Goal: Task Accomplishment & Management: Manage account settings

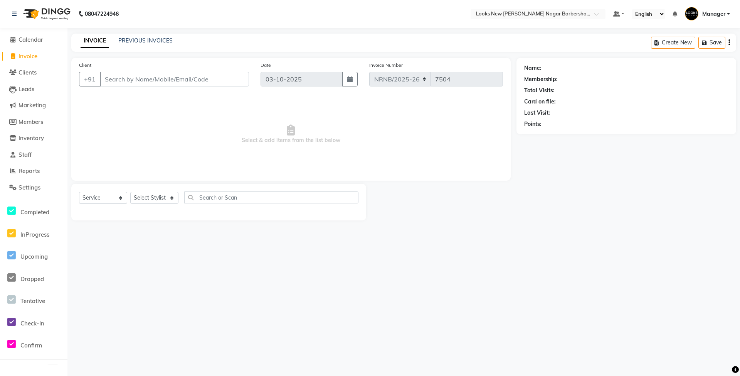
select select "service"
click at [29, 41] on span "Calendar" at bounding box center [31, 39] width 25 height 7
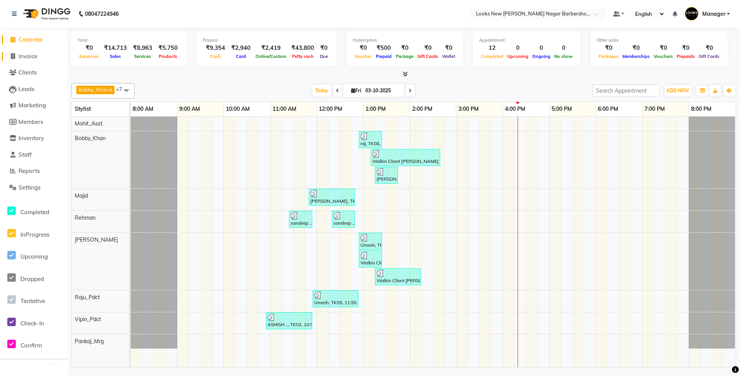
click at [26, 57] on span "Invoice" at bounding box center [28, 55] width 19 height 7
select select "service"
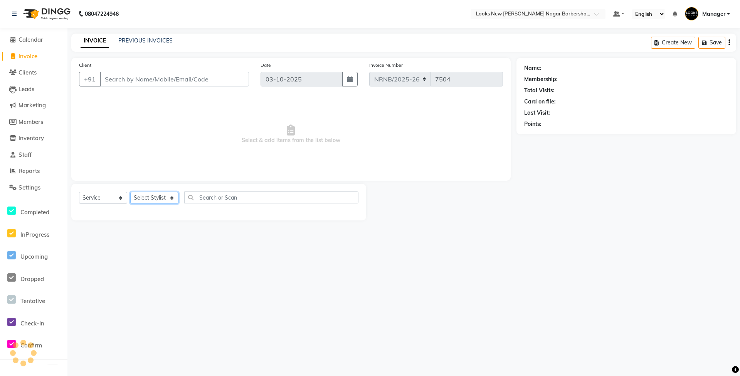
click at [147, 202] on select "Select Stylist" at bounding box center [154, 198] width 48 height 12
select select "87356"
click at [130, 192] on select "Select Stylist Aakash_Pdct [PERSON_NAME] [PERSON_NAME] [PERSON_NAME] Counter_Sa…" at bounding box center [154, 198] width 48 height 12
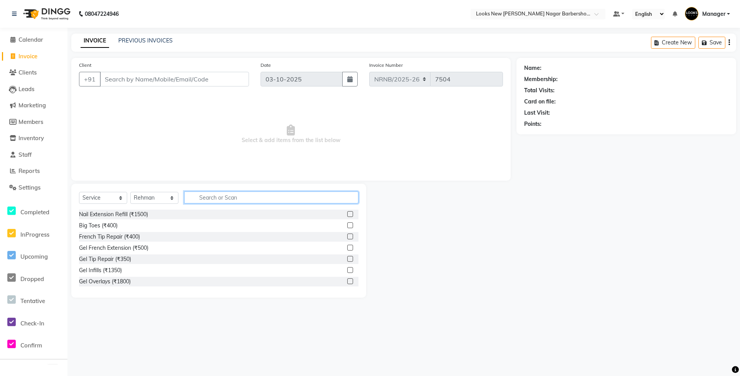
click at [204, 194] on input "text" at bounding box center [271, 197] width 174 height 12
type input "CUT"
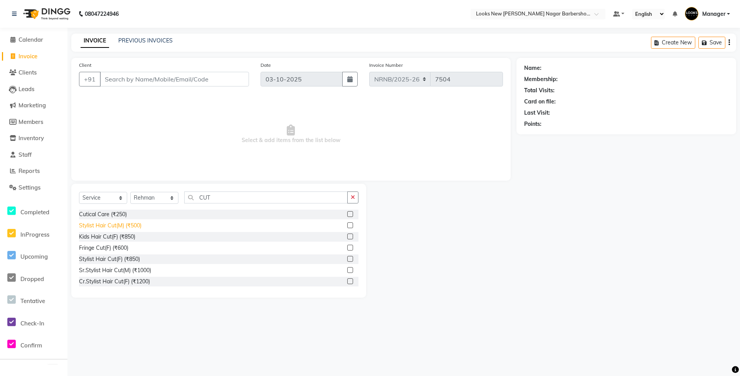
click at [136, 224] on div "Stylist Hair Cut(M) (₹500)" at bounding box center [110, 225] width 62 height 8
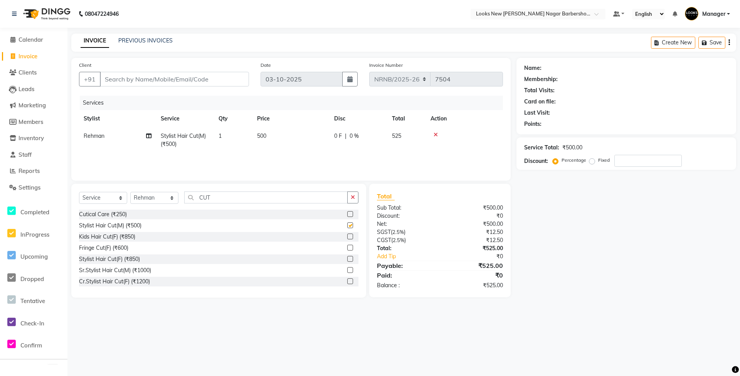
checkbox input "false"
drag, startPoint x: 249, startPoint y: 199, endPoint x: 160, endPoint y: 196, distance: 89.1
click at [160, 196] on div "Select Service Product Membership Package Voucher Prepaid Gift Card Select Styl…" at bounding box center [219, 200] width 280 height 18
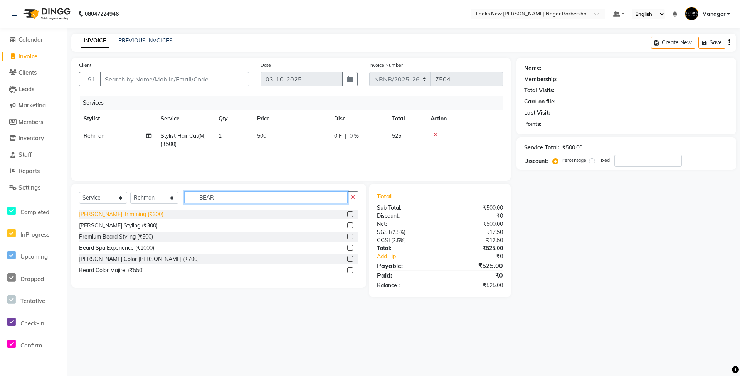
type input "BEAR"
click at [136, 210] on div "Beard Trimming (₹300)" at bounding box center [121, 214] width 84 height 8
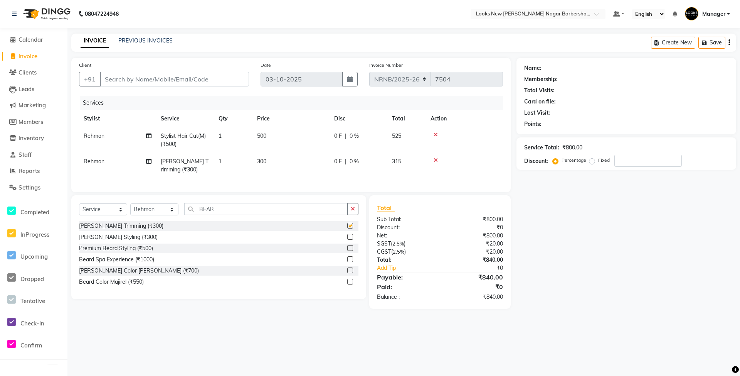
checkbox input "false"
drag, startPoint x: 226, startPoint y: 211, endPoint x: 170, endPoint y: 210, distance: 55.6
click at [170, 210] on div "Select Service Product Membership Package Voucher Prepaid Gift Card Select Styl…" at bounding box center [218, 247] width 295 height 104
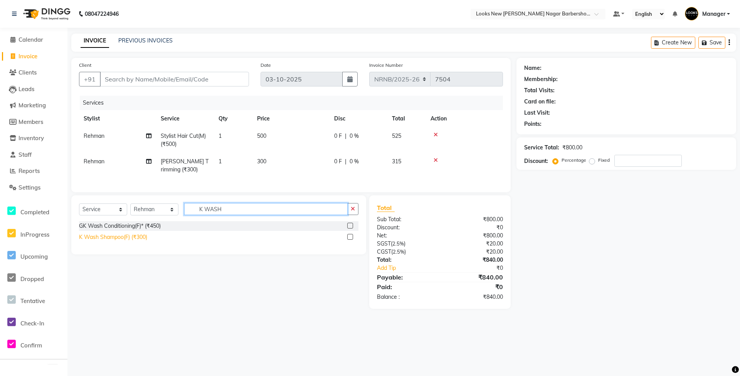
type input "K WASH"
click at [141, 241] on div "K Wash Shampoo(F) (₹300)" at bounding box center [113, 237] width 68 height 8
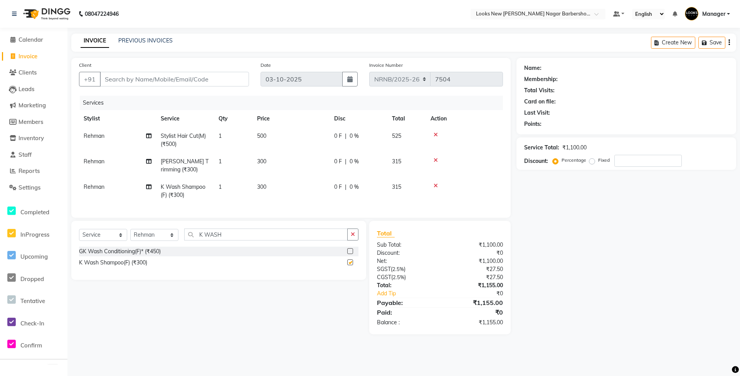
checkbox input "false"
click at [275, 190] on td "300" at bounding box center [291, 190] width 77 height 25
select select "87356"
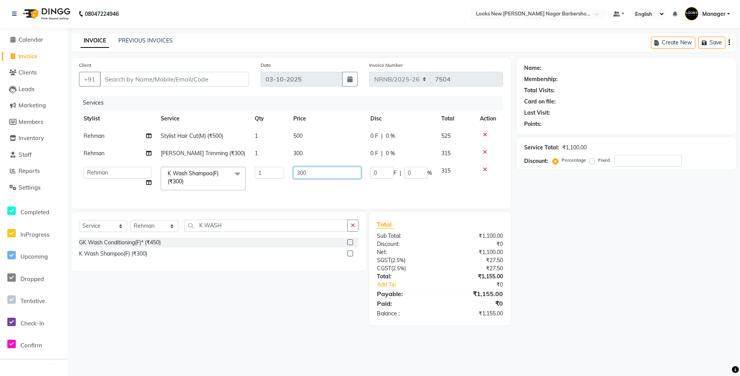
drag, startPoint x: 332, startPoint y: 170, endPoint x: 258, endPoint y: 169, distance: 73.7
click at [258, 169] on tr "Aakash_Pdct Afsar Ahmed Ashmita Ayesha Bobby_Asst Bobby_Khan Counter_Sales Kama…" at bounding box center [291, 178] width 424 height 33
type input "250"
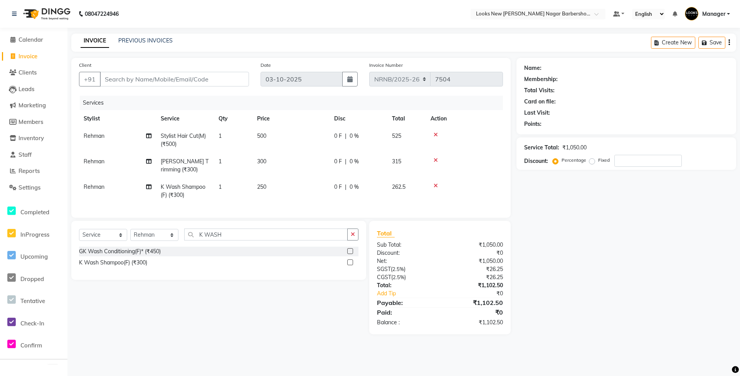
click at [688, 257] on div "Name: Membership: Total Visits: Card on file: Last Visit: Points: Service Total…" at bounding box center [630, 196] width 226 height 276
click at [121, 79] on input "Client" at bounding box center [174, 79] width 149 height 15
type input "V"
type input "0"
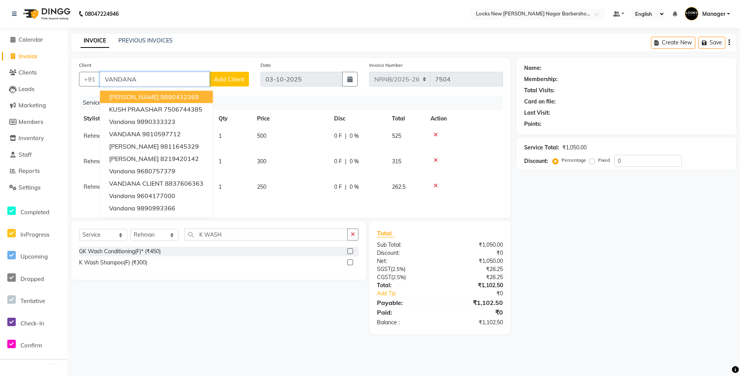
click at [202, 100] on button "Vandana Ahuja 9890432369" at bounding box center [156, 97] width 113 height 12
type input "9890432369"
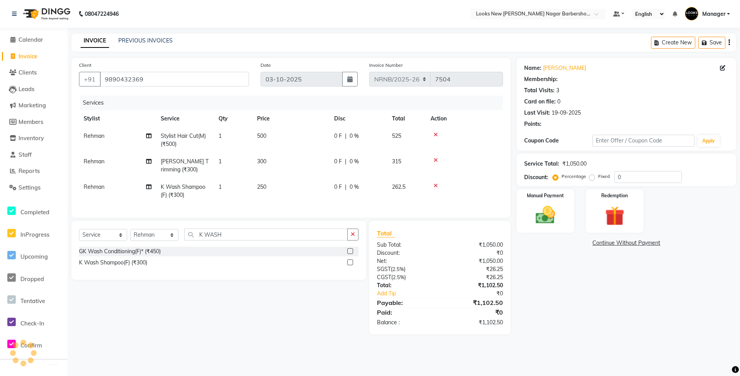
select select "1: Object"
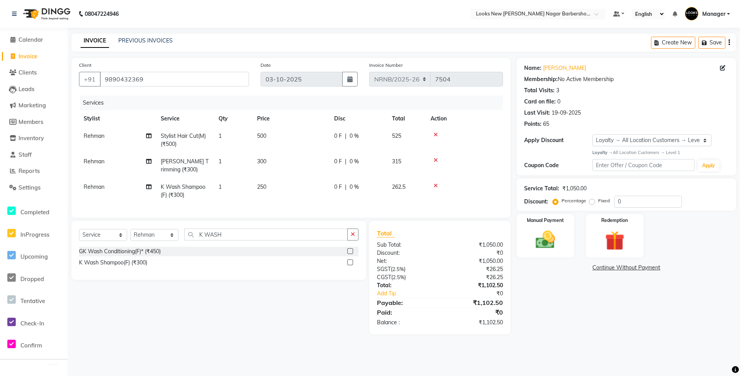
drag, startPoint x: 193, startPoint y: 89, endPoint x: 71, endPoint y: 73, distance: 122.6
click at [71, 73] on div "Client +91 9890432369 Date 03-10-2025 Invoice Number NRNB/2025-26 V/2025 V/2025…" at bounding box center [291, 138] width 440 height 160
click at [180, 81] on input "9890432369" at bounding box center [174, 79] width 149 height 15
click at [180, 80] on input "9890432369" at bounding box center [174, 79] width 149 height 15
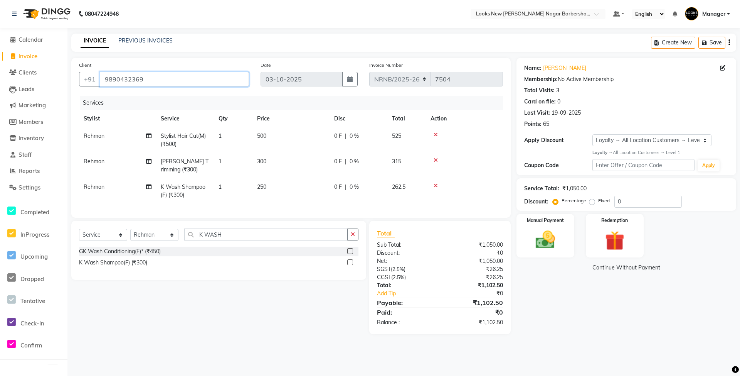
click at [180, 80] on input "9890432369" at bounding box center [174, 79] width 149 height 15
click at [181, 78] on input "9890432369" at bounding box center [174, 79] width 149 height 15
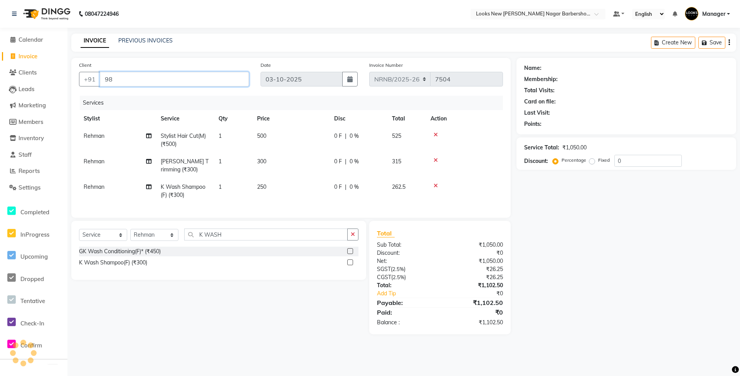
type input "9"
type input "8800094716"
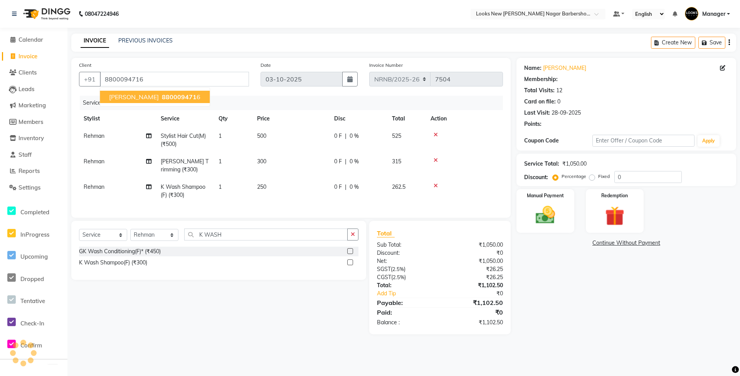
select select "1: Object"
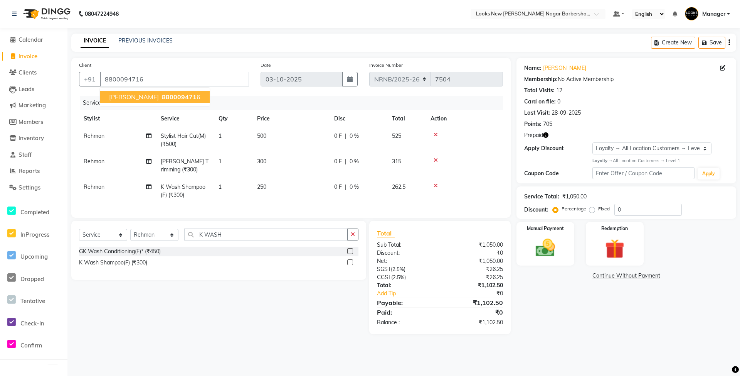
click at [421, 23] on nav "08047224946 Select Location × Looks New Rajinder Nagar Barbershop, Delhi Defaul…" at bounding box center [370, 14] width 740 height 28
click at [548, 135] on icon "button" at bounding box center [545, 134] width 5 height 5
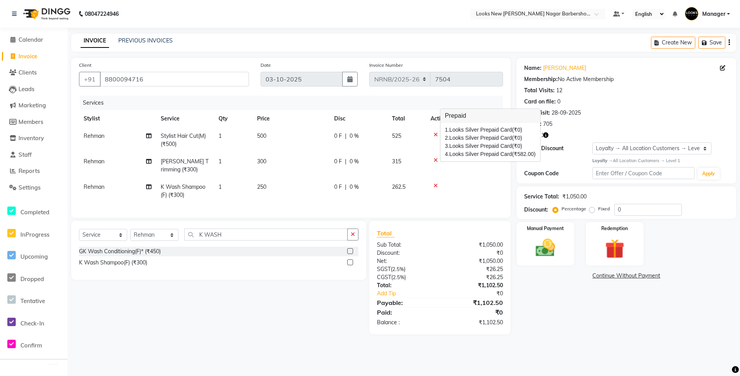
click at [663, 93] on div "Total Visits: 12" at bounding box center [626, 90] width 204 height 8
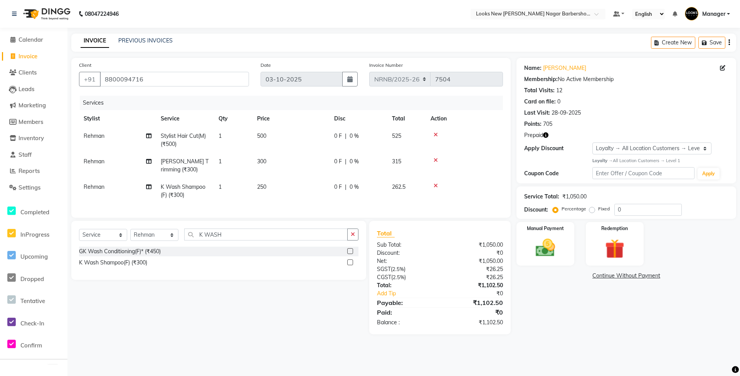
click at [267, 139] on td "500" at bounding box center [291, 139] width 77 height 25
select select "87356"
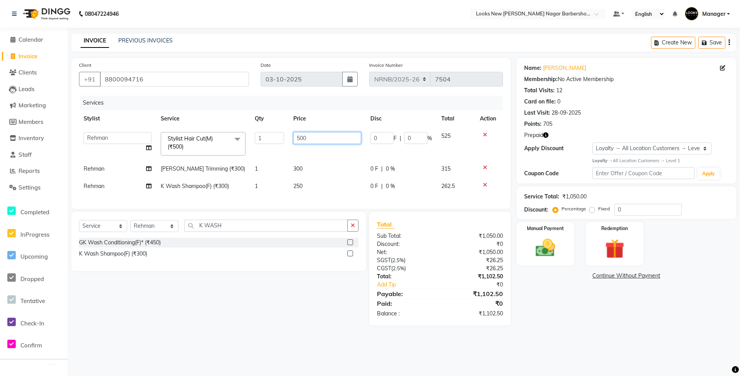
drag, startPoint x: 324, startPoint y: 138, endPoint x: 675, endPoint y: 171, distance: 352.2
click at [376, 133] on tr "Aakash_Pdct Afsar Ahmed Ashmita Ayesha Bobby_Asst Bobby_Khan Counter_Sales Kama…" at bounding box center [291, 143] width 424 height 33
type input "5"
type input "600"
click at [668, 337] on main "INVOICE PREVIOUS INVOICES Create New Save Client +91 8800094716 Date 03-10-2025…" at bounding box center [403, 185] width 673 height 303
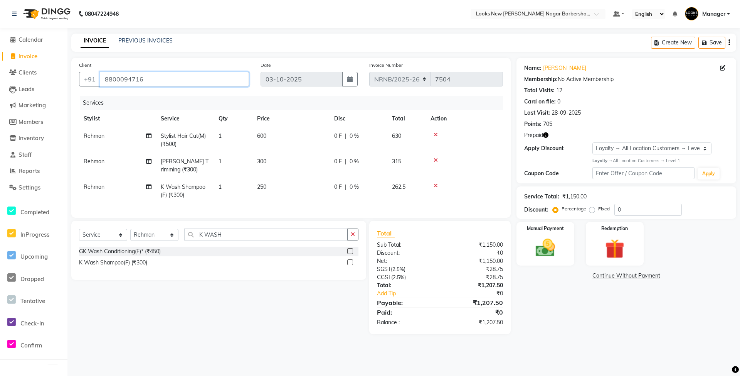
drag, startPoint x: 174, startPoint y: 78, endPoint x: 62, endPoint y: 62, distance: 112.9
click at [62, 62] on app-home "08047224946 Select Location × Looks New Rajinder Nagar Barbershop, Delhi Defaul…" at bounding box center [370, 173] width 740 height 346
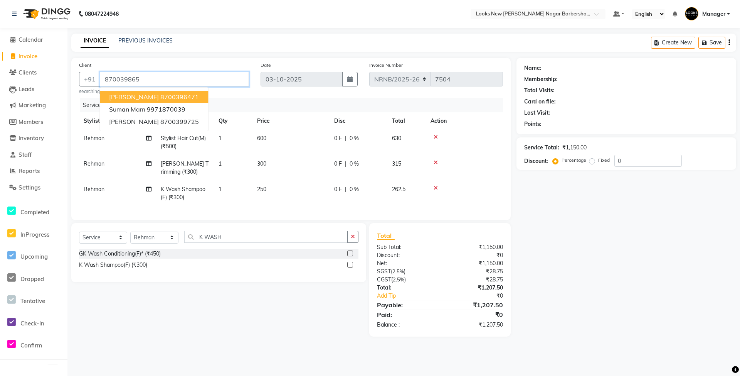
type input "8700398652"
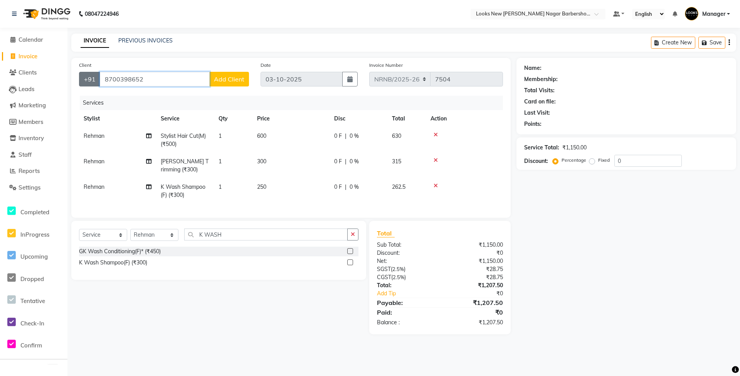
drag, startPoint x: 199, startPoint y: 76, endPoint x: 80, endPoint y: 75, distance: 118.8
click at [81, 76] on div "+91 8700398652 Add Client" at bounding box center [164, 79] width 170 height 15
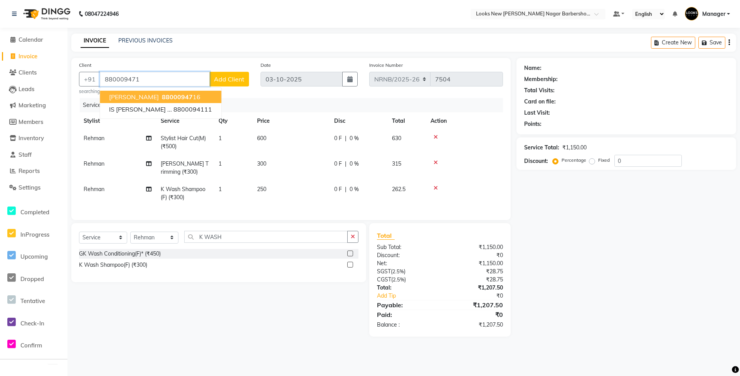
type input "8800094716"
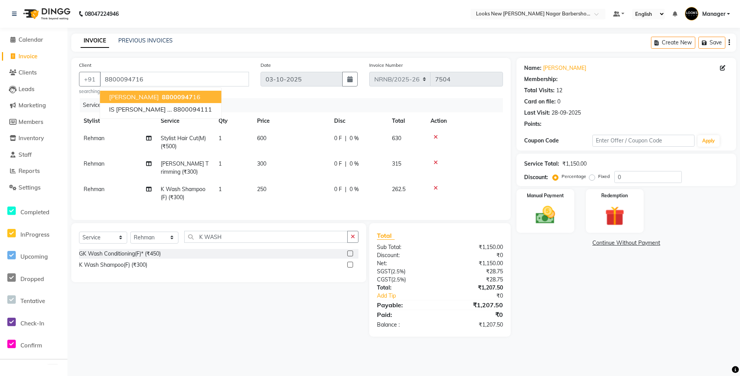
select select "1: Object"
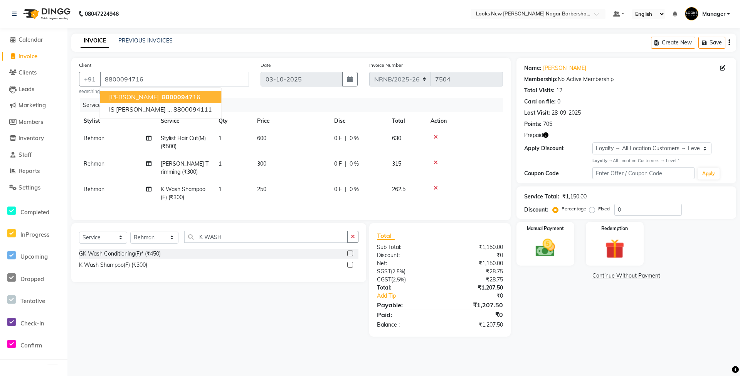
click at [573, 326] on div "Name: Vandana Ujla Membership: No Active Membership Total Visits: 12 Card on fi…" at bounding box center [630, 197] width 226 height 278
click at [613, 247] on img at bounding box center [615, 248] width 33 height 25
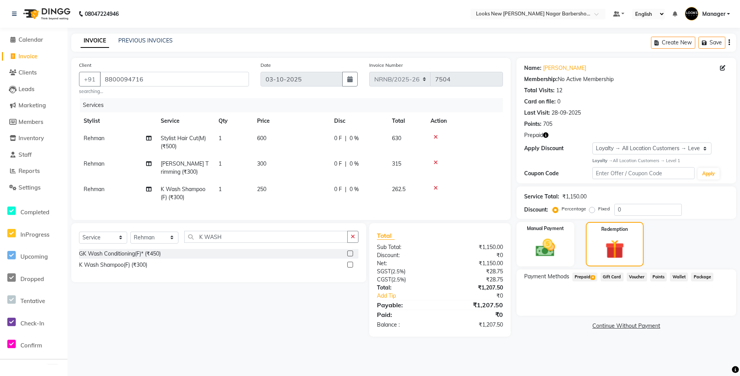
click at [655, 277] on span "Points" at bounding box center [659, 276] width 17 height 9
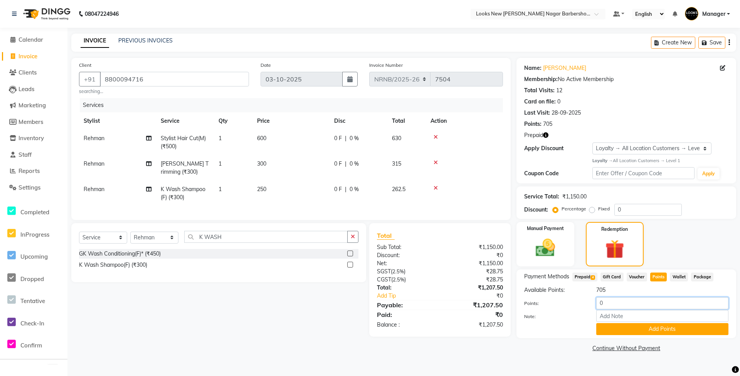
click at [619, 304] on input "0" at bounding box center [663, 303] width 132 height 12
type input "705"
click at [622, 330] on button "Add Points" at bounding box center [663, 329] width 132 height 12
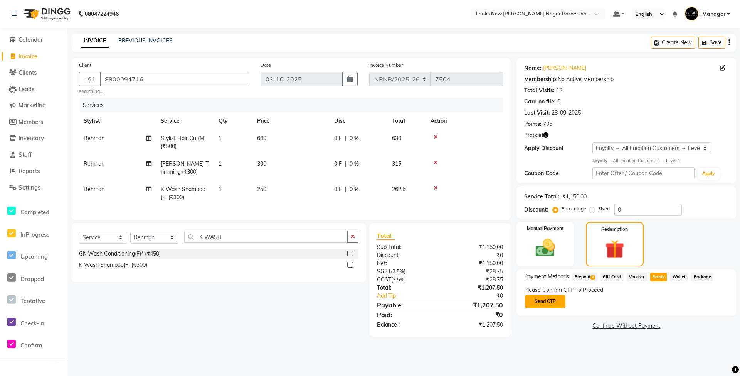
click at [548, 299] on button "Send OTP" at bounding box center [545, 301] width 40 height 13
click at [562, 305] on input "text" at bounding box center [562, 301] width 77 height 12
type input "7415"
click at [625, 303] on button "Confirm OTP" at bounding box center [625, 301] width 47 height 13
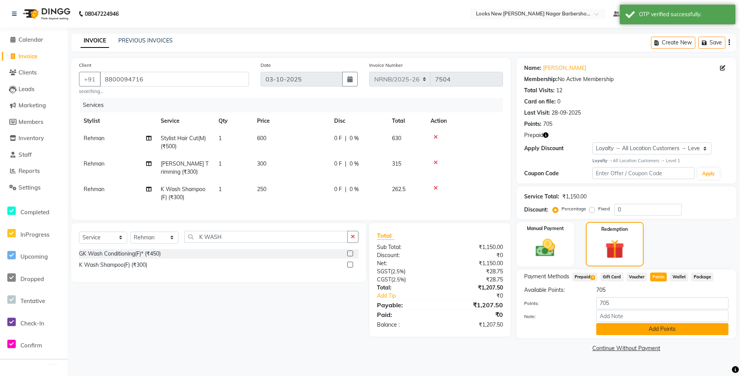
click at [636, 329] on button "Add Points" at bounding box center [663, 329] width 132 height 12
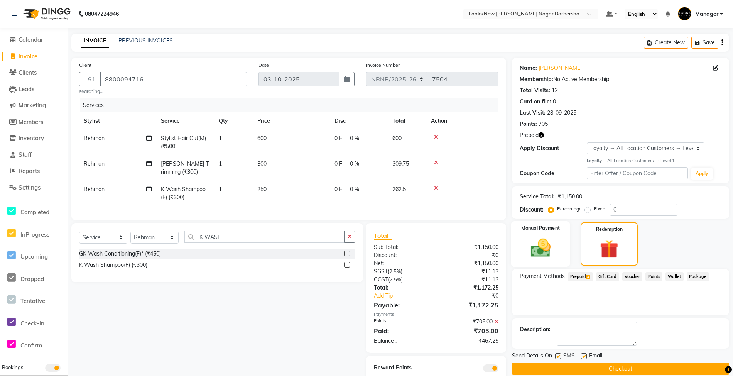
click at [548, 248] on img at bounding box center [540, 247] width 32 height 23
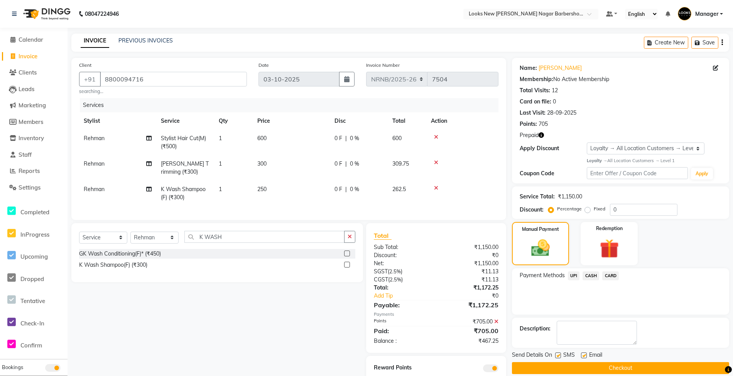
click at [575, 275] on span "UPI" at bounding box center [574, 275] width 12 height 9
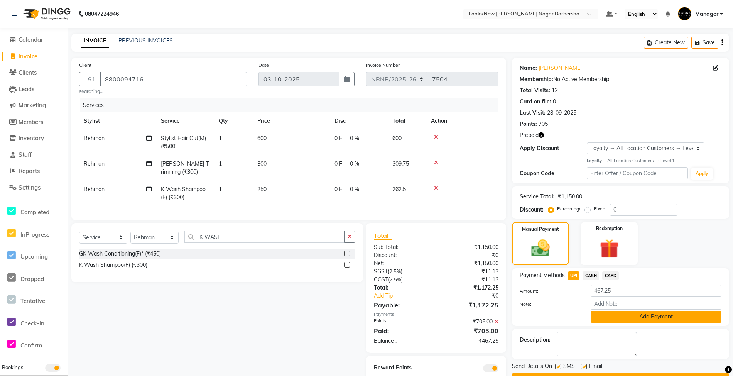
click at [616, 312] on button "Add Payment" at bounding box center [655, 316] width 131 height 12
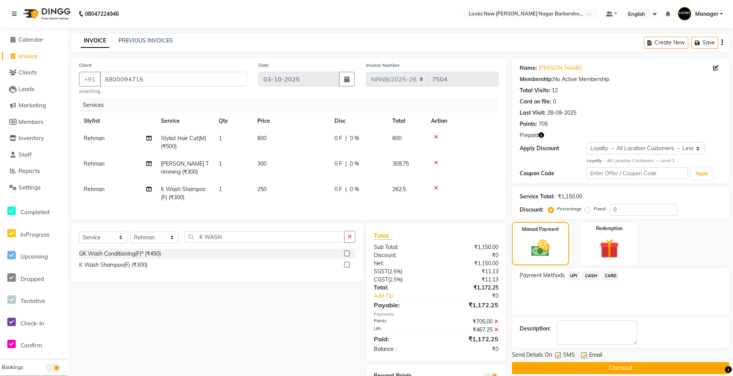
scroll to position [42, 0]
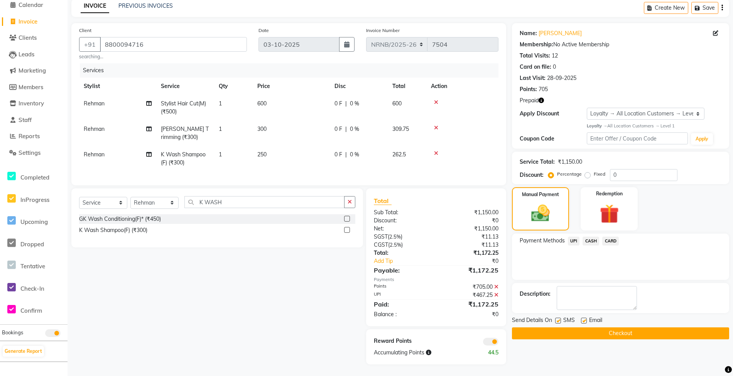
click at [588, 327] on button "Checkout" at bounding box center [620, 333] width 217 height 12
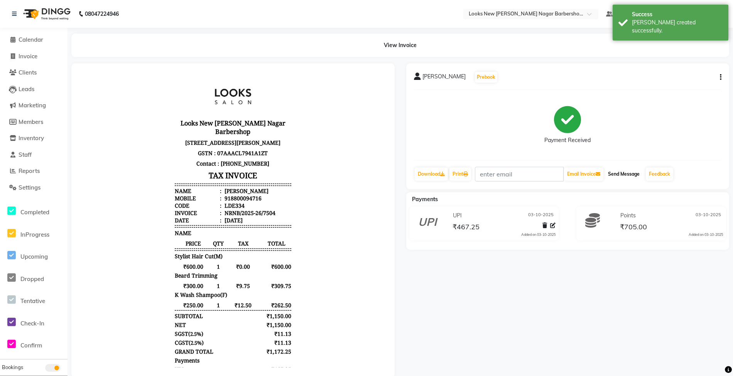
click at [614, 174] on button "Send Message" at bounding box center [624, 173] width 38 height 13
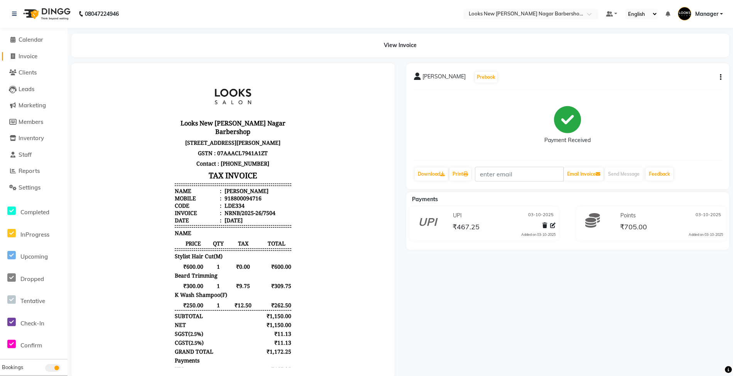
click at [32, 58] on span "Invoice" at bounding box center [28, 55] width 19 height 7
select select "service"
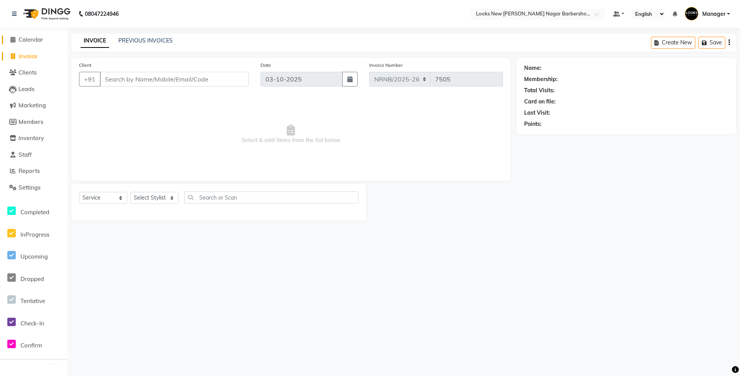
click at [21, 37] on span "Calendar" at bounding box center [31, 39] width 25 height 7
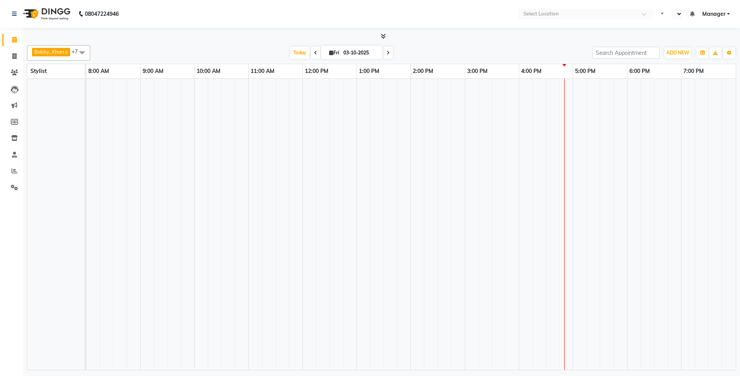
select select "en"
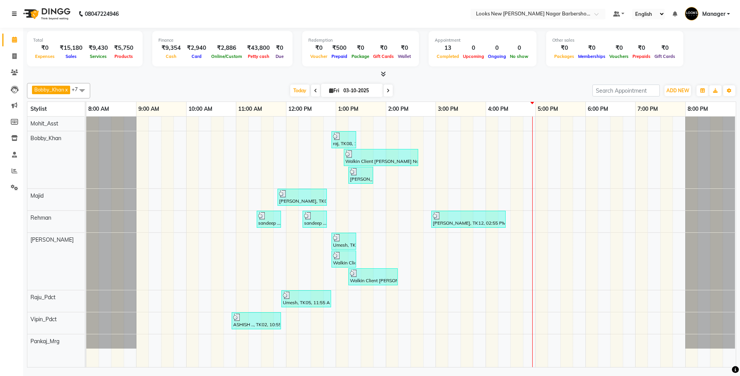
click at [17, 12] on link at bounding box center [16, 14] width 8 height 22
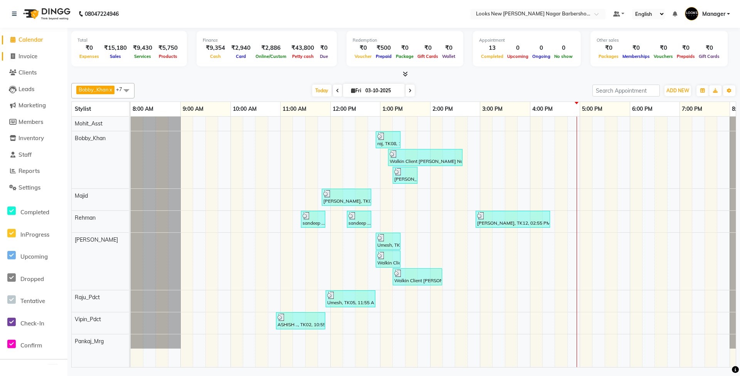
click at [31, 56] on span "Invoice" at bounding box center [28, 55] width 19 height 7
select select "service"
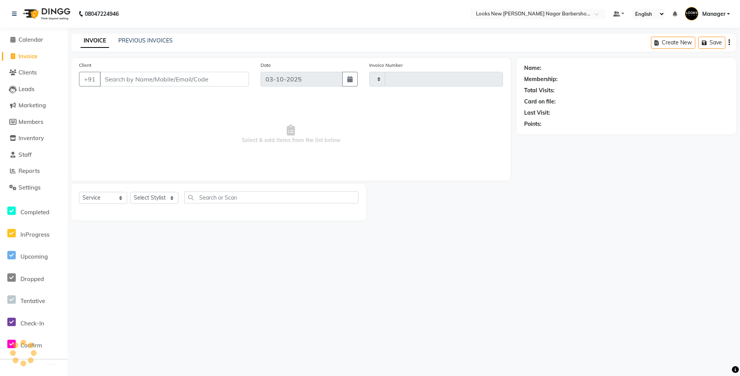
type input "7505"
select select "8705"
click at [146, 39] on link "PREVIOUS INVOICES" at bounding box center [145, 40] width 54 height 7
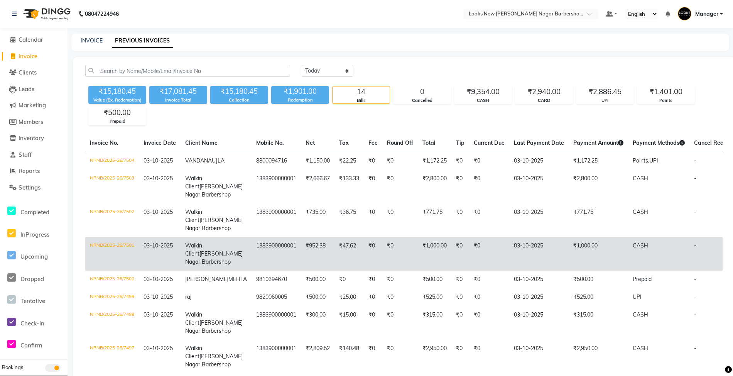
click at [568, 270] on td "₹1,000.00" at bounding box center [597, 254] width 59 height 34
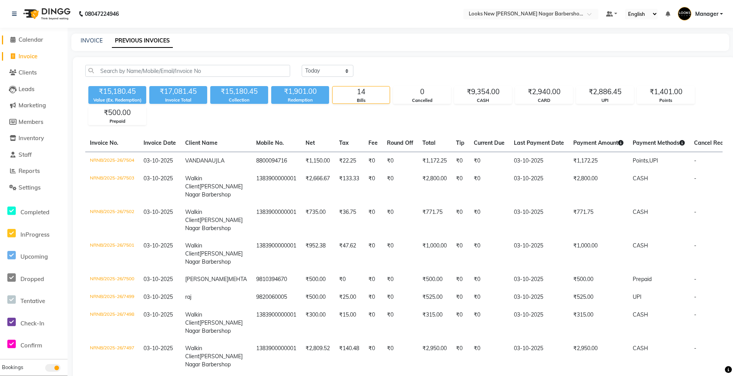
click at [28, 37] on span "Calendar" at bounding box center [31, 39] width 25 height 7
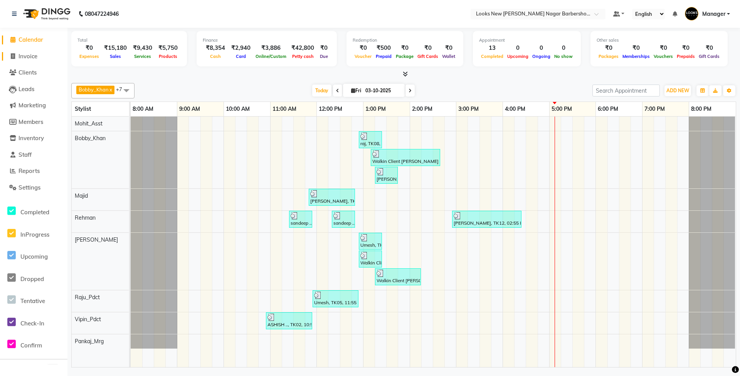
click at [28, 56] on span "Invoice" at bounding box center [28, 55] width 19 height 7
select select "service"
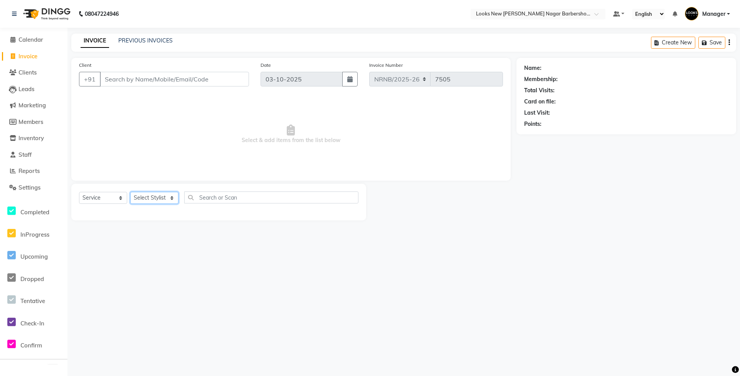
click at [153, 198] on select "Select Stylist Aakash_Pdct [PERSON_NAME] [PERSON_NAME] [PERSON_NAME] Counter_Sa…" at bounding box center [154, 198] width 48 height 12
select select "87354"
click at [130, 192] on select "Select Stylist Aakash_Pdct [PERSON_NAME] [PERSON_NAME] [PERSON_NAME] Counter_Sa…" at bounding box center [154, 198] width 48 height 12
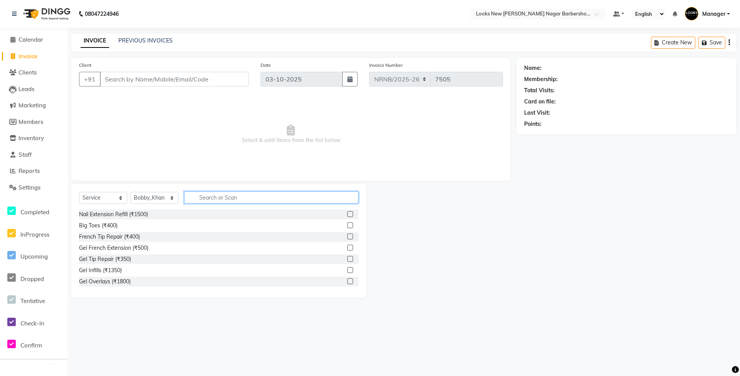
click at [196, 203] on input "text" at bounding box center [271, 197] width 174 height 12
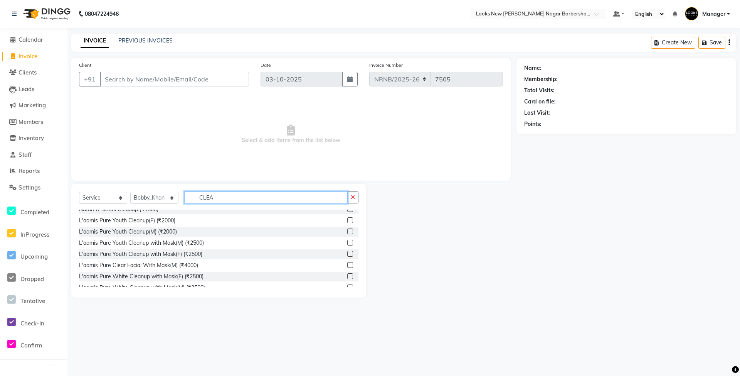
scroll to position [113, 0]
type input "C"
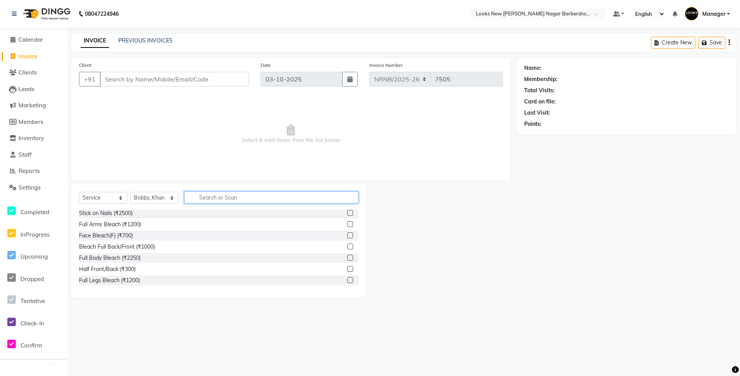
scroll to position [337, 0]
type input "L"
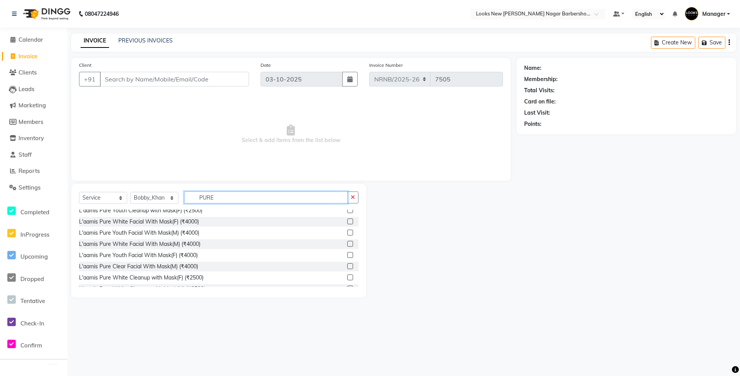
scroll to position [46, 0]
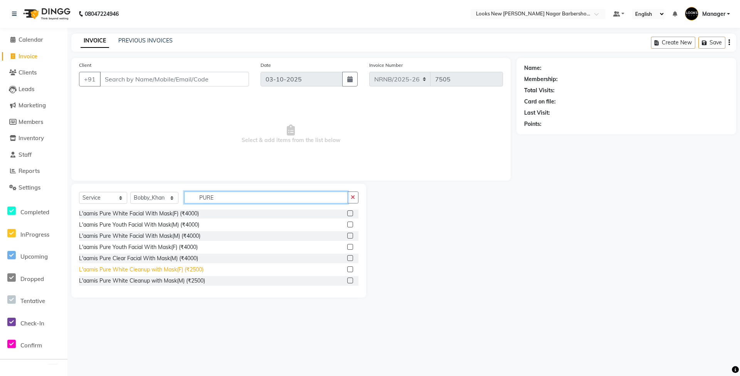
type input "PURE"
click at [177, 270] on div "L'aamis Pure White Cleanup with Mask(F) (₹2500)" at bounding box center [141, 269] width 125 height 8
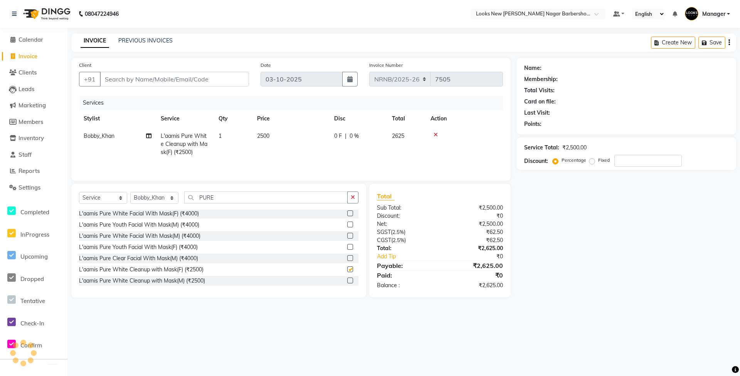
checkbox input "false"
drag, startPoint x: 289, startPoint y: 148, endPoint x: 291, endPoint y: 144, distance: 4.5
click at [290, 147] on td "2500" at bounding box center [291, 144] width 77 height 34
select select "87354"
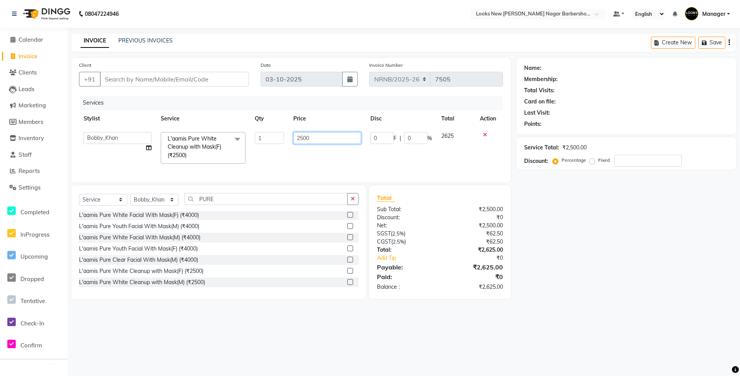
drag, startPoint x: 319, startPoint y: 139, endPoint x: 250, endPoint y: 134, distance: 69.6
click at [250, 134] on tr "Aakash_Pdct Afsar Ahmed Ashmita Ayesha Bobby_Asst Bobby_Khan Counter_Sales Kama…" at bounding box center [291, 147] width 424 height 41
type input "2000"
click at [287, 157] on tr "Bobby_Khan L'aamis Pure White Cleanup with Mask(F) (₹2500) 1 2000 0 F | 0 % 2100" at bounding box center [291, 144] width 424 height 34
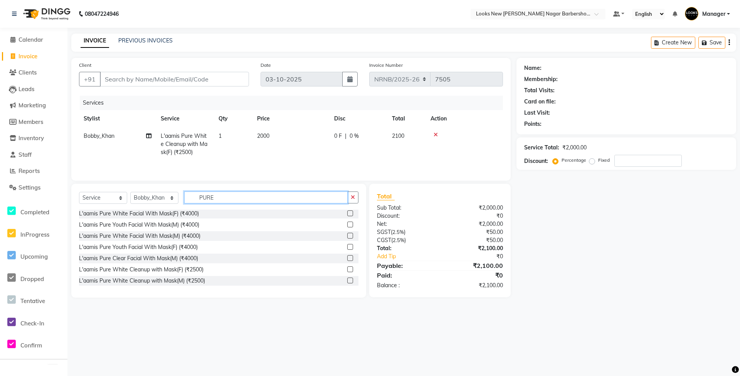
drag, startPoint x: 243, startPoint y: 201, endPoint x: 174, endPoint y: 192, distance: 70.0
click at [174, 192] on div "Select Service Product Membership Package Voucher Prepaid Gift Card Select Styl…" at bounding box center [218, 241] width 295 height 114
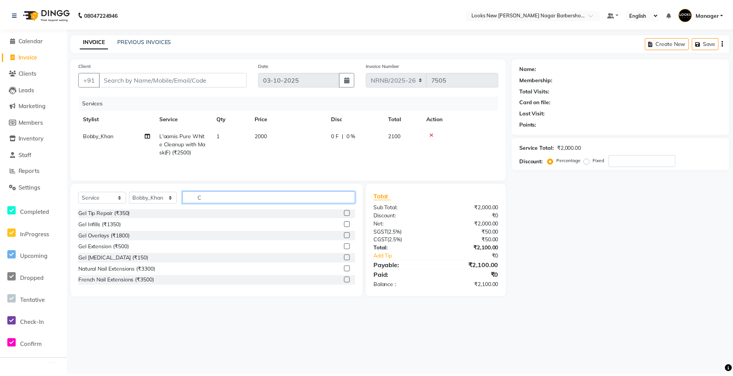
scroll to position [0, 0]
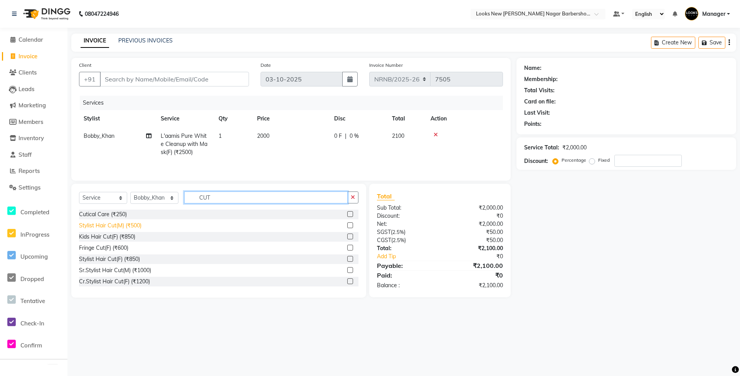
type input "CUT"
click at [136, 228] on div "Stylist Hair Cut(M) (₹500)" at bounding box center [110, 225] width 62 height 8
checkbox input "false"
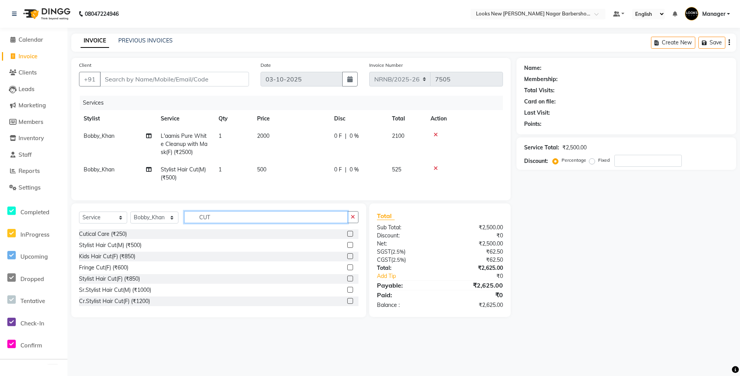
drag, startPoint x: 226, startPoint y: 221, endPoint x: 177, endPoint y: 226, distance: 48.4
click at [177, 226] on div "Select Service Product Membership Package Voucher Prepaid Gift Card Select Styl…" at bounding box center [219, 220] width 280 height 18
type input "INOA"
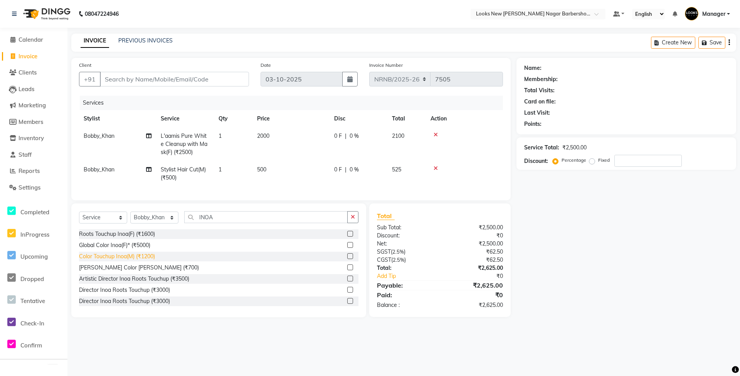
click at [153, 260] on div "Color Touchup Inoa(M) (₹1200)" at bounding box center [117, 256] width 76 height 8
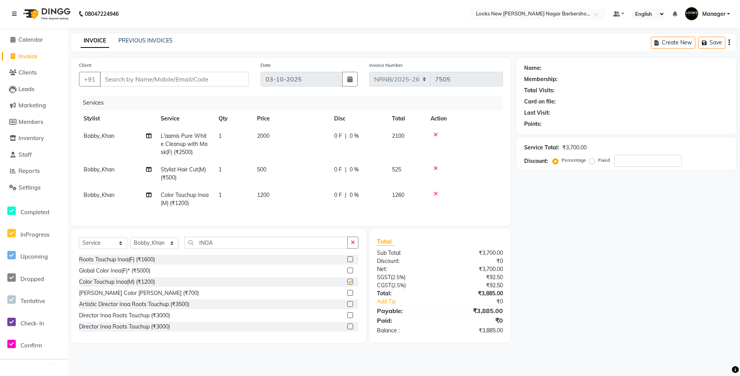
checkbox input "false"
click at [288, 193] on td "1200" at bounding box center [291, 198] width 77 height 25
select select "87354"
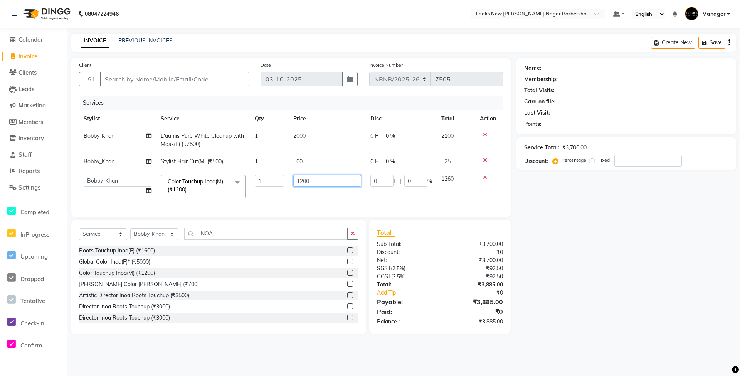
drag, startPoint x: 321, startPoint y: 182, endPoint x: 271, endPoint y: 175, distance: 51.0
click at [270, 177] on tr "Aakash_Pdct Afsar Ahmed Ashmita Ayesha Bobby_Asst Bobby_Khan Counter_Sales Kama…" at bounding box center [291, 186] width 424 height 33
type input "1100"
click at [596, 268] on div "Name: Membership: Total Visits: Card on file: Last Visit: Points: Service Total…" at bounding box center [630, 196] width 226 height 276
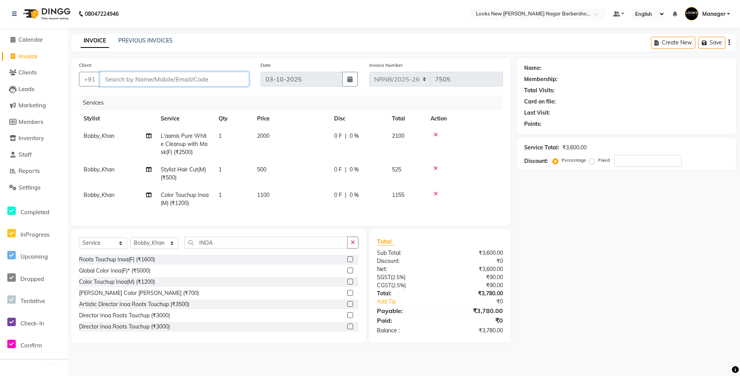
click at [198, 78] on input "Client" at bounding box center [174, 79] width 149 height 15
type input "R"
type input "0"
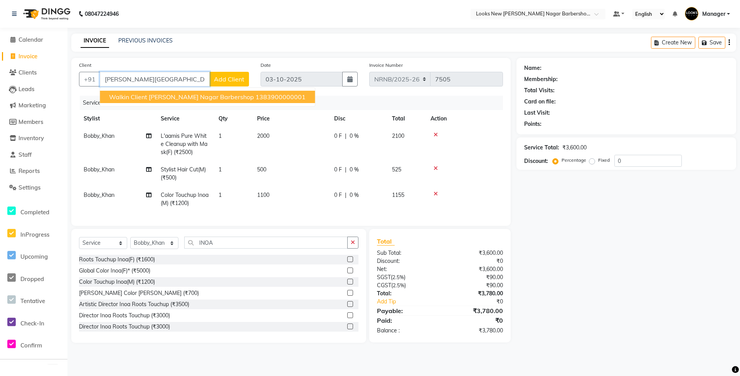
click at [207, 98] on span "Walkin Client [PERSON_NAME] Nagar Barbershop" at bounding box center [181, 97] width 145 height 8
type input "1383900000001"
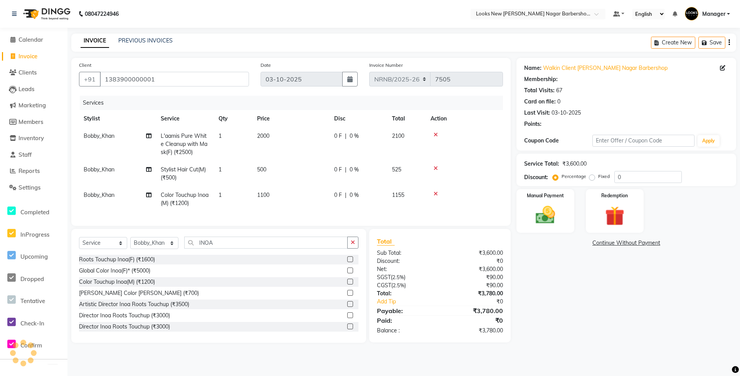
select select "1: Object"
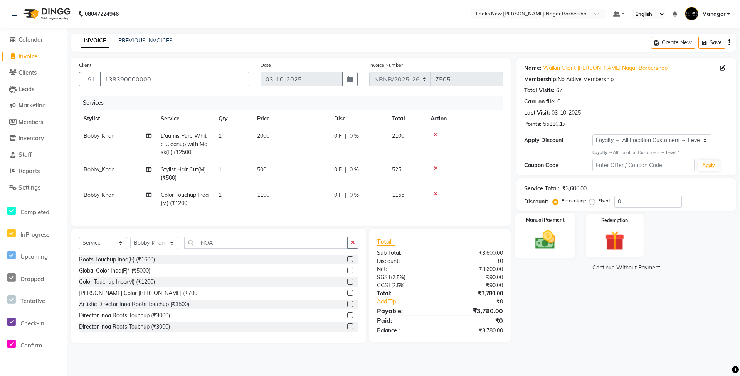
click at [555, 244] on img at bounding box center [545, 240] width 33 height 24
click at [599, 268] on span "CASH" at bounding box center [596, 267] width 17 height 9
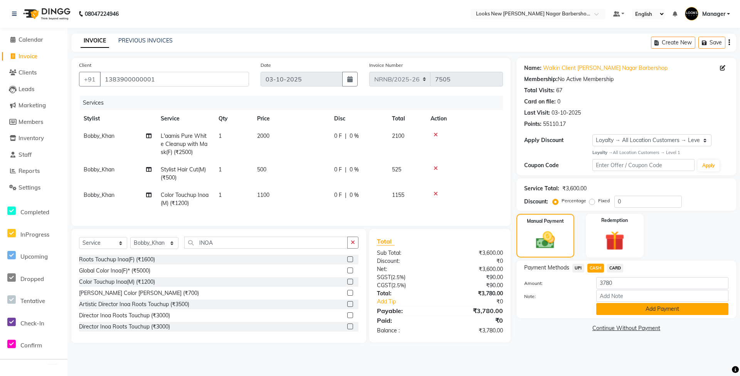
click at [636, 311] on button "Add Payment" at bounding box center [663, 309] width 132 height 12
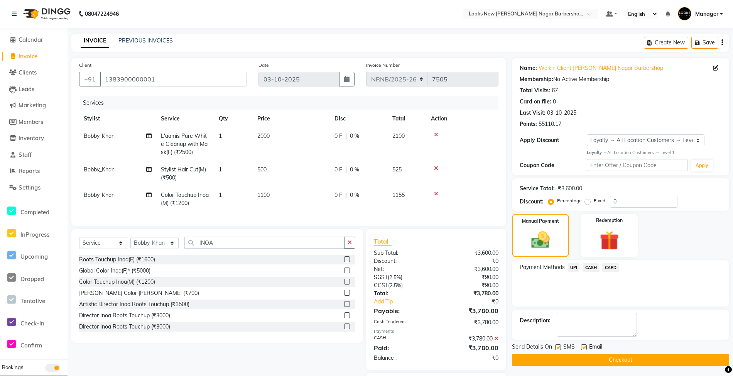
click at [574, 357] on button "Checkout" at bounding box center [620, 360] width 217 height 12
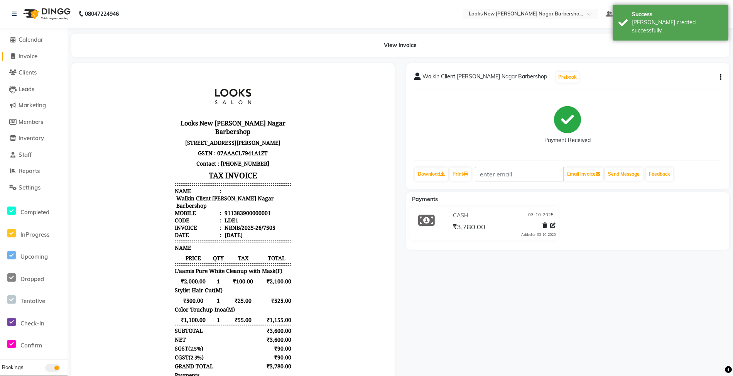
click at [36, 56] on span "Invoice" at bounding box center [28, 55] width 19 height 7
select select "service"
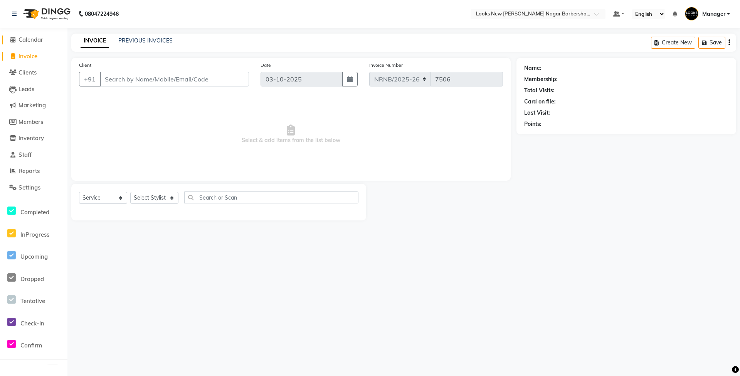
click at [31, 40] on span "Calendar" at bounding box center [31, 39] width 25 height 7
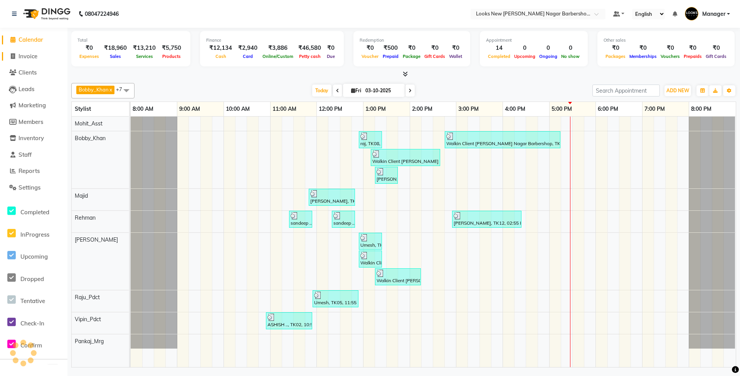
click at [32, 57] on span "Invoice" at bounding box center [28, 55] width 19 height 7
select select "service"
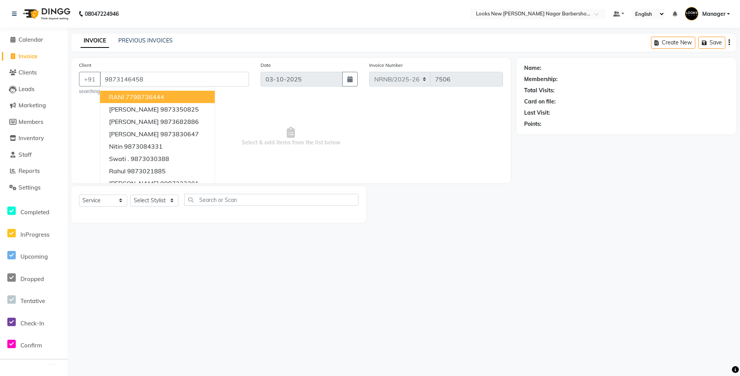
type input "9873146458"
select select "1: Object"
click at [330, 128] on span "Select & add items from the list below" at bounding box center [291, 136] width 424 height 77
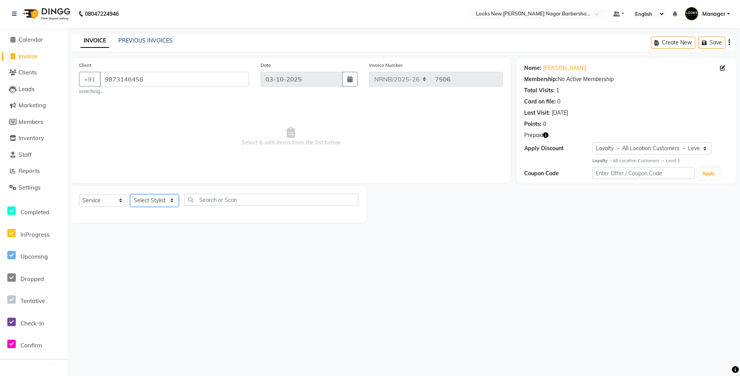
click at [163, 196] on select "Select Stylist Aakash_Pdct [PERSON_NAME] [PERSON_NAME] [PERSON_NAME] Counter_Sa…" at bounding box center [154, 200] width 48 height 12
select select "87355"
click at [130, 194] on select "Select Stylist Aakash_Pdct [PERSON_NAME] [PERSON_NAME] [PERSON_NAME] Counter_Sa…" at bounding box center [154, 200] width 48 height 12
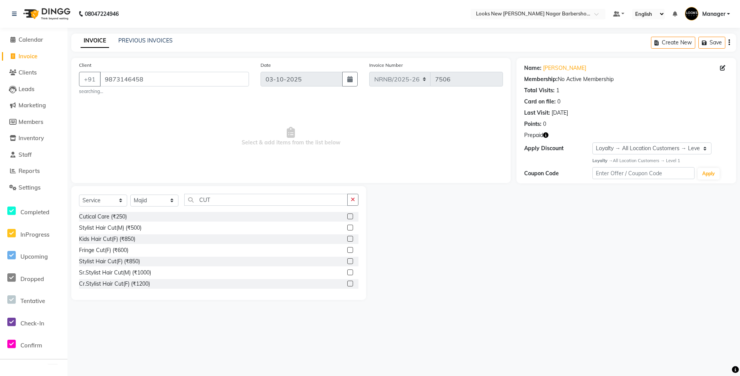
click at [124, 224] on div "Stylist Hair Cut(M) (₹500)" at bounding box center [219, 228] width 280 height 10
drag, startPoint x: 235, startPoint y: 199, endPoint x: 167, endPoint y: 190, distance: 68.9
click at [167, 190] on div "Select Service Product Membership Package Voucher Prepaid Gift Card Select Styl…" at bounding box center [218, 243] width 295 height 114
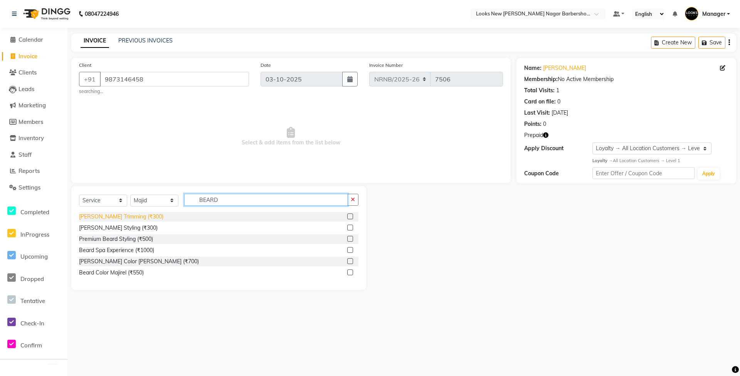
type input "BEARD"
click at [117, 217] on div "[PERSON_NAME] Trimming (₹300)" at bounding box center [121, 216] width 84 height 8
checkbox input "false"
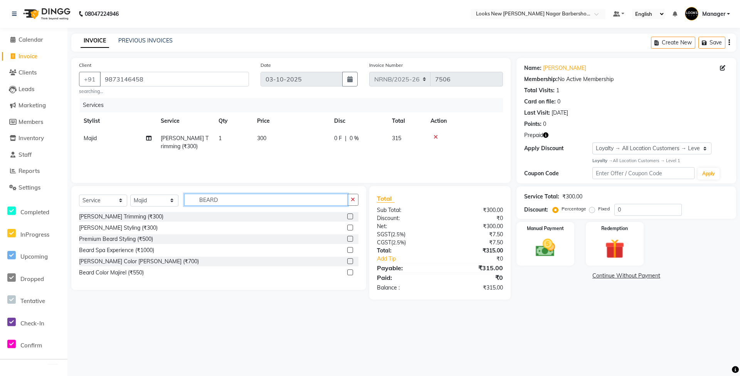
drag, startPoint x: 253, startPoint y: 204, endPoint x: 191, endPoint y: 200, distance: 62.6
click at [191, 200] on input "BEARD" at bounding box center [266, 200] width 164 height 12
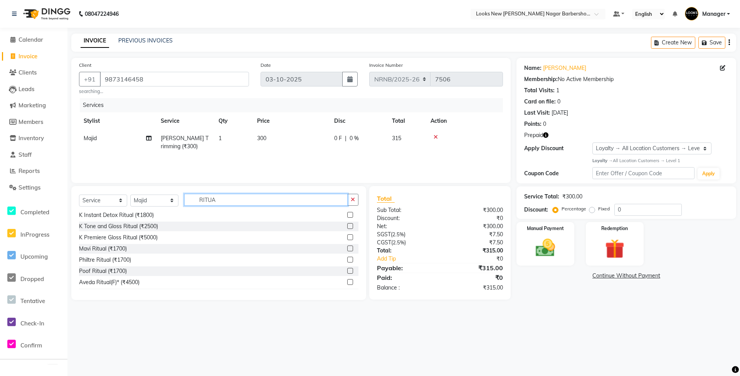
scroll to position [103, 0]
type input "RITUA"
click at [139, 235] on div "K Premiere Gloss Ritual (₹5000)" at bounding box center [118, 237] width 79 height 8
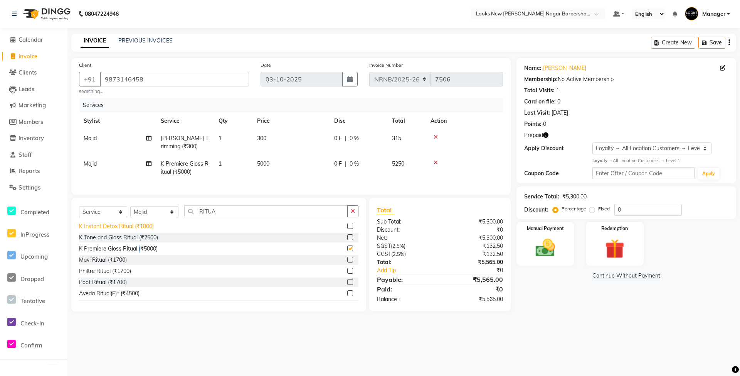
checkbox input "false"
drag, startPoint x: 246, startPoint y: 218, endPoint x: 124, endPoint y: 238, distance: 123.8
click at [124, 238] on div "Select Service Product Membership Package Voucher Prepaid Gift Card Select Styl…" at bounding box center [218, 254] width 295 height 114
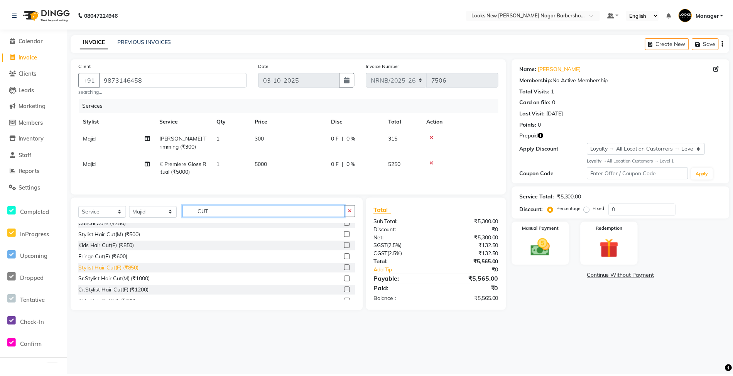
scroll to position [0, 0]
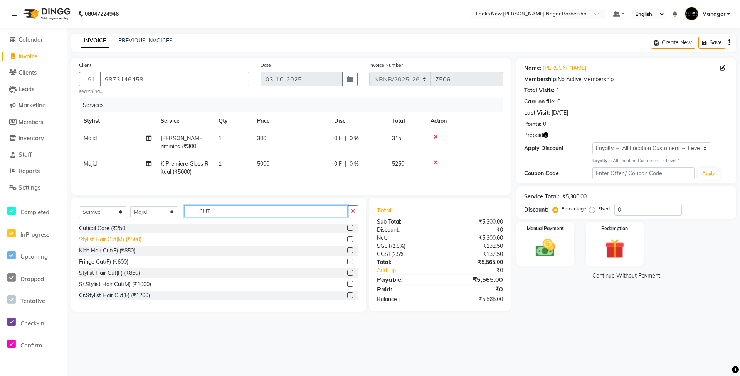
type input "CUT"
click at [122, 243] on div "Stylist Hair Cut(M) (₹500)" at bounding box center [110, 239] width 62 height 8
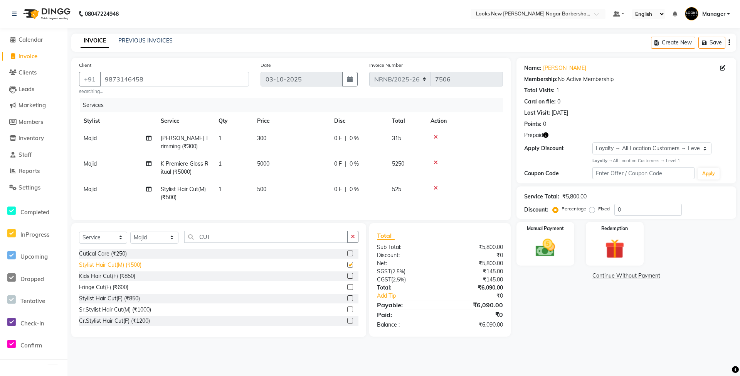
checkbox input "false"
click at [547, 133] on icon "button" at bounding box center [545, 134] width 5 height 5
click at [549, 136] on icon "button" at bounding box center [545, 134] width 5 height 5
click at [602, 251] on img at bounding box center [615, 248] width 33 height 25
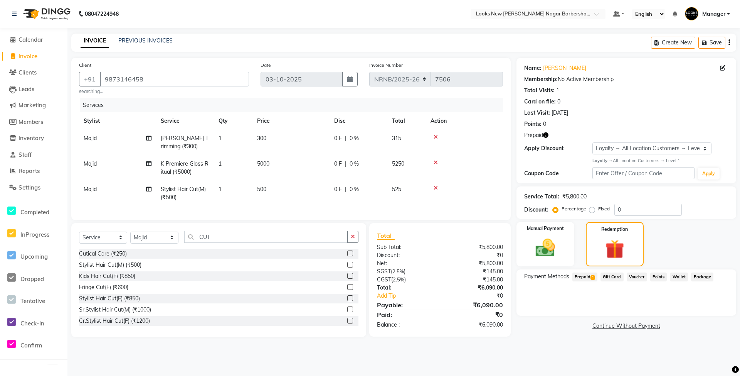
click at [588, 274] on span "Prepaid 1" at bounding box center [585, 276] width 25 height 9
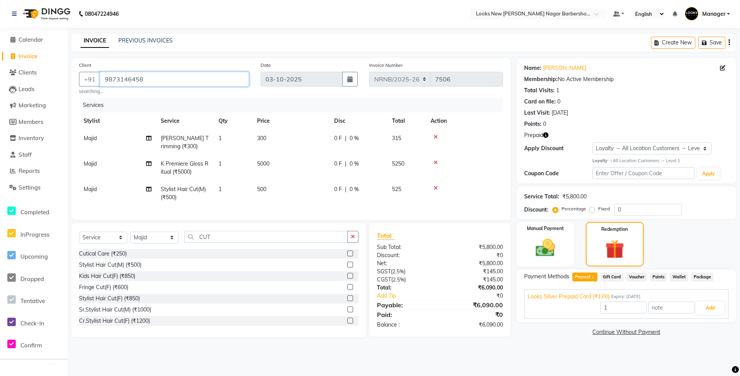
drag, startPoint x: 179, startPoint y: 76, endPoint x: 1, endPoint y: 81, distance: 178.6
click at [1, 81] on app-home "08047224946 Select Location × Looks New Rajinder Nagar Barbershop, Delhi Defaul…" at bounding box center [370, 174] width 740 height 349
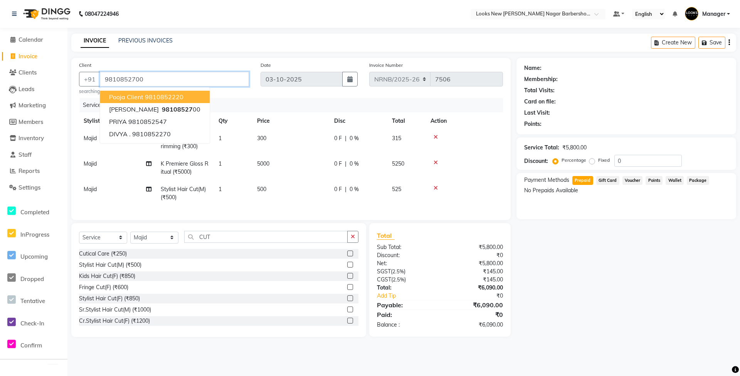
type input "9810852700"
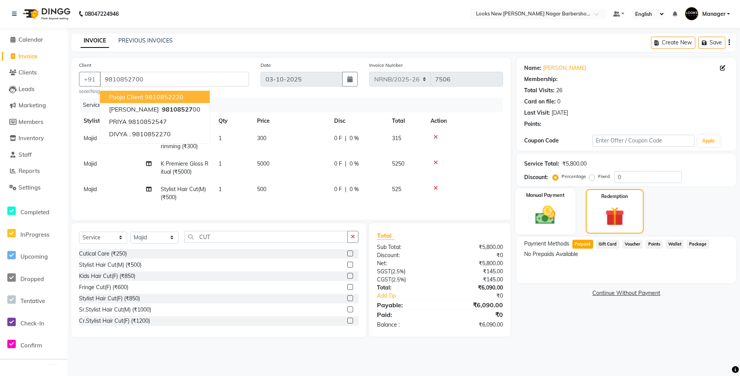
select select "1: Object"
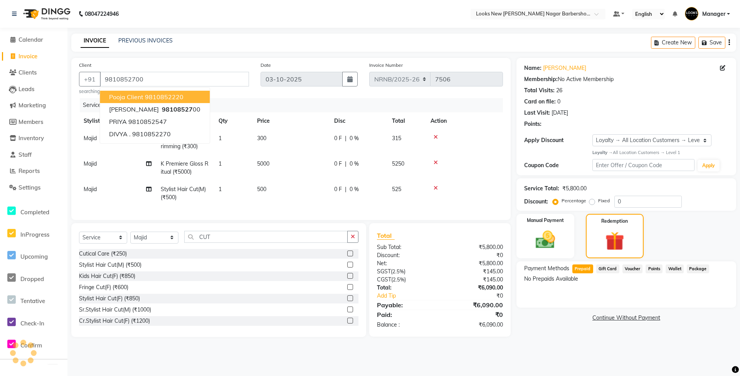
click at [311, 108] on div "Services" at bounding box center [294, 105] width 429 height 14
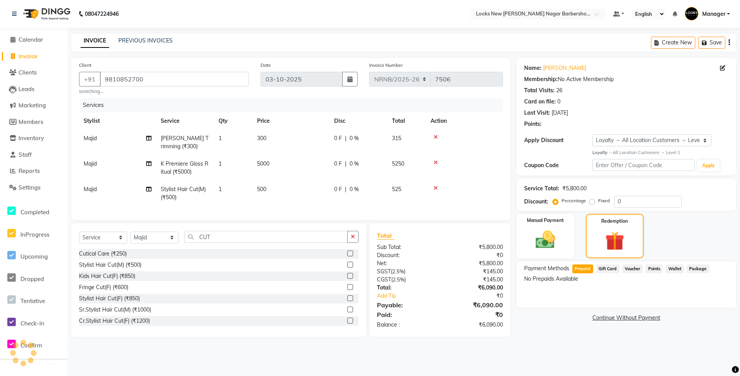
click at [585, 270] on span "Prepaid" at bounding box center [583, 268] width 21 height 9
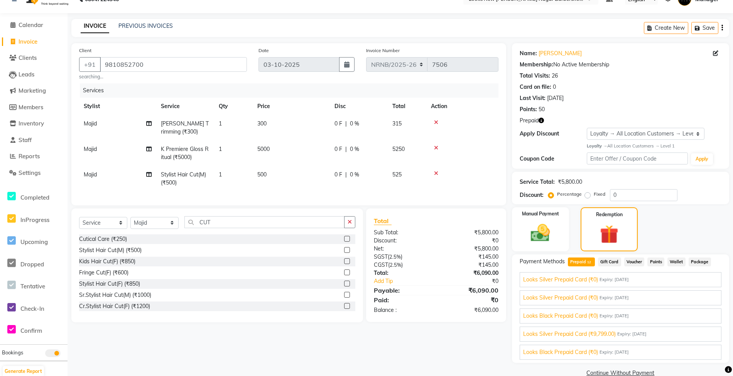
scroll to position [29, 0]
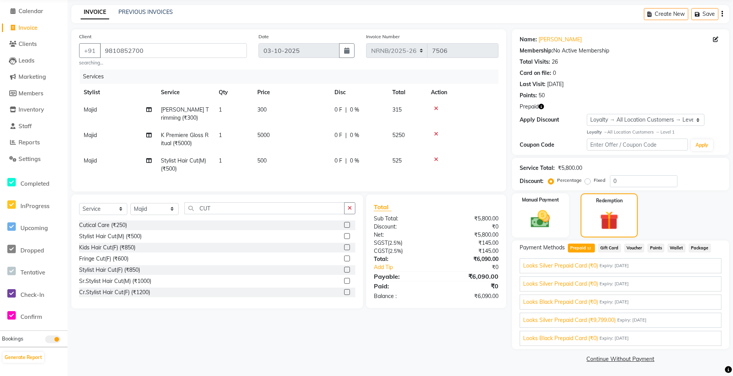
click at [599, 316] on span "Looks Silver Prepaid Card (₹9,799.00)" at bounding box center [569, 320] width 93 height 8
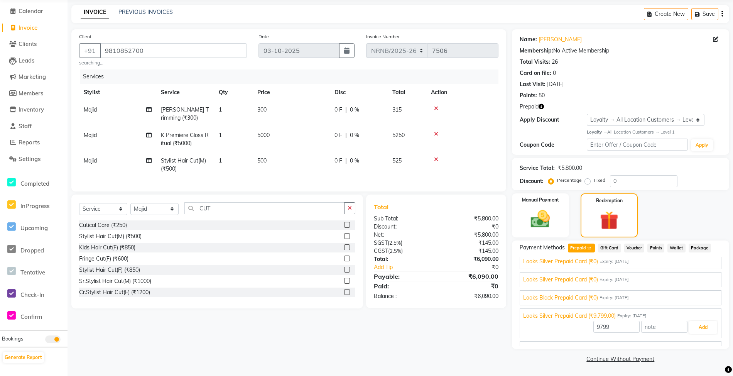
scroll to position [132, 0]
click at [626, 318] on span "Expiry: 31-12-2028" at bounding box center [631, 317] width 29 height 7
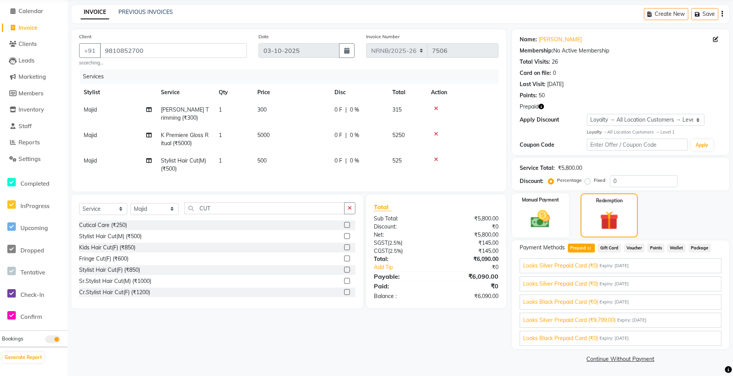
click at [671, 322] on div "Looks Silver Prepaid Card (₹9,799.00) Expiry: 31-12-2028" at bounding box center [620, 320] width 195 height 8
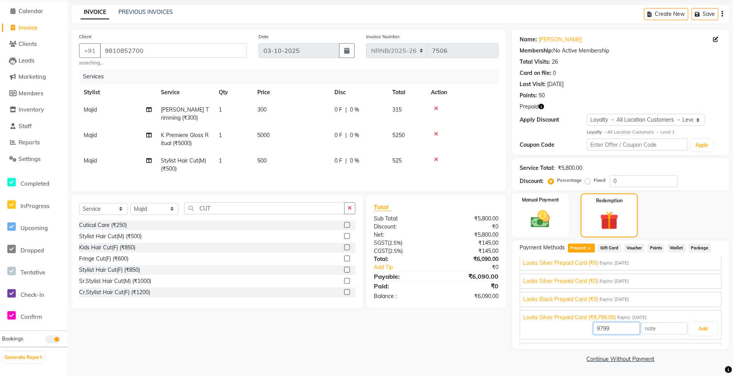
scroll to position [147, 0]
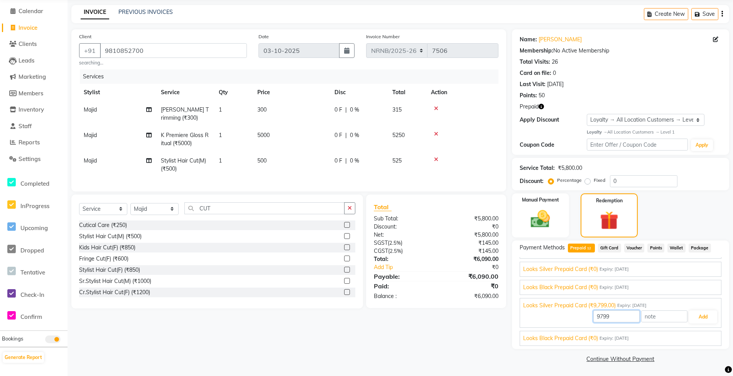
drag, startPoint x: 617, startPoint y: 331, endPoint x: 470, endPoint y: 354, distance: 149.1
click at [470, 354] on div "Client +91 9810852700 searching... Date 03-10-2025 Invoice Number NRNB/2025-26 …" at bounding box center [400, 196] width 669 height 335
type input "0"
type input "6090"
click at [695, 317] on button "Add" at bounding box center [703, 316] width 28 height 13
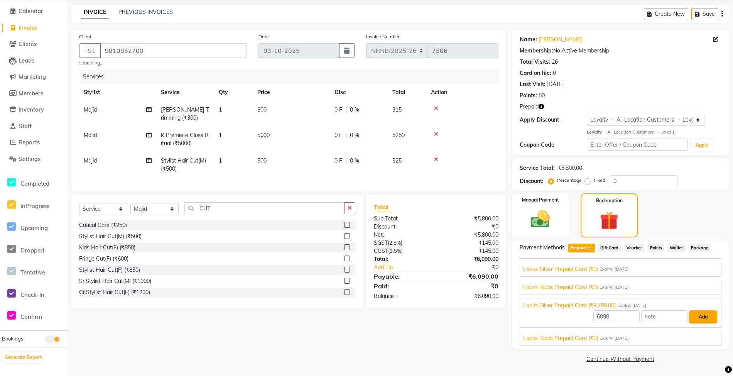
scroll to position [0, 0]
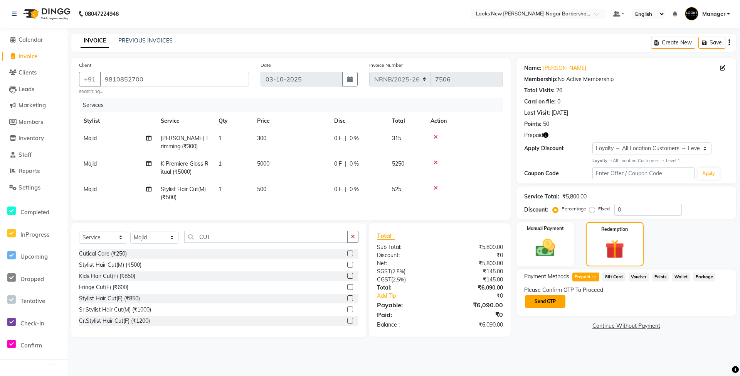
click at [551, 300] on button "Send OTP" at bounding box center [545, 301] width 40 height 13
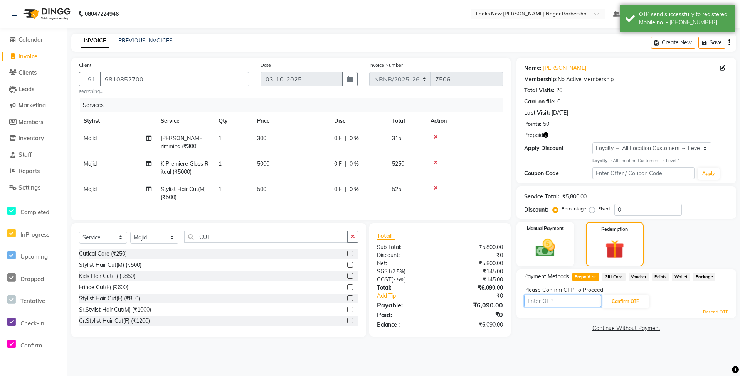
click at [555, 300] on input "text" at bounding box center [562, 301] width 77 height 12
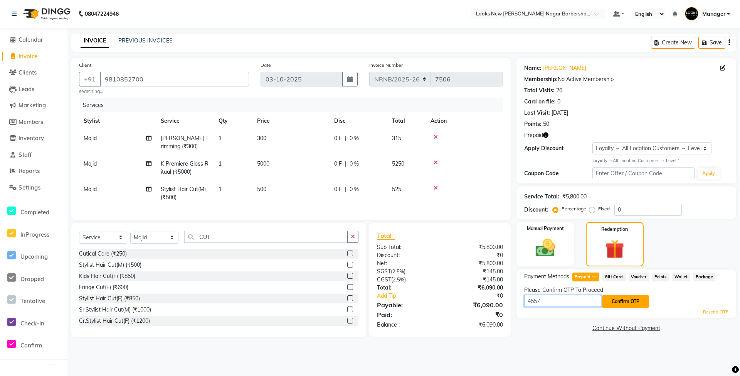
type input "4557"
click at [622, 303] on button "Confirm OTP" at bounding box center [625, 301] width 47 height 13
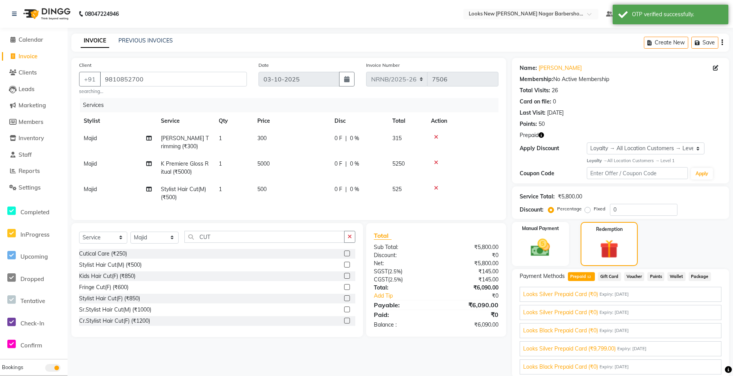
click at [612, 347] on span "Looks Silver Prepaid Card (₹9,799.00)" at bounding box center [569, 348] width 93 height 8
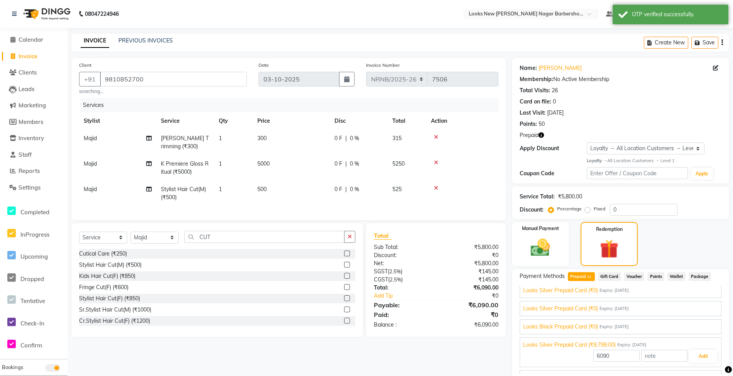
scroll to position [132, 0]
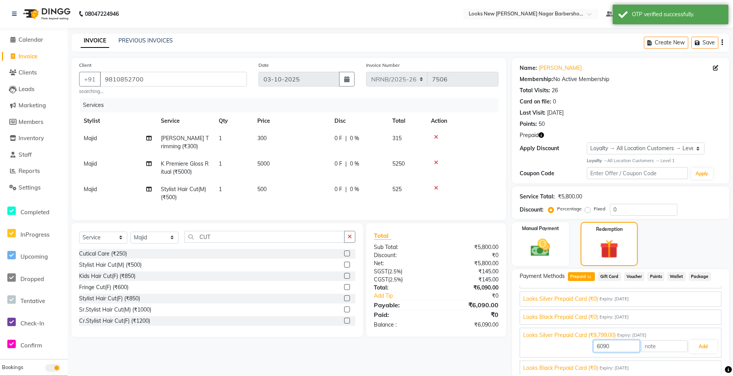
drag, startPoint x: 616, startPoint y: 357, endPoint x: 552, endPoint y: 365, distance: 64.5
click at [552, 365] on div "Looks Silver Prepaid Card (₹0) Expiry: 31-12-2028 0 Add Looks Silver Prepaid Ca…" at bounding box center [620, 260] width 202 height 229
type input "5800"
click at [693, 343] on button "Add" at bounding box center [703, 345] width 28 height 13
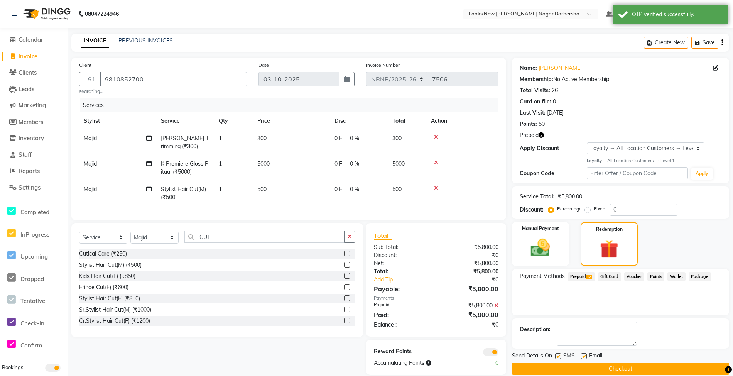
scroll to position [18, 0]
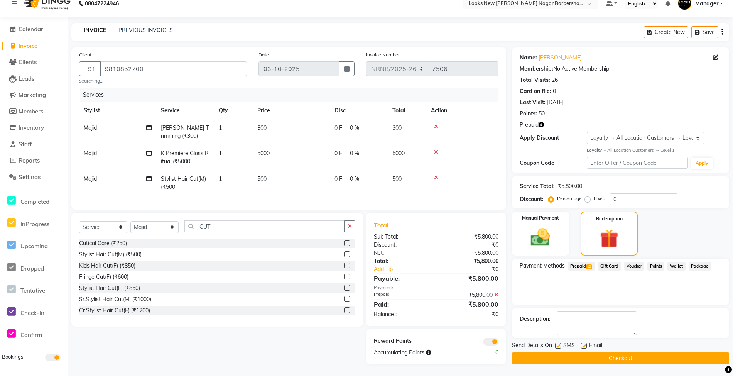
click at [614, 353] on button "Checkout" at bounding box center [620, 358] width 217 height 12
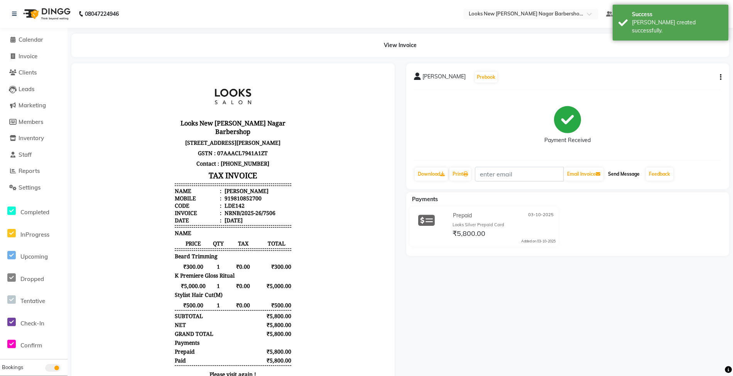
click at [633, 175] on button "Send Message" at bounding box center [624, 173] width 38 height 13
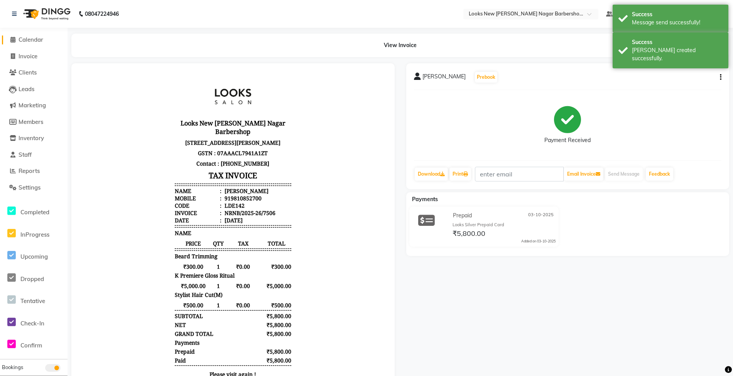
click at [25, 40] on span "Calendar" at bounding box center [31, 39] width 25 height 7
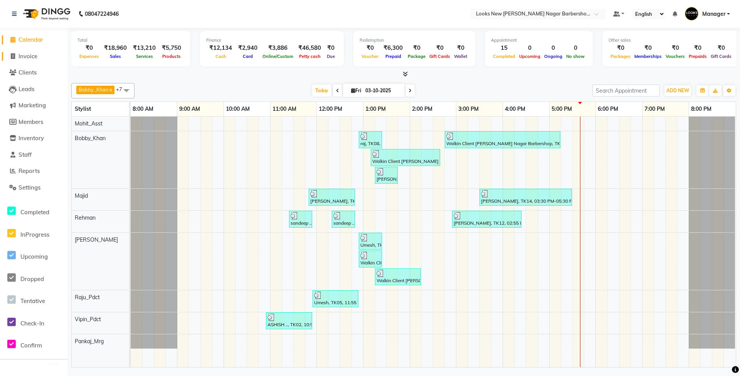
click at [15, 56] on span at bounding box center [13, 56] width 12 height 9
select select "service"
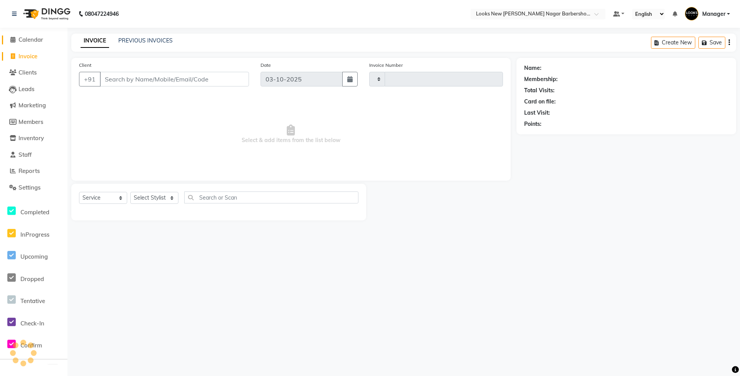
type input "7507"
select select "8705"
click at [18, 37] on span at bounding box center [13, 39] width 12 height 9
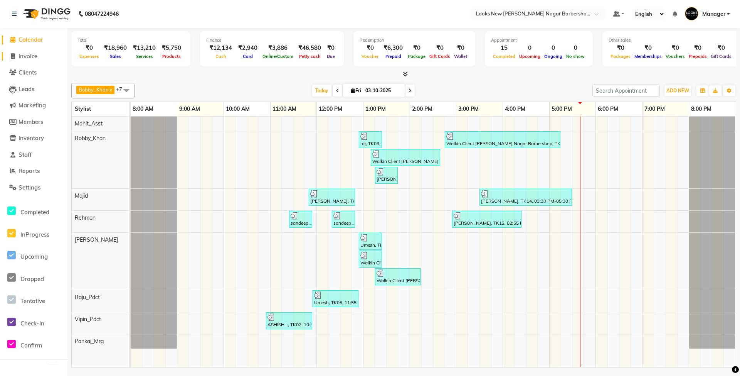
click at [11, 57] on icon at bounding box center [13, 56] width 4 height 6
select select "service"
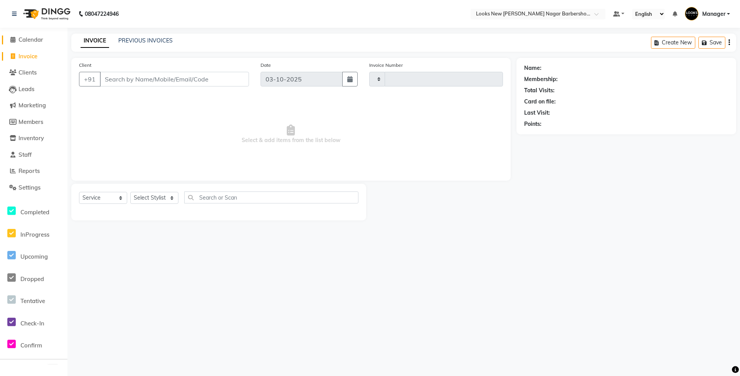
type input "7507"
select select "8705"
click at [12, 41] on icon at bounding box center [12, 40] width 5 height 6
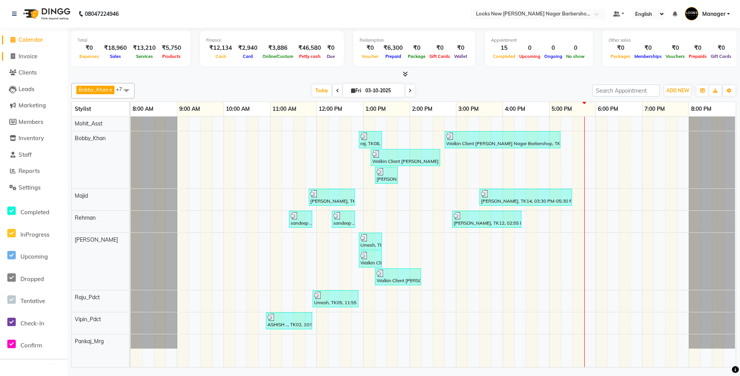
click at [18, 54] on span at bounding box center [13, 56] width 12 height 9
select select "service"
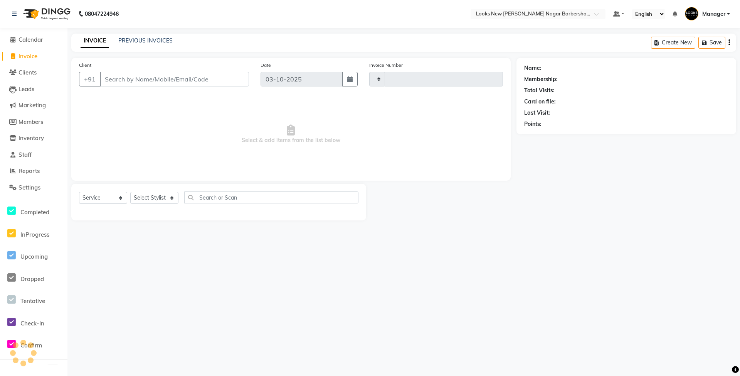
type input "7507"
select select "8705"
click at [160, 200] on select "Select Stylist Aakash_Pdct [PERSON_NAME] [PERSON_NAME] [PERSON_NAME] Counter_Sa…" at bounding box center [154, 198] width 48 height 12
select select "87356"
click at [130, 192] on select "Select Stylist Aakash_Pdct [PERSON_NAME] [PERSON_NAME] [PERSON_NAME] Counter_Sa…" at bounding box center [154, 198] width 48 height 12
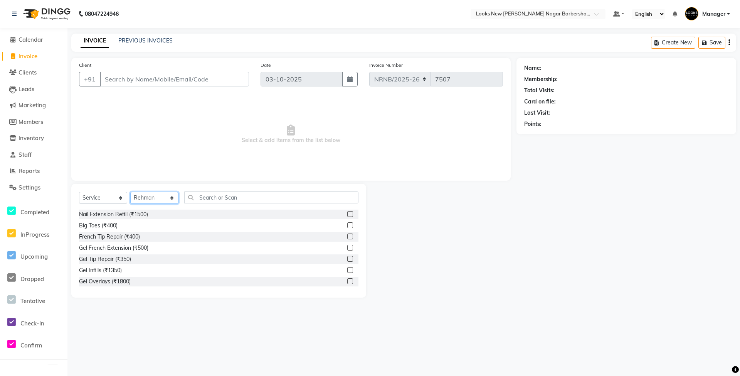
click at [152, 194] on select "Select Stylist Aakash_Pdct [PERSON_NAME] [PERSON_NAME] [PERSON_NAME] Counter_Sa…" at bounding box center [154, 198] width 48 height 12
click at [130, 192] on select "Select Stylist Aakash_Pdct [PERSON_NAME] [PERSON_NAME] [PERSON_NAME] Counter_Sa…" at bounding box center [154, 198] width 48 height 12
click at [206, 198] on input "text" at bounding box center [271, 197] width 174 height 12
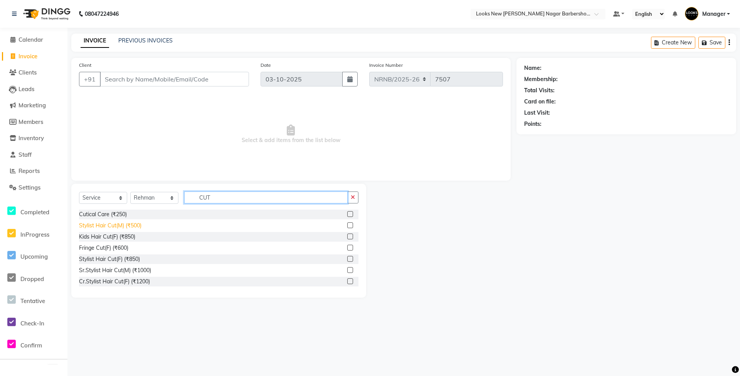
type input "CUT"
click at [127, 222] on div "Stylist Hair Cut(M) (₹500)" at bounding box center [110, 225] width 62 height 8
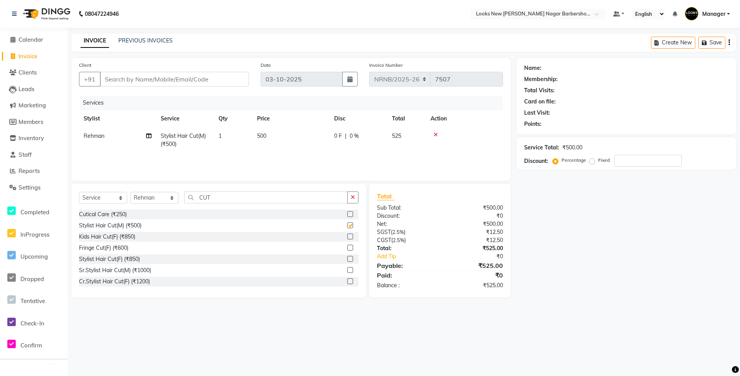
checkbox input "false"
drag, startPoint x: 225, startPoint y: 199, endPoint x: 174, endPoint y: 193, distance: 52.0
click at [174, 193] on div "Select Service Product Membership Package Voucher Prepaid Gift Card Select Styl…" at bounding box center [219, 200] width 280 height 18
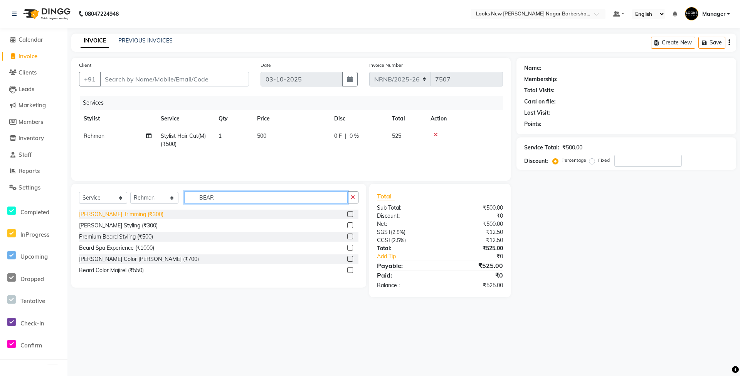
type input "BEAR"
click at [126, 213] on div "[PERSON_NAME] Trimming (₹300)" at bounding box center [121, 214] width 84 height 8
checkbox input "false"
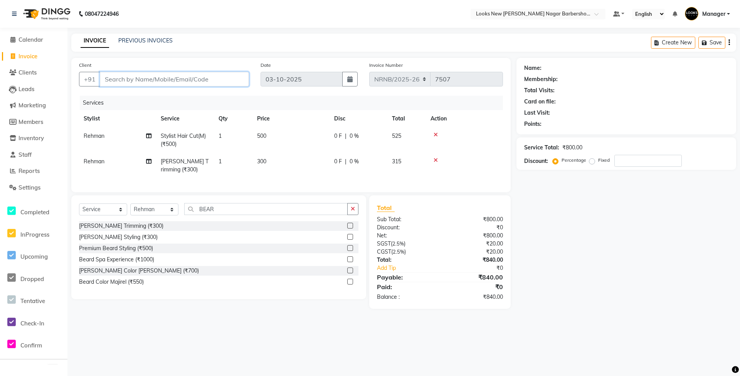
click at [132, 75] on input "Client" at bounding box center [174, 79] width 149 height 15
type input "9"
type input "0"
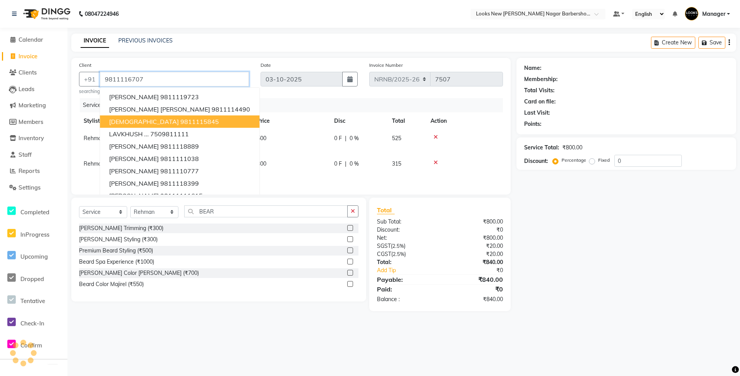
type input "9811116707"
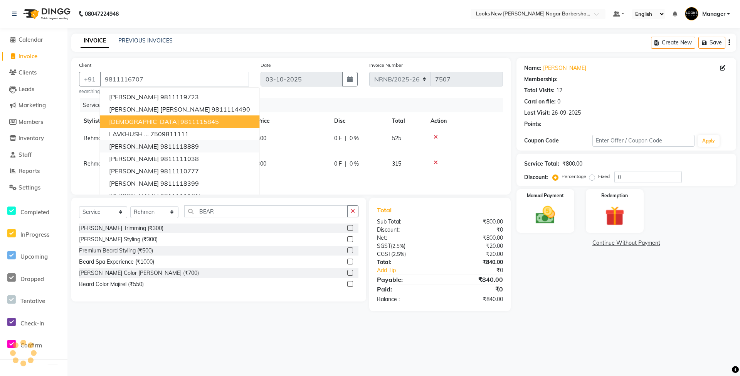
select select "1: Object"
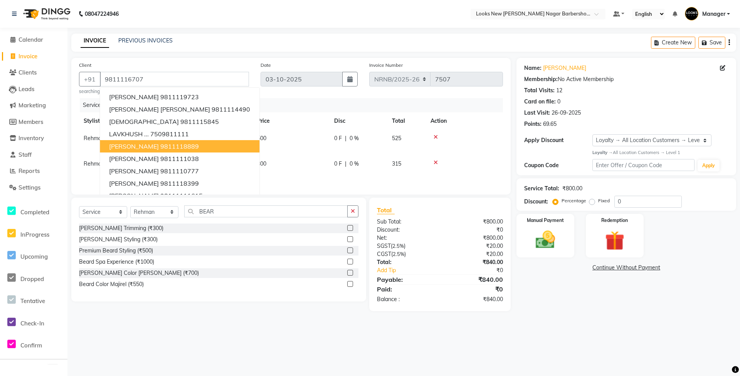
click at [668, 363] on div "08047224946 Select Location × Looks New Rajinder Nagar Barbershop, Delhi Defaul…" at bounding box center [370, 188] width 740 height 376
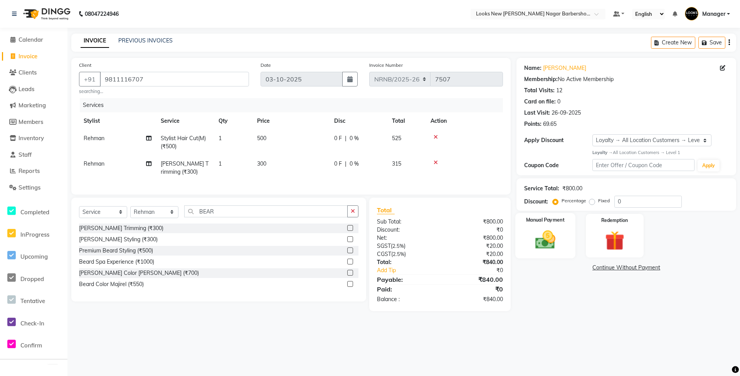
click at [544, 239] on img at bounding box center [545, 240] width 33 height 24
click at [595, 269] on span "CASH" at bounding box center [596, 267] width 17 height 9
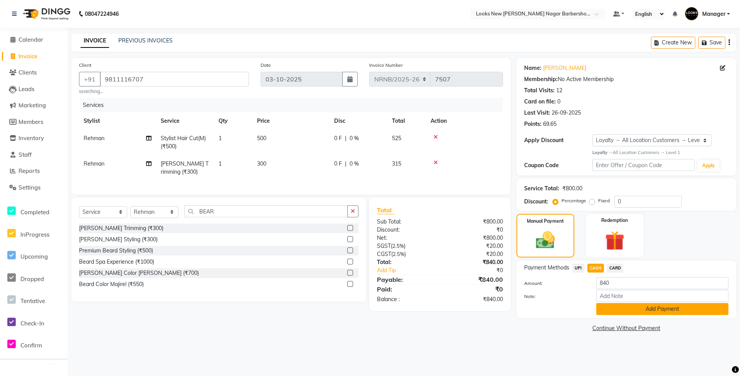
click at [615, 307] on button "Add Payment" at bounding box center [663, 309] width 132 height 12
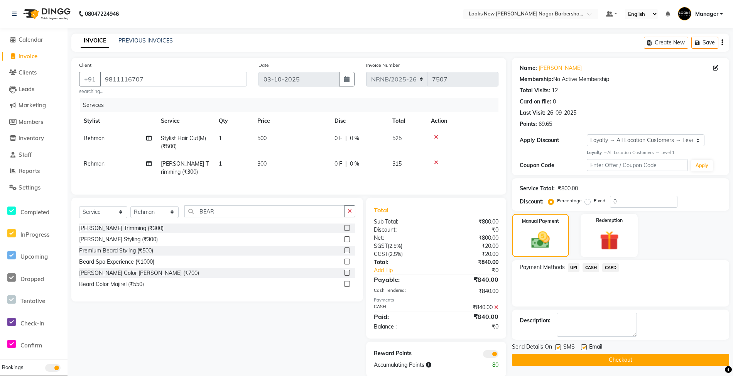
click at [583, 357] on button "Checkout" at bounding box center [620, 360] width 217 height 12
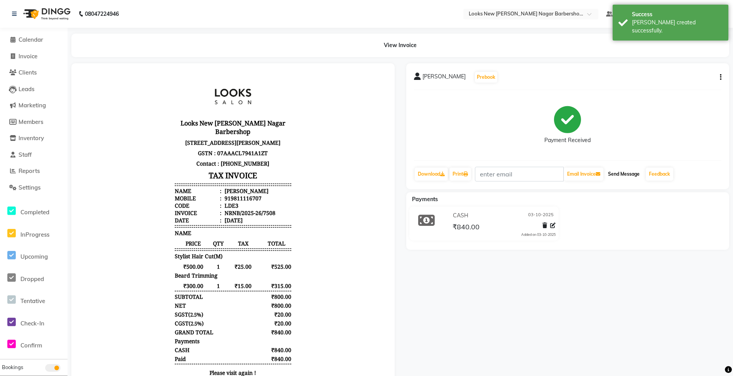
click at [620, 173] on button "Send Message" at bounding box center [624, 173] width 38 height 13
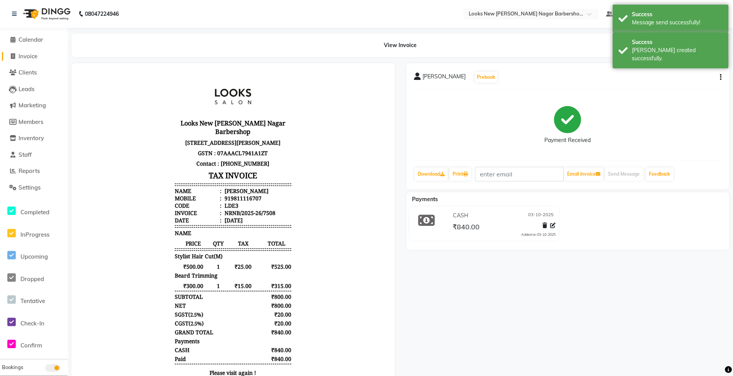
click at [22, 52] on span "Invoice" at bounding box center [28, 55] width 19 height 7
select select "service"
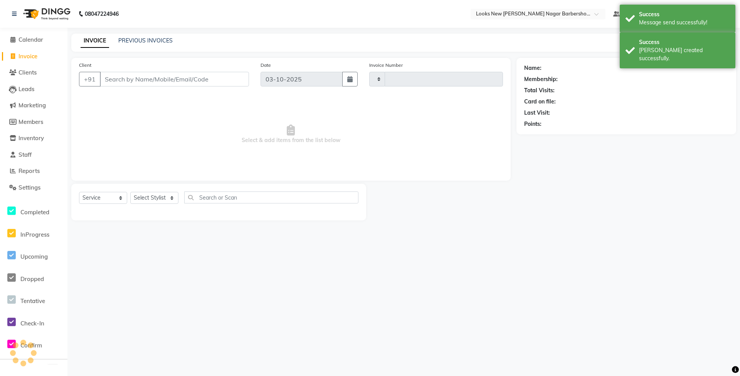
type input "7509"
select select "8705"
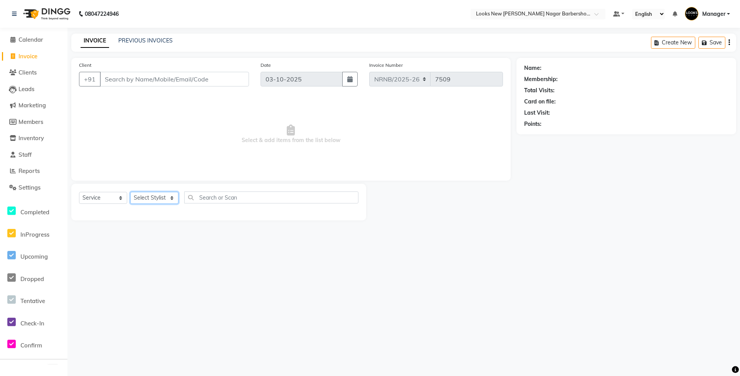
click at [138, 197] on select "Select Stylist Aakash_Pdct [PERSON_NAME] [PERSON_NAME] [PERSON_NAME] Counter_Sa…" at bounding box center [154, 198] width 48 height 12
select select "87357"
click at [130, 192] on select "Select Stylist Aakash_Pdct [PERSON_NAME] [PERSON_NAME] [PERSON_NAME] Counter_Sa…" at bounding box center [154, 198] width 48 height 12
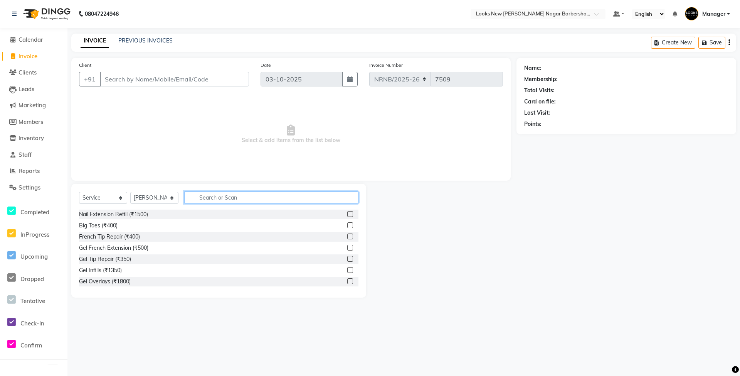
click at [204, 198] on input "text" at bounding box center [271, 197] width 174 height 12
type input "B"
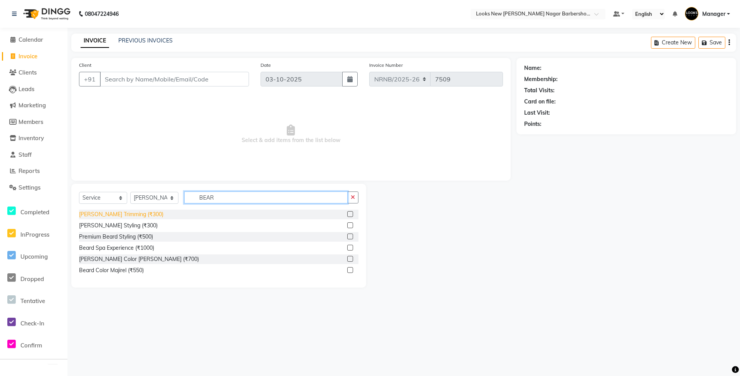
type input "BEAR"
click at [115, 217] on div "[PERSON_NAME] Trimming (₹300)" at bounding box center [121, 214] width 84 height 8
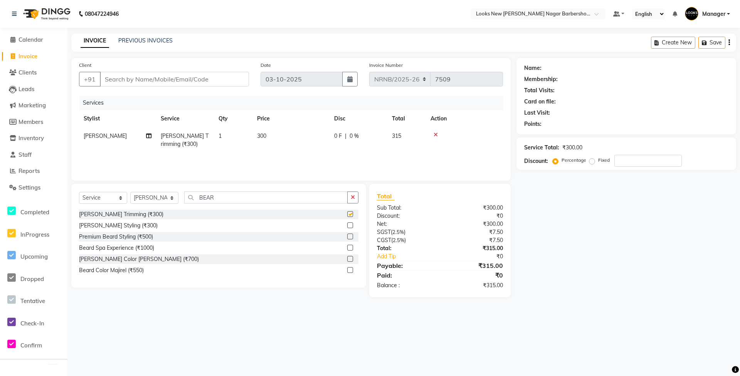
checkbox input "false"
click at [140, 76] on input "Client" at bounding box center [174, 79] width 149 height 15
type input "N"
type input "0"
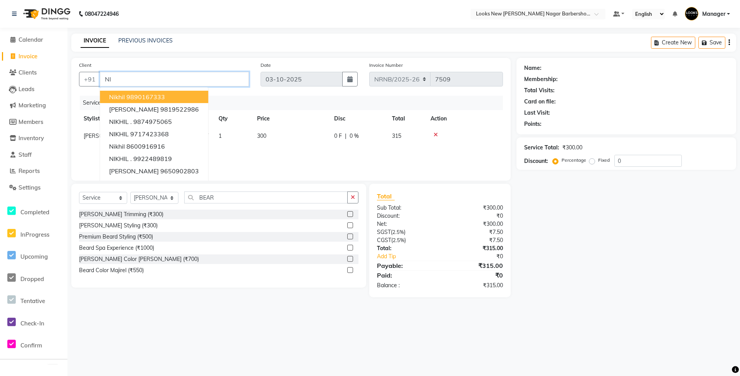
type input "N"
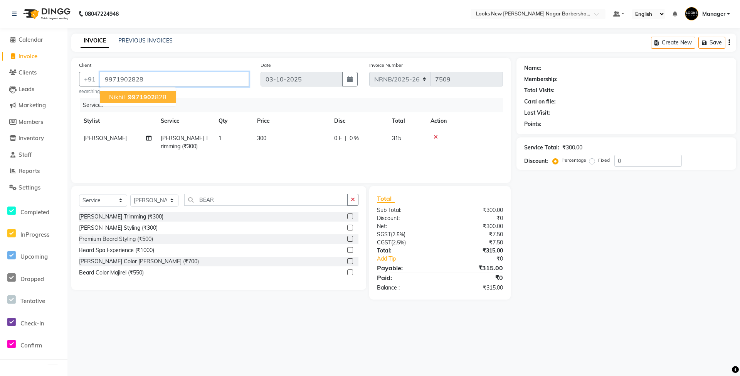
type input "9971902828"
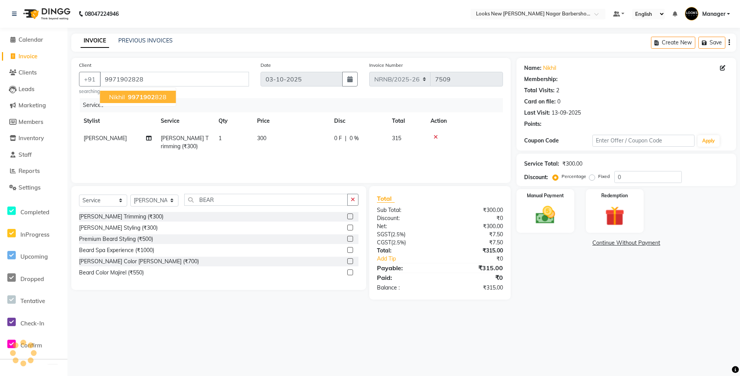
select select "1: Object"
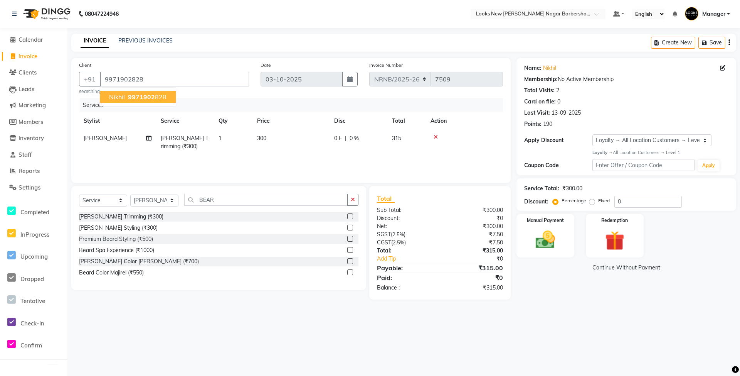
click at [151, 96] on span "9971902" at bounding box center [141, 97] width 27 height 8
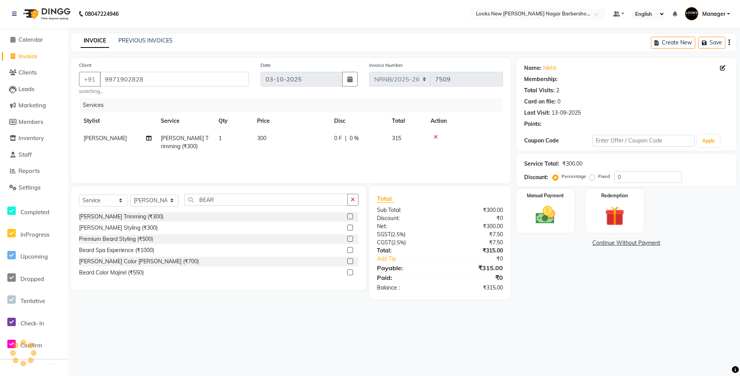
select select "1: Object"
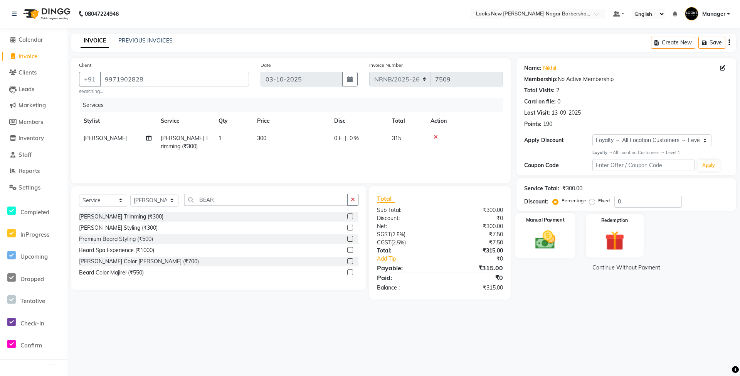
click at [561, 245] on img at bounding box center [545, 240] width 33 height 24
click at [578, 267] on span "UPI" at bounding box center [579, 267] width 12 height 9
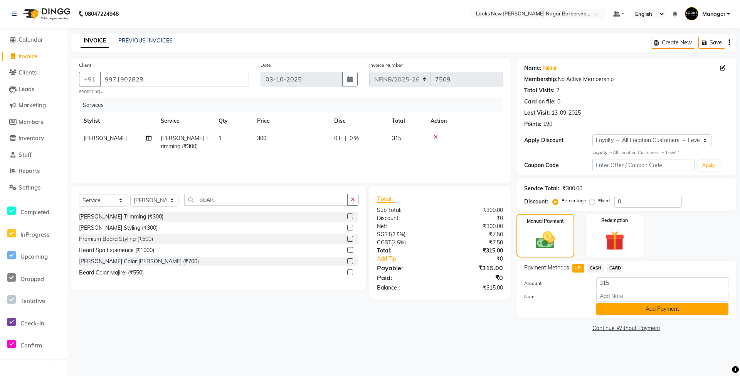
click at [613, 306] on button "Add Payment" at bounding box center [663, 309] width 132 height 12
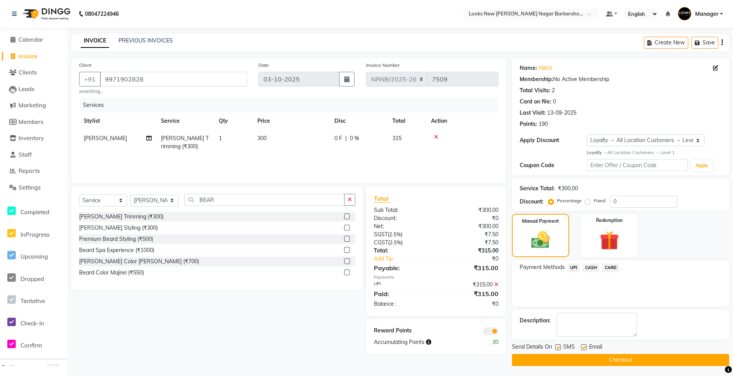
click at [597, 360] on button "Checkout" at bounding box center [620, 360] width 217 height 12
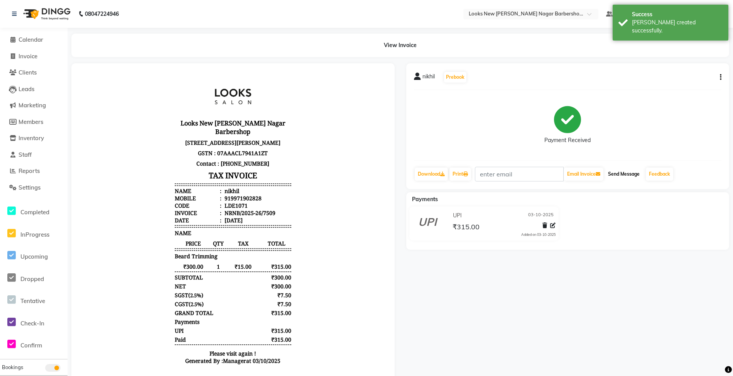
click at [616, 175] on button "Send Message" at bounding box center [624, 173] width 38 height 13
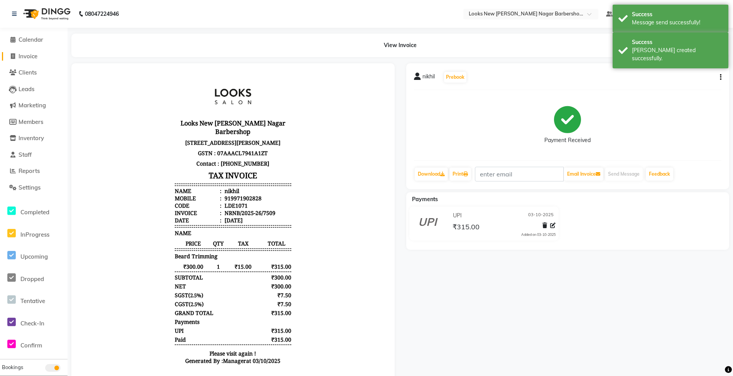
click at [34, 55] on span "Invoice" at bounding box center [28, 55] width 19 height 7
select select "service"
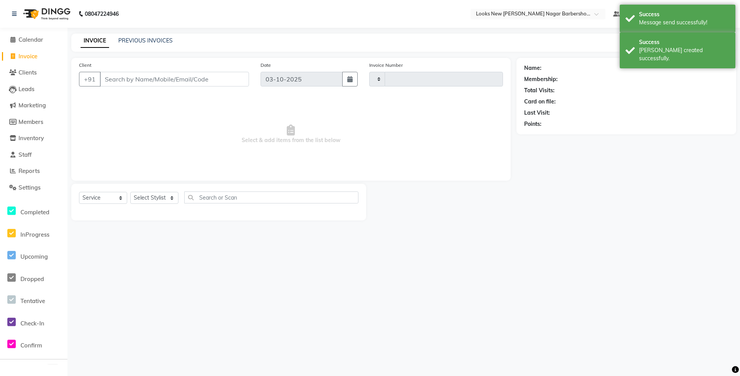
type input "7510"
select select "8705"
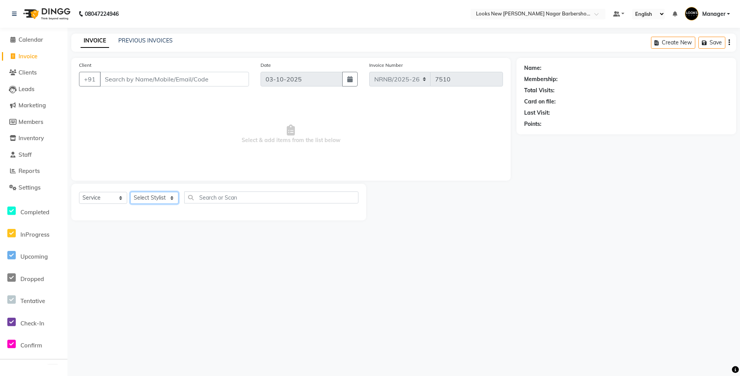
click at [151, 196] on select "Select Stylist Aakash_Pdct [PERSON_NAME] [PERSON_NAME] [PERSON_NAME] Counter_Sa…" at bounding box center [154, 198] width 48 height 12
select select "87356"
click at [130, 192] on select "Select Stylist Aakash_Pdct [PERSON_NAME] [PERSON_NAME] [PERSON_NAME] Counter_Sa…" at bounding box center [154, 198] width 48 height 12
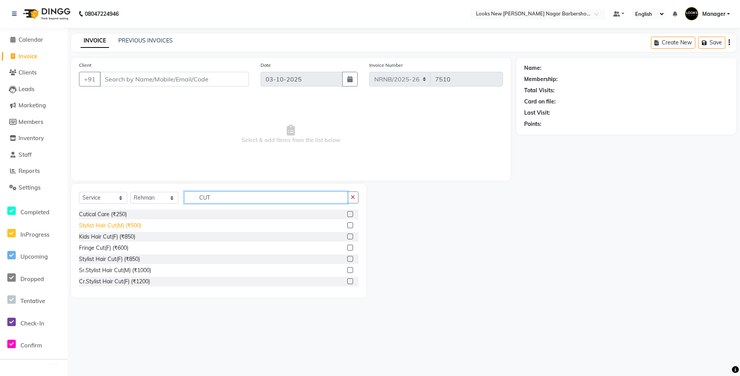
type input "CUT"
click at [130, 224] on div "Stylist Hair Cut(M) (₹500)" at bounding box center [110, 225] width 62 height 8
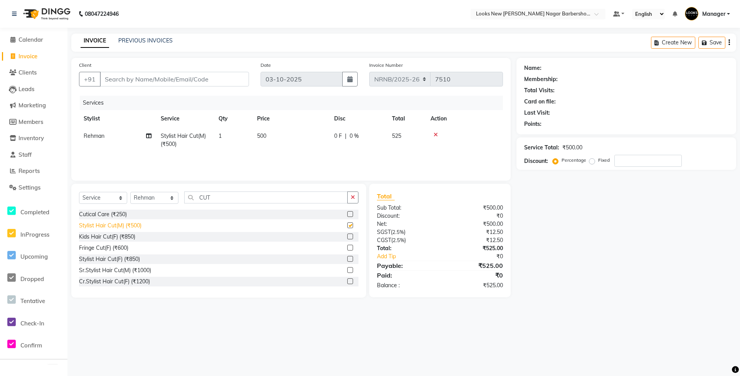
checkbox input "false"
click at [133, 75] on input "Client" at bounding box center [174, 79] width 149 height 15
type input "8"
type input "0"
type input "8076276032"
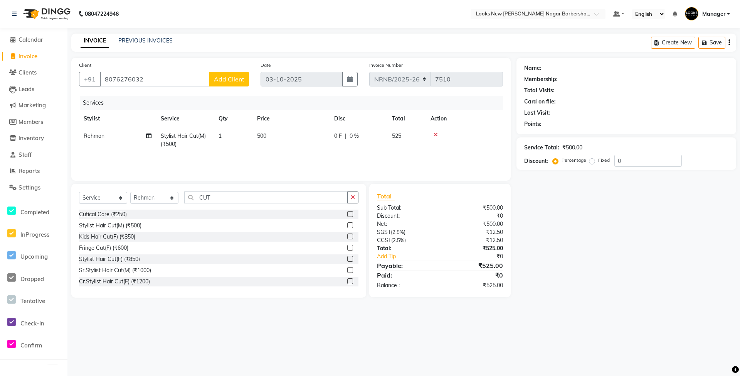
click at [238, 76] on span "Add Client" at bounding box center [229, 79] width 30 height 8
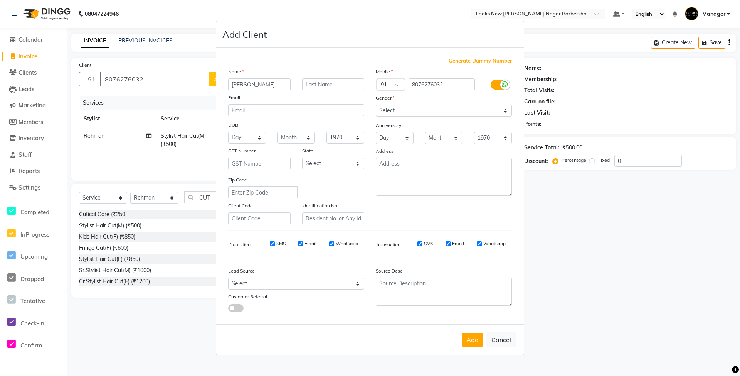
type input "SHRAVAN"
click at [465, 110] on select "Select [DEMOGRAPHIC_DATA] [DEMOGRAPHIC_DATA] Other Prefer Not To Say" at bounding box center [444, 111] width 136 height 12
select select "[DEMOGRAPHIC_DATA]"
click at [376, 105] on select "Select [DEMOGRAPHIC_DATA] [DEMOGRAPHIC_DATA] Other Prefer Not To Say" at bounding box center [444, 111] width 136 height 12
click at [347, 159] on select "Select [GEOGRAPHIC_DATA] [GEOGRAPHIC_DATA] [GEOGRAPHIC_DATA] [GEOGRAPHIC_DATA] …" at bounding box center [333, 163] width 62 height 12
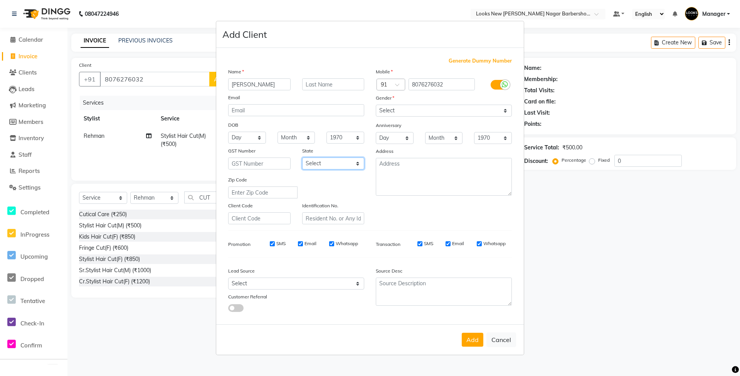
select select "10"
click at [302, 157] on select "Select [GEOGRAPHIC_DATA] [GEOGRAPHIC_DATA] [GEOGRAPHIC_DATA] [GEOGRAPHIC_DATA] …" at bounding box center [333, 163] width 62 height 12
click at [467, 340] on button "Add" at bounding box center [473, 339] width 22 height 14
select select
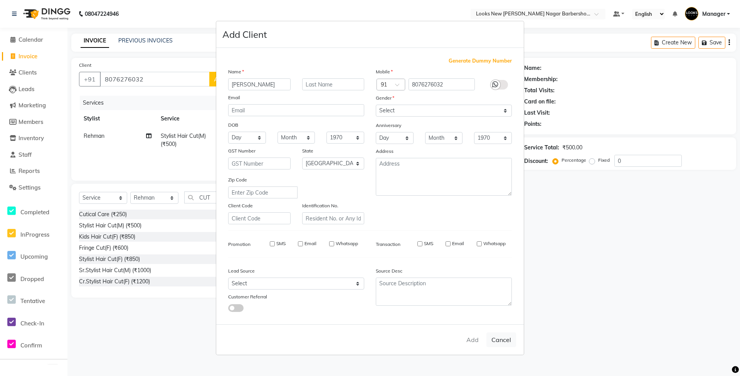
select select
select select "null"
select select
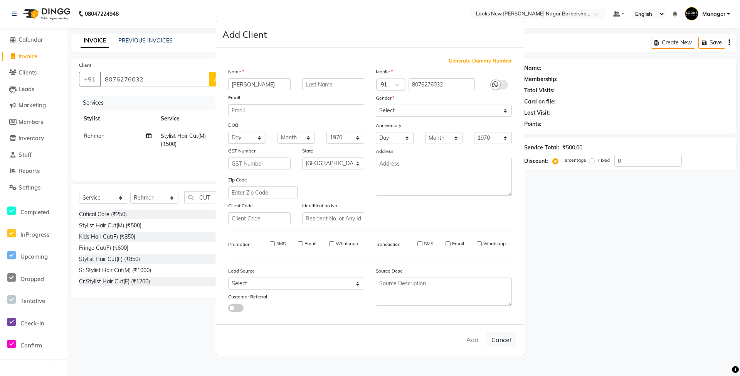
select select
checkbox input "false"
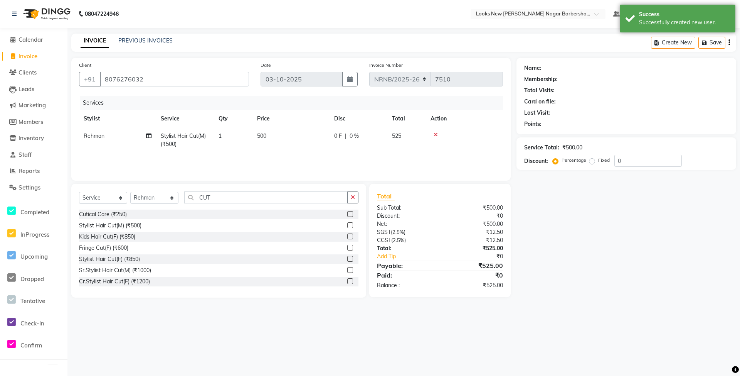
select select "1: Object"
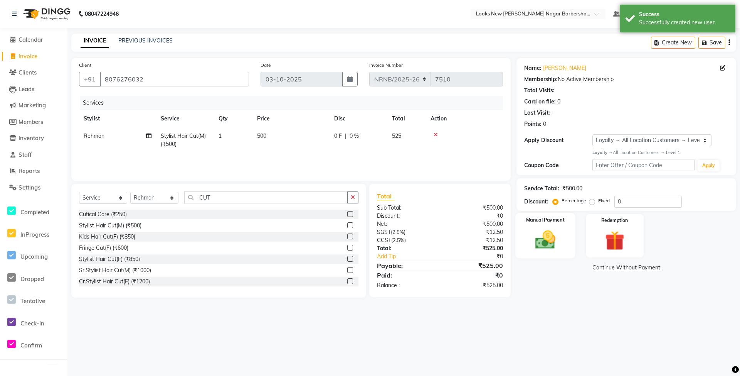
click at [536, 224] on div "Manual Payment" at bounding box center [546, 236] width 60 height 46
click at [591, 270] on span "CASH" at bounding box center [596, 267] width 17 height 9
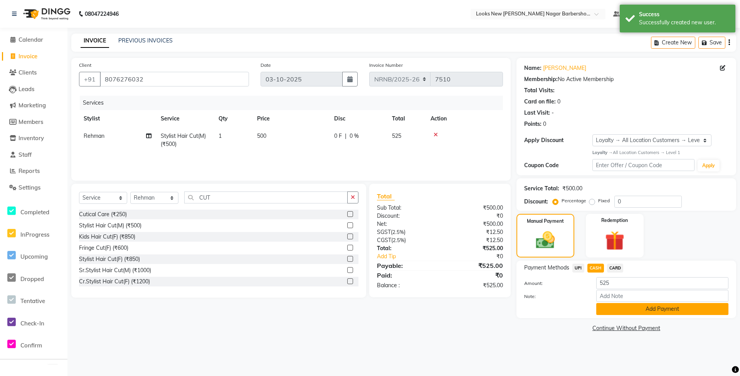
click at [619, 312] on button "Add Payment" at bounding box center [663, 309] width 132 height 12
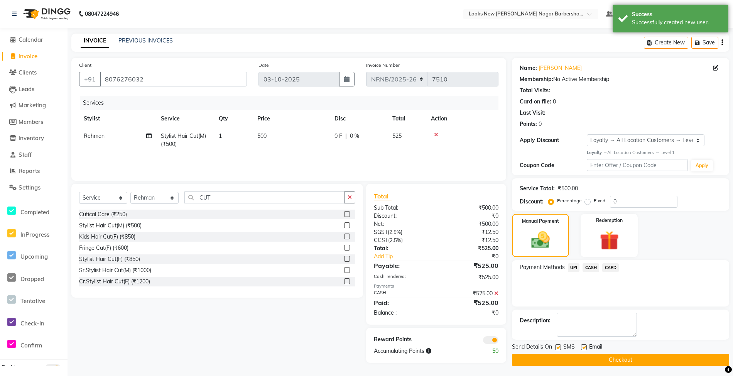
click at [627, 355] on button "Checkout" at bounding box center [620, 360] width 217 height 12
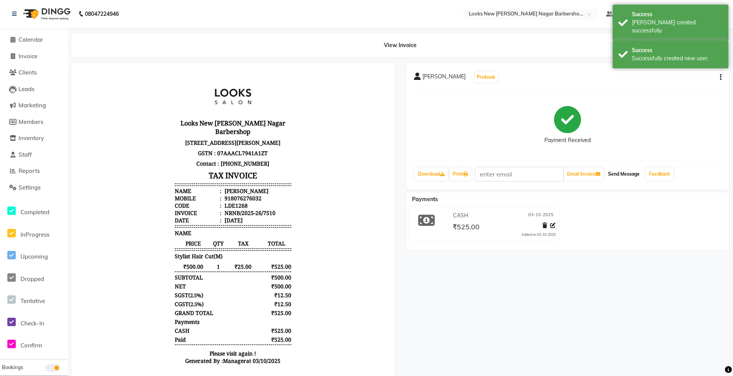
click at [627, 169] on button "Send Message" at bounding box center [624, 173] width 38 height 13
click at [37, 36] on span "Calendar" at bounding box center [31, 39] width 25 height 7
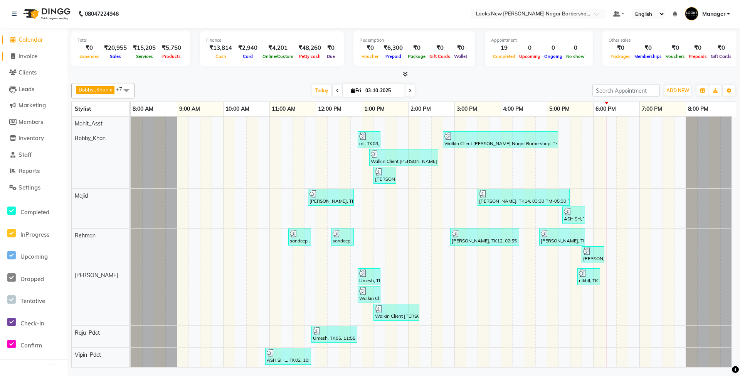
click at [27, 53] on span "Invoice" at bounding box center [28, 55] width 19 height 7
select select "service"
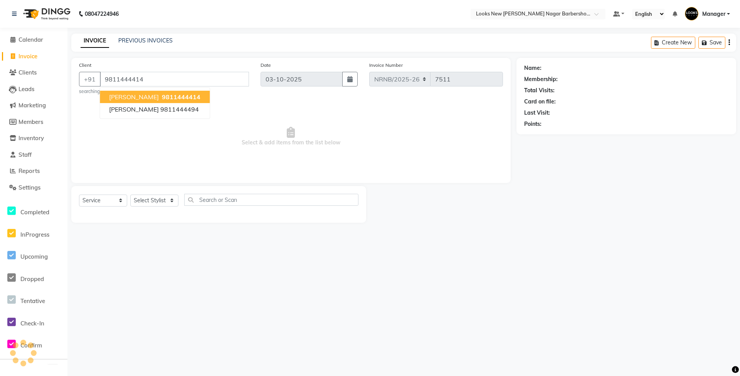
type input "9811444414"
select select "1: Object"
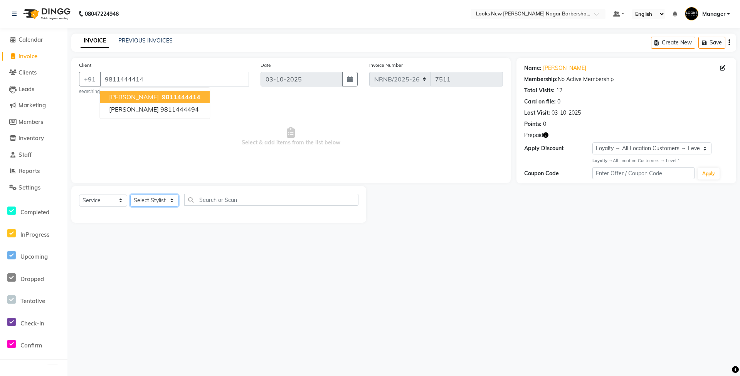
click at [159, 197] on select "Select Stylist Aakash_Pdct [PERSON_NAME] [PERSON_NAME] [PERSON_NAME] Counter_Sa…" at bounding box center [154, 200] width 48 height 12
select select "87354"
click at [130, 194] on select "Select Stylist Aakash_Pdct [PERSON_NAME] [PERSON_NAME] [PERSON_NAME] Counter_Sa…" at bounding box center [154, 200] width 48 height 12
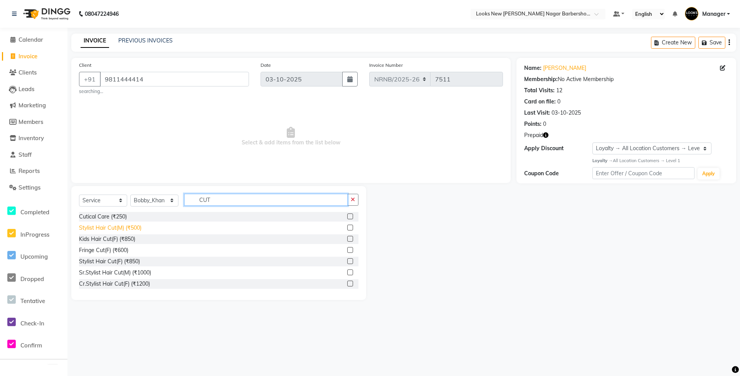
type input "CUT"
click at [124, 226] on div "Stylist Hair Cut(M) (₹500)" at bounding box center [110, 228] width 62 height 8
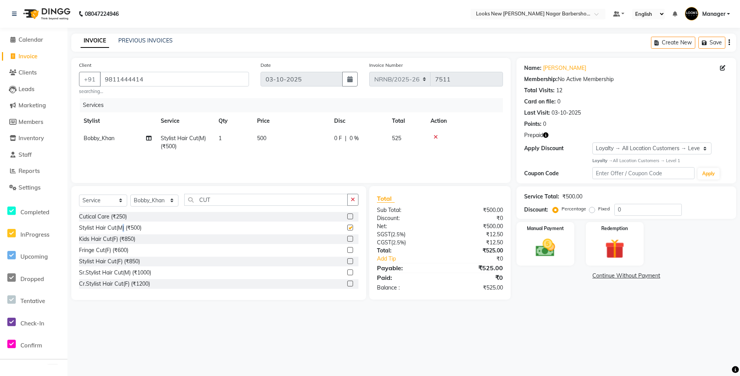
checkbox input "false"
drag, startPoint x: 224, startPoint y: 197, endPoint x: 190, endPoint y: 202, distance: 34.7
click at [190, 202] on input "CUT" at bounding box center [266, 200] width 164 height 12
click at [170, 201] on select "Select Stylist Aakash_Pdct [PERSON_NAME] [PERSON_NAME] [PERSON_NAME] Counter_Sa…" at bounding box center [154, 200] width 48 height 12
select select "87360"
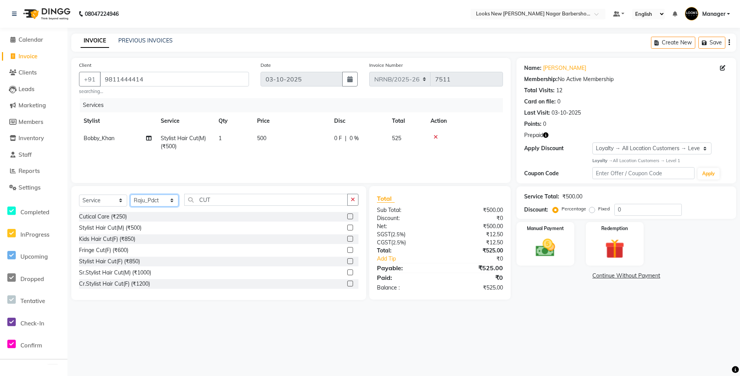
click at [130, 194] on select "Select Stylist Aakash_Pdct [PERSON_NAME] [PERSON_NAME] [PERSON_NAME] Counter_Sa…" at bounding box center [154, 200] width 48 height 12
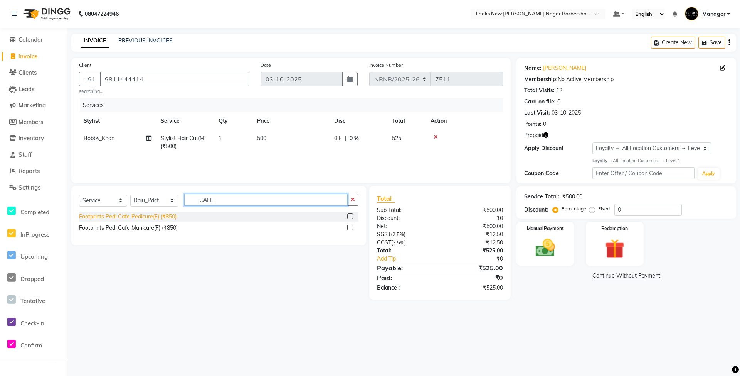
type input "CAFE"
click at [148, 214] on div "Footprints Pedi Cafe Pedicure(F) (₹850)" at bounding box center [128, 216] width 98 height 8
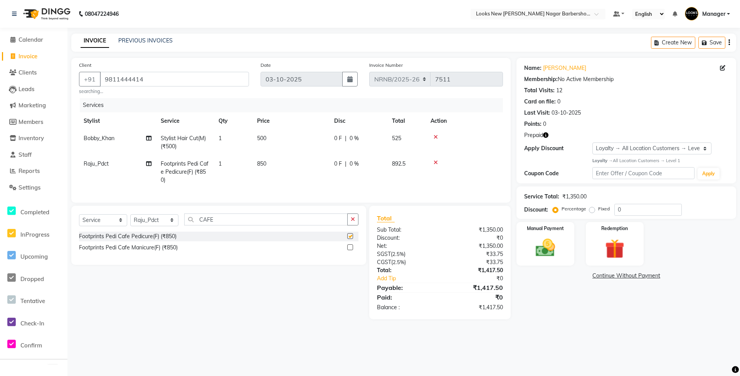
checkbox input "false"
click at [548, 139] on button "button" at bounding box center [545, 135] width 5 height 8
click at [612, 251] on img at bounding box center [615, 248] width 33 height 25
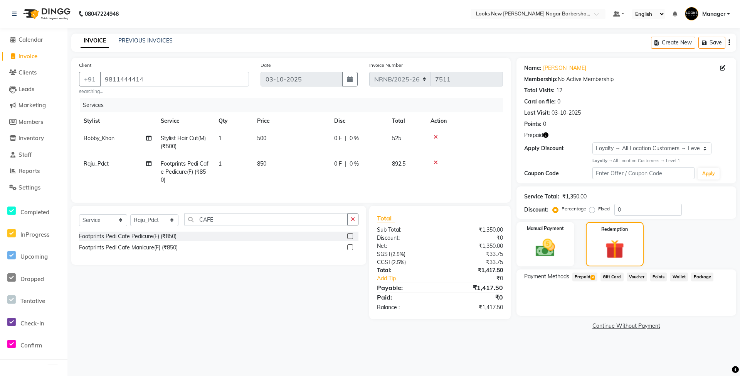
click at [588, 271] on div "Payment Methods Prepaid 4 Gift Card Voucher Points Wallet Package" at bounding box center [627, 292] width 220 height 46
click at [585, 278] on span "Prepaid 4" at bounding box center [585, 276] width 25 height 9
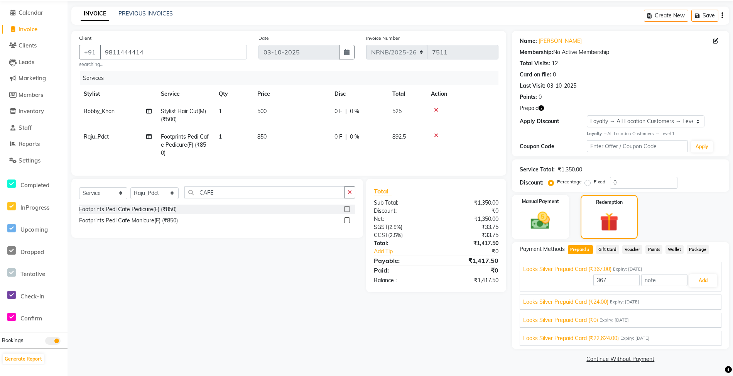
scroll to position [28, 0]
click at [619, 339] on span "Looks Silver Prepaid Card (₹22,624.00)" at bounding box center [571, 338] width 96 height 8
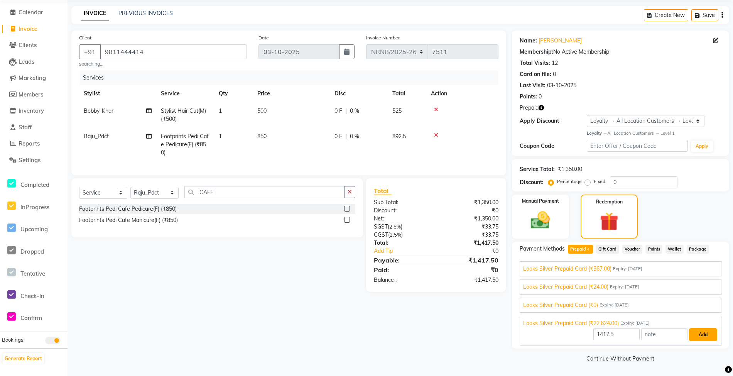
click at [703, 333] on button "Add" at bounding box center [703, 334] width 28 height 13
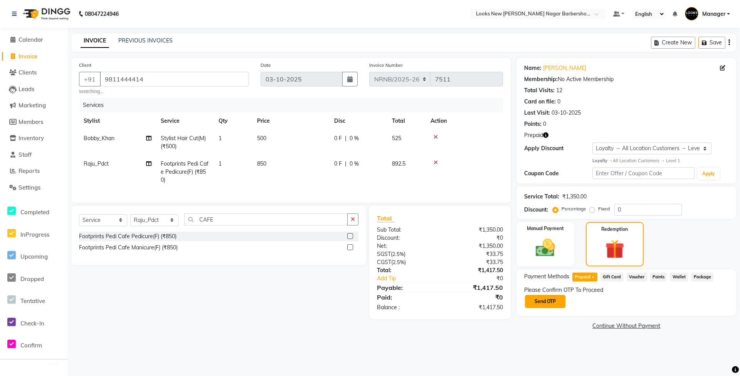
click at [557, 305] on button "Send OTP" at bounding box center [545, 301] width 40 height 13
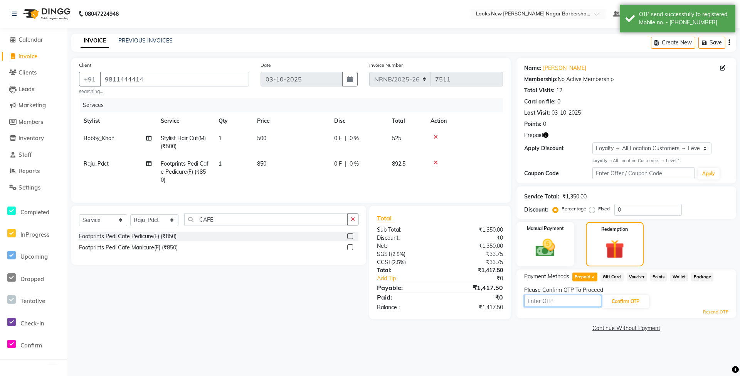
click at [557, 305] on input "text" at bounding box center [562, 301] width 77 height 12
type input "2177"
click at [633, 303] on button "Confirm OTP" at bounding box center [625, 301] width 47 height 13
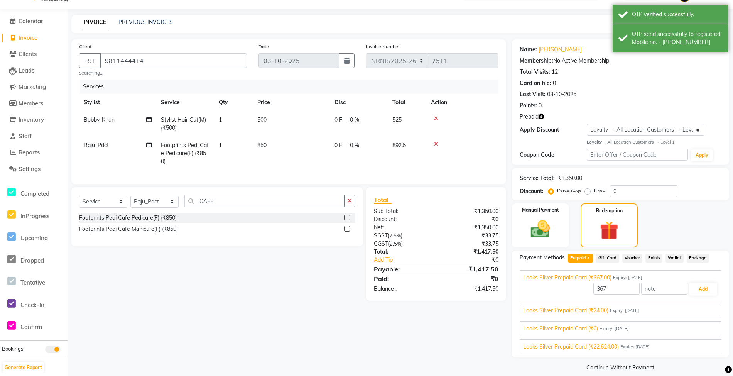
scroll to position [28, 0]
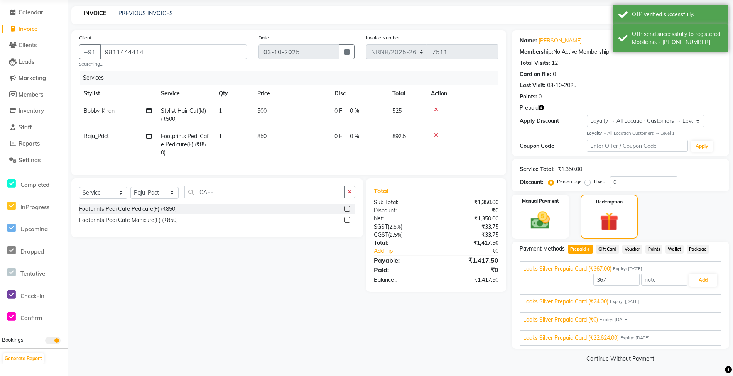
click at [608, 337] on span "Looks Silver Prepaid Card (₹22,624.00)" at bounding box center [571, 338] width 96 height 8
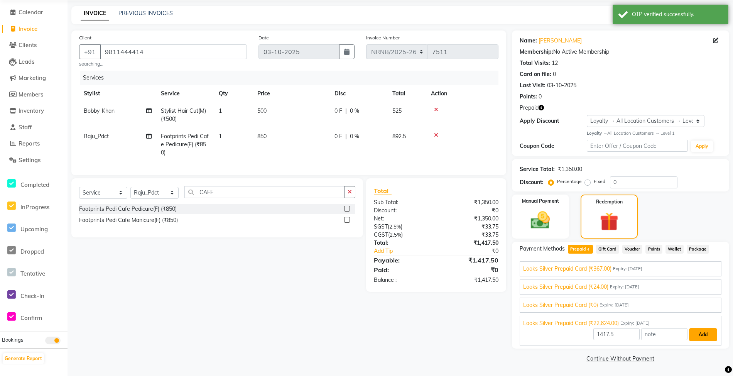
click at [705, 330] on button "Add" at bounding box center [703, 334] width 28 height 13
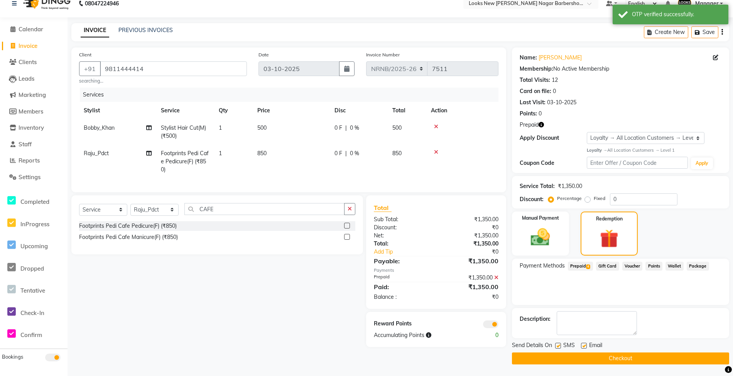
click at [618, 356] on button "Checkout" at bounding box center [620, 358] width 217 height 12
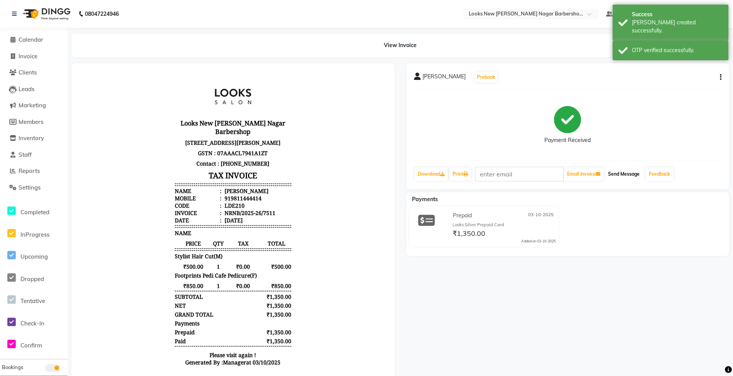
click at [622, 170] on button "Send Message" at bounding box center [624, 173] width 38 height 13
click at [36, 41] on span "Calendar" at bounding box center [31, 39] width 25 height 7
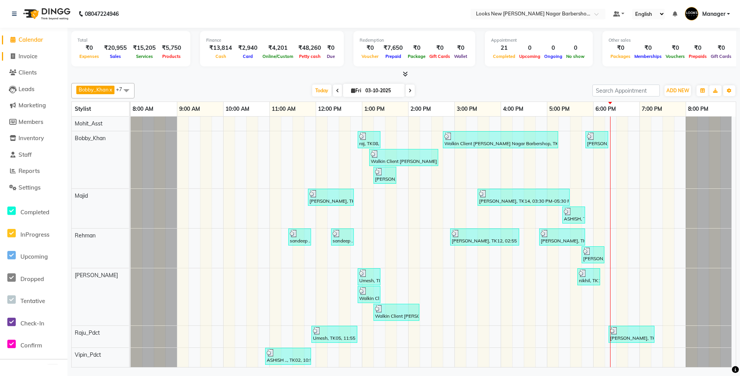
click at [25, 57] on span "Invoice" at bounding box center [28, 55] width 19 height 7
select select "service"
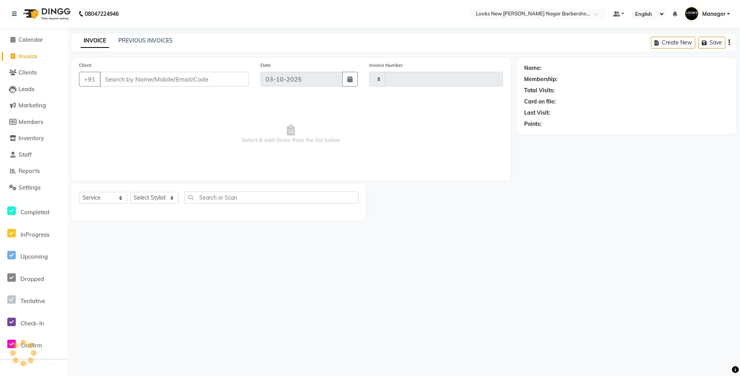
type input "7512"
select select "8705"
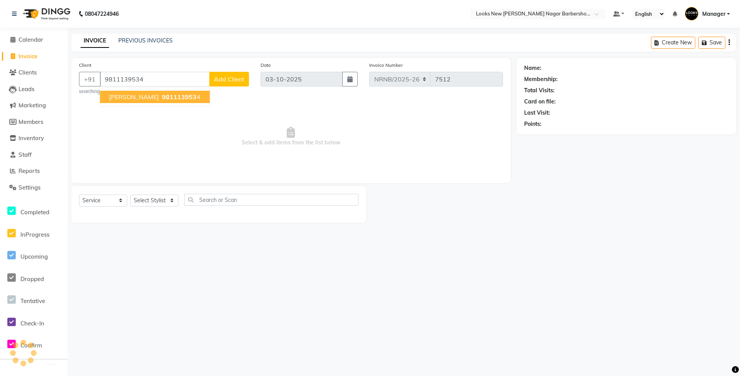
type input "9811139534"
select select "1: Object"
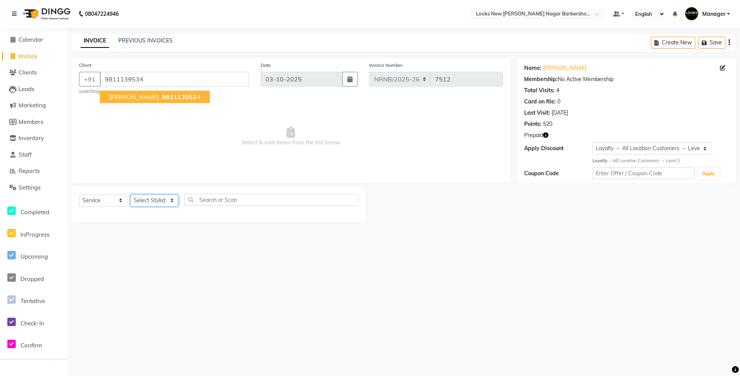
click at [155, 196] on select "Select Stylist Aakash_Pdct [PERSON_NAME] [PERSON_NAME] [PERSON_NAME] Counter_Sa…" at bounding box center [154, 200] width 48 height 12
select select "87357"
click at [130, 194] on select "Select Stylist Aakash_Pdct [PERSON_NAME] [PERSON_NAME] [PERSON_NAME] Counter_Sa…" at bounding box center [154, 200] width 48 height 12
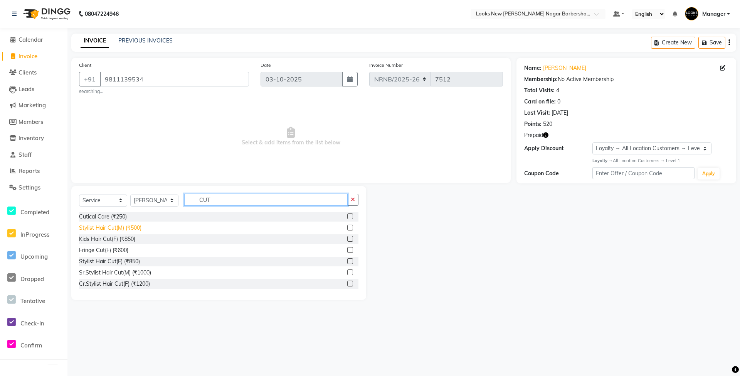
type input "CUT"
click at [130, 225] on div "Stylist Hair Cut(M) (₹500)" at bounding box center [110, 228] width 62 height 8
checkbox input "false"
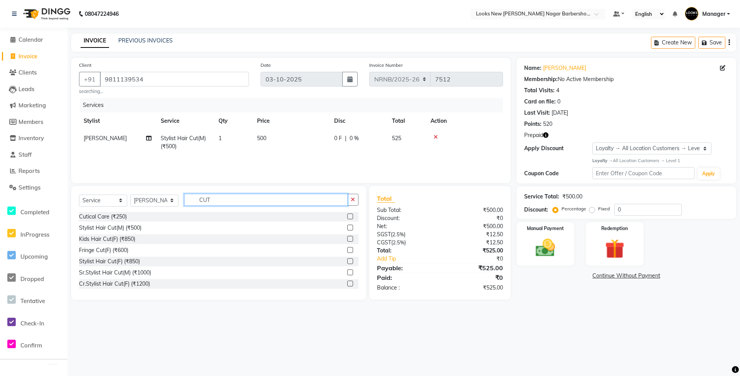
drag, startPoint x: 218, startPoint y: 202, endPoint x: 175, endPoint y: 202, distance: 42.8
click at [178, 202] on div "Select Service Product Membership Package Voucher Prepaid Gift Card Select Styl…" at bounding box center [219, 203] width 280 height 18
type input "INOA"
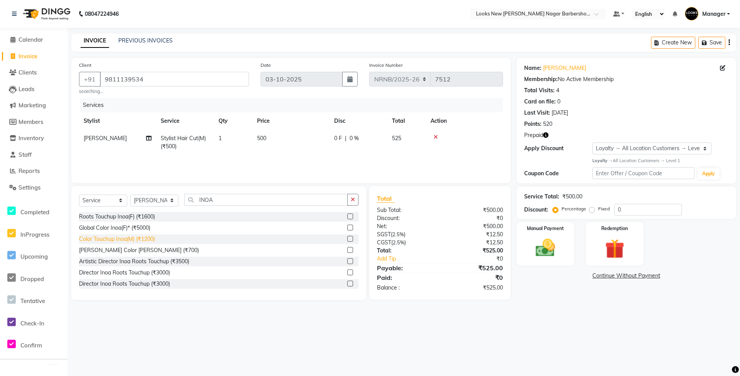
click at [105, 237] on div "Color Touchup Inoa(M) (₹1200)" at bounding box center [117, 239] width 76 height 8
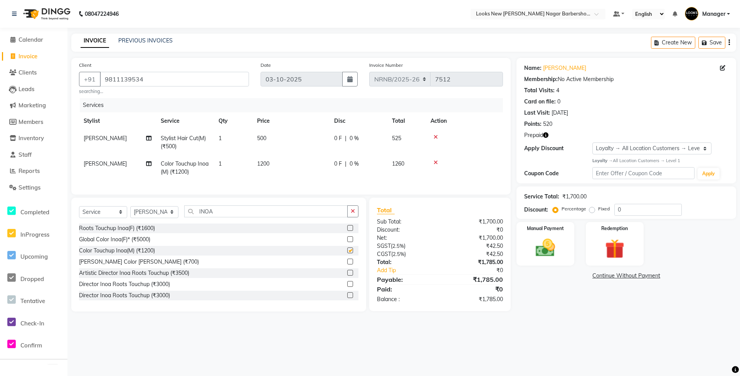
checkbox input "false"
click at [275, 163] on td "1200" at bounding box center [291, 167] width 77 height 25
select select "87357"
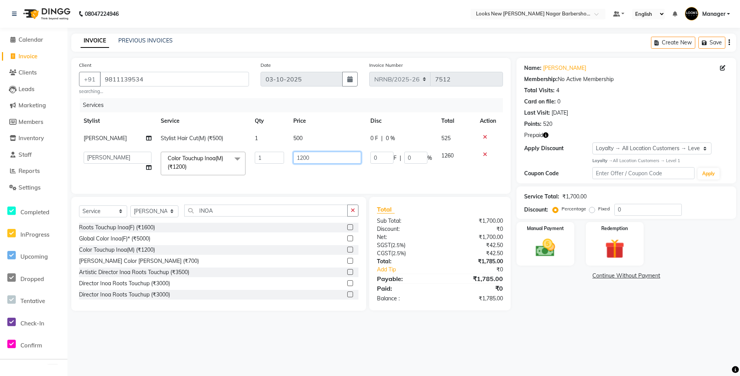
drag, startPoint x: 320, startPoint y: 157, endPoint x: 257, endPoint y: 160, distance: 62.9
click at [257, 160] on tr "Aakash_Pdct Afsar Ahmed Ashmita Ayesha Bobby_Asst Bobby_Khan Counter_Sales Kama…" at bounding box center [291, 163] width 424 height 33
type input "1100"
click at [264, 175] on tr "Aakash_Pdct Afsar Ahmed Ashmita Ayesha Bobby_Asst Bobby_Khan Counter_Sales Kama…" at bounding box center [291, 163] width 424 height 33
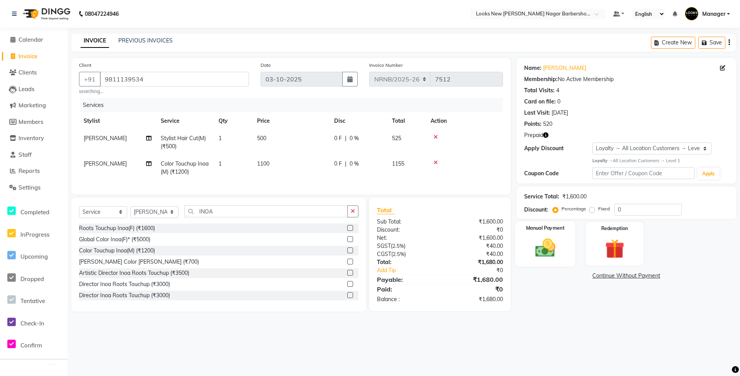
click at [555, 252] on img at bounding box center [545, 248] width 33 height 24
click at [620, 278] on span "CARD" at bounding box center [615, 275] width 17 height 9
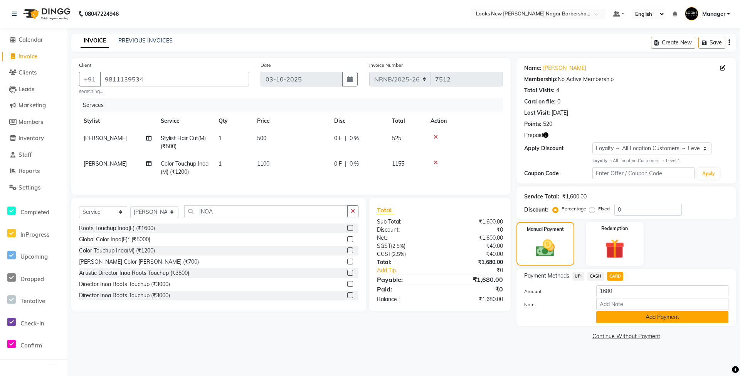
click at [616, 320] on button "Add Payment" at bounding box center [663, 317] width 132 height 12
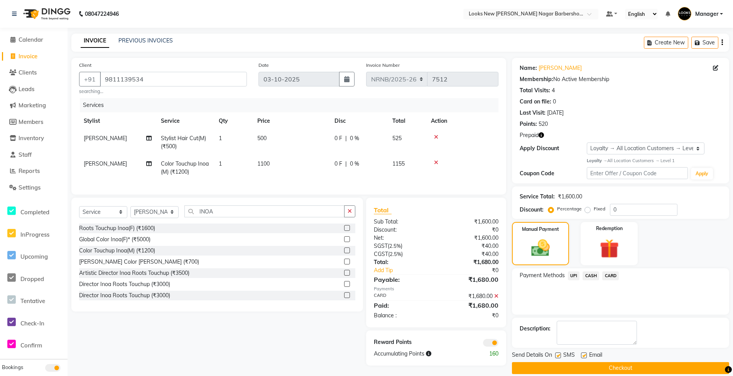
click at [588, 368] on button "Checkout" at bounding box center [620, 368] width 217 height 12
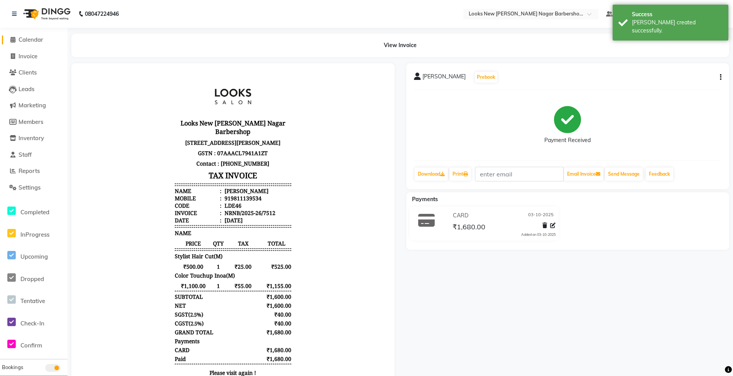
click at [22, 41] on span "Calendar" at bounding box center [31, 39] width 25 height 7
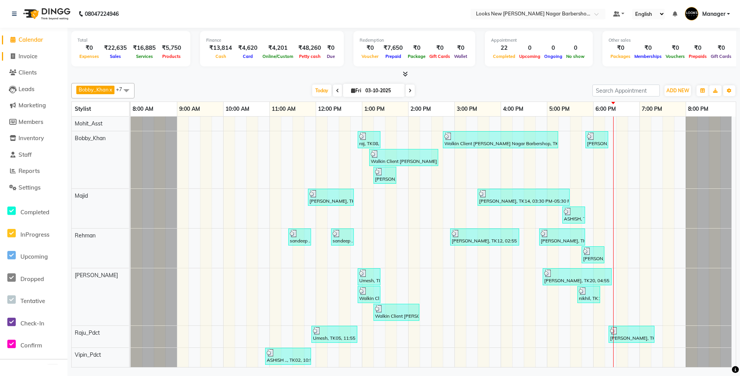
click at [35, 56] on span "Invoice" at bounding box center [28, 55] width 19 height 7
select select "service"
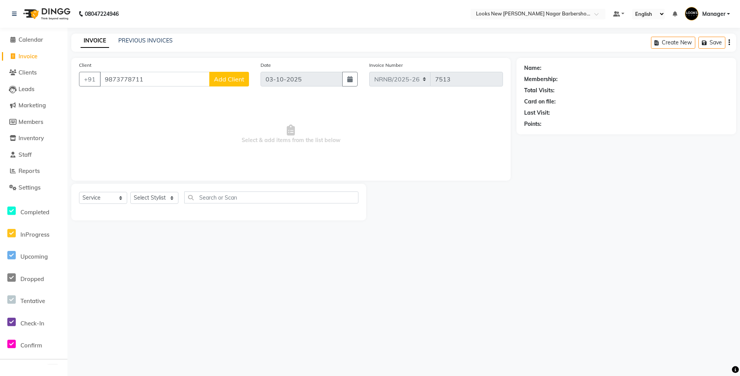
type input "9873778711"
click at [229, 76] on span "Add Client" at bounding box center [229, 79] width 30 height 8
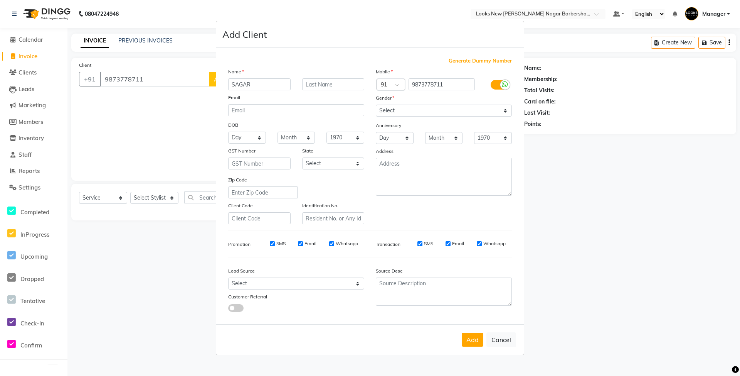
type input "SAGAR"
click at [424, 111] on select "Select [DEMOGRAPHIC_DATA] [DEMOGRAPHIC_DATA] Other Prefer Not To Say" at bounding box center [444, 111] width 136 height 12
select select "[DEMOGRAPHIC_DATA]"
click at [376, 105] on select "Select [DEMOGRAPHIC_DATA] [DEMOGRAPHIC_DATA] Other Prefer Not To Say" at bounding box center [444, 111] width 136 height 12
click at [327, 166] on select "Select [GEOGRAPHIC_DATA] [GEOGRAPHIC_DATA] [GEOGRAPHIC_DATA] [GEOGRAPHIC_DATA] …" at bounding box center [333, 163] width 62 height 12
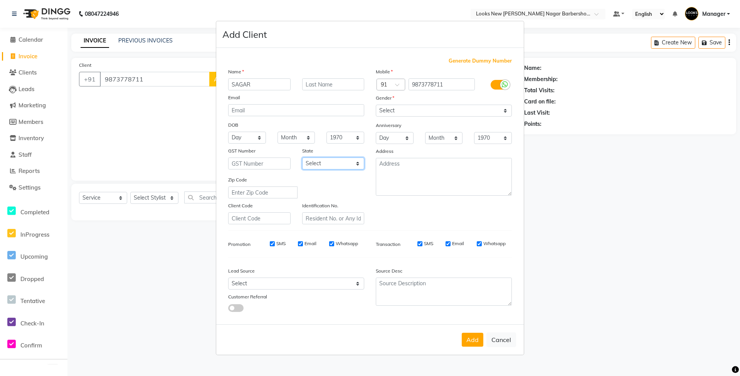
select select "10"
click at [302, 157] on select "Select [GEOGRAPHIC_DATA] [GEOGRAPHIC_DATA] [GEOGRAPHIC_DATA] [GEOGRAPHIC_DATA] …" at bounding box center [333, 163] width 62 height 12
click at [477, 342] on button "Add" at bounding box center [473, 339] width 22 height 14
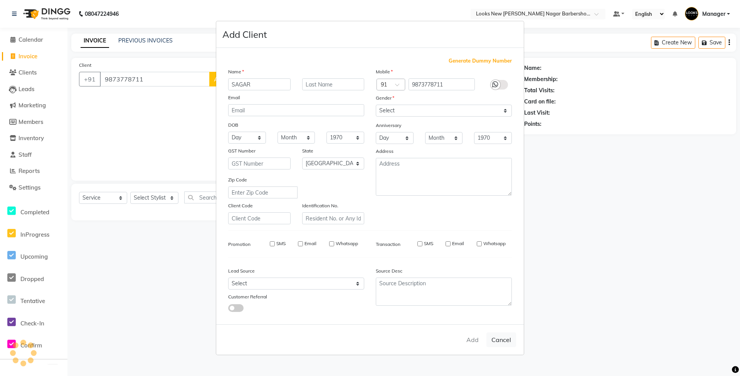
select select
select select "null"
select select
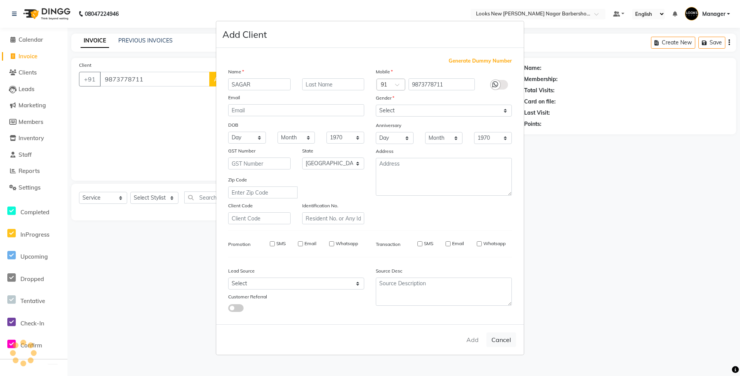
select select
checkbox input "false"
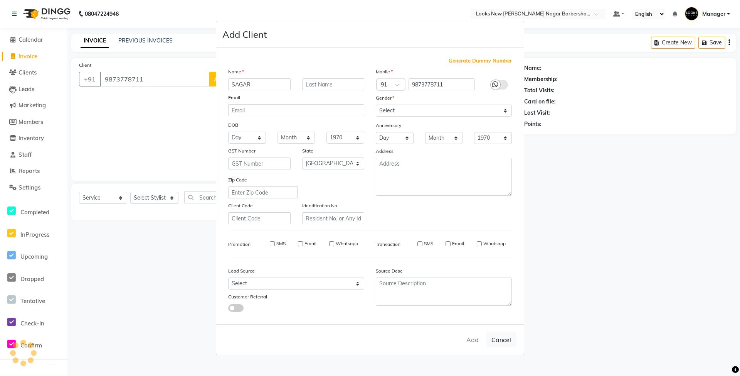
checkbox input "false"
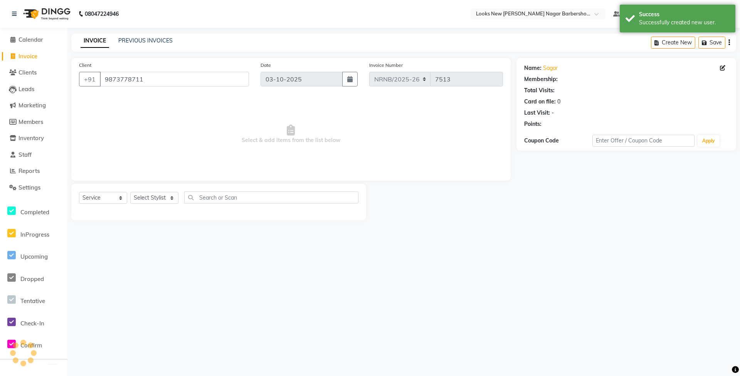
select select "1: Object"
click at [157, 195] on select "Select Stylist Aakash_Pdct [PERSON_NAME] [PERSON_NAME] [PERSON_NAME] Counter_Sa…" at bounding box center [154, 198] width 48 height 12
select select "87354"
click at [130, 192] on select "Select Stylist Aakash_Pdct [PERSON_NAME] [PERSON_NAME] [PERSON_NAME] Counter_Sa…" at bounding box center [154, 198] width 48 height 12
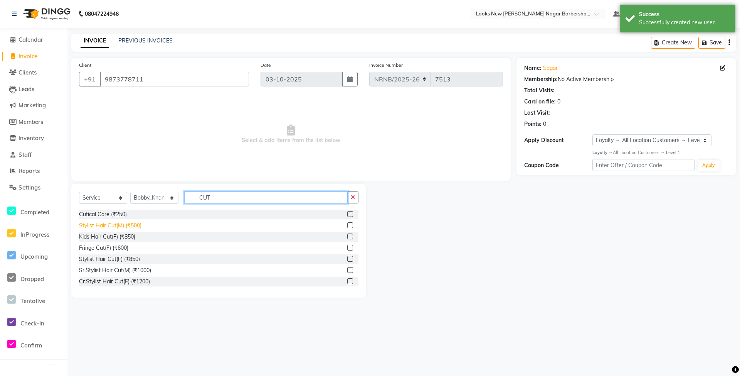
type input "CUT"
click at [107, 226] on div "Stylist Hair Cut(M) (₹500)" at bounding box center [110, 225] width 62 height 8
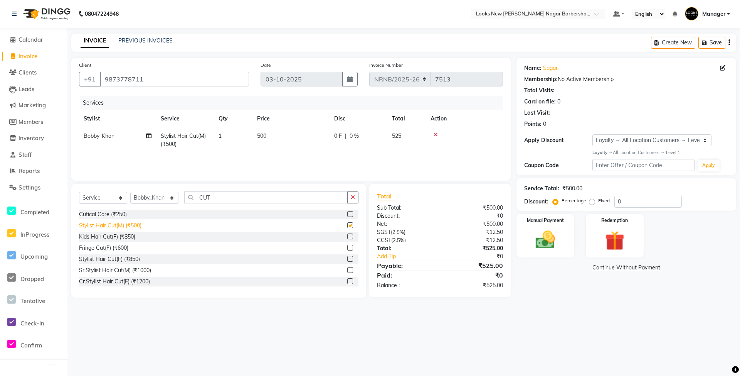
checkbox input "false"
drag, startPoint x: 161, startPoint y: 81, endPoint x: 78, endPoint y: 95, distance: 84.9
click at [78, 95] on div "Client +91 9873778711 Date 03-10-2025 Invoice Number NRNB/2025-26 V/2025 V/2025…" at bounding box center [291, 119] width 440 height 123
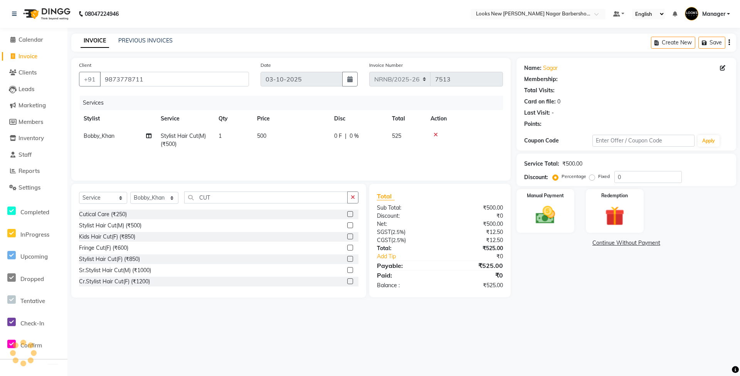
select select "1: Object"
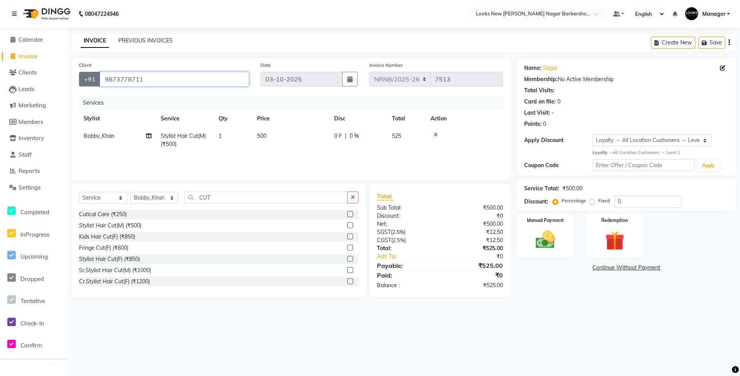
drag, startPoint x: 158, startPoint y: 78, endPoint x: 98, endPoint y: 82, distance: 60.3
click at [98, 82] on div "+91 9873778711" at bounding box center [164, 79] width 170 height 15
click at [433, 133] on div at bounding box center [465, 134] width 68 height 5
click at [437, 133] on icon at bounding box center [436, 134] width 4 height 5
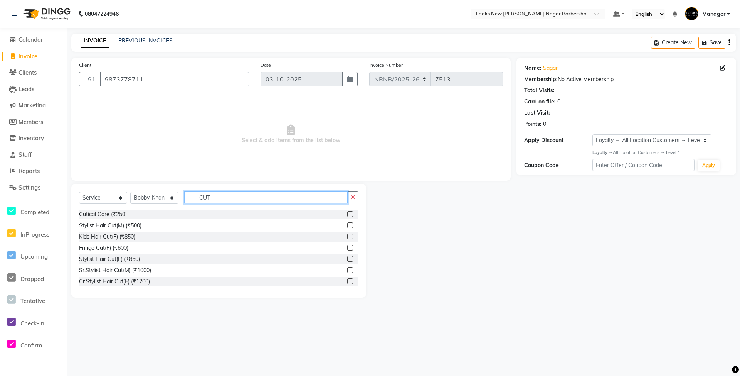
drag, startPoint x: 238, startPoint y: 198, endPoint x: 157, endPoint y: 210, distance: 81.2
click at [157, 210] on div "Select Service Product Membership Package Voucher Prepaid Gift Card Select Styl…" at bounding box center [218, 241] width 295 height 114
type input "THREAD"
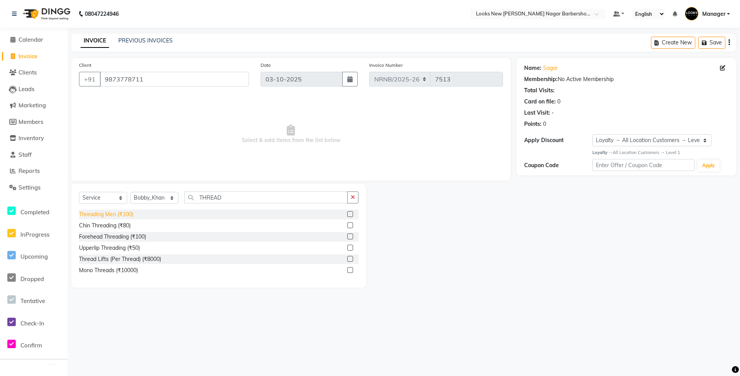
click at [110, 216] on div "Threading Men (₹100)" at bounding box center [106, 214] width 54 height 8
checkbox input "false"
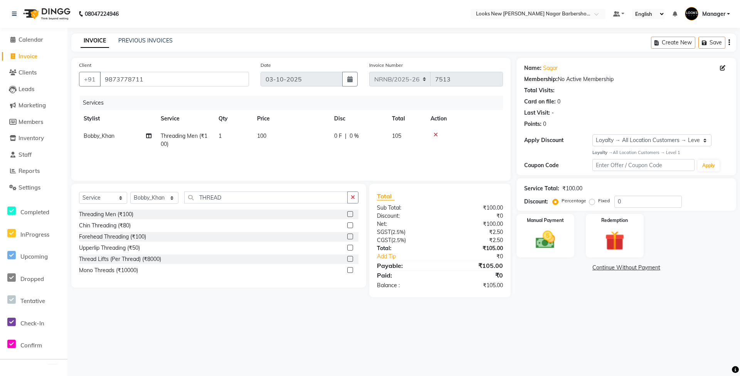
click at [282, 135] on td "100" at bounding box center [291, 139] width 77 height 25
select select "87354"
drag, startPoint x: 314, startPoint y: 137, endPoint x: 261, endPoint y: 143, distance: 52.9
click at [261, 143] on tr "Aakash_Pdct Afsar Ahmed Ashmita Ayesha Bobby_Asst Bobby_Khan Counter_Sales Kama…" at bounding box center [291, 141] width 424 height 29
type input "35"
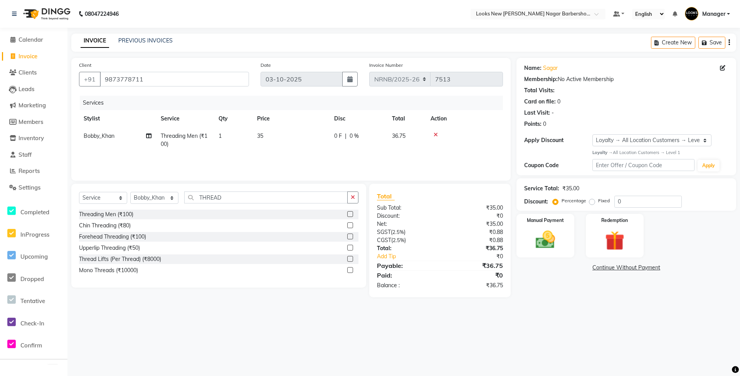
click at [266, 155] on div "Services Stylist Service Qty Price Disc Total Action Bobby_Khan Threading Men (…" at bounding box center [291, 134] width 424 height 77
click at [548, 234] on img at bounding box center [545, 240] width 33 height 24
click at [580, 266] on span "UPI" at bounding box center [579, 267] width 12 height 9
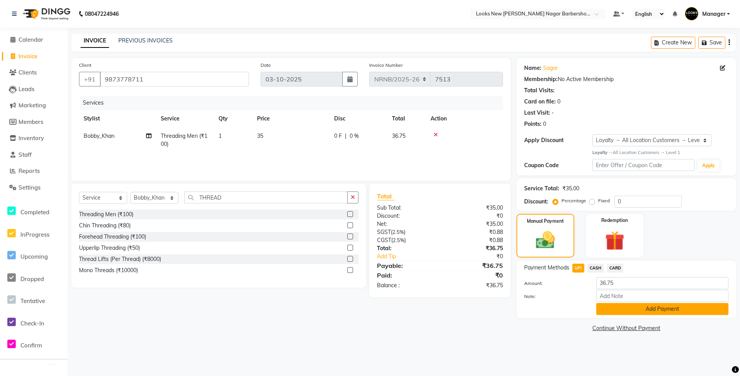
click at [614, 311] on button "Add Payment" at bounding box center [663, 309] width 132 height 12
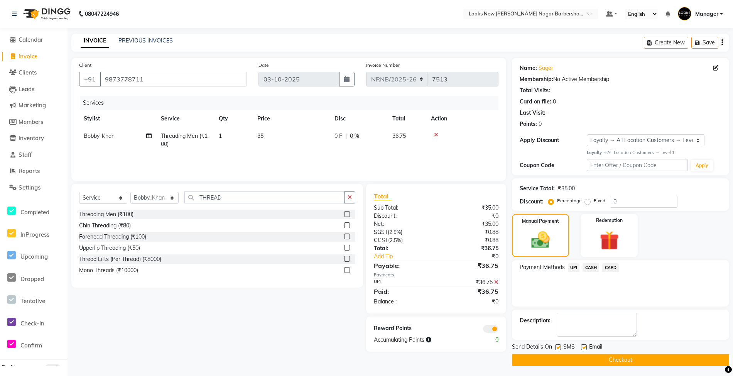
click at [607, 359] on button "Checkout" at bounding box center [620, 360] width 217 height 12
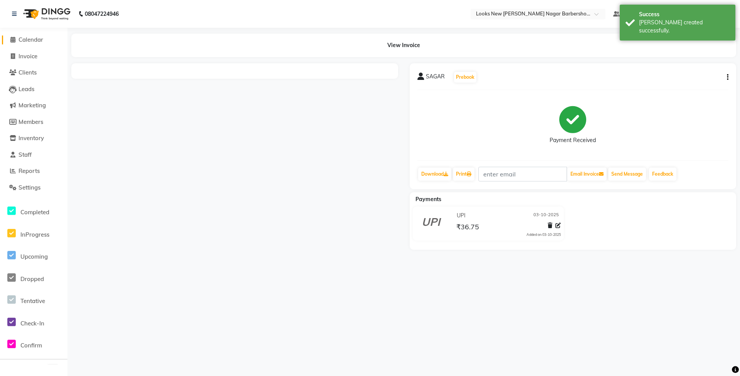
click at [31, 39] on span "Calendar" at bounding box center [31, 39] width 25 height 7
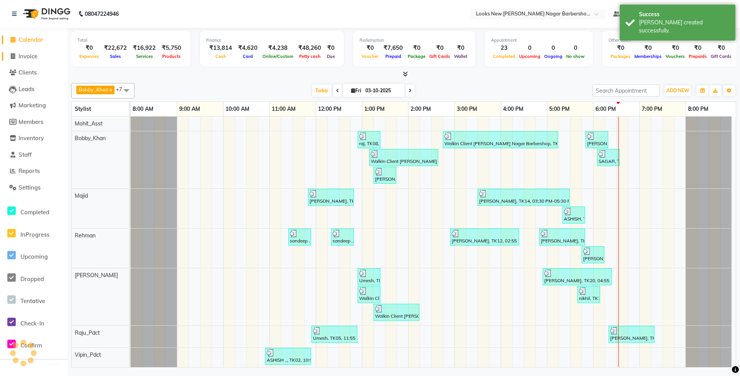
click at [32, 59] on span "Invoice" at bounding box center [28, 55] width 19 height 7
select select "service"
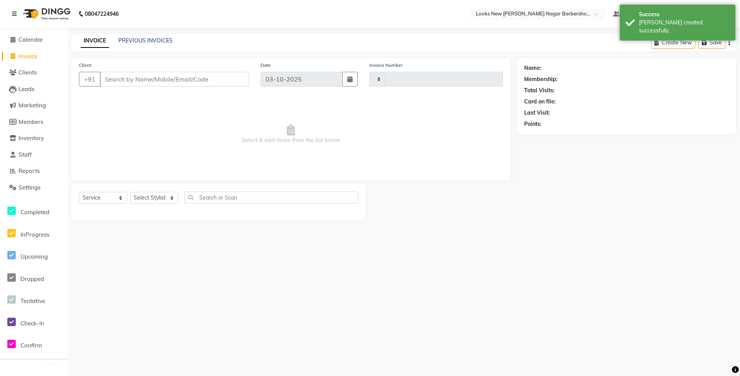
type input "7514"
select select "8705"
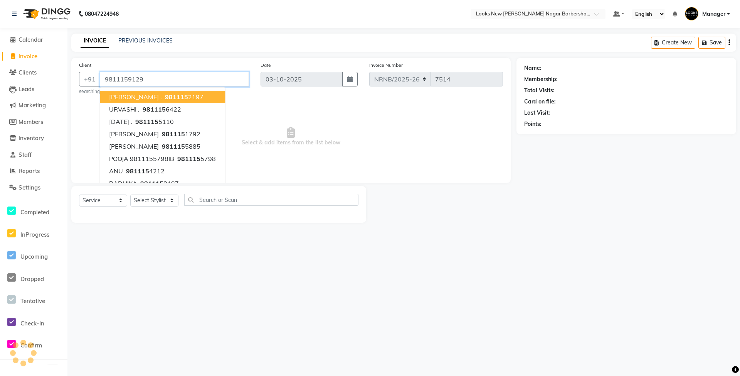
type input "9811159129"
select select "1: Object"
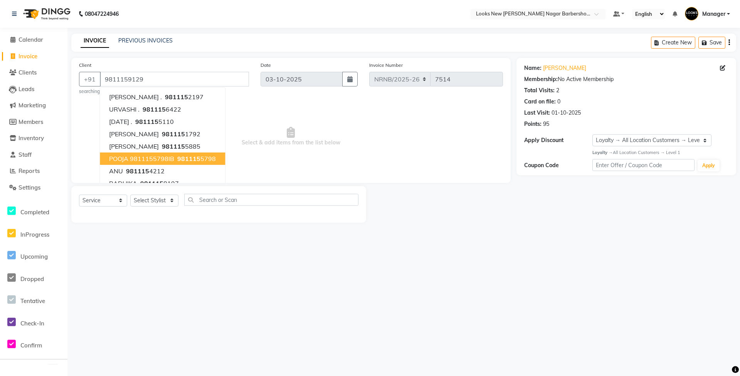
click at [246, 103] on span "Select & add items from the list below" at bounding box center [291, 136] width 424 height 77
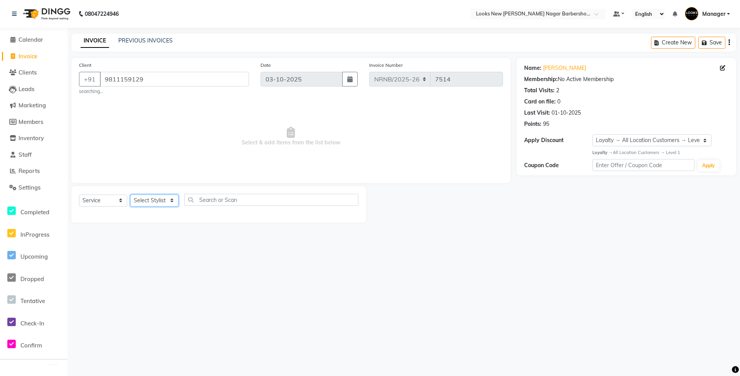
click at [143, 206] on select "Select Stylist Aakash_Pdct [PERSON_NAME] [PERSON_NAME] [PERSON_NAME] Counter_Sa…" at bounding box center [154, 200] width 48 height 12
select select "87355"
click at [130, 194] on select "Select Stylist Aakash_Pdct [PERSON_NAME] [PERSON_NAME] [PERSON_NAME] Counter_Sa…" at bounding box center [154, 200] width 48 height 12
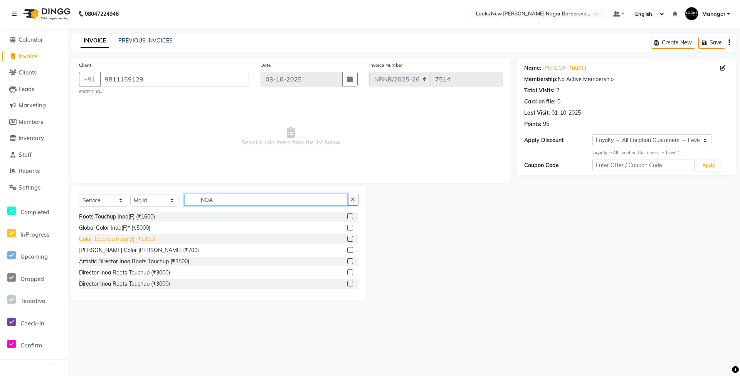
type input "INOA"
click at [137, 237] on div "Color Touchup Inoa(M) (₹1200)" at bounding box center [117, 239] width 76 height 8
checkbox input "false"
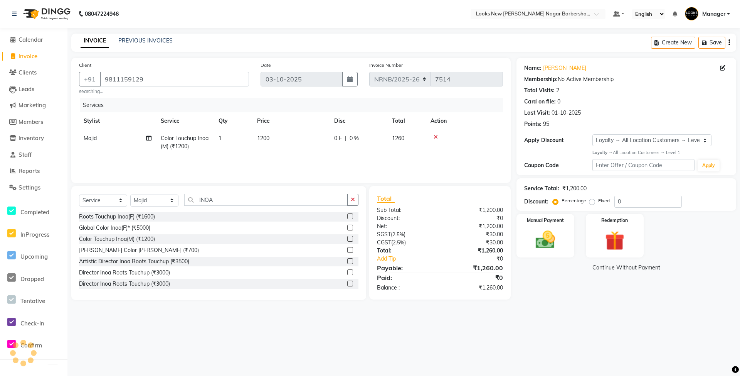
click at [263, 141] on span "1200" at bounding box center [263, 138] width 12 height 7
select select "87355"
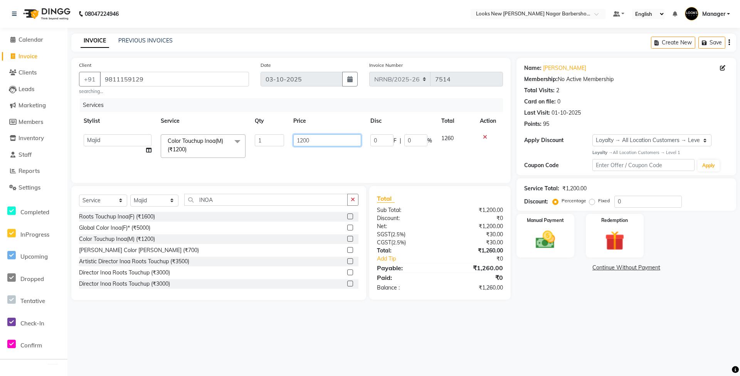
drag, startPoint x: 312, startPoint y: 142, endPoint x: 274, endPoint y: 150, distance: 38.9
click at [274, 150] on tr "Aakash_Pdct Afsar Ahmed Ashmita Ayesha Bobby_Asst Bobby_Khan Counter_Sales Kama…" at bounding box center [291, 146] width 424 height 33
type input "1100"
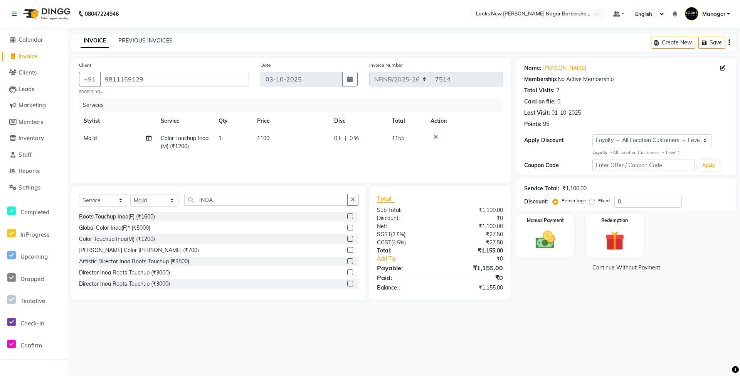
click at [278, 161] on div "Services Stylist Service Qty Price Disc Total Action Majid Color Touchup Inoa(M…" at bounding box center [291, 136] width 424 height 77
click at [179, 207] on div "Select Service Product Membership Package Voucher Prepaid Gift Card Select Styl…" at bounding box center [219, 203] width 280 height 18
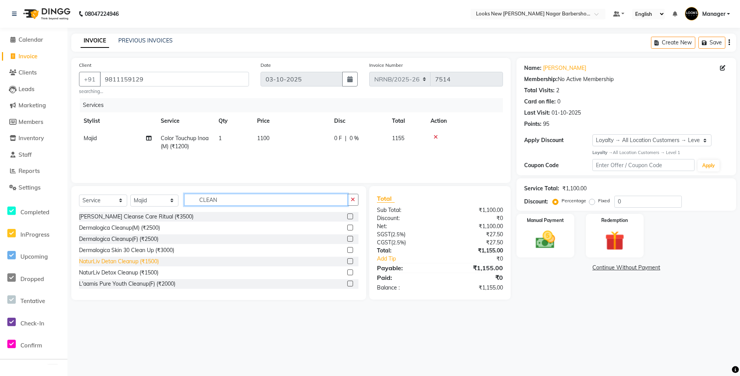
type input "CLEAN"
click at [147, 265] on div "NaturLiv Detan Cleanup (₹1500)" at bounding box center [119, 261] width 80 height 8
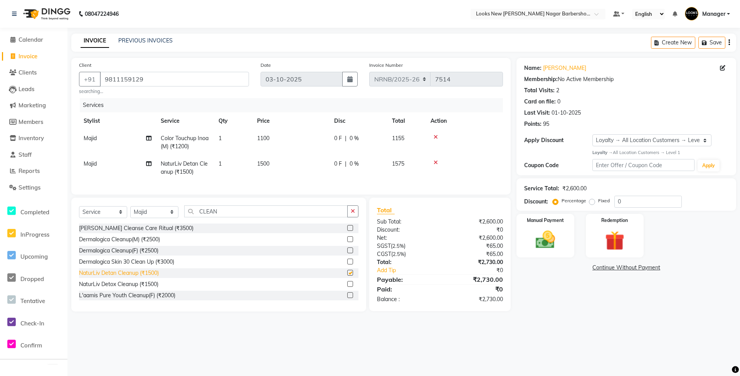
checkbox input "false"
click at [553, 240] on img at bounding box center [545, 240] width 33 height 24
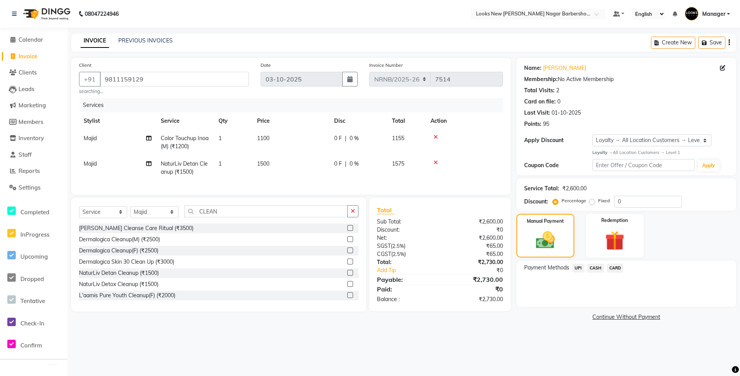
click at [598, 268] on span "CASH" at bounding box center [596, 267] width 17 height 9
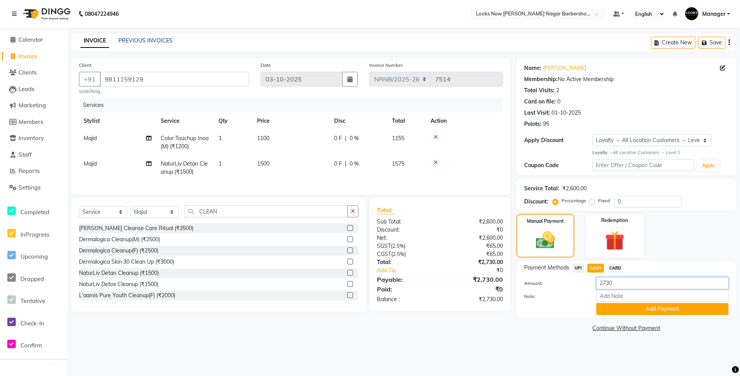
drag, startPoint x: 609, startPoint y: 287, endPoint x: 569, endPoint y: 290, distance: 39.5
click at [569, 290] on div "Amount: 2730 Note: Add Payment" at bounding box center [626, 296] width 204 height 38
type input "1100"
click at [622, 305] on button "Add Payment" at bounding box center [663, 309] width 132 height 12
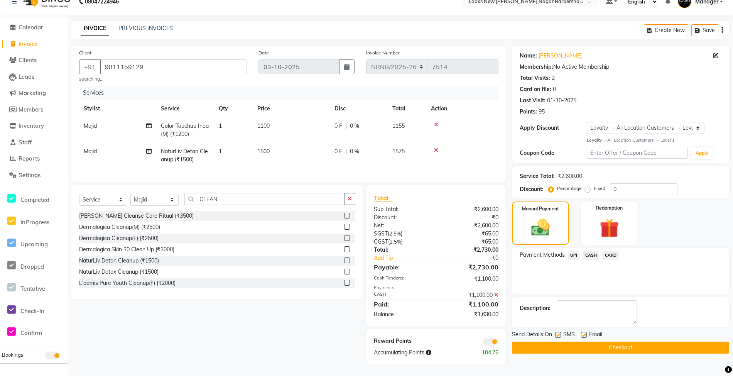
scroll to position [20, 0]
click at [572, 251] on span "UPI" at bounding box center [574, 255] width 12 height 9
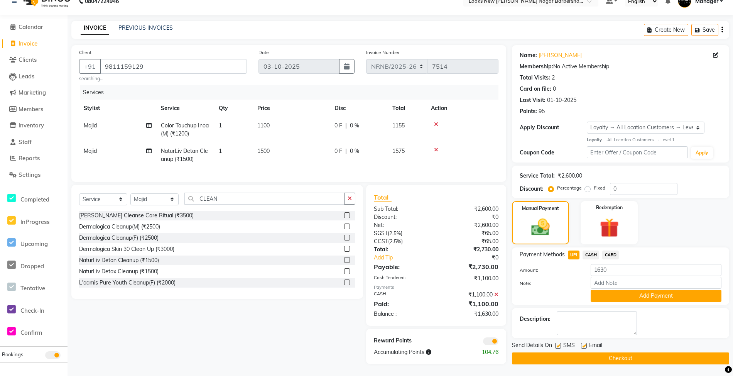
click at [495, 296] on icon at bounding box center [496, 294] width 4 height 5
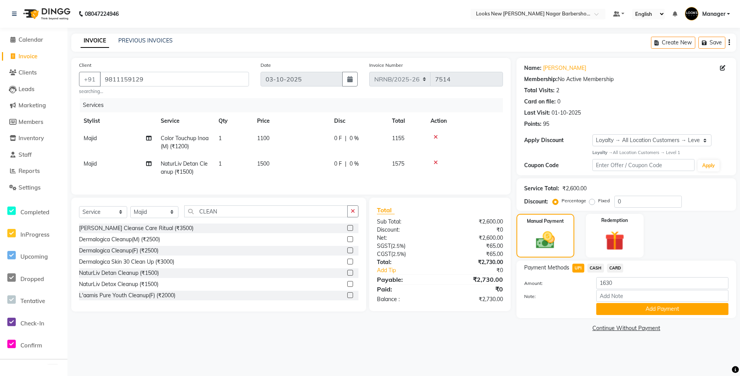
click at [596, 266] on span "CASH" at bounding box center [596, 267] width 17 height 9
drag, startPoint x: 622, startPoint y: 282, endPoint x: 570, endPoint y: 277, distance: 52.8
click at [586, 290] on div "Amount: 2730 Note: Add Payment" at bounding box center [626, 296] width 204 height 38
type input "1570"
click at [631, 308] on button "Add Payment" at bounding box center [663, 309] width 132 height 12
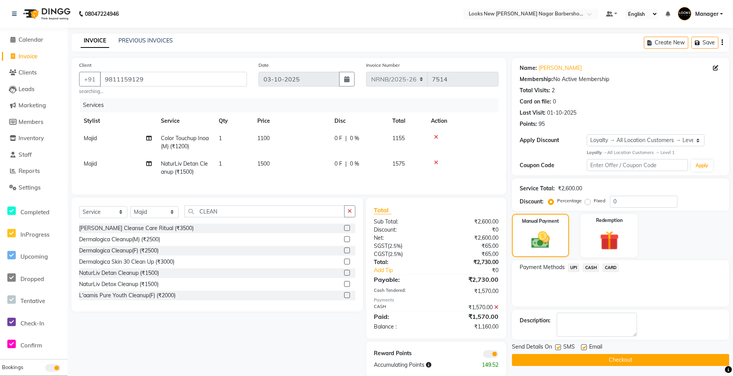
click at [571, 269] on span "UPI" at bounding box center [574, 267] width 12 height 9
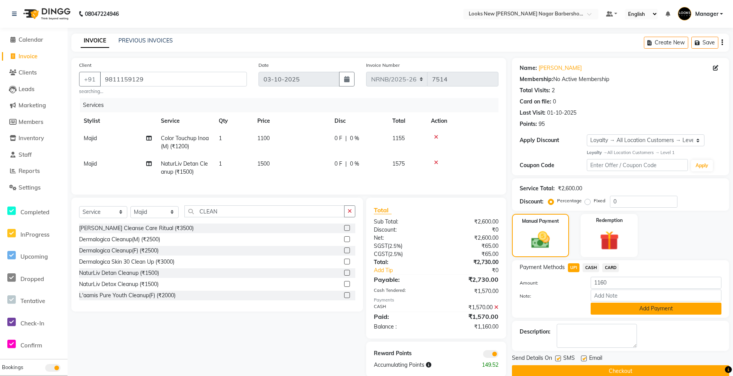
click at [610, 309] on button "Add Payment" at bounding box center [655, 308] width 131 height 12
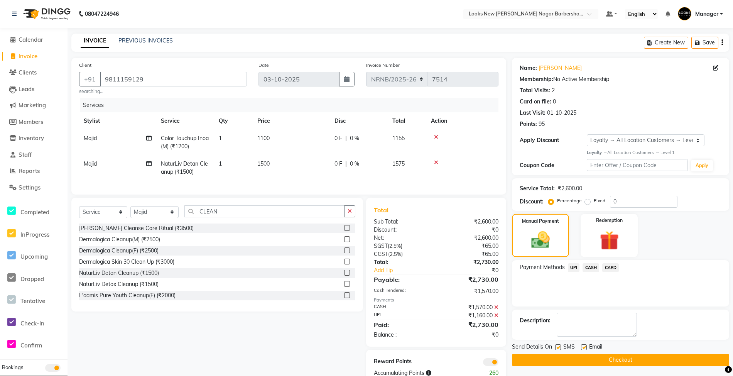
click at [592, 360] on button "Checkout" at bounding box center [620, 360] width 217 height 12
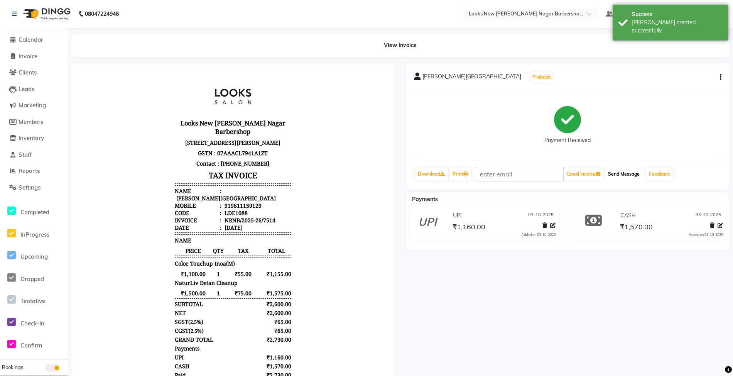
click at [636, 176] on button "Send Message" at bounding box center [624, 173] width 38 height 13
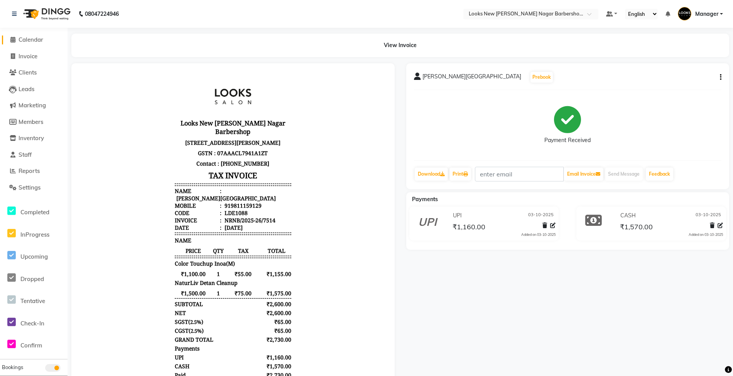
click at [28, 39] on span "Calendar" at bounding box center [31, 39] width 25 height 7
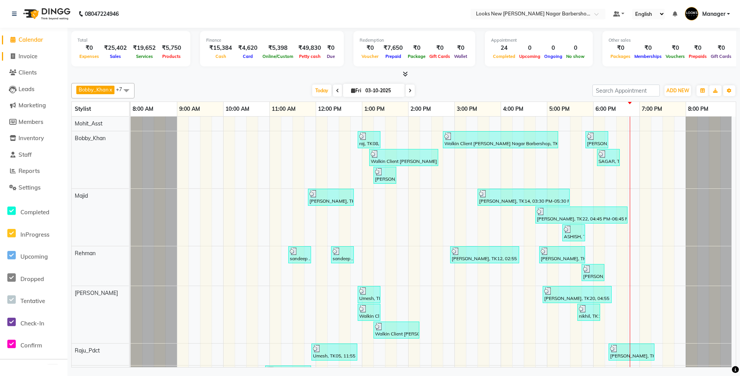
click at [30, 56] on span "Invoice" at bounding box center [28, 55] width 19 height 7
select select "service"
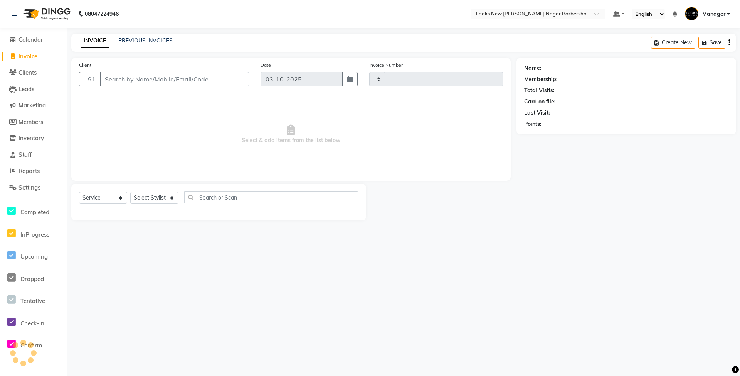
type input "7515"
select select "8705"
type input "9999002216"
click at [220, 75] on span "Add Client" at bounding box center [229, 79] width 30 height 8
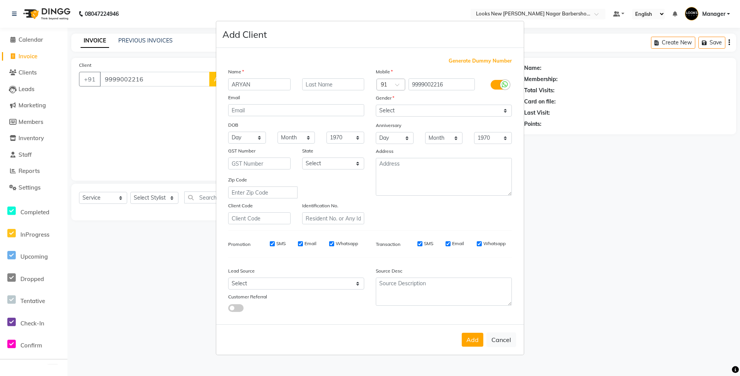
type input "ARYAN"
drag, startPoint x: 415, startPoint y: 109, endPoint x: 416, endPoint y: 116, distance: 7.8
click at [415, 110] on select "Select [DEMOGRAPHIC_DATA] [DEMOGRAPHIC_DATA] Other Prefer Not To Say" at bounding box center [444, 111] width 136 height 12
select select "[DEMOGRAPHIC_DATA]"
click at [376, 105] on select "Select [DEMOGRAPHIC_DATA] [DEMOGRAPHIC_DATA] Other Prefer Not To Say" at bounding box center [444, 111] width 136 height 12
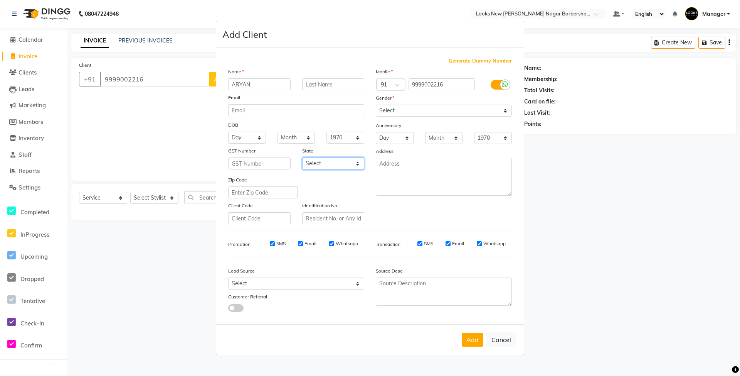
click at [349, 169] on select "Select [GEOGRAPHIC_DATA] [GEOGRAPHIC_DATA] [GEOGRAPHIC_DATA] [GEOGRAPHIC_DATA] …" at bounding box center [333, 163] width 62 height 12
select select "10"
click at [302, 157] on select "Select [GEOGRAPHIC_DATA] [GEOGRAPHIC_DATA] [GEOGRAPHIC_DATA] [GEOGRAPHIC_DATA] …" at bounding box center [333, 163] width 62 height 12
click at [471, 338] on button "Add" at bounding box center [473, 339] width 22 height 14
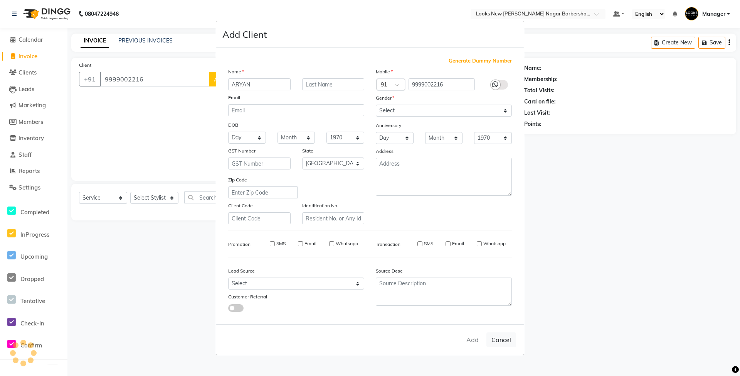
select select
select select "null"
select select
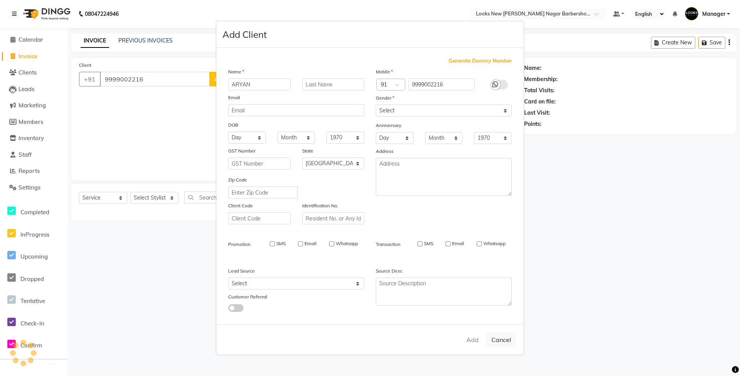
select select
checkbox input "false"
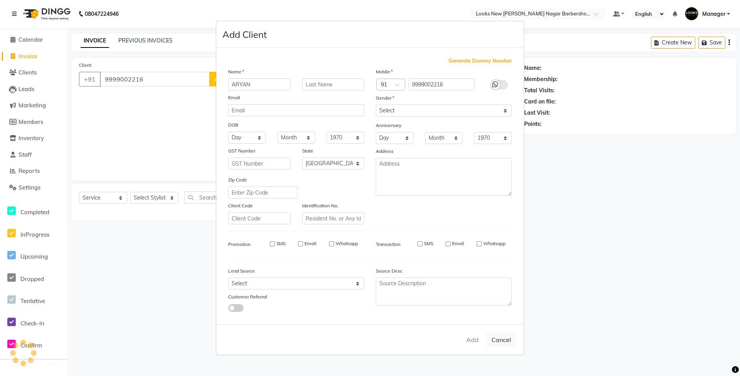
checkbox input "false"
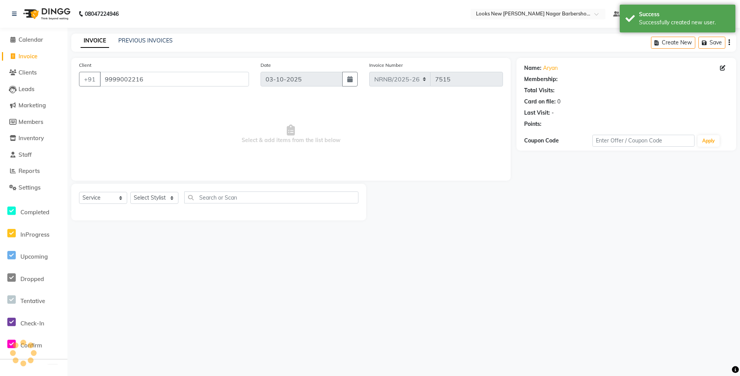
select select "1: Object"
click at [152, 195] on select "Select Stylist Aakash_Pdct [PERSON_NAME] [PERSON_NAME] [PERSON_NAME] Counter_Sa…" at bounding box center [154, 198] width 48 height 12
select select "87356"
click at [130, 192] on select "Select Stylist Aakash_Pdct [PERSON_NAME] [PERSON_NAME] [PERSON_NAME] Counter_Sa…" at bounding box center [154, 198] width 48 height 12
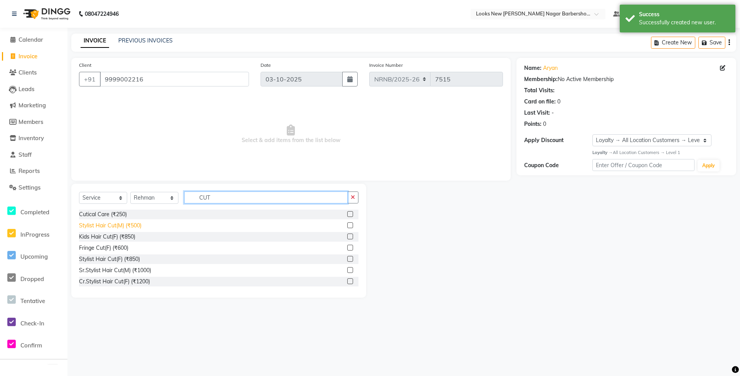
type input "CUT"
click at [116, 226] on div "Stylist Hair Cut(M) (₹500)" at bounding box center [110, 225] width 62 height 8
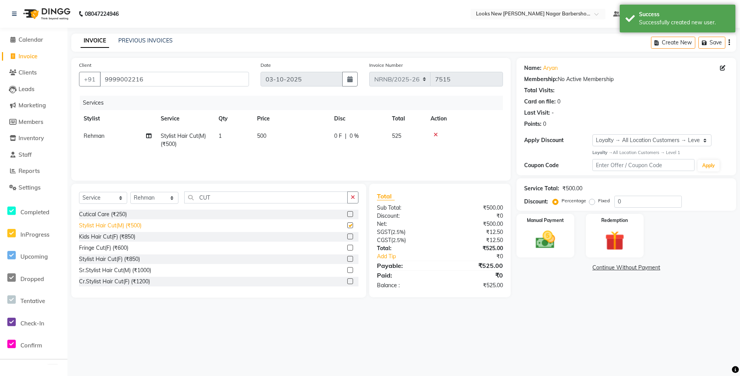
checkbox input "false"
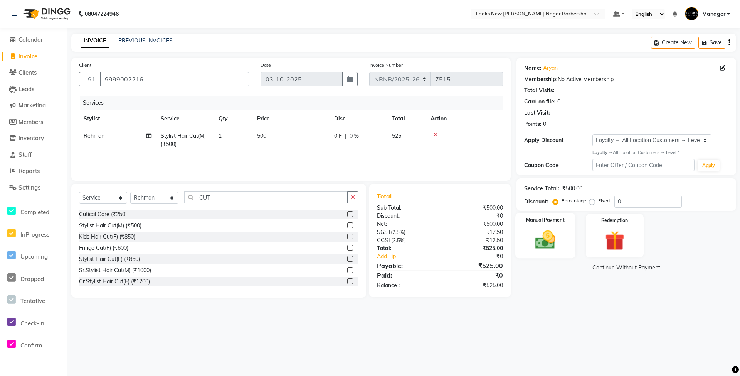
click at [539, 243] on img at bounding box center [545, 240] width 33 height 24
click at [579, 265] on span "UPI" at bounding box center [579, 267] width 12 height 9
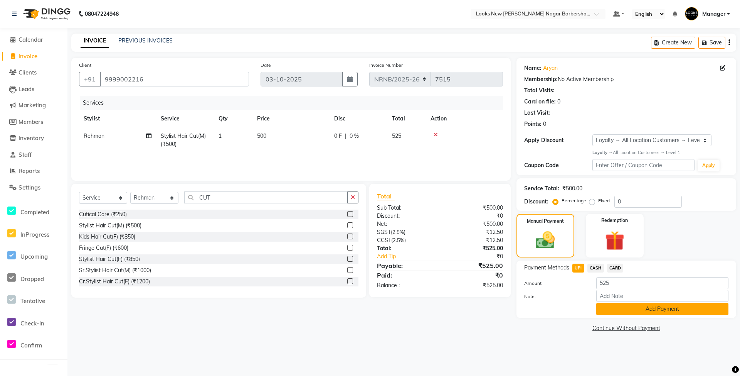
click at [619, 313] on button "Add Payment" at bounding box center [663, 309] width 132 height 12
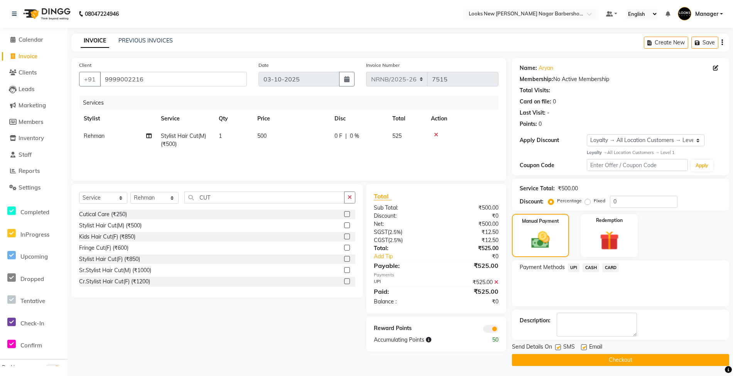
click at [602, 359] on button "Checkout" at bounding box center [620, 360] width 217 height 12
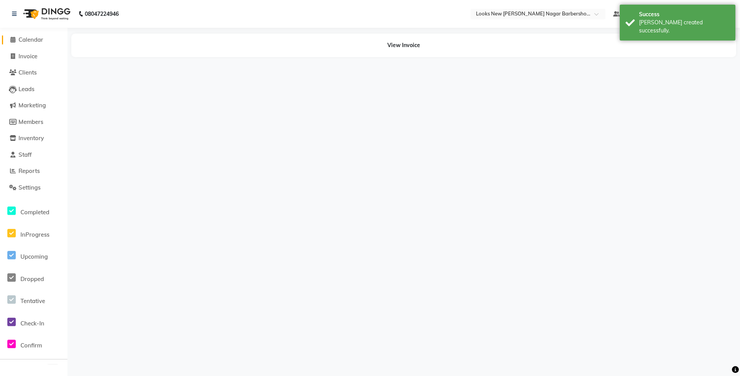
click at [43, 40] on span "Calendar" at bounding box center [31, 39] width 25 height 7
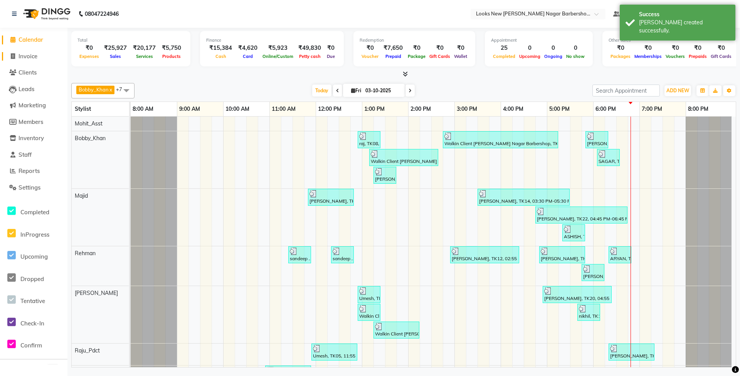
click at [25, 59] on link "Invoice" at bounding box center [34, 56] width 64 height 9
select select "service"
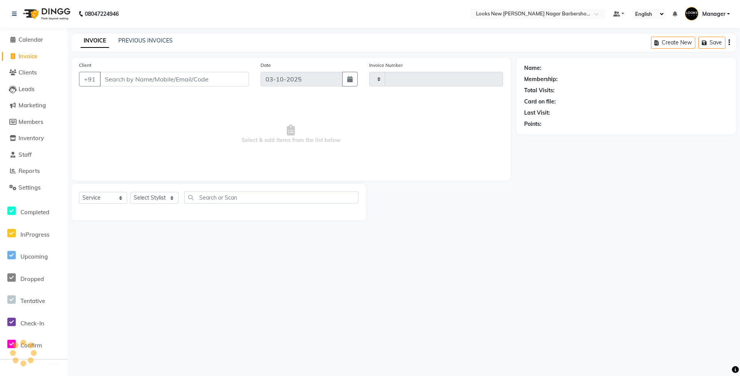
type input "7516"
select select "8705"
click at [30, 39] on span "Calendar" at bounding box center [31, 39] width 25 height 7
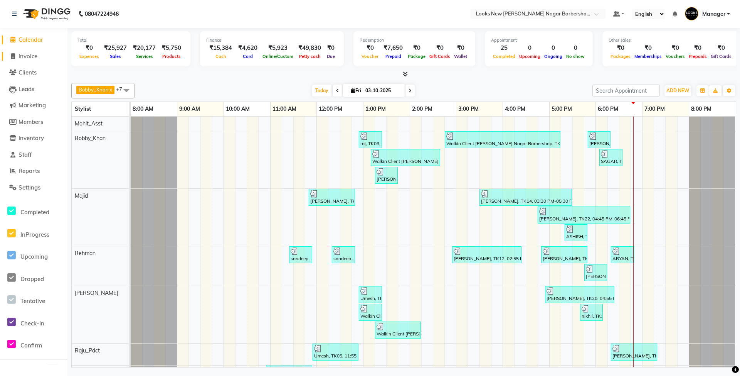
click at [15, 59] on span at bounding box center [13, 56] width 12 height 9
select select "service"
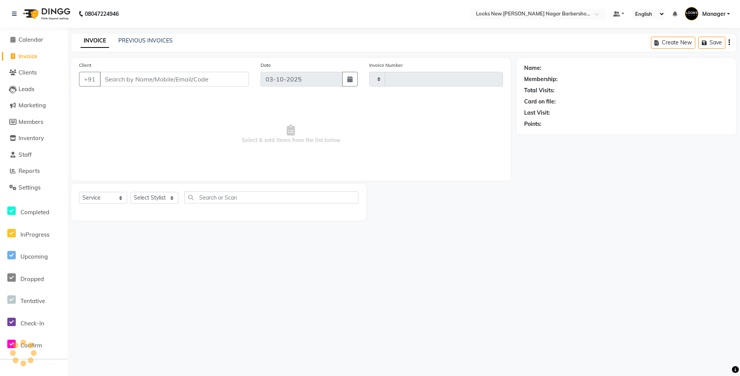
type input "7516"
select select "8705"
click at [11, 43] on span at bounding box center [13, 39] width 12 height 9
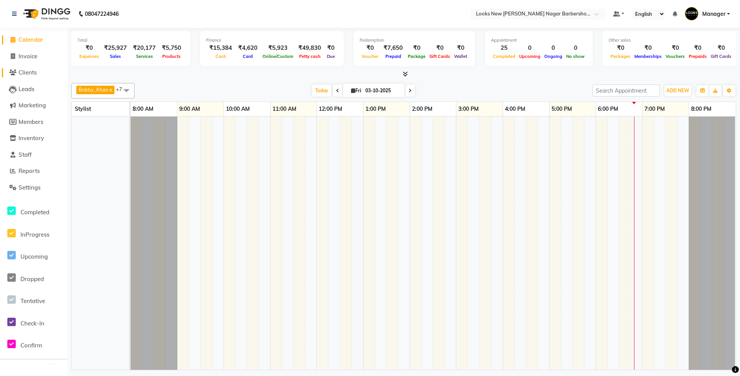
click at [16, 71] on span at bounding box center [13, 72] width 12 height 9
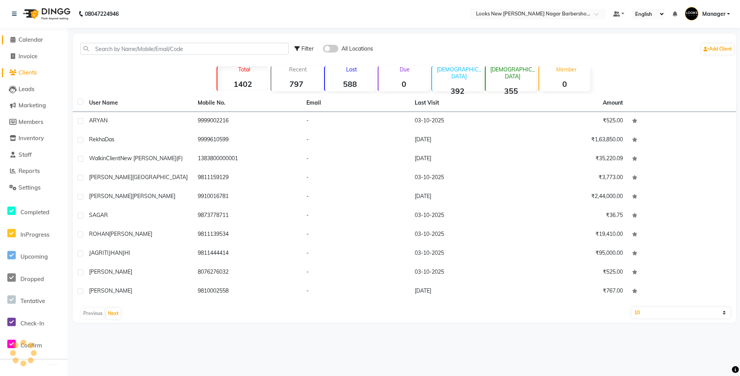
click at [10, 36] on span at bounding box center [13, 39] width 12 height 9
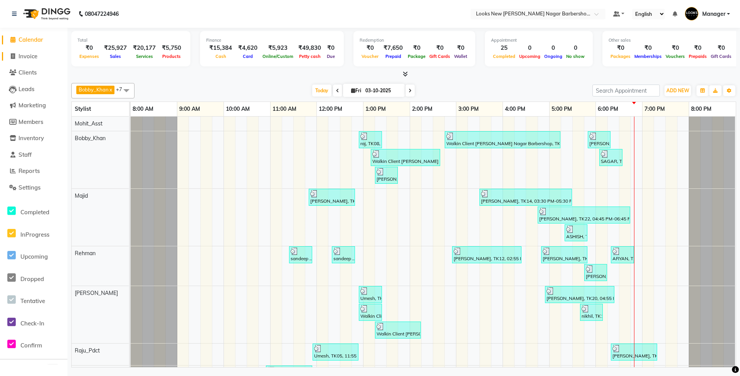
drag, startPoint x: 14, startPoint y: 58, endPoint x: 20, endPoint y: 56, distance: 6.4
click at [20, 56] on span "Invoice" at bounding box center [28, 55] width 19 height 7
select select "service"
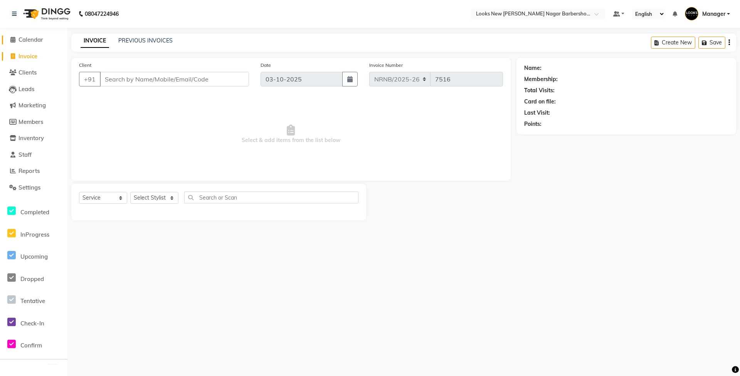
click at [26, 42] on span "Calendar" at bounding box center [31, 39] width 25 height 7
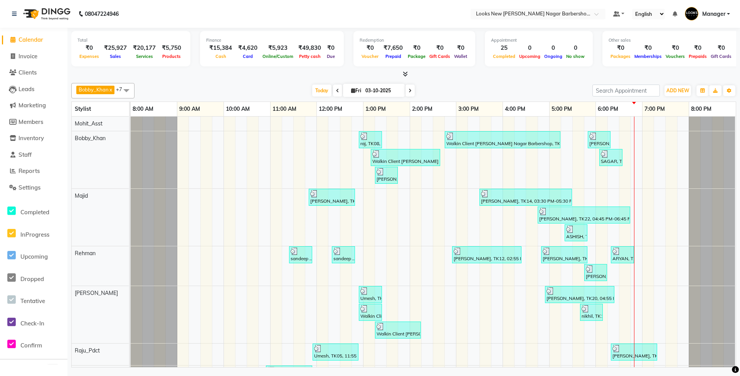
click at [406, 76] on icon at bounding box center [405, 74] width 5 height 6
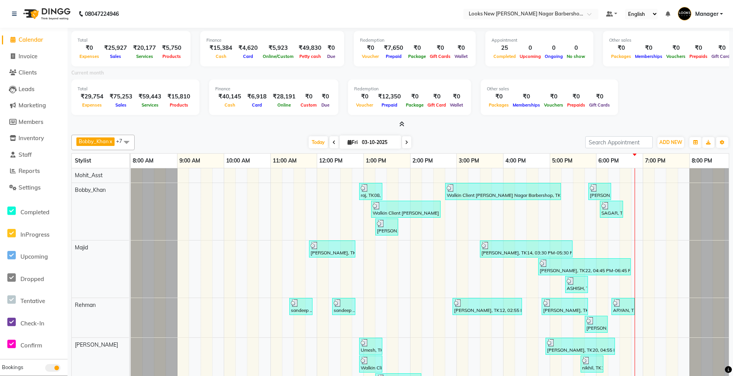
click at [400, 124] on icon at bounding box center [401, 124] width 5 height 6
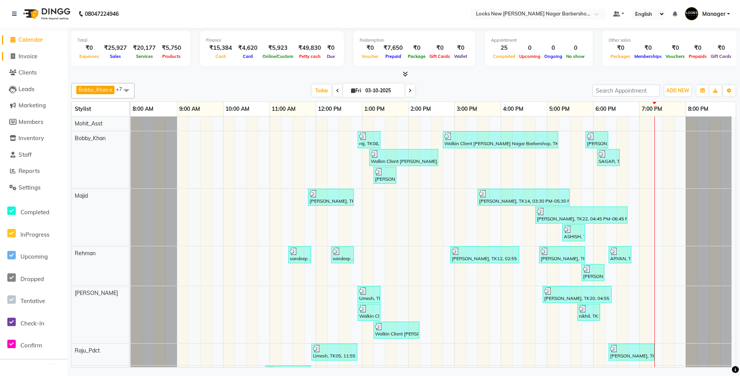
click at [29, 53] on span "Invoice" at bounding box center [28, 55] width 19 height 7
select select "service"
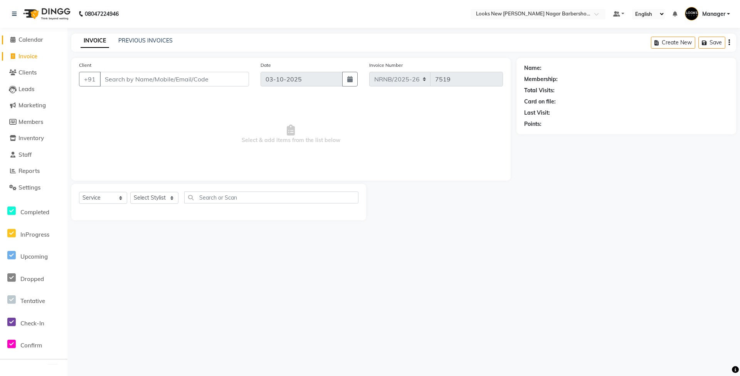
click at [25, 39] on span "Calendar" at bounding box center [31, 39] width 25 height 7
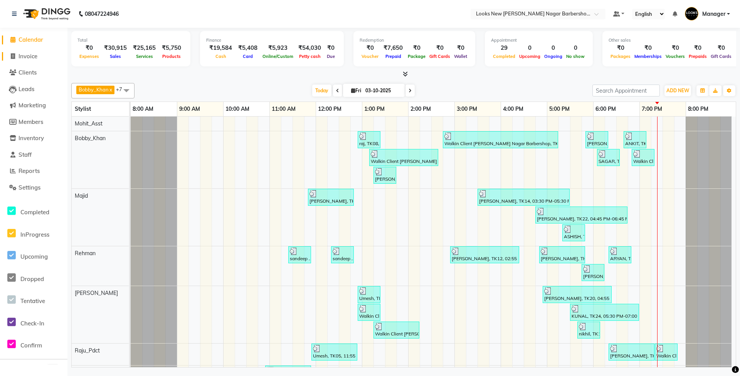
click at [37, 57] on span "Invoice" at bounding box center [28, 55] width 19 height 7
select select "service"
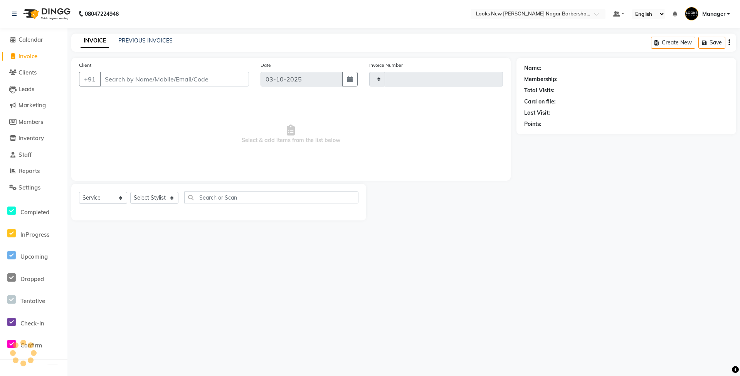
type input "7519"
select select "8705"
click at [32, 173] on span "Reports" at bounding box center [29, 170] width 21 height 7
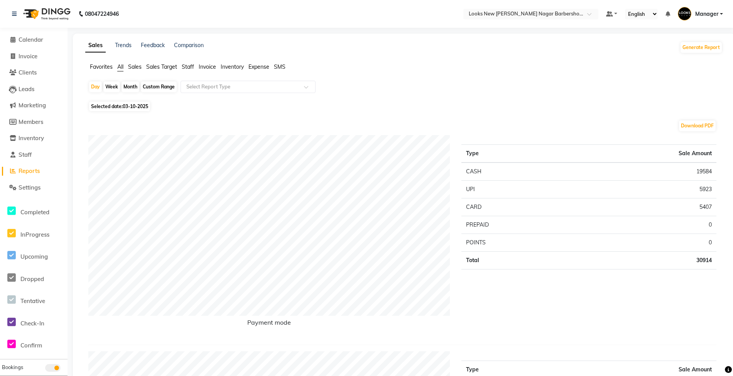
click at [191, 64] on span "Staff" at bounding box center [188, 66] width 12 height 7
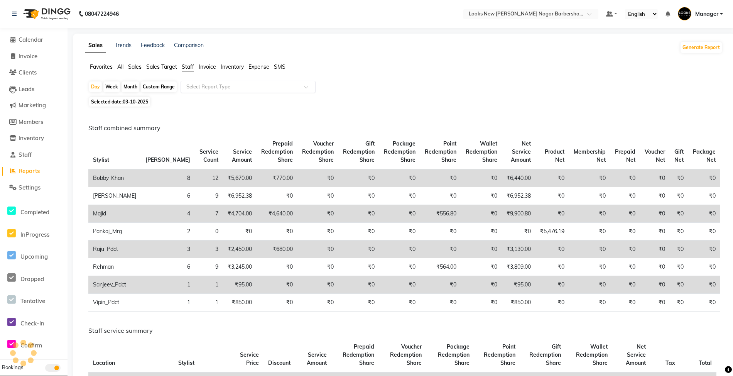
click at [196, 88] on input "text" at bounding box center [240, 87] width 111 height 8
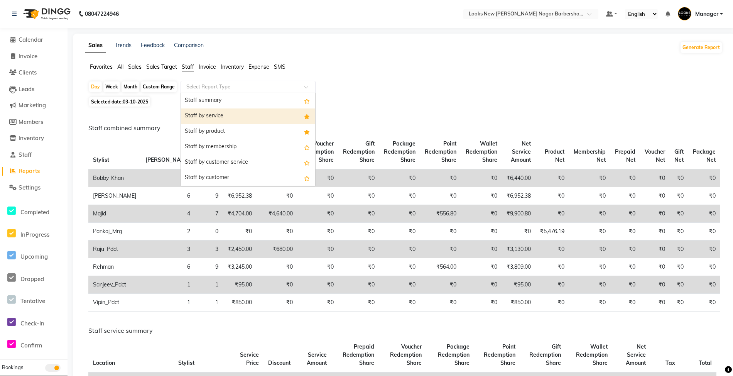
click at [206, 114] on div "Staff by service" at bounding box center [248, 115] width 134 height 15
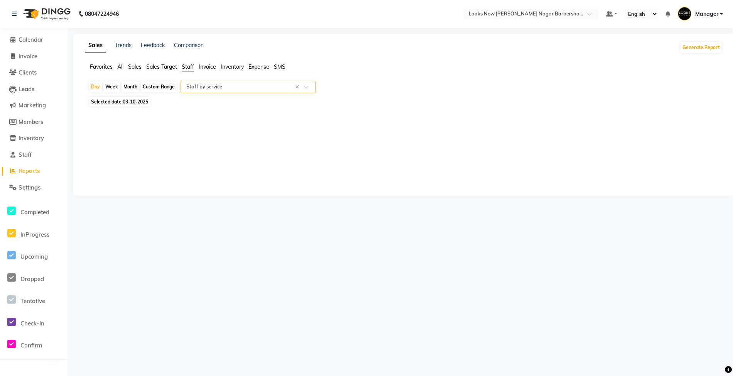
select select "full_report"
select select "csv"
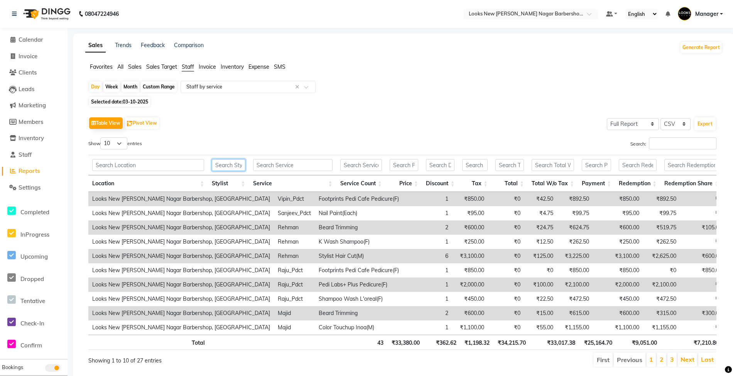
click at [226, 162] on input "text" at bounding box center [229, 165] width 34 height 12
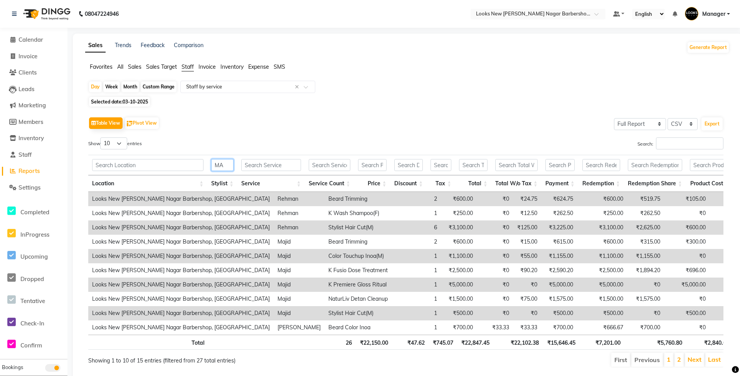
type input "M"
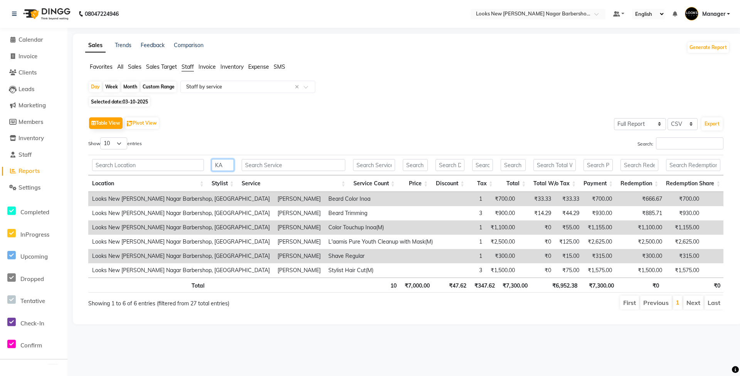
type input "K"
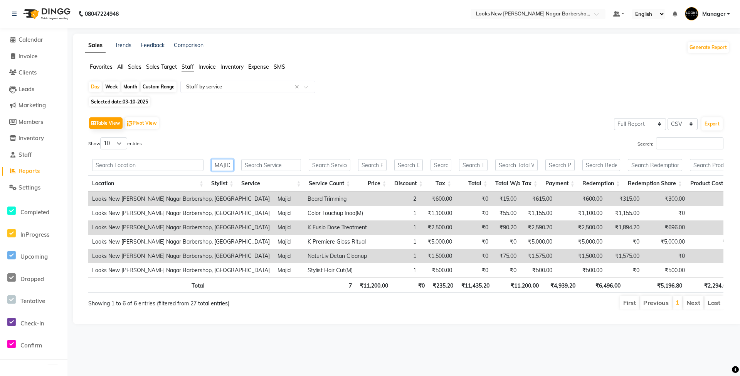
scroll to position [0, 0]
click at [43, 56] on link "Invoice" at bounding box center [34, 56] width 64 height 9
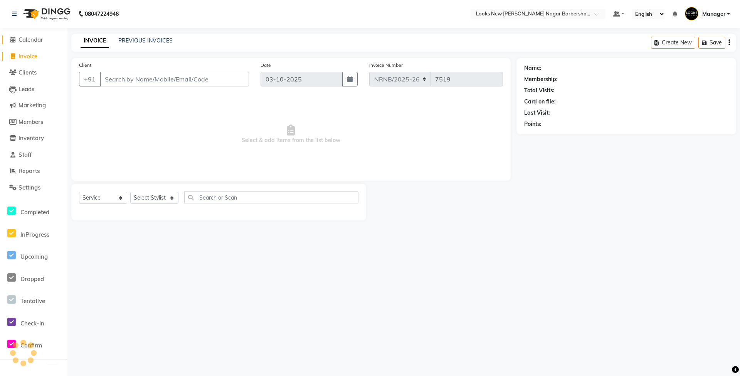
click at [37, 39] on span "Calendar" at bounding box center [31, 39] width 25 height 7
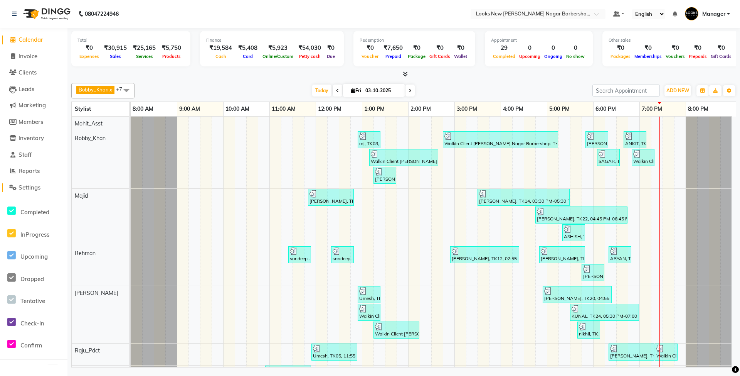
click at [29, 186] on span "Settings" at bounding box center [30, 187] width 22 height 7
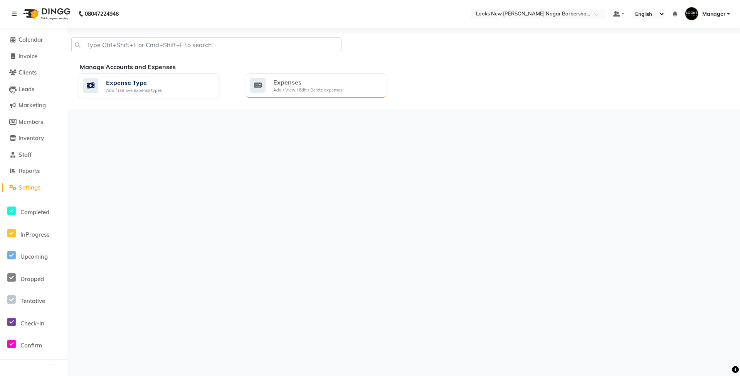
click at [343, 87] on div "Expenses Add / View / Edit / Delete expenses" at bounding box center [315, 86] width 130 height 16
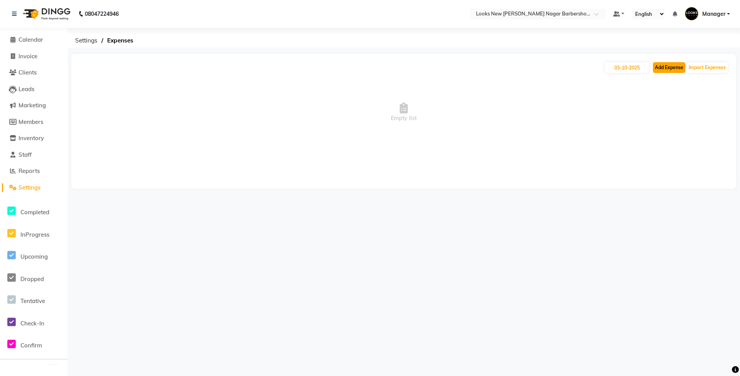
click at [662, 66] on button "Add Expense" at bounding box center [669, 67] width 32 height 11
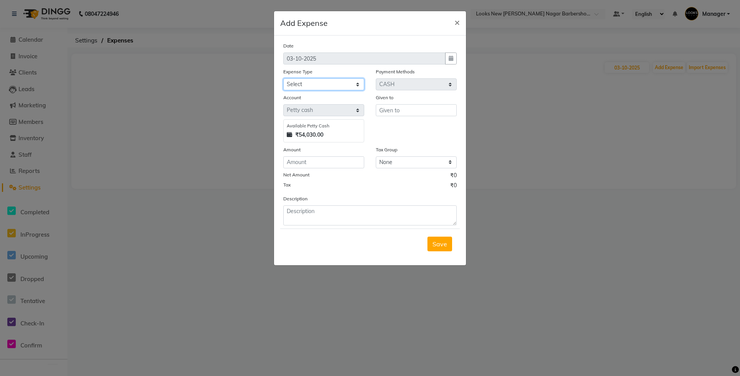
click at [317, 86] on select "Select Accommodation Aesthetics Bank Deposit BLINKIT Cash Handover Client Refun…" at bounding box center [323, 84] width 81 height 12
click at [283, 78] on select "Select Accommodation Aesthetics Bank Deposit BLINKIT Cash Handover Client Refun…" at bounding box center [323, 84] width 81 height 12
click at [403, 111] on input "text" at bounding box center [416, 110] width 81 height 12
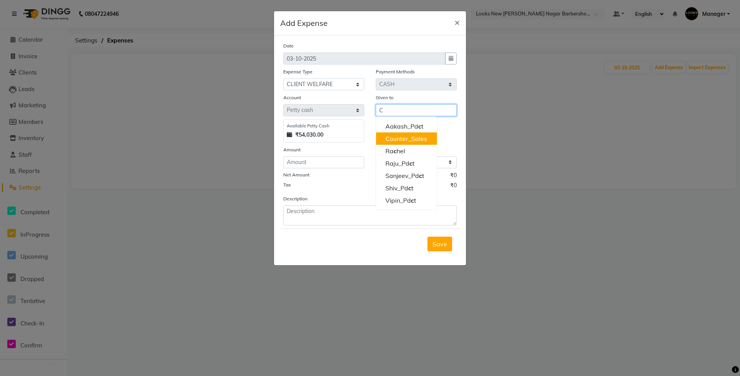
click at [405, 138] on ngb-highlight "C ounter_Sales" at bounding box center [407, 139] width 42 height 8
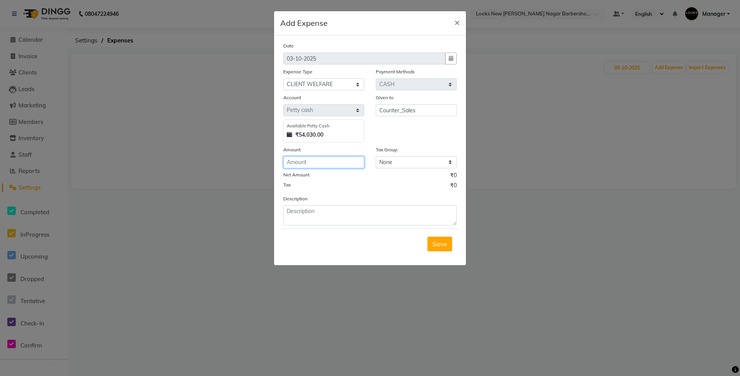
click at [324, 160] on input "number" at bounding box center [323, 162] width 81 height 12
click at [361, 221] on textarea at bounding box center [370, 215] width 174 height 20
click at [441, 245] on span "Save" at bounding box center [440, 244] width 15 height 8
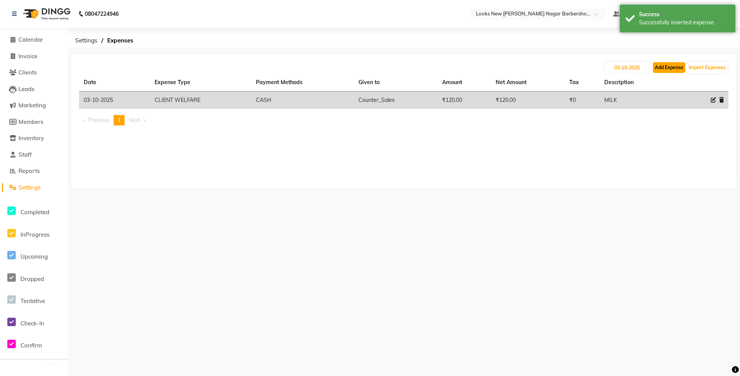
click at [668, 69] on button "Add Expense" at bounding box center [669, 67] width 32 height 11
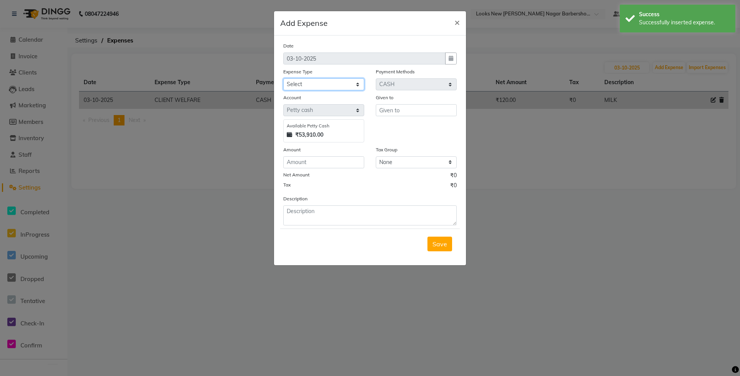
click at [336, 84] on select "Select Accommodation Aesthetics Bank Deposit BLINKIT Cash Handover Client Refun…" at bounding box center [323, 84] width 81 height 12
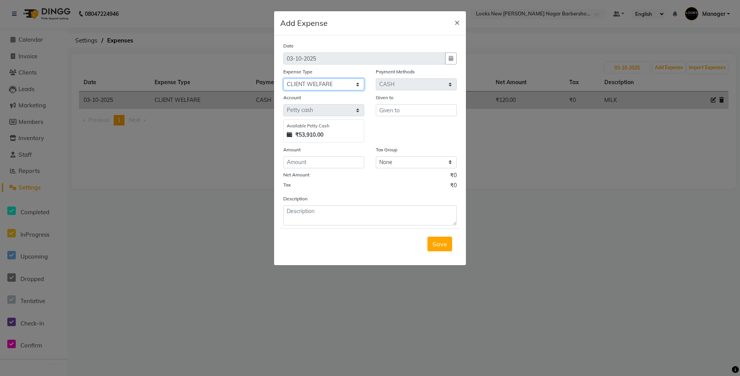
click at [283, 78] on select "Select Accommodation Aesthetics Bank Deposit BLINKIT Cash Handover Client Refun…" at bounding box center [323, 84] width 81 height 12
click at [382, 110] on input "text" at bounding box center [416, 110] width 81 height 12
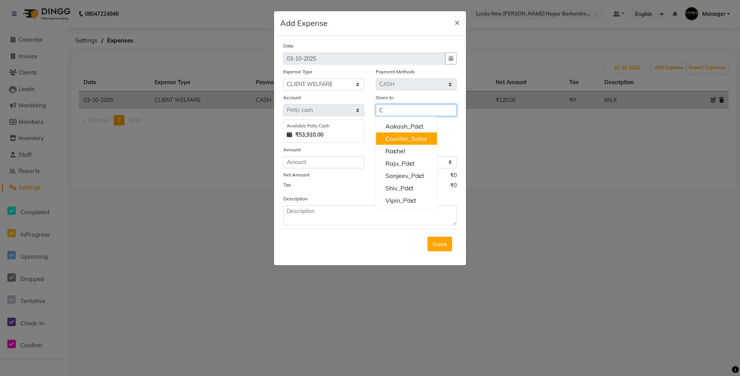
click at [395, 140] on ngb-highlight "C ounter_Sales" at bounding box center [407, 139] width 42 height 8
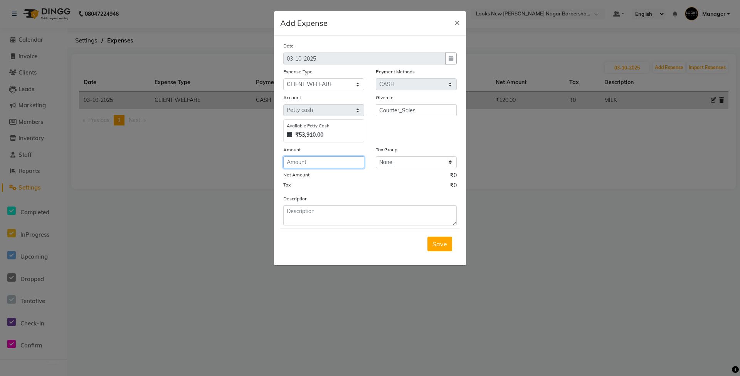
click at [326, 160] on input "number" at bounding box center [323, 162] width 81 height 12
click at [343, 211] on textarea at bounding box center [370, 215] width 174 height 20
click at [445, 244] on span "Save" at bounding box center [440, 244] width 15 height 8
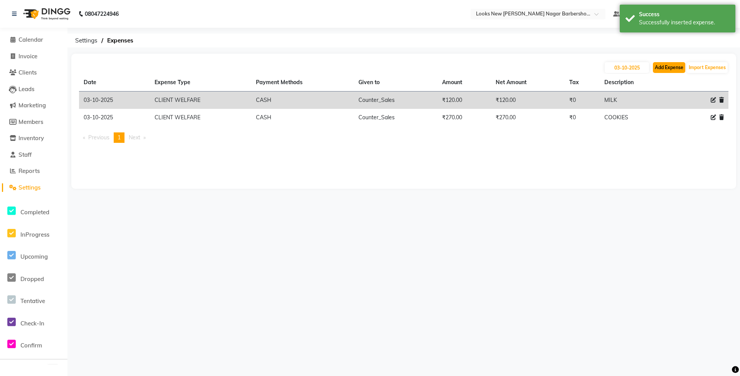
click at [669, 69] on button "Add Expense" at bounding box center [669, 67] width 32 height 11
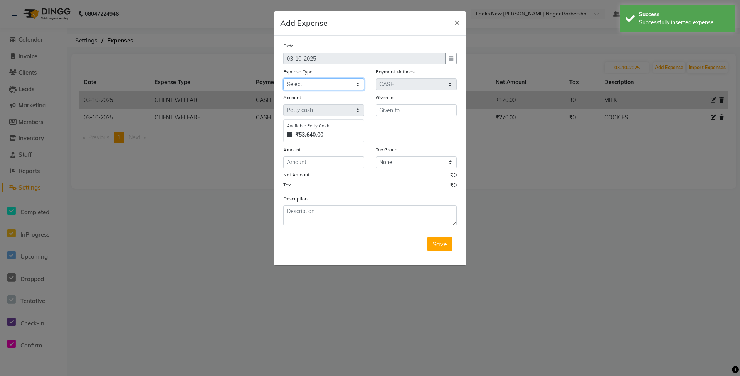
click at [331, 82] on select "Select Accommodation Aesthetics Bank Deposit BLINKIT Cash Handover Client Refun…" at bounding box center [323, 84] width 81 height 12
click at [283, 78] on select "Select Accommodation Aesthetics Bank Deposit BLINKIT Cash Handover Client Refun…" at bounding box center [323, 84] width 81 height 12
click at [408, 114] on input "text" at bounding box center [416, 110] width 81 height 12
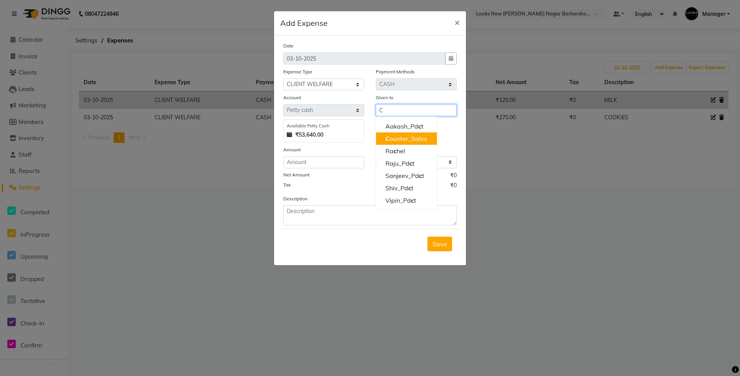
click at [410, 136] on ngb-highlight "C ounter_Sales" at bounding box center [407, 139] width 42 height 8
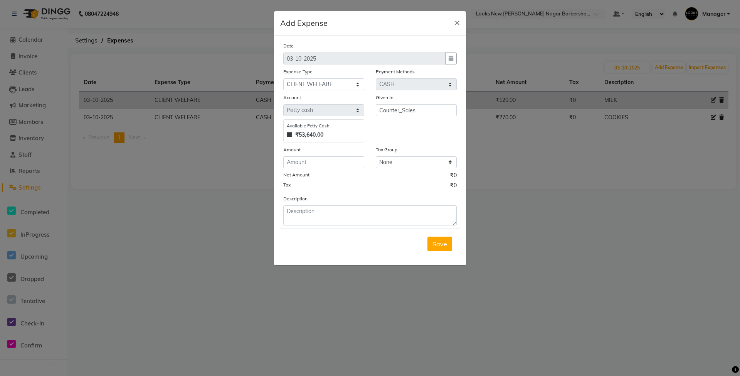
click at [338, 155] on div "Amount" at bounding box center [323, 150] width 81 height 11
click at [336, 160] on input "number" at bounding box center [323, 162] width 81 height 12
click at [306, 221] on textarea at bounding box center [370, 215] width 174 height 20
click at [445, 244] on span "Save" at bounding box center [440, 244] width 15 height 8
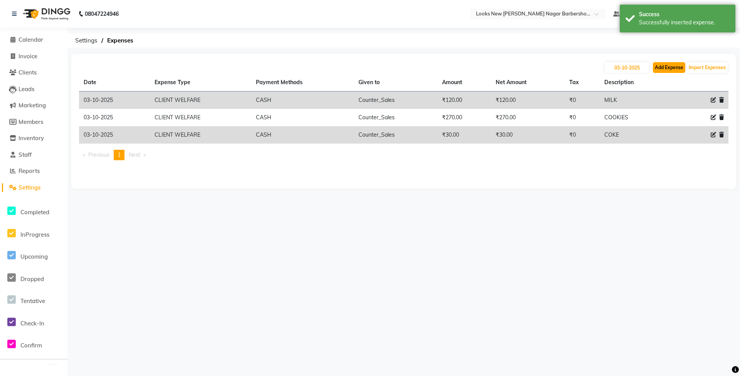
click at [667, 68] on button "Add Expense" at bounding box center [669, 67] width 32 height 11
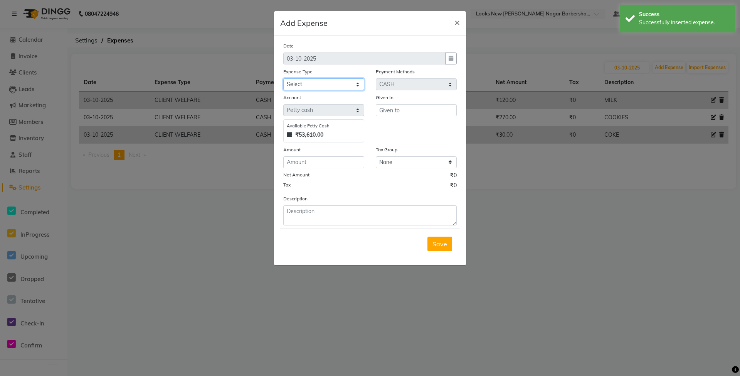
click at [334, 86] on select "Select Accommodation Aesthetics Bank Deposit BLINKIT Cash Handover Client Refun…" at bounding box center [323, 84] width 81 height 12
click at [283, 78] on select "Select Accommodation Aesthetics Bank Deposit BLINKIT Cash Handover Client Refun…" at bounding box center [323, 84] width 81 height 12
click at [407, 107] on input "text" at bounding box center [416, 110] width 81 height 12
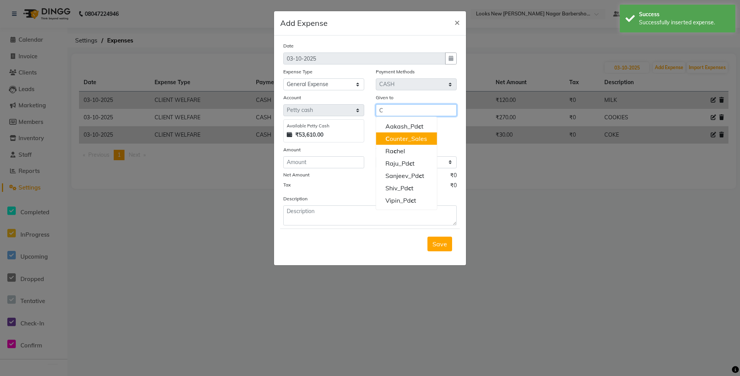
click at [413, 138] on ngb-highlight "C ounter_Sales" at bounding box center [407, 139] width 42 height 8
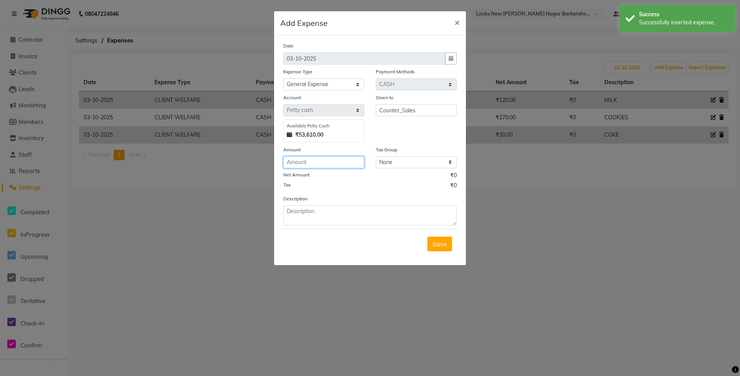
click at [328, 162] on input "number" at bounding box center [323, 162] width 81 height 12
click at [315, 216] on textarea at bounding box center [370, 215] width 174 height 20
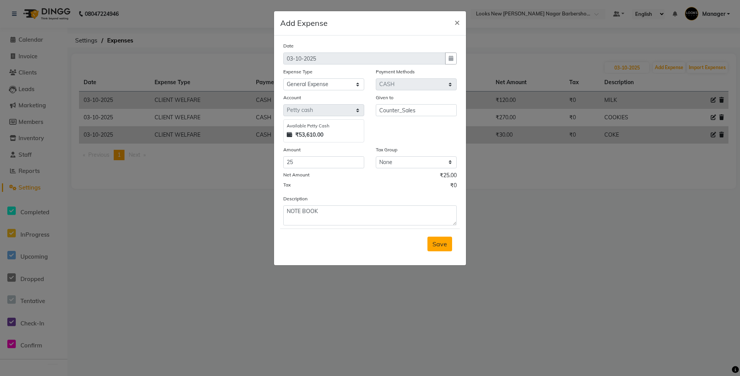
click at [433, 244] on span "Save" at bounding box center [440, 244] width 15 height 8
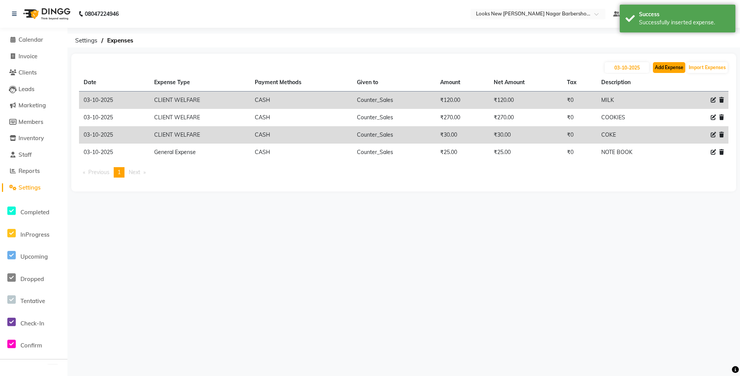
click at [669, 69] on button "Add Expense" at bounding box center [669, 67] width 32 height 11
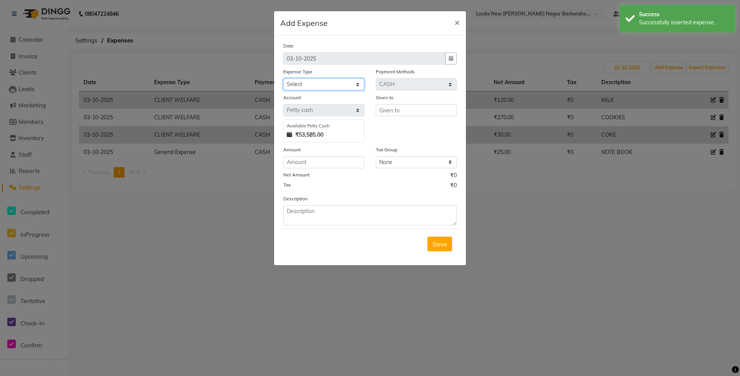
click at [321, 82] on select "Select Accommodation Aesthetics Bank Deposit BLINKIT Cash Handover Client Refun…" at bounding box center [323, 84] width 81 height 12
click at [283, 78] on select "Select Accommodation Aesthetics Bank Deposit BLINKIT Cash Handover Client Refun…" at bounding box center [323, 84] width 81 height 12
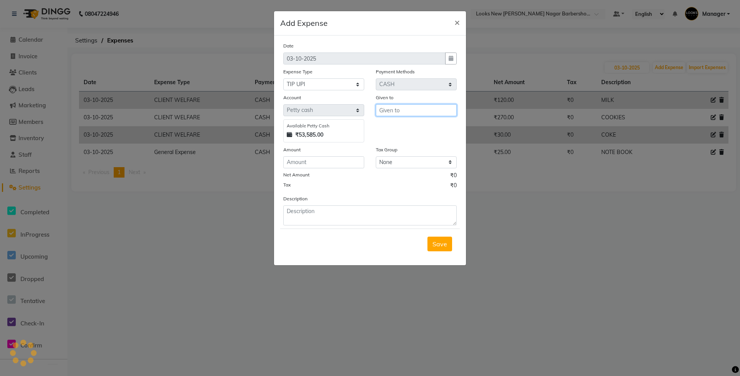
click at [393, 113] on input "text" at bounding box center [416, 110] width 81 height 12
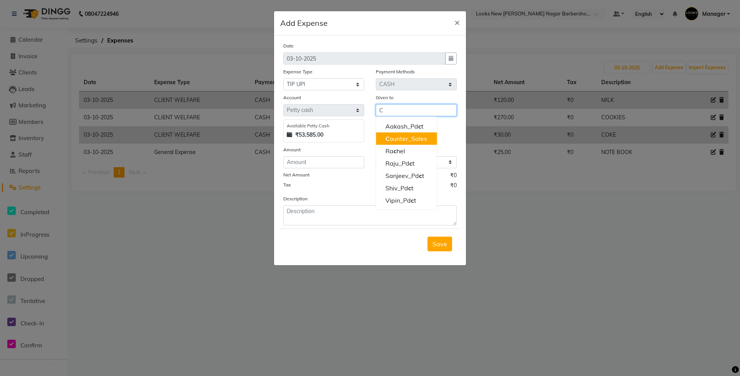
click at [417, 136] on ngb-highlight "C ounter_Sales" at bounding box center [407, 139] width 42 height 8
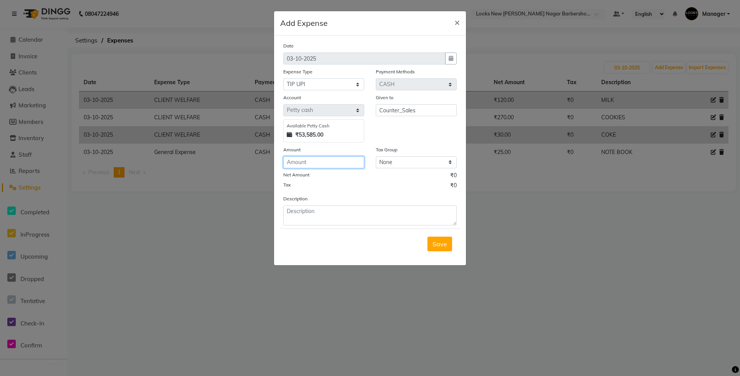
click at [336, 163] on input "number" at bounding box center [323, 162] width 81 height 12
click at [339, 218] on textarea at bounding box center [370, 215] width 174 height 20
click at [446, 241] on span "Save" at bounding box center [440, 244] width 15 height 8
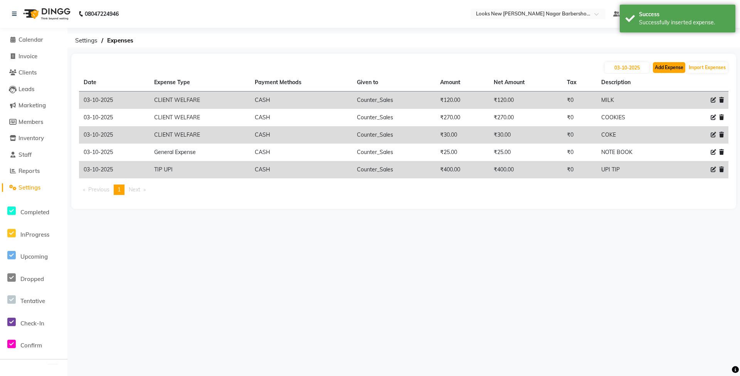
click at [660, 65] on button "Add Expense" at bounding box center [669, 67] width 32 height 11
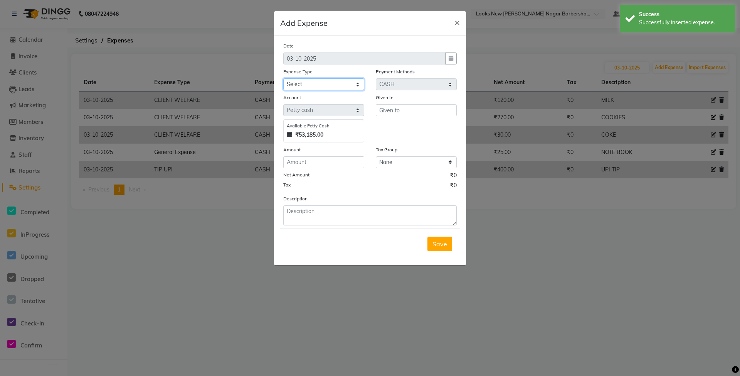
click at [316, 85] on select "Select Accommodation Aesthetics Bank Deposit BLINKIT Cash Handover Client Refun…" at bounding box center [323, 84] width 81 height 12
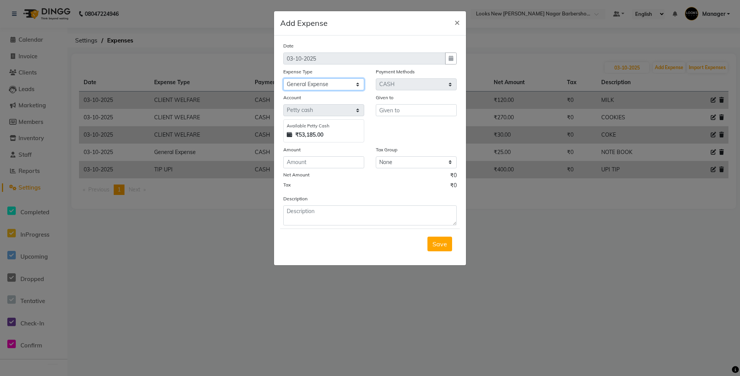
click at [283, 78] on select "Select Accommodation Aesthetics Bank Deposit BLINKIT Cash Handover Client Refun…" at bounding box center [323, 84] width 81 height 12
click at [387, 111] on input "text" at bounding box center [416, 110] width 81 height 12
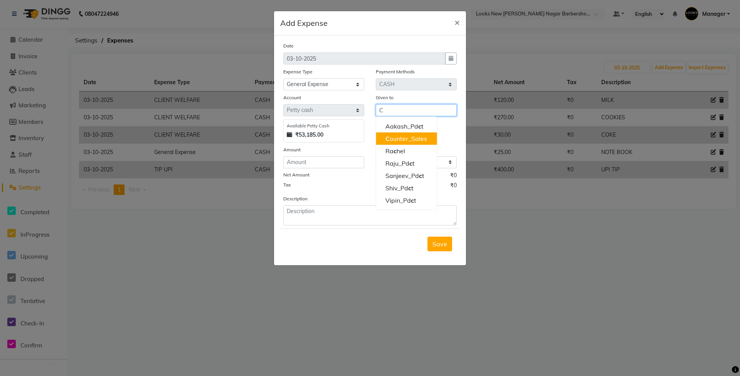
click at [396, 138] on ngb-highlight "C ounter_Sales" at bounding box center [407, 139] width 42 height 8
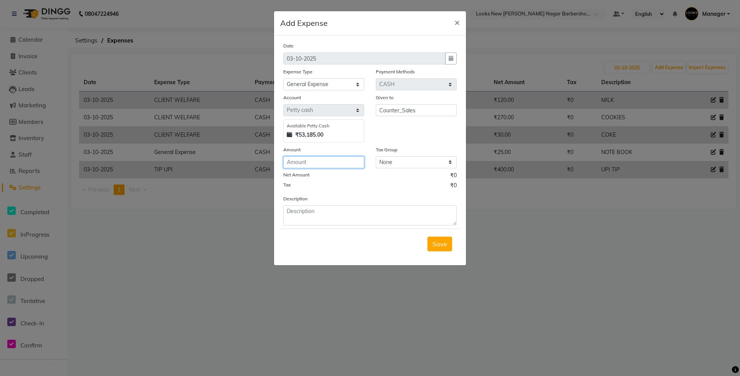
click at [326, 160] on input "number" at bounding box center [323, 162] width 81 height 12
click at [342, 86] on select "Select Accommodation Aesthetics Bank Deposit BLINKIT Cash Handover Client Refun…" at bounding box center [323, 84] width 81 height 12
click at [283, 78] on select "Select Accommodation Aesthetics Bank Deposit BLINKIT Cash Handover Client Refun…" at bounding box center [323, 84] width 81 height 12
click at [346, 166] on input "number" at bounding box center [323, 162] width 81 height 12
click at [369, 212] on textarea at bounding box center [370, 215] width 174 height 20
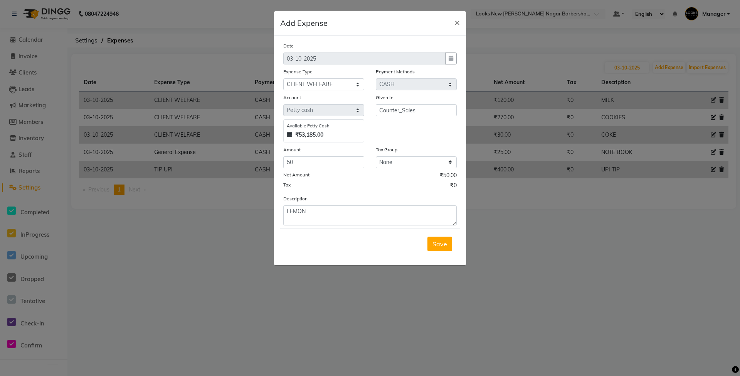
drag, startPoint x: 437, startPoint y: 243, endPoint x: 443, endPoint y: 239, distance: 7.1
click at [437, 243] on span "Save" at bounding box center [440, 244] width 15 height 8
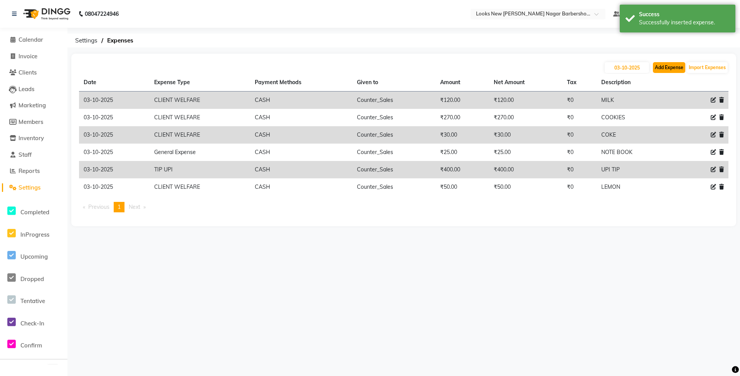
click at [667, 65] on button "Add Expense" at bounding box center [669, 67] width 32 height 11
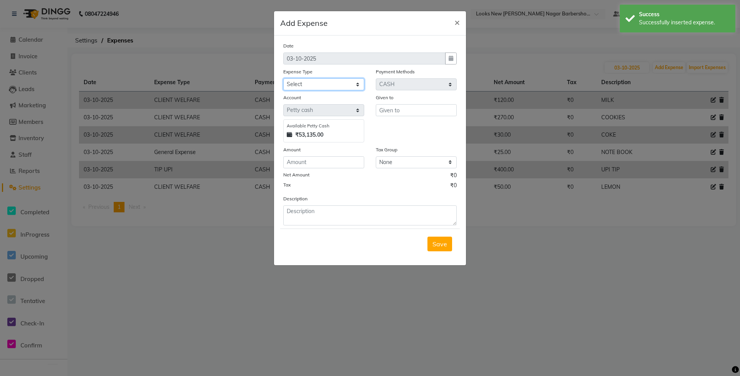
click at [348, 86] on select "Select Accommodation Aesthetics Bank Deposit BLINKIT Cash Handover Client Refun…" at bounding box center [323, 84] width 81 height 12
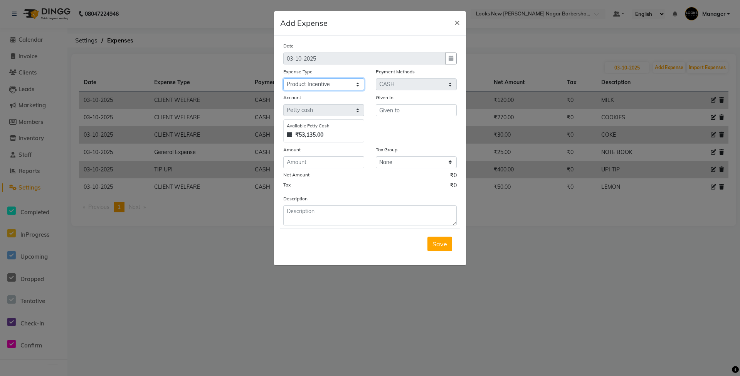
click at [283, 78] on select "Select Accommodation Aesthetics Bank Deposit BLINKIT Cash Handover Client Refun…" at bounding box center [323, 84] width 81 height 12
click at [413, 103] on div "Given to" at bounding box center [416, 98] width 81 height 11
click at [412, 110] on input "text" at bounding box center [416, 110] width 81 height 12
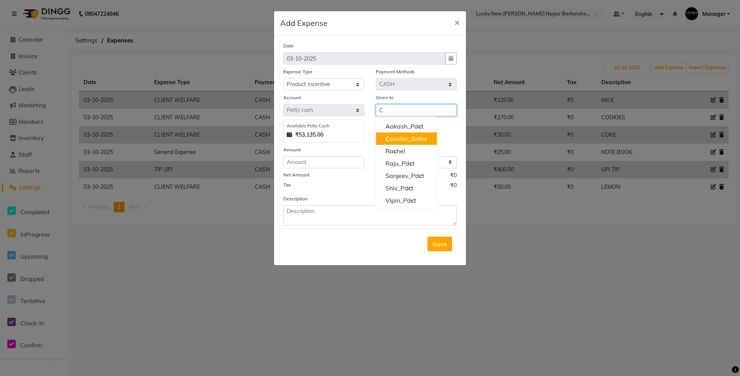
click at [402, 139] on ngb-highlight "C ounter_Sales" at bounding box center [407, 139] width 42 height 8
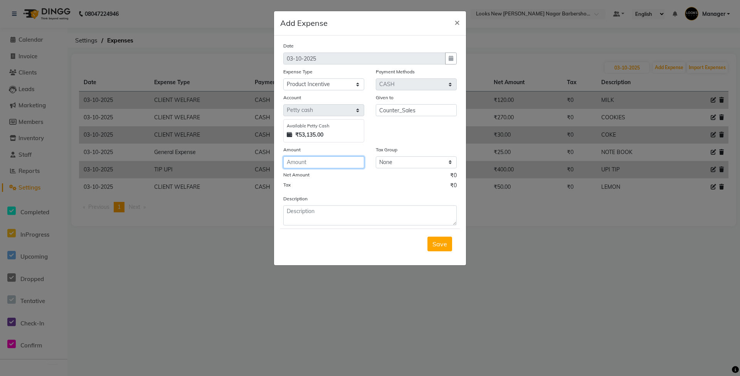
click at [331, 156] on input "number" at bounding box center [323, 162] width 81 height 12
click at [347, 221] on textarea at bounding box center [370, 215] width 174 height 20
click at [433, 243] on span "Save" at bounding box center [440, 244] width 15 height 8
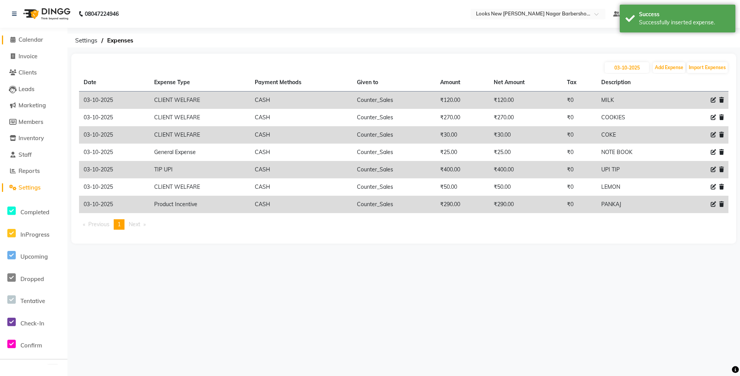
click at [37, 37] on span "Calendar" at bounding box center [31, 39] width 25 height 7
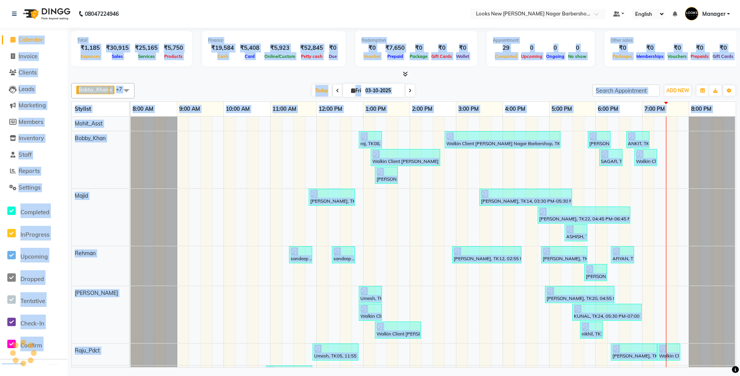
click at [34, 39] on span "Calendar" at bounding box center [31, 39] width 25 height 7
click at [34, 41] on span "Calendar" at bounding box center [31, 39] width 25 height 7
click at [178, 122] on div "raj, TK08, 12:55 PM-01:25 PM, Stylist Hair Cut(M) (₹500) Walkin Client Rajinder…" at bounding box center [433, 258] width 605 height 285
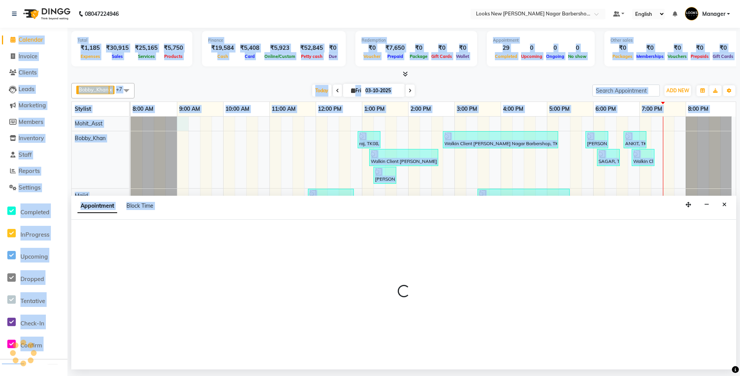
click at [263, 221] on div at bounding box center [403, 294] width 665 height 150
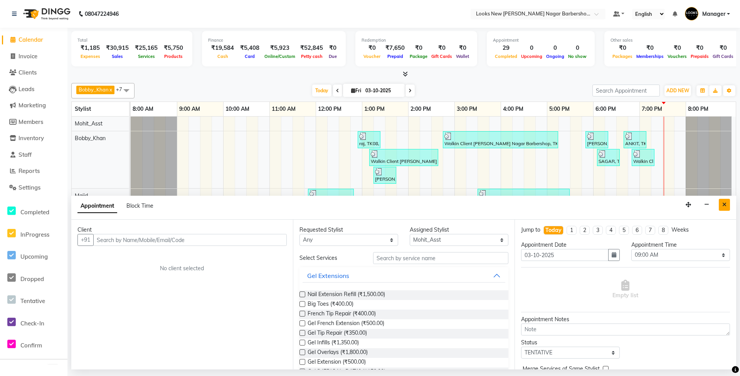
click at [721, 208] on button "Close" at bounding box center [724, 205] width 11 height 12
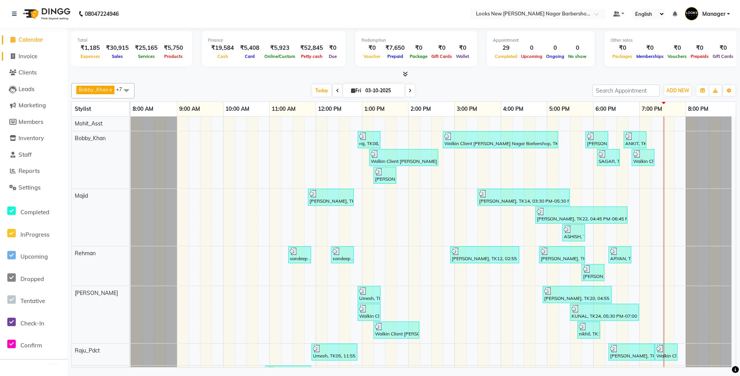
click at [35, 56] on span "Invoice" at bounding box center [28, 55] width 19 height 7
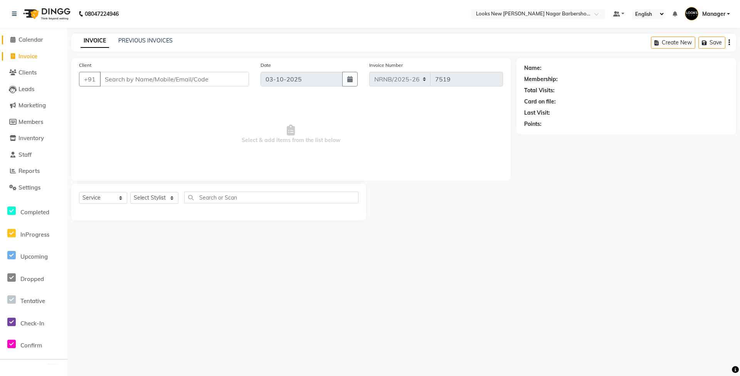
click at [22, 37] on span "Calendar" at bounding box center [31, 39] width 25 height 7
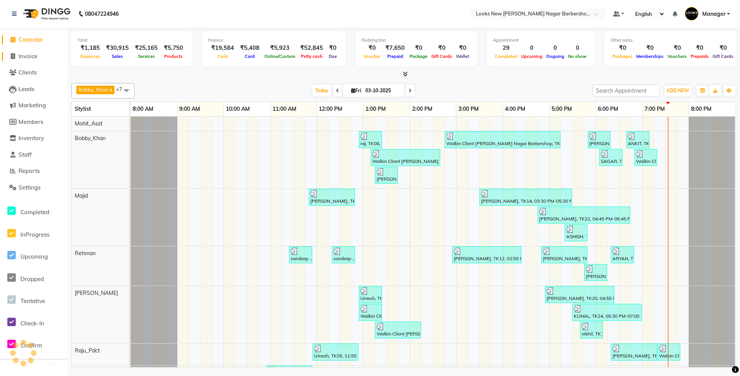
click at [26, 53] on span "Invoice" at bounding box center [28, 55] width 19 height 7
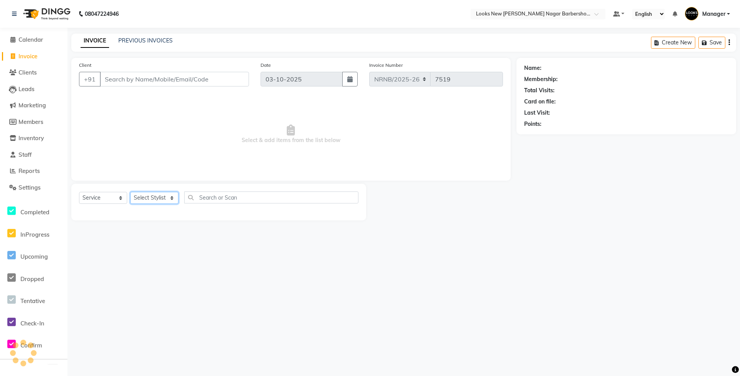
click at [148, 195] on select "Select Stylist" at bounding box center [154, 198] width 48 height 12
click at [130, 192] on select "Select Stylist Aakash_Pdct [PERSON_NAME] [PERSON_NAME] [PERSON_NAME] Counter_Sa…" at bounding box center [154, 198] width 48 height 12
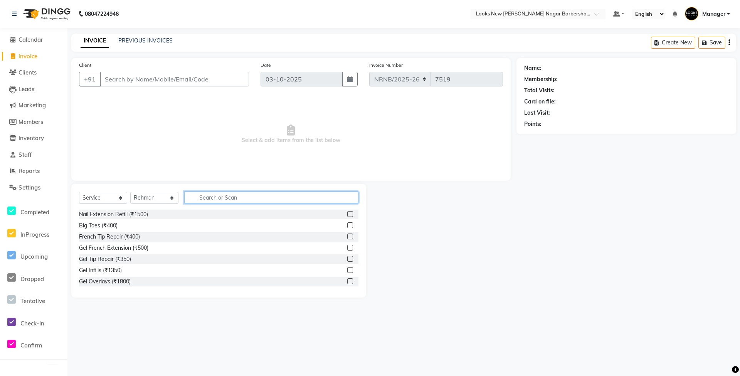
click at [199, 199] on input "text" at bounding box center [271, 197] width 174 height 12
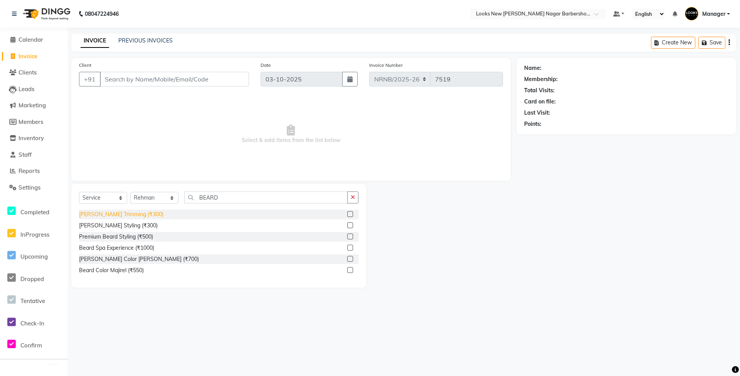
click at [124, 218] on div "[PERSON_NAME] Trimming (₹300)" at bounding box center [121, 214] width 84 height 8
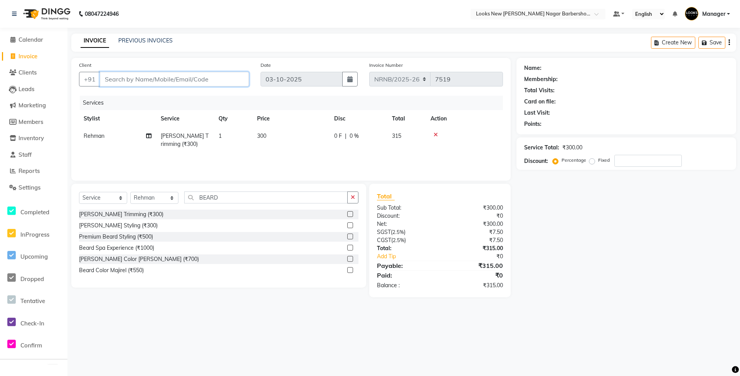
click at [133, 81] on input "Client" at bounding box center [174, 79] width 149 height 15
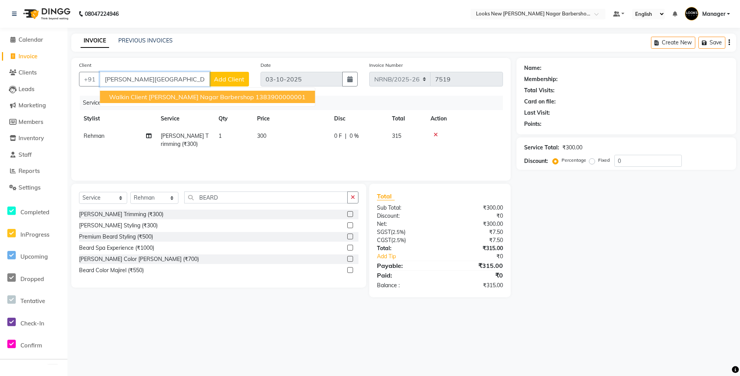
click at [155, 98] on span "Walkin Client [PERSON_NAME] Nagar Barbershop" at bounding box center [181, 97] width 145 height 8
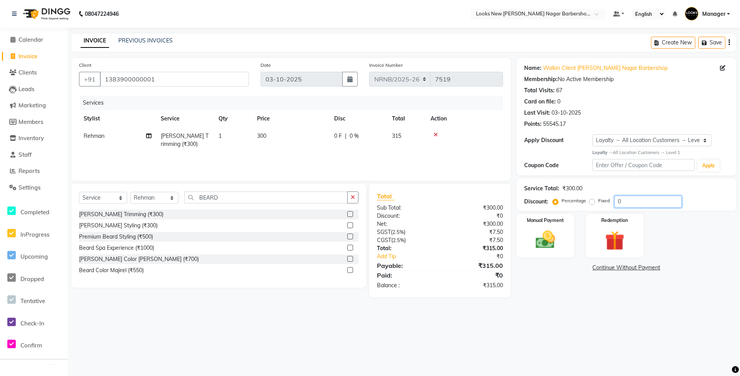
click at [624, 201] on input "0" at bounding box center [648, 202] width 67 height 12
click at [555, 243] on img at bounding box center [545, 240] width 33 height 24
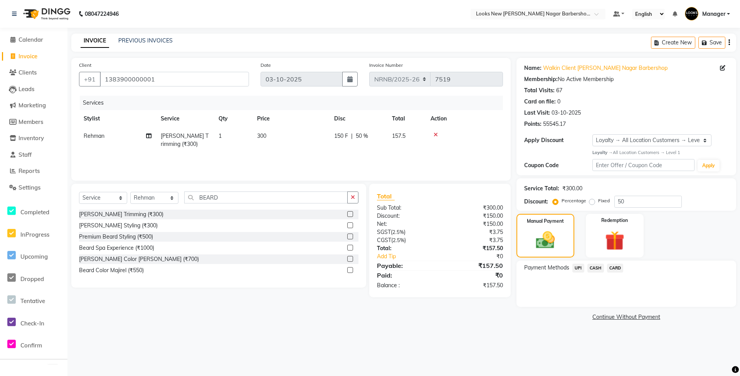
click at [582, 269] on span "UPI" at bounding box center [579, 267] width 12 height 9
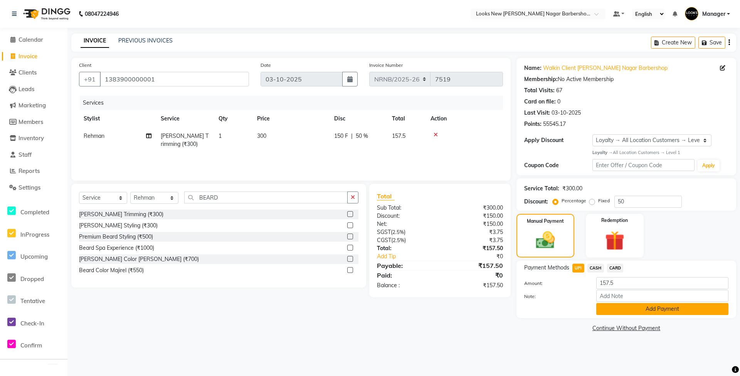
click at [611, 306] on button "Add Payment" at bounding box center [663, 309] width 132 height 12
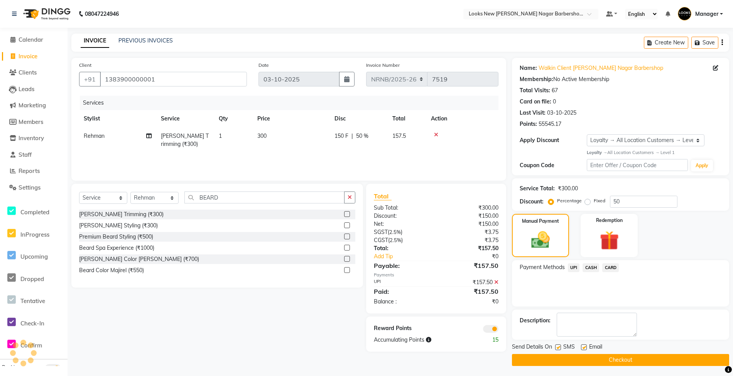
click at [574, 357] on button "Checkout" at bounding box center [620, 360] width 217 height 12
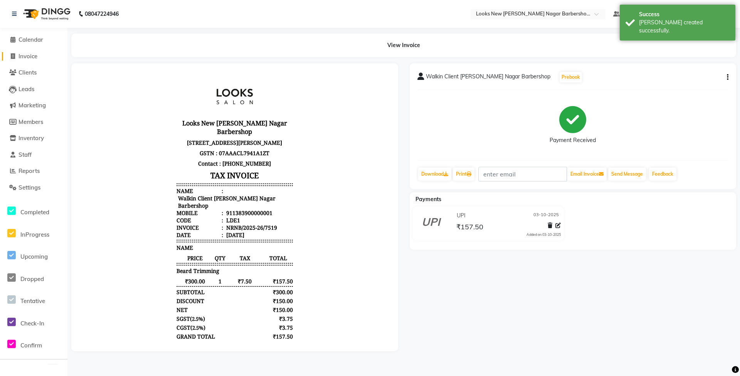
click at [19, 56] on span "Invoice" at bounding box center [28, 55] width 19 height 7
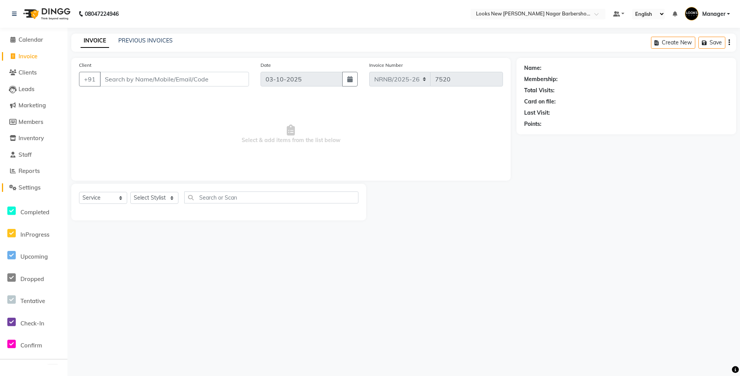
click at [30, 188] on span "Settings" at bounding box center [30, 187] width 22 height 7
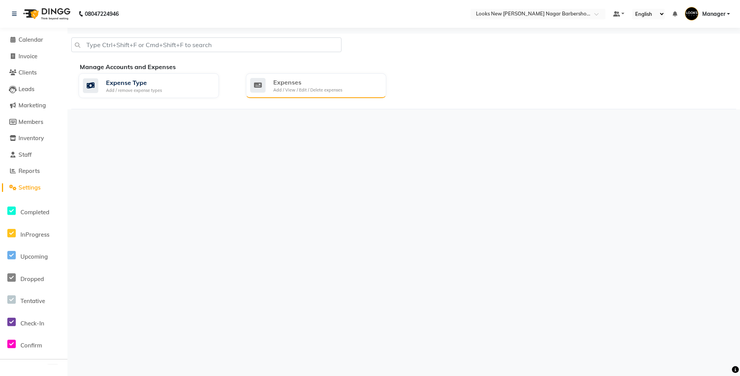
click at [344, 94] on div "Expenses Add / View / Edit / Delete expenses" at bounding box center [316, 85] width 140 height 25
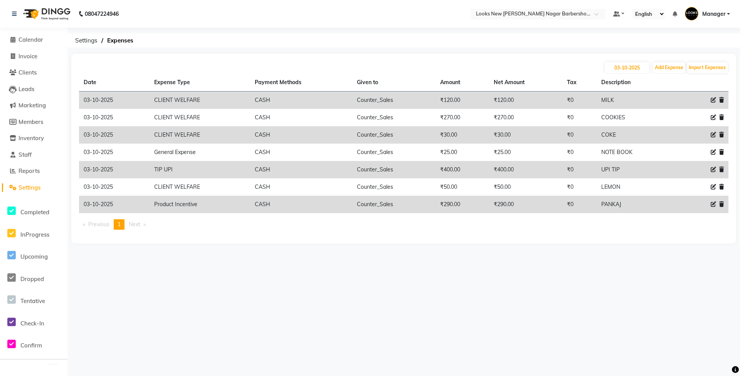
click at [713, 168] on icon at bounding box center [713, 169] width 5 height 5
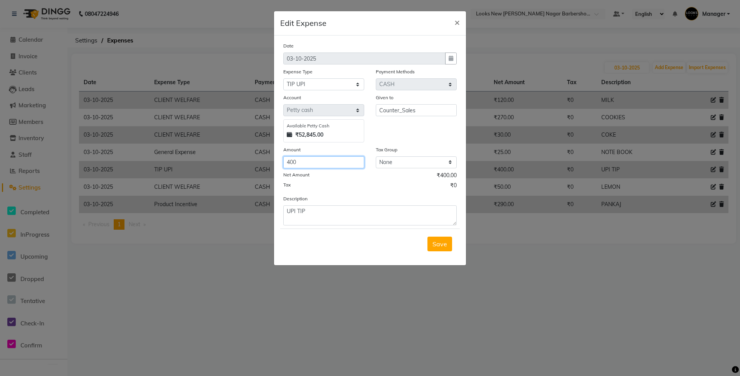
click at [326, 164] on input "400" at bounding box center [323, 162] width 81 height 12
drag, startPoint x: 326, startPoint y: 164, endPoint x: 223, endPoint y: 162, distance: 103.8
click at [223, 162] on ngb-modal-window "Edit Expense × Date 03-10-2025 Expense Type Select Accommodation Aesthetics Ban…" at bounding box center [370, 188] width 740 height 376
click at [436, 243] on span "Save" at bounding box center [440, 244] width 15 height 8
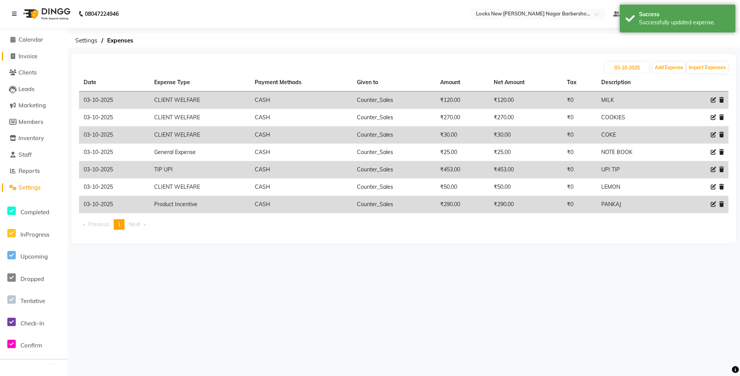
click at [24, 53] on span "Invoice" at bounding box center [28, 55] width 19 height 7
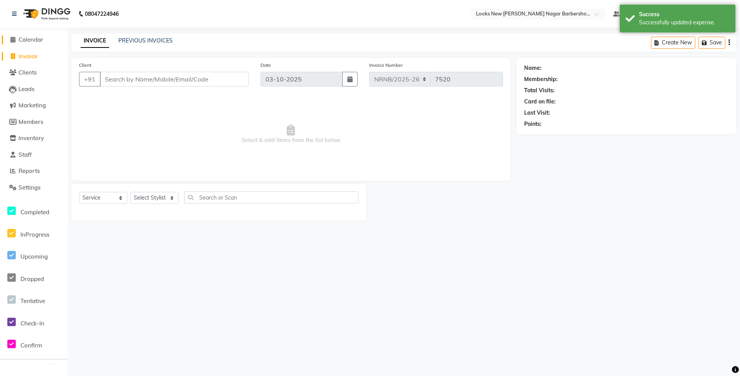
click at [36, 39] on span "Calendar" at bounding box center [31, 39] width 25 height 7
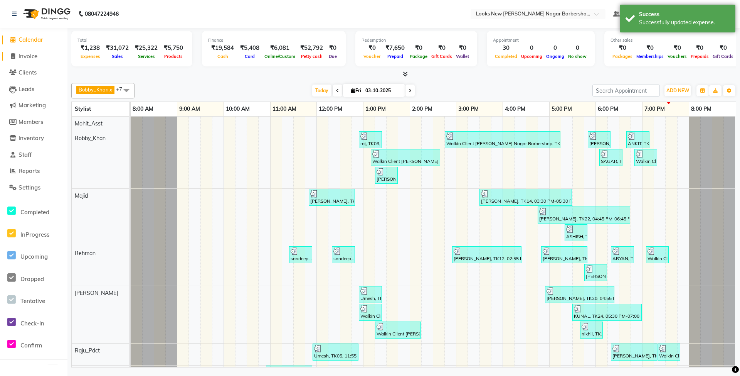
click at [31, 54] on span "Invoice" at bounding box center [28, 55] width 19 height 7
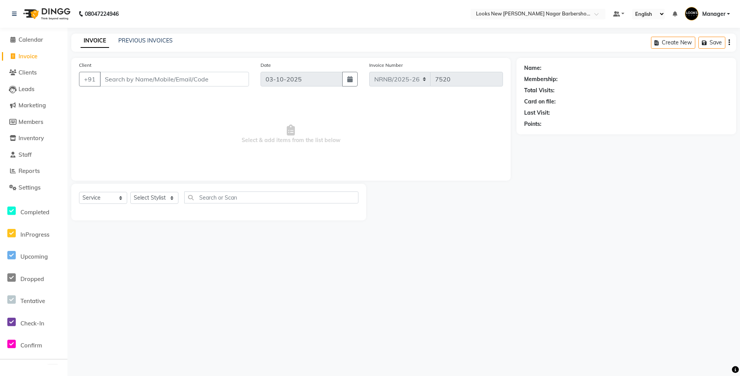
click at [39, 56] on link "Invoice" at bounding box center [34, 56] width 64 height 9
click at [25, 39] on span "Calendar" at bounding box center [31, 39] width 25 height 7
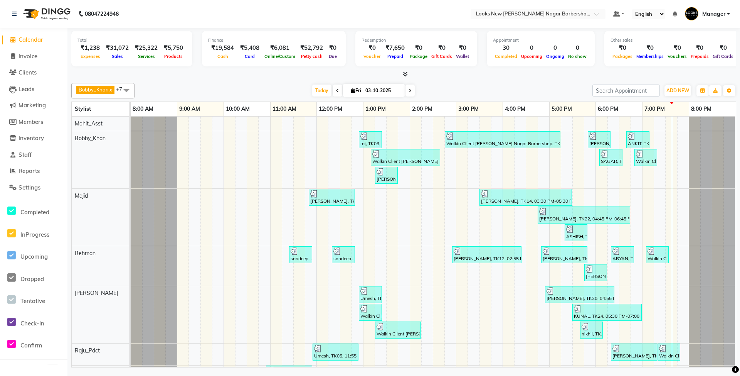
click at [31, 50] on li "Invoice" at bounding box center [33, 56] width 67 height 17
click at [34, 56] on span "Invoice" at bounding box center [28, 55] width 19 height 7
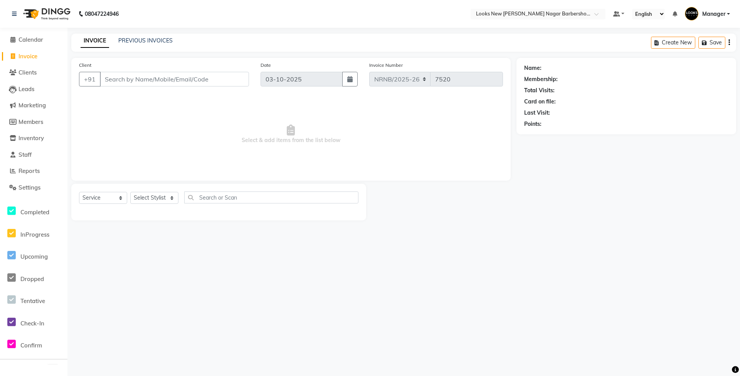
click at [31, 56] on span "Invoice" at bounding box center [28, 55] width 19 height 7
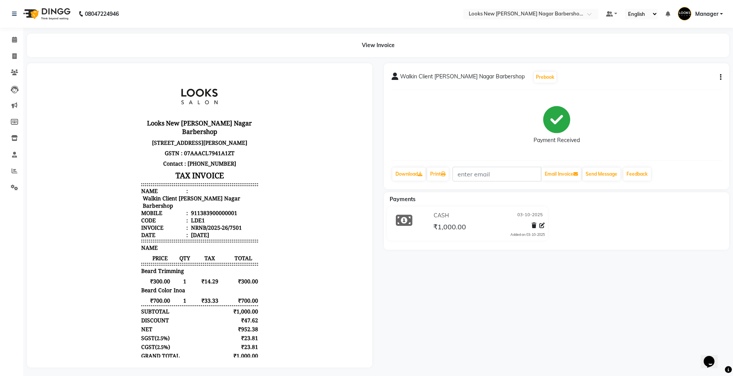
click at [722, 76] on div "Walkin Client Rajinder Nagar Barbershop Prebook Payment Received Download Print…" at bounding box center [556, 126] width 345 height 126
click at [720, 77] on icon "button" at bounding box center [721, 77] width 2 height 0
click at [683, 81] on div "Edit Item Staff" at bounding box center [681, 82] width 53 height 10
select select
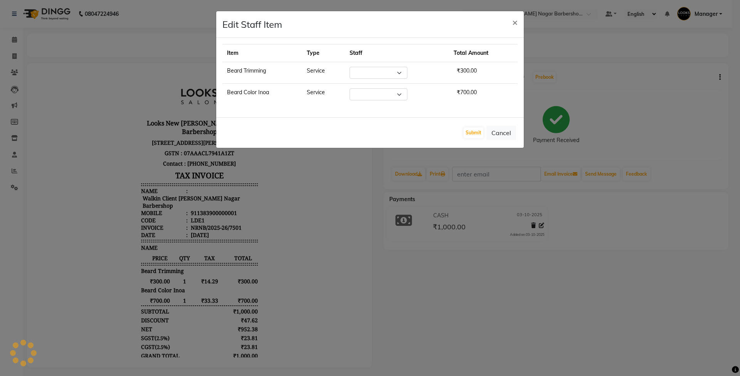
select select "87357"
click at [497, 134] on button "Cancel" at bounding box center [502, 132] width 30 height 15
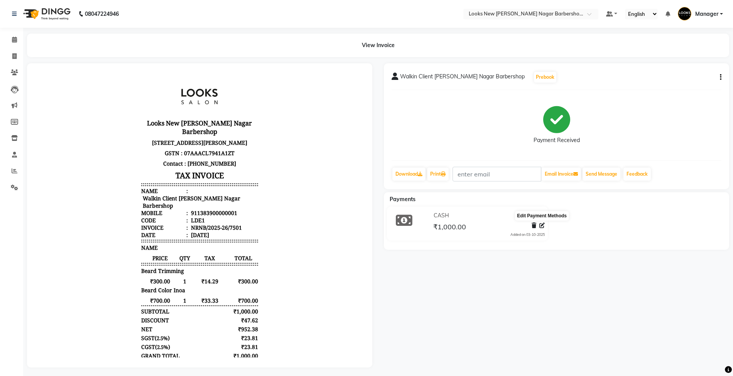
click at [540, 226] on icon at bounding box center [541, 225] width 5 height 5
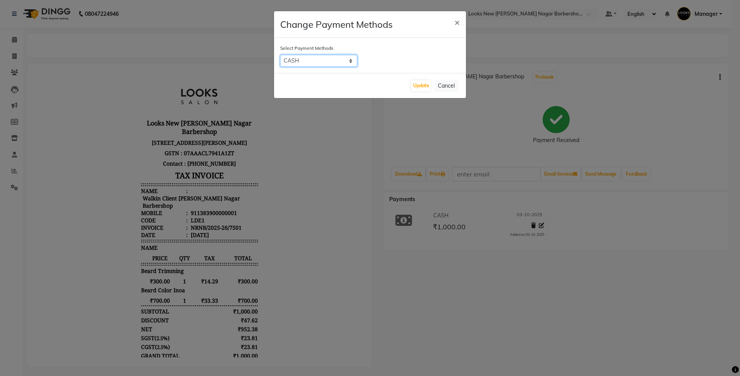
click at [310, 59] on select "UPI CASH CARD" at bounding box center [318, 61] width 77 height 12
select select "8"
click at [280, 55] on select "UPI CASH CARD" at bounding box center [318, 61] width 77 height 12
click at [432, 87] on div "Update Cancel" at bounding box center [370, 85] width 192 height 25
click at [427, 85] on button "Update" at bounding box center [421, 85] width 20 height 11
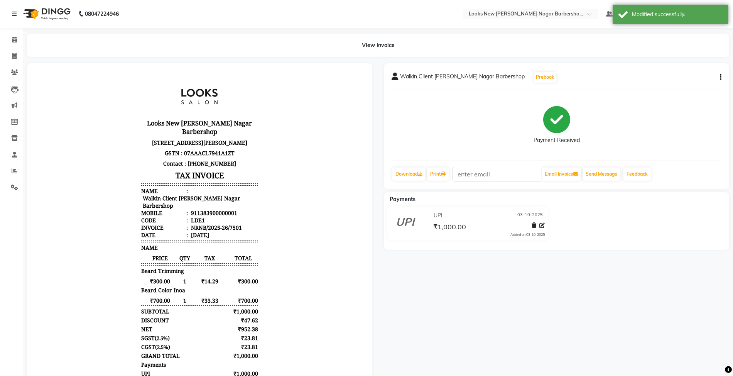
click at [11, 12] on div "08047224946" at bounding box center [65, 14] width 118 height 22
click at [18, 13] on link at bounding box center [16, 14] width 8 height 22
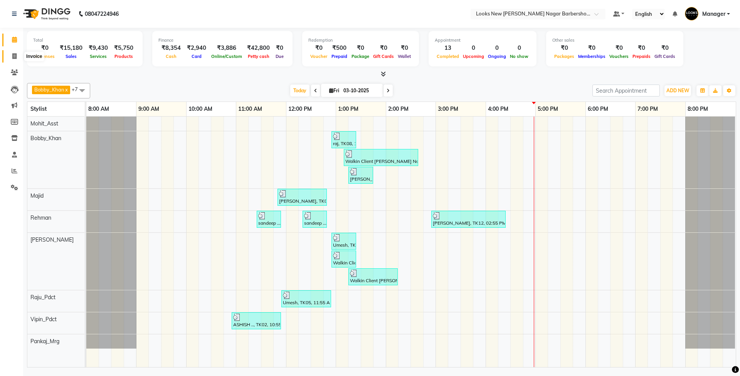
click at [11, 54] on span at bounding box center [14, 56] width 13 height 9
select select "service"
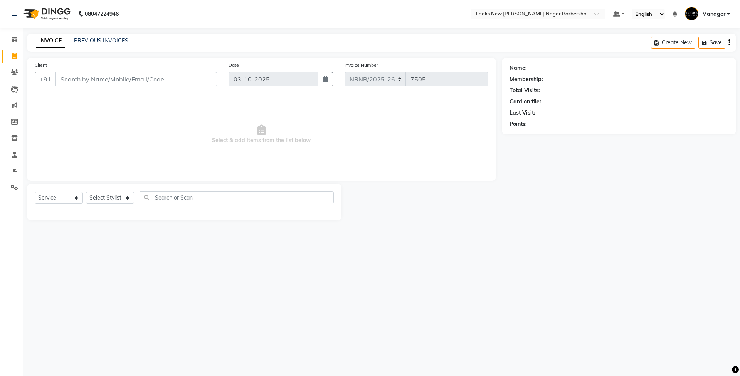
click at [11, 54] on span at bounding box center [14, 56] width 13 height 9
select select "service"
click at [11, 54] on span at bounding box center [14, 56] width 13 height 9
select select "service"
type input "7505"
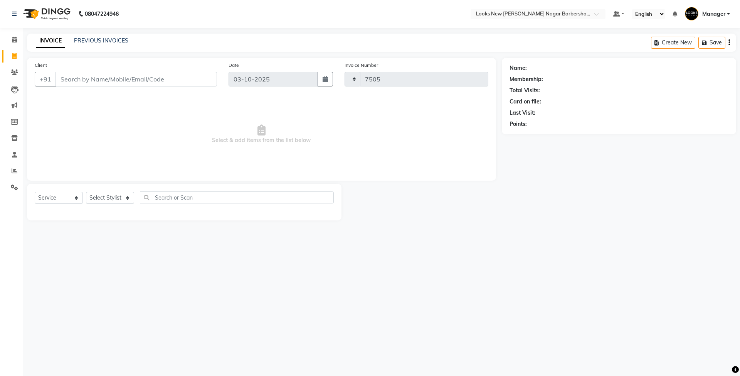
select select "8705"
click at [116, 194] on select "Select Stylist Aakash_Pdct [PERSON_NAME] [PERSON_NAME] [PERSON_NAME] Counter_Sa…" at bounding box center [110, 198] width 48 height 12
select select "87354"
click at [86, 192] on select "Select Stylist Aakash_Pdct [PERSON_NAME] [PERSON_NAME] [PERSON_NAME] Counter_Sa…" at bounding box center [110, 198] width 48 height 12
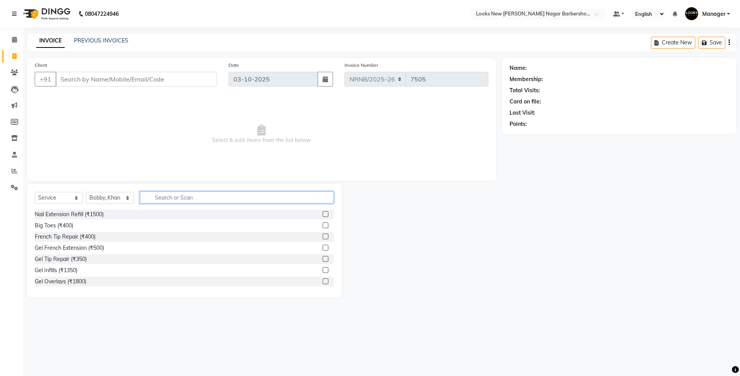
click at [164, 199] on input "text" at bounding box center [237, 197] width 194 height 12
click at [15, 42] on icon at bounding box center [14, 40] width 5 height 6
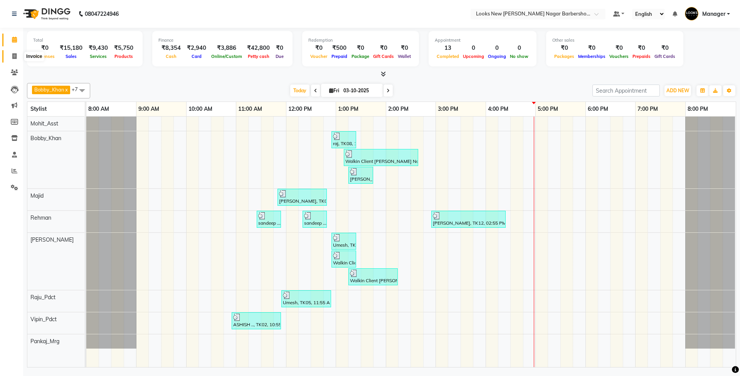
click at [20, 54] on span at bounding box center [14, 56] width 13 height 9
select select "service"
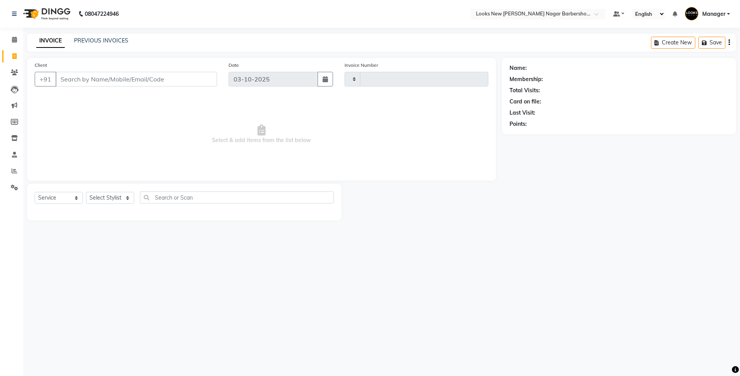
type input "7505"
select select "8705"
select select "service"
click at [131, 76] on input "Client" at bounding box center [137, 79] width 162 height 15
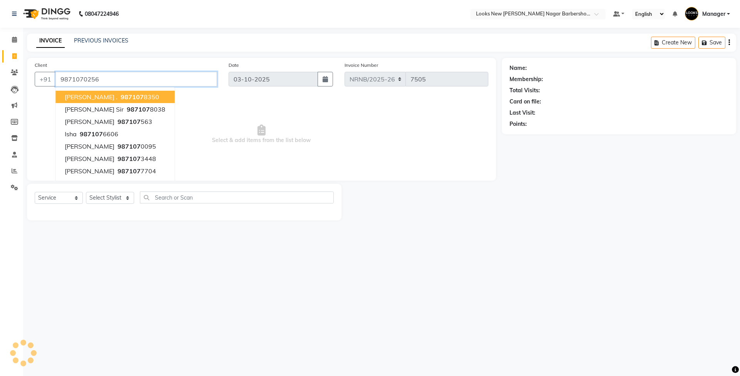
type input "9871070256"
select select "1: Object"
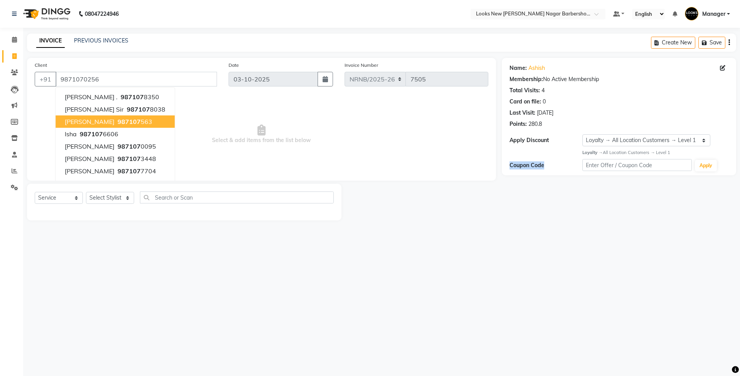
drag, startPoint x: 567, startPoint y: 261, endPoint x: 571, endPoint y: 256, distance: 5.7
click at [569, 258] on div "08047224946 Select Location × Looks New [PERSON_NAME] Nagar Barbershop, [GEOGRA…" at bounding box center [370, 188] width 740 height 376
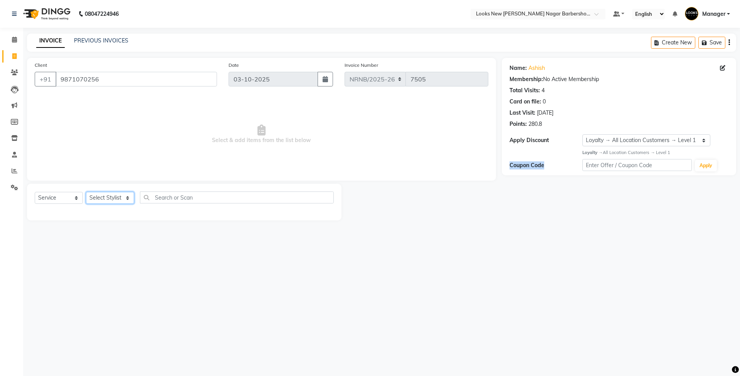
click at [100, 201] on select "Select Stylist Aakash_Pdct [PERSON_NAME] [PERSON_NAME] [PERSON_NAME] Counter_Sa…" at bounding box center [110, 198] width 48 height 12
click at [366, 186] on div at bounding box center [422, 202] width 160 height 37
click at [106, 196] on select "Select Stylist Aakash_Pdct [PERSON_NAME] [PERSON_NAME] [PERSON_NAME] Counter_Sa…" at bounding box center [110, 198] width 48 height 12
select select "87355"
click at [86, 192] on select "Select Stylist Aakash_Pdct [PERSON_NAME] [PERSON_NAME] [PERSON_NAME] Counter_Sa…" at bounding box center [110, 198] width 48 height 12
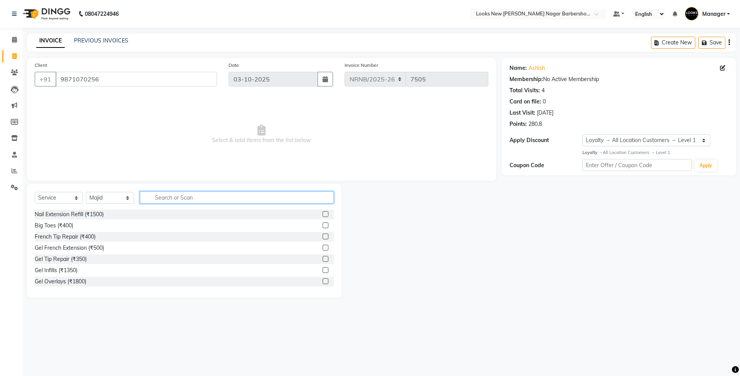
click at [190, 199] on input "text" at bounding box center [237, 197] width 194 height 12
type input "B"
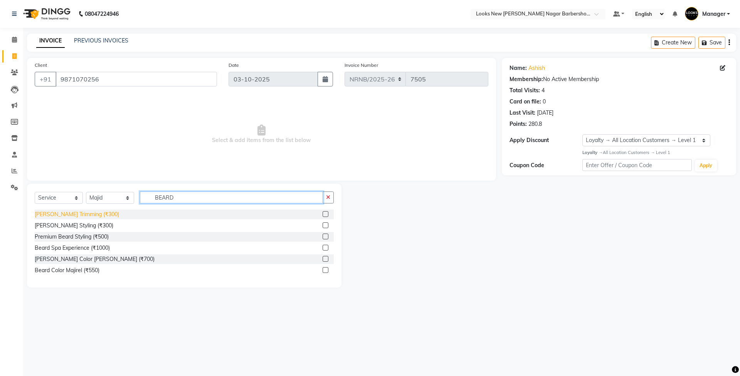
type input "BEARD"
click at [67, 214] on div "[PERSON_NAME] Trimming (₹300)" at bounding box center [77, 214] width 84 height 8
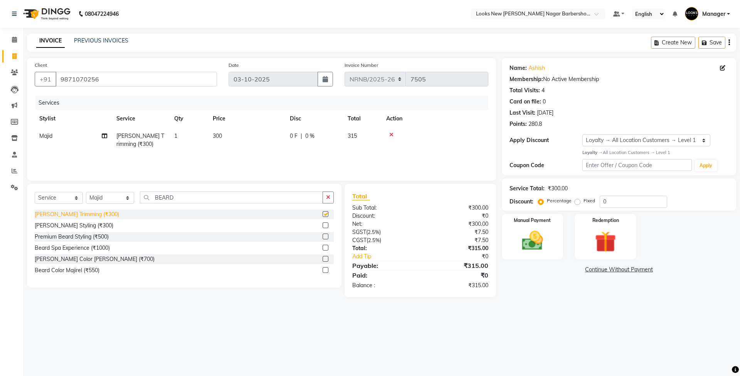
checkbox input "false"
click at [531, 250] on img at bounding box center [533, 240] width 36 height 25
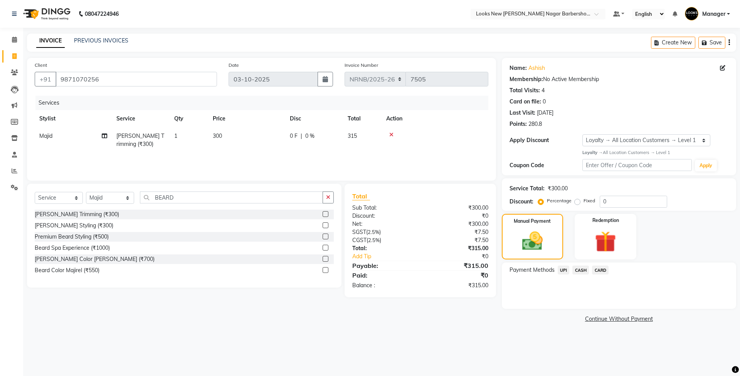
click at [581, 270] on span "CASH" at bounding box center [581, 269] width 17 height 9
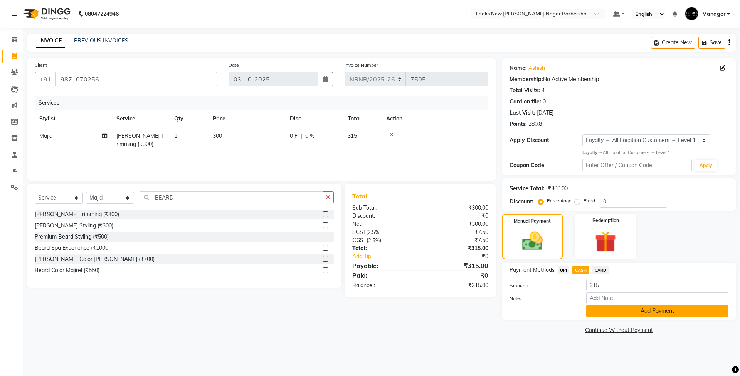
click at [604, 309] on button "Add Payment" at bounding box center [658, 311] width 142 height 12
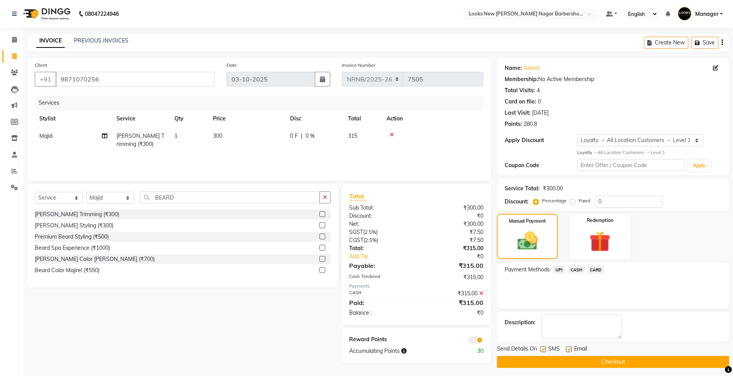
click at [568, 362] on button "Checkout" at bounding box center [613, 362] width 232 height 12
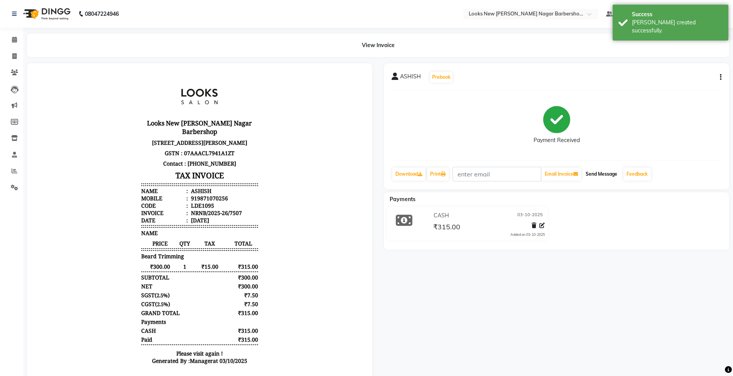
click at [607, 173] on button "Send Message" at bounding box center [601, 173] width 38 height 13
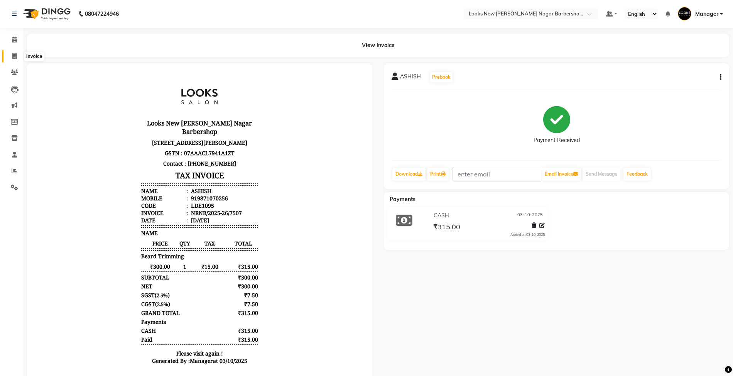
click at [15, 57] on icon at bounding box center [14, 56] width 4 height 6
select select "service"
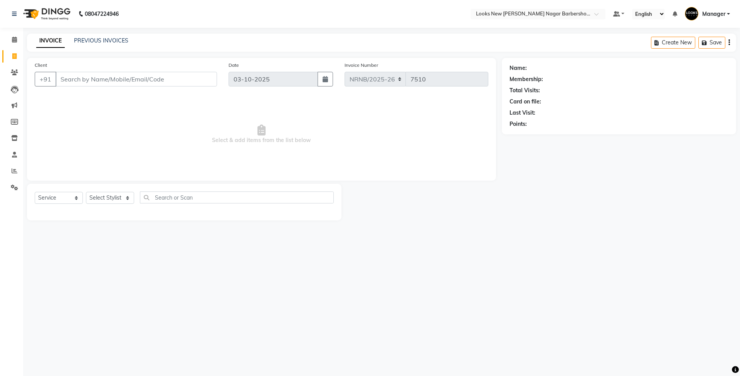
select select "service"
click at [12, 12] on icon at bounding box center [14, 13] width 5 height 5
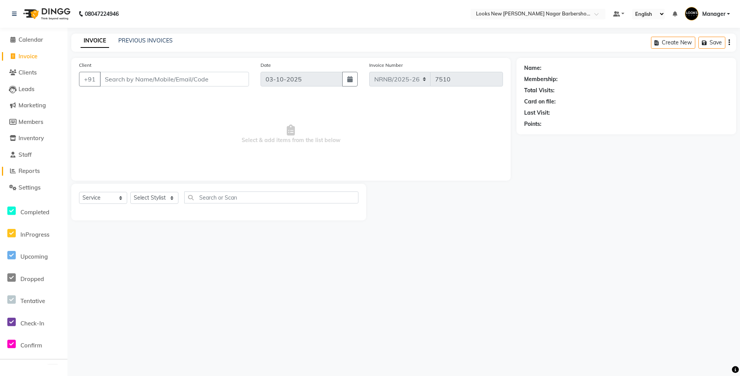
click at [32, 174] on span "Reports" at bounding box center [29, 170] width 21 height 7
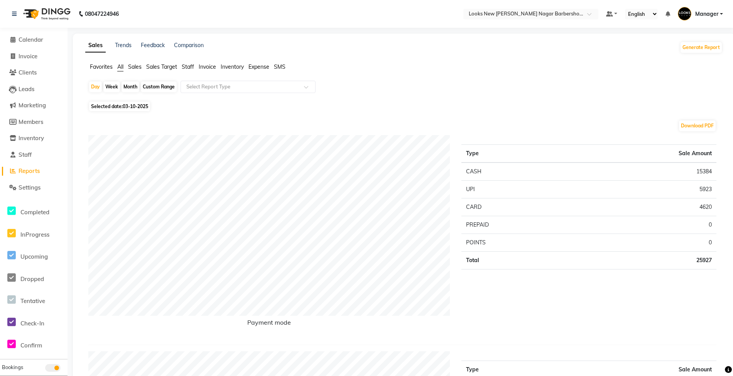
drag, startPoint x: 184, startPoint y: 65, endPoint x: 198, endPoint y: 78, distance: 19.1
click at [185, 65] on span "Staff" at bounding box center [188, 66] width 12 height 7
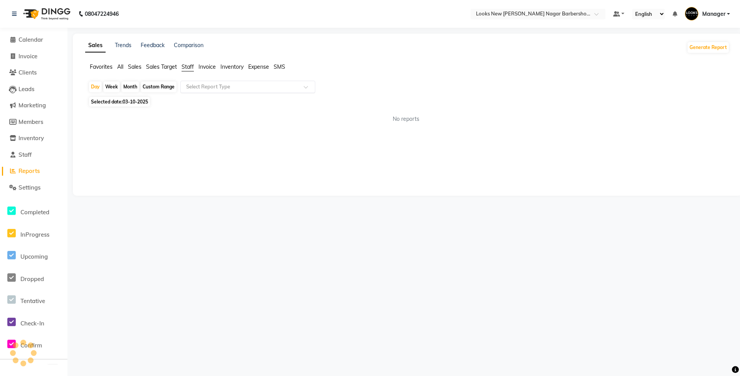
click at [207, 85] on input "text" at bounding box center [240, 87] width 111 height 8
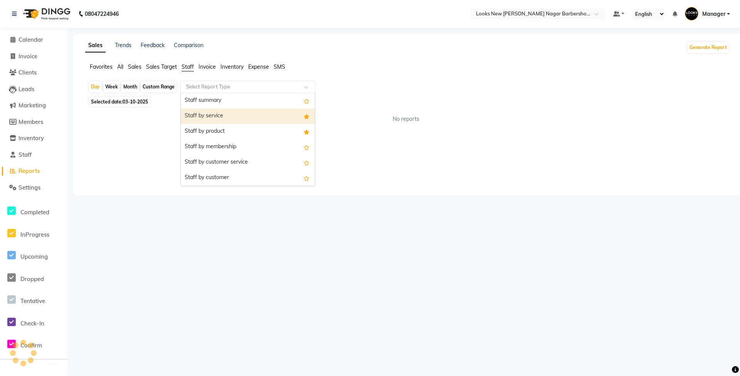
click at [207, 108] on div "Staff by service" at bounding box center [248, 115] width 134 height 15
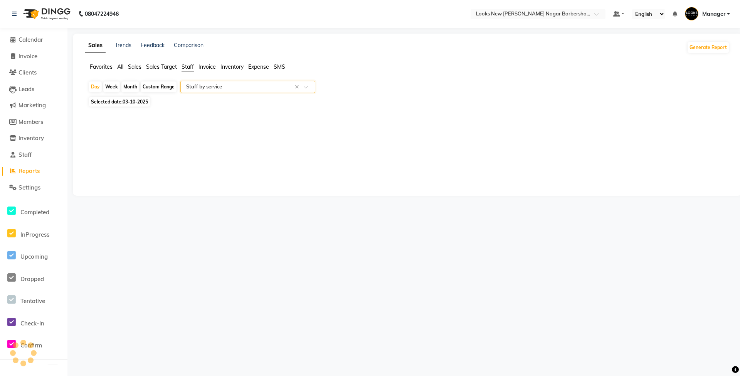
click at [215, 84] on input "text" at bounding box center [240, 87] width 111 height 8
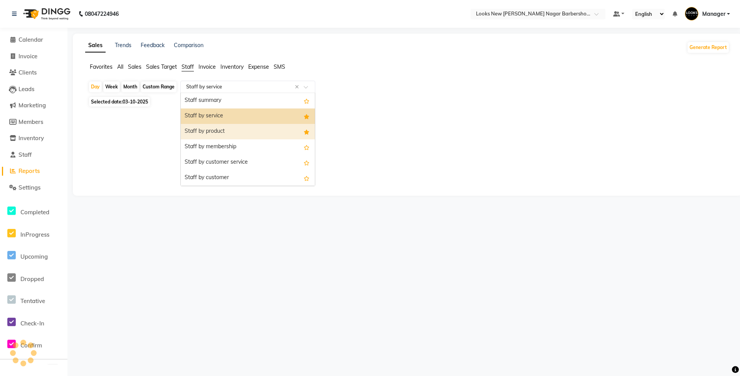
click at [204, 128] on div "Staff by product" at bounding box center [248, 131] width 134 height 15
select select "full_report"
select select "csv"
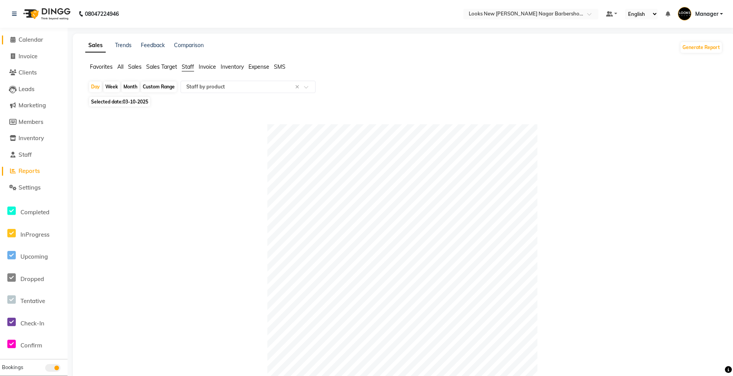
click at [26, 41] on span "Calendar" at bounding box center [31, 39] width 25 height 7
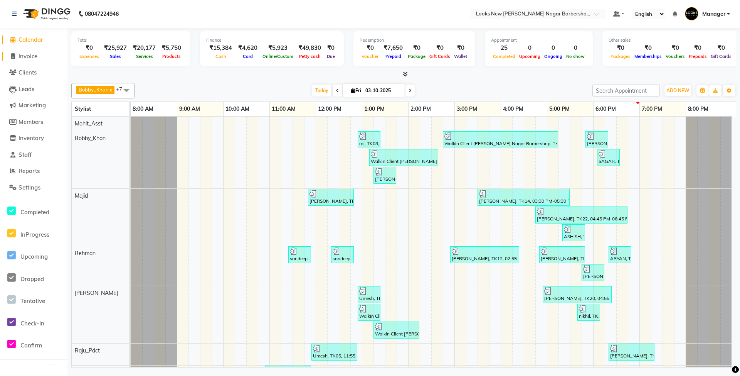
click at [24, 53] on span "Invoice" at bounding box center [28, 55] width 19 height 7
select select "service"
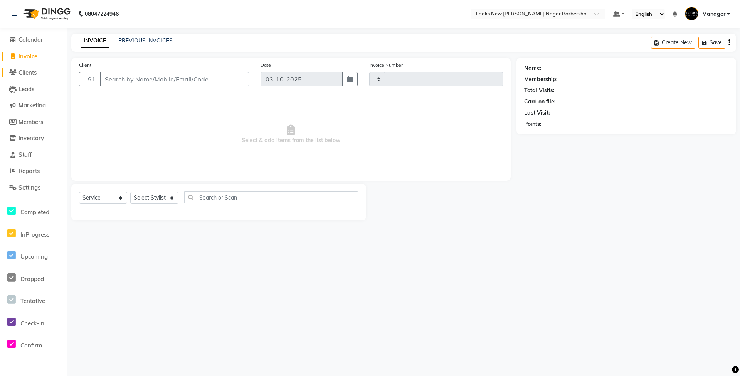
type input "7516"
select select "8705"
click at [155, 198] on select "Select Stylist" at bounding box center [154, 198] width 48 height 12
select select "87357"
click at [130, 192] on select "Select Stylist Aakash_Pdct [PERSON_NAME] [PERSON_NAME] [PERSON_NAME] Counter_Sa…" at bounding box center [154, 198] width 48 height 12
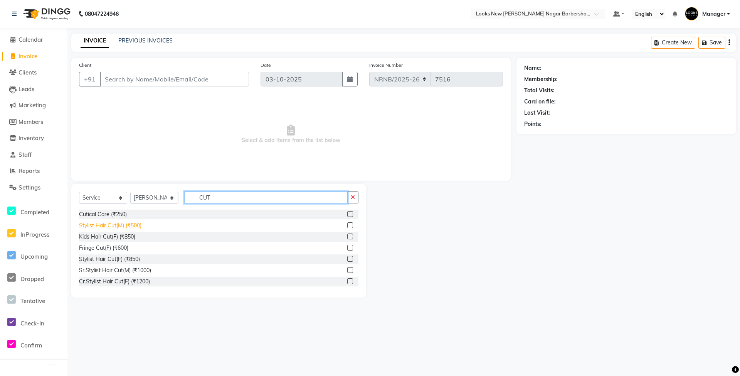
type input "CUT"
click at [136, 221] on div "Stylist Hair Cut(M) (₹500)" at bounding box center [110, 225] width 62 height 8
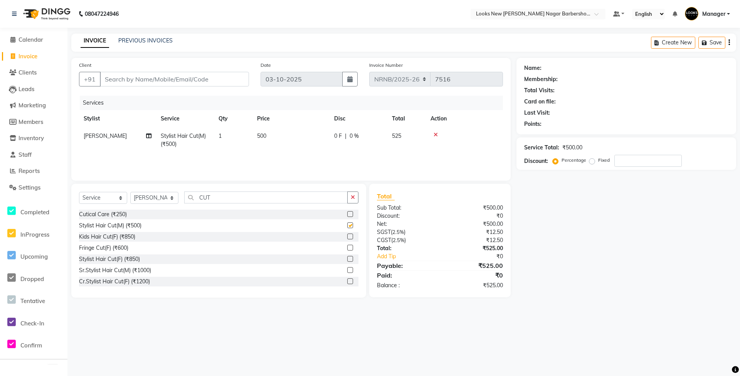
checkbox input "false"
click at [227, 137] on td "1" at bounding box center [233, 139] width 39 height 25
select select "87357"
drag, startPoint x: 284, startPoint y: 136, endPoint x: 238, endPoint y: 136, distance: 45.9
click at [242, 136] on tr "Aakash_Pdct [PERSON_NAME] [PERSON_NAME] Counter_Sales [PERSON_NAME] Manager [PE…" at bounding box center [291, 143] width 424 height 33
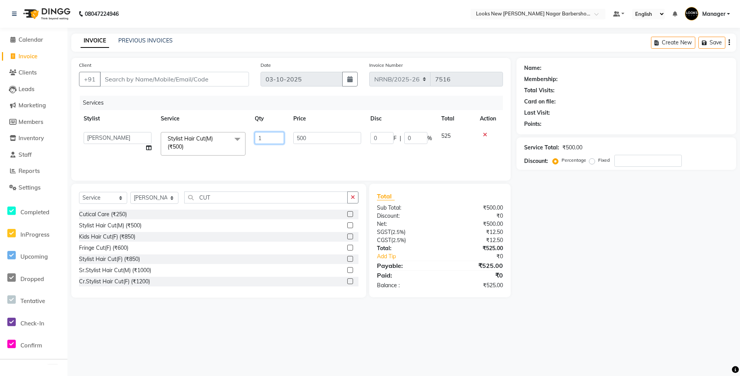
type input "2"
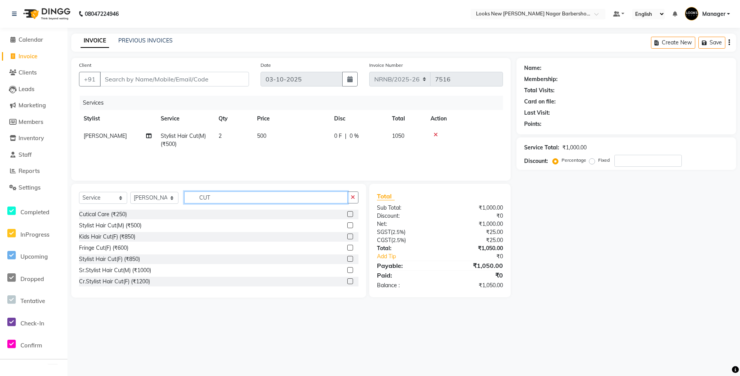
drag, startPoint x: 242, startPoint y: 197, endPoint x: 60, endPoint y: 194, distance: 182.0
click at [79, 197] on div "Select Service Product Membership Package Voucher Prepaid Gift Card Select Styl…" at bounding box center [219, 200] width 280 height 18
type input "CLEAN"
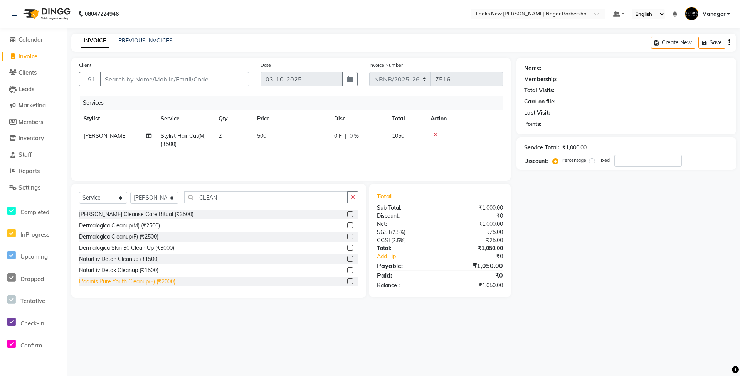
click at [167, 282] on div "L'aamis Pure Youth Cleanup(F) (₹2000)" at bounding box center [127, 281] width 96 height 8
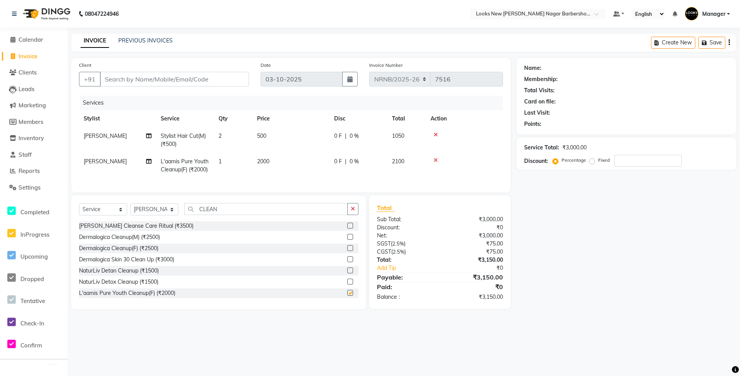
checkbox input "false"
click at [435, 160] on icon at bounding box center [436, 159] width 4 height 5
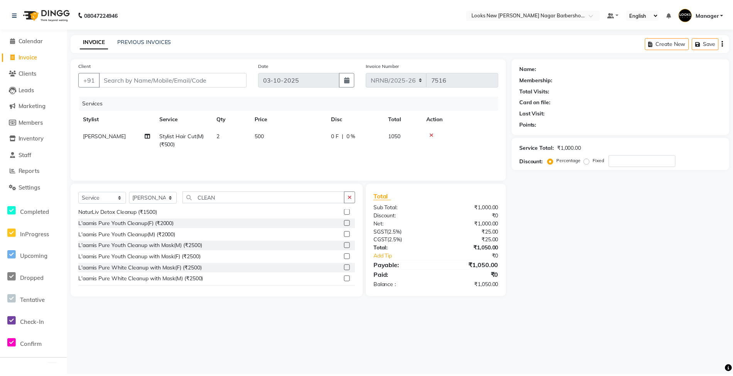
scroll to position [68, 0]
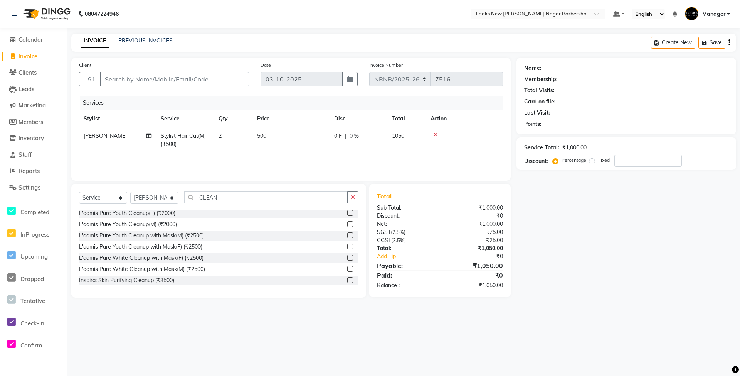
click at [201, 236] on div "L'aamis Pure Youth Cleanup with Mask(M) (₹2500)" at bounding box center [141, 235] width 125 height 8
checkbox input "false"
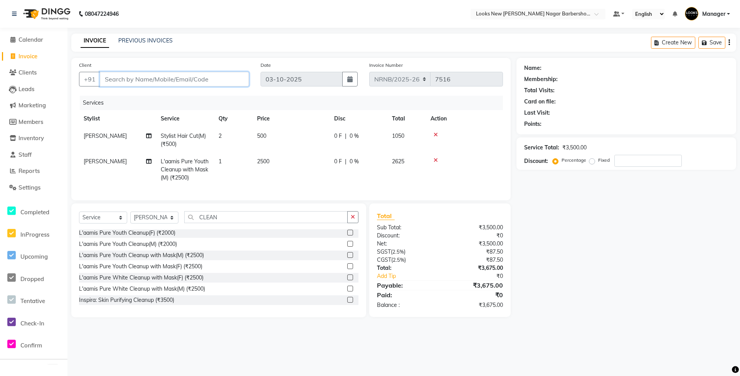
click at [123, 74] on input "Client" at bounding box center [174, 79] width 149 height 15
type input "9"
type input "0"
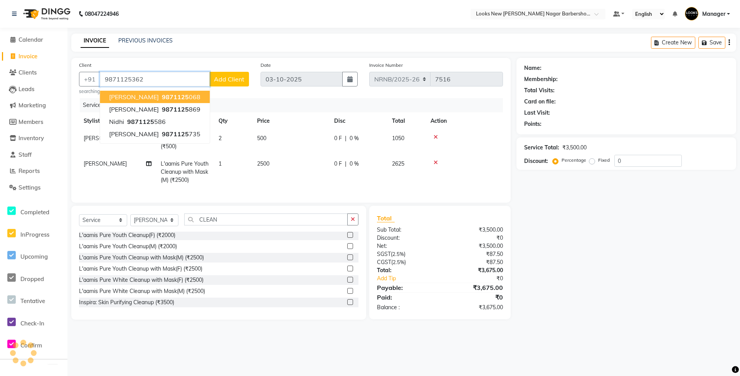
type input "9871125362"
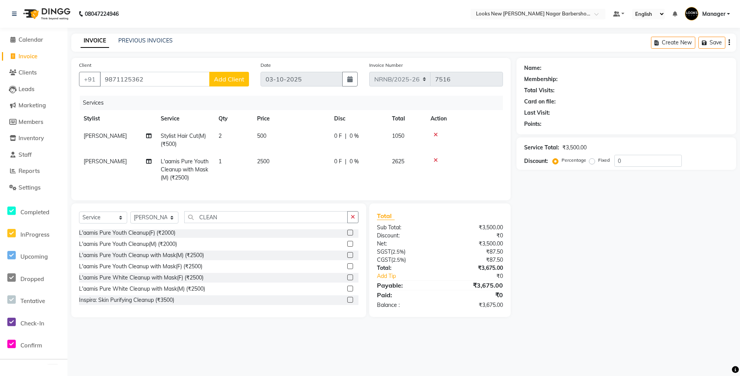
click at [233, 82] on span "Add Client" at bounding box center [229, 79] width 30 height 8
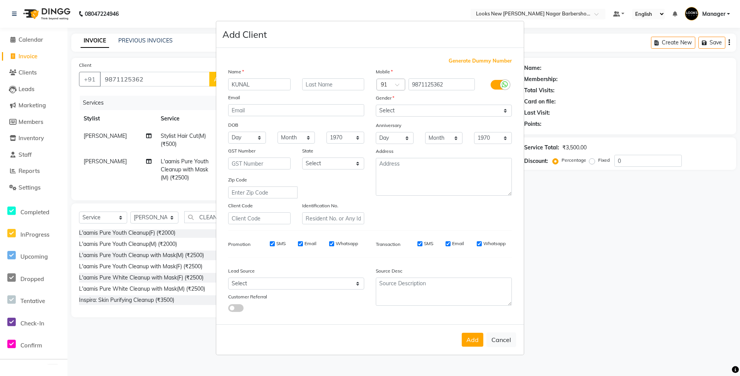
type input "KUNAL"
click at [389, 113] on select "Select [DEMOGRAPHIC_DATA] [DEMOGRAPHIC_DATA] Other Prefer Not To Say" at bounding box center [444, 111] width 136 height 12
select select "[DEMOGRAPHIC_DATA]"
click at [376, 105] on select "Select [DEMOGRAPHIC_DATA] [DEMOGRAPHIC_DATA] Other Prefer Not To Say" at bounding box center [444, 111] width 136 height 12
click at [352, 161] on select "Select [GEOGRAPHIC_DATA] [GEOGRAPHIC_DATA] [GEOGRAPHIC_DATA] [GEOGRAPHIC_DATA] …" at bounding box center [333, 163] width 62 height 12
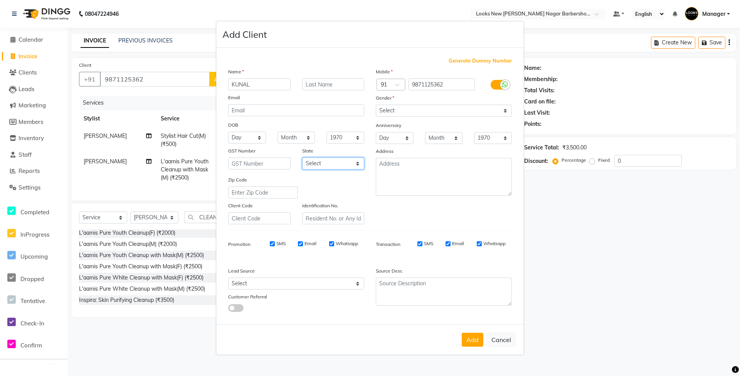
select select "10"
click at [302, 157] on select "Select [GEOGRAPHIC_DATA] [GEOGRAPHIC_DATA] [GEOGRAPHIC_DATA] [GEOGRAPHIC_DATA] …" at bounding box center [333, 163] width 62 height 12
click at [464, 341] on button "Add" at bounding box center [473, 339] width 22 height 14
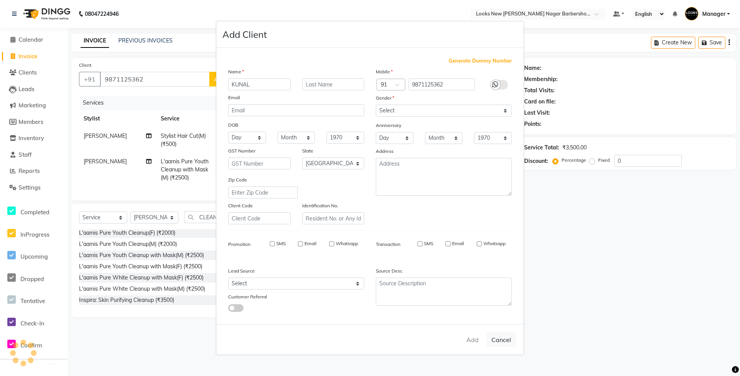
select select
select select "null"
select select
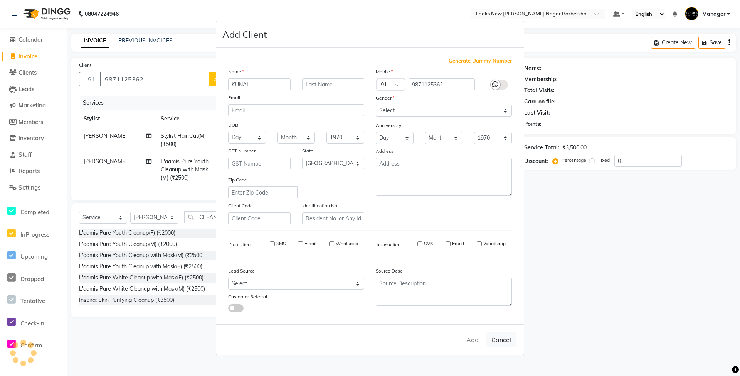
select select
checkbox input "false"
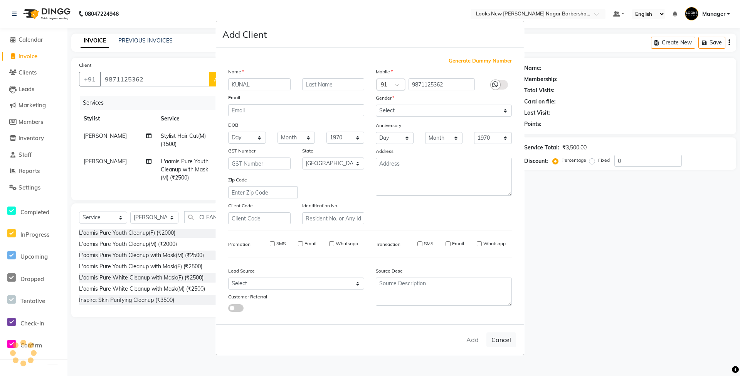
checkbox input "false"
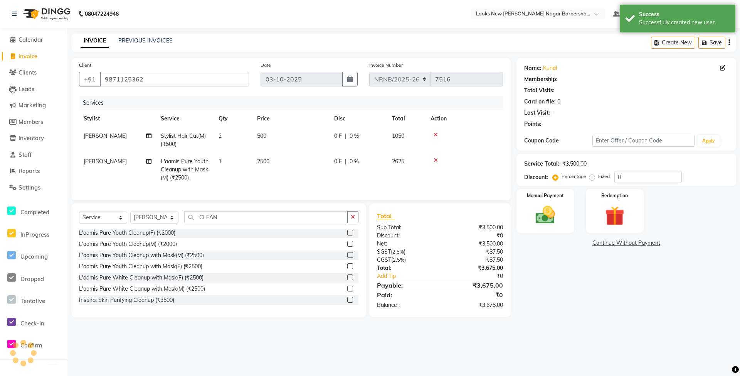
select select "1: Object"
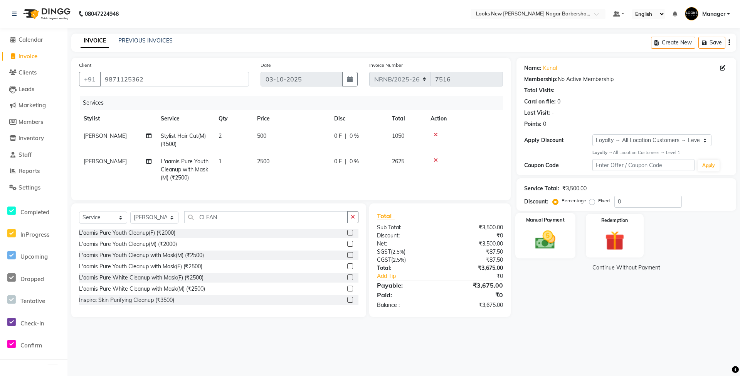
click at [557, 242] on img at bounding box center [545, 240] width 33 height 24
click at [588, 269] on span "CASH" at bounding box center [596, 267] width 17 height 9
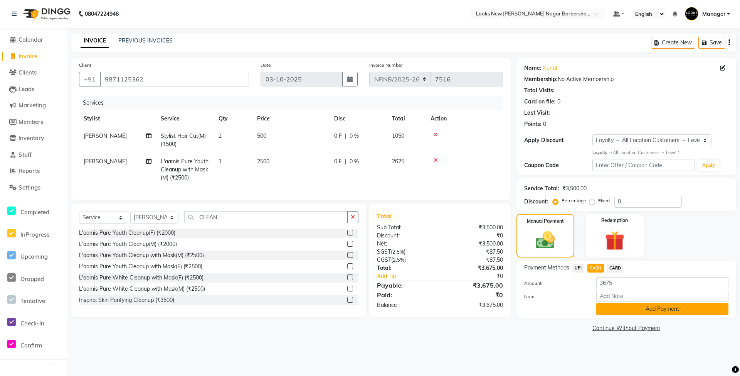
click at [607, 312] on button "Add Payment" at bounding box center [663, 309] width 132 height 12
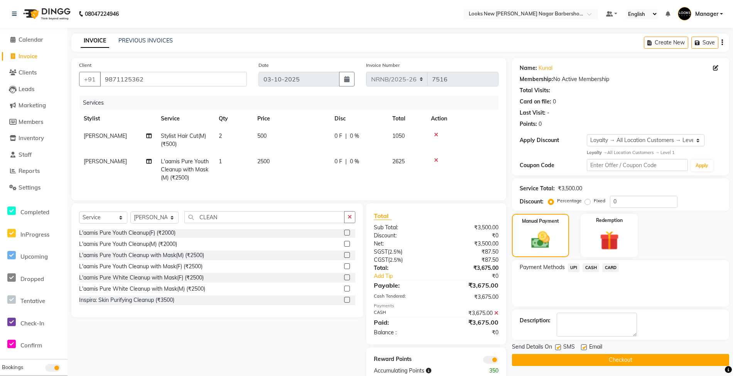
click at [608, 359] on button "Checkout" at bounding box center [620, 360] width 217 height 12
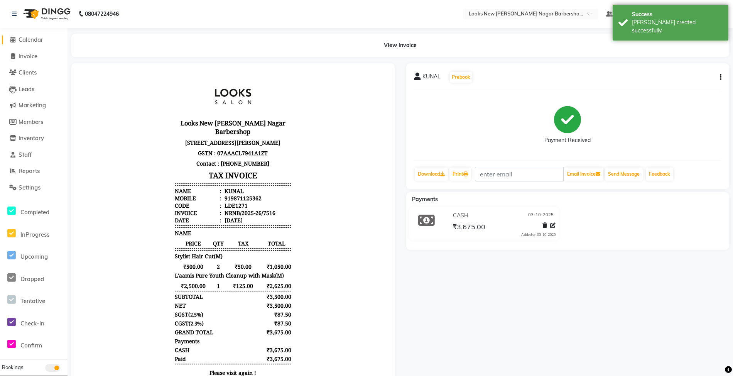
click at [38, 38] on span "Calendar" at bounding box center [31, 39] width 25 height 7
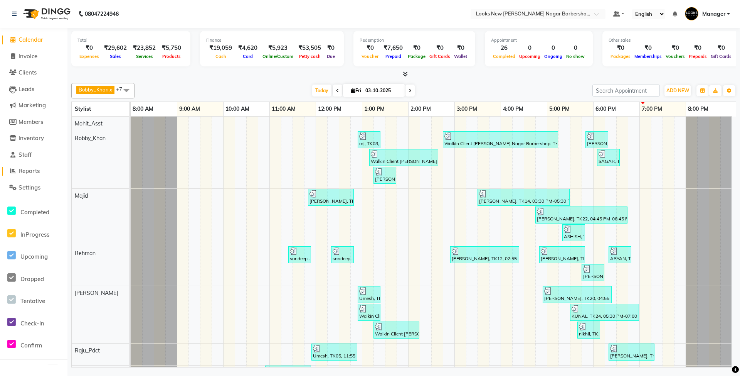
click at [35, 171] on span "Reports" at bounding box center [29, 170] width 21 height 7
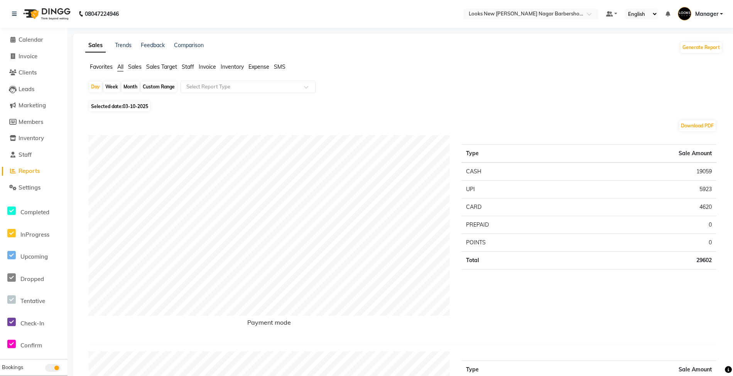
click at [187, 66] on span "Staff" at bounding box center [188, 66] width 12 height 7
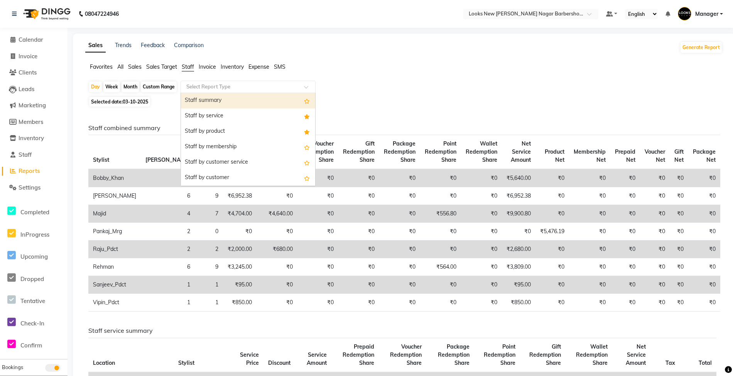
click at [218, 85] on input "text" at bounding box center [240, 87] width 111 height 8
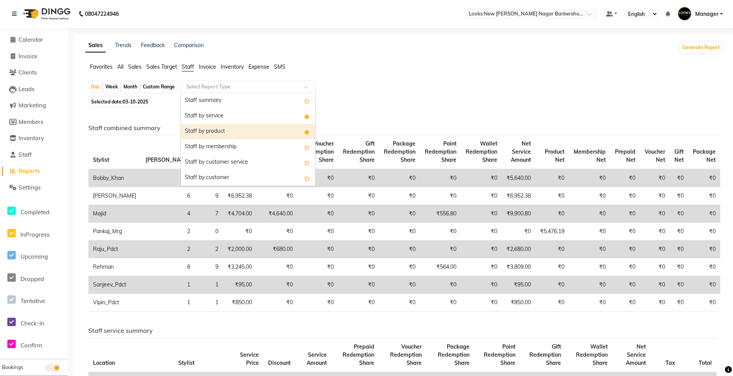
click at [218, 126] on div "Staff by product" at bounding box center [248, 131] width 134 height 15
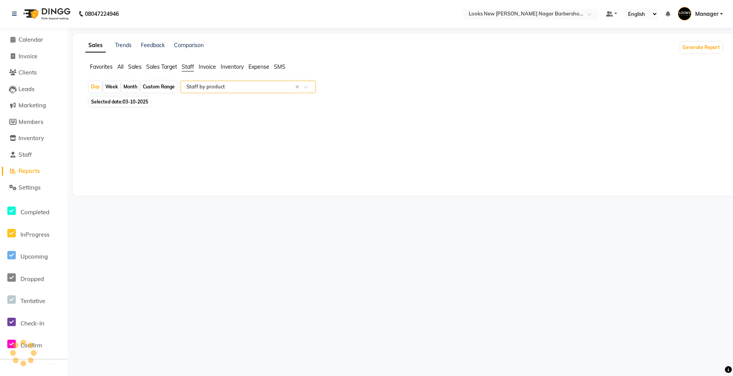
select select "full_report"
select select "csv"
click at [31, 42] on span "Calendar" at bounding box center [31, 39] width 25 height 7
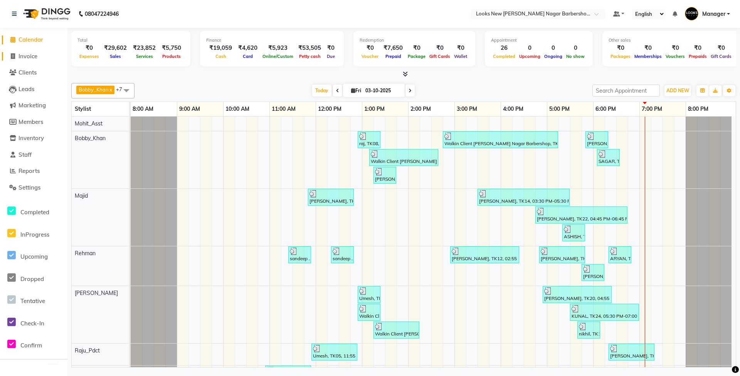
click at [27, 55] on span "Invoice" at bounding box center [28, 55] width 19 height 7
select select "service"
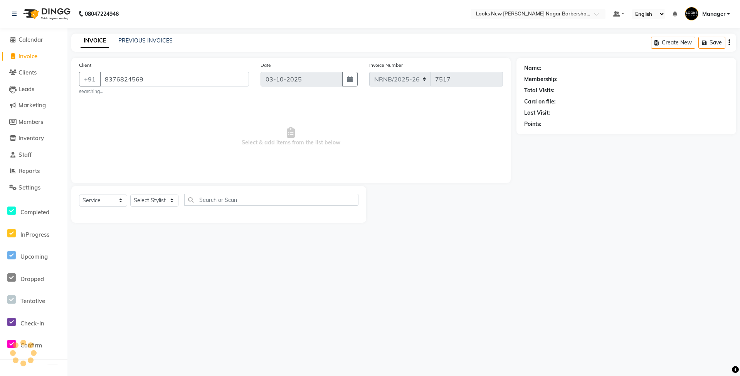
type input "8376824569"
select select "1: Object"
click at [153, 194] on div "Select Service Product Membership Package Voucher Prepaid Gift Card Select Styl…" at bounding box center [219, 203] width 280 height 18
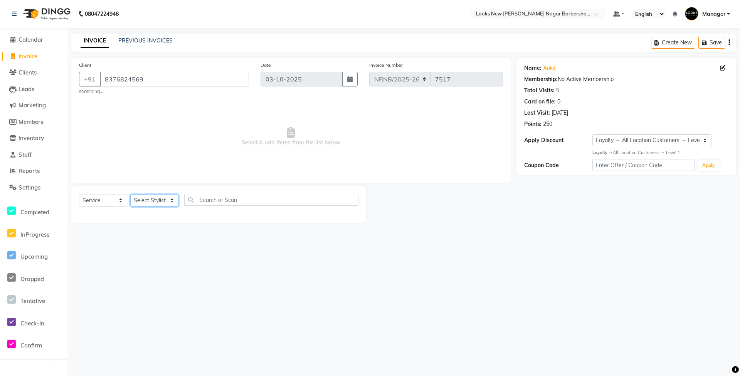
click at [158, 200] on select "Select Stylist Aakash_Pdct [PERSON_NAME] [PERSON_NAME] [PERSON_NAME] Counter_Sa…" at bounding box center [154, 200] width 48 height 12
select select "87354"
click at [130, 194] on select "Select Stylist Aakash_Pdct [PERSON_NAME] [PERSON_NAME] [PERSON_NAME] Counter_Sa…" at bounding box center [154, 200] width 48 height 12
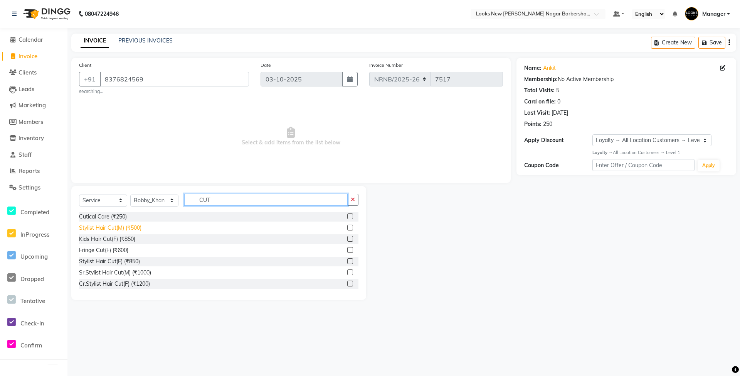
type input "CUT"
click at [124, 228] on div "Stylist Hair Cut(M) (₹500)" at bounding box center [110, 228] width 62 height 8
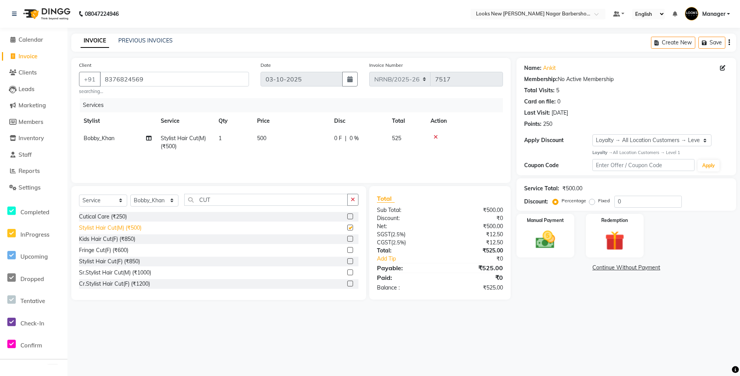
checkbox input "false"
drag, startPoint x: 535, startPoint y: 237, endPoint x: 545, endPoint y: 233, distance: 10.6
click at [535, 237] on img at bounding box center [545, 240] width 33 height 24
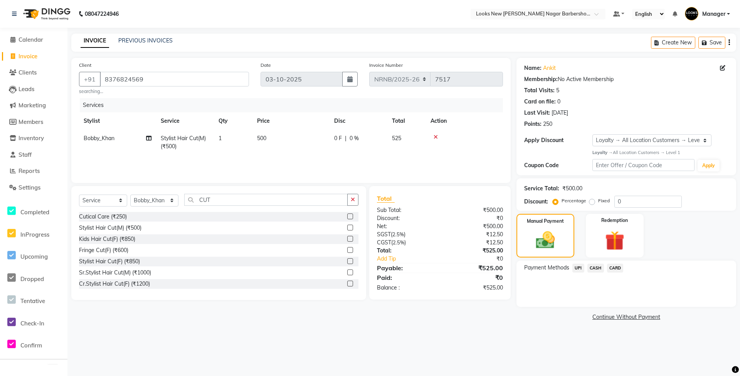
click at [594, 266] on span "CASH" at bounding box center [596, 267] width 17 height 9
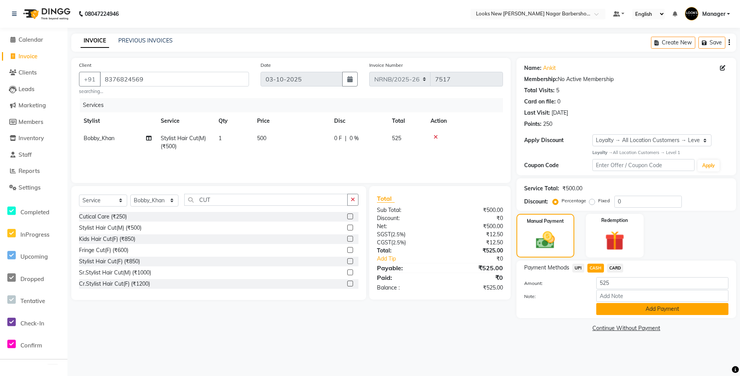
click at [640, 307] on button "Add Payment" at bounding box center [663, 309] width 132 height 12
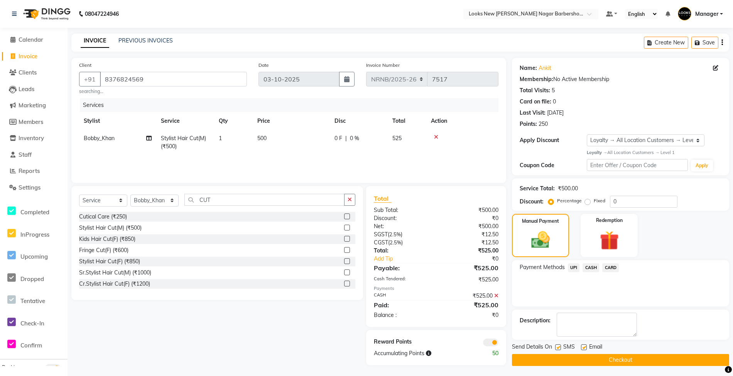
click at [639, 357] on button "Checkout" at bounding box center [620, 360] width 217 height 12
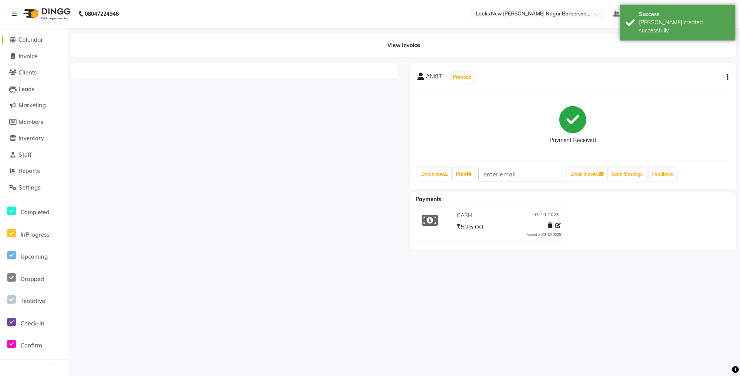
click at [29, 38] on span "Calendar" at bounding box center [31, 39] width 25 height 7
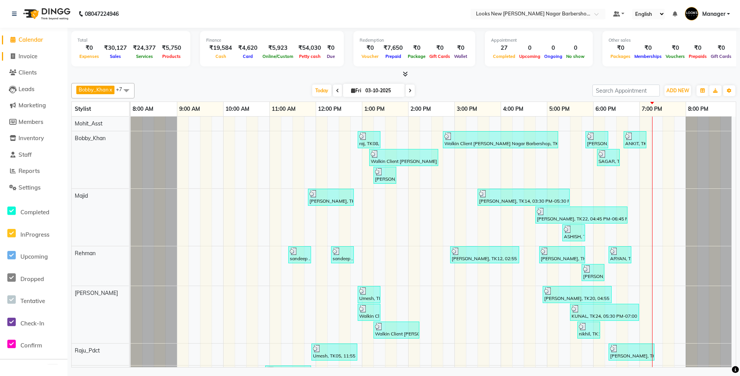
drag, startPoint x: 31, startPoint y: 56, endPoint x: 31, endPoint y: 61, distance: 4.6
click at [31, 56] on span "Invoice" at bounding box center [28, 55] width 19 height 7
select select "service"
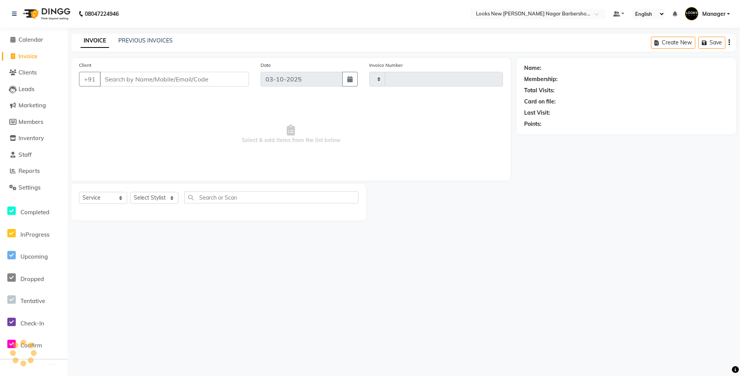
type input "7518"
select select "8705"
click at [159, 201] on select "Select Stylist" at bounding box center [154, 198] width 48 height 12
select select "87354"
click at [130, 192] on select "Select Stylist Aakash_Pdct [PERSON_NAME] [PERSON_NAME] [PERSON_NAME] Counter_Sa…" at bounding box center [154, 198] width 48 height 12
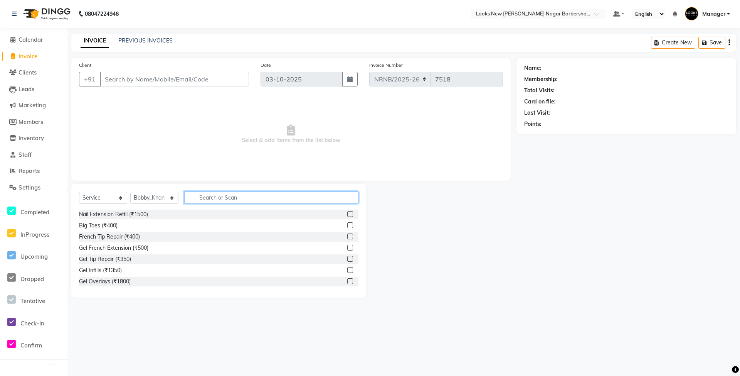
click at [225, 197] on input "text" at bounding box center [271, 197] width 174 height 12
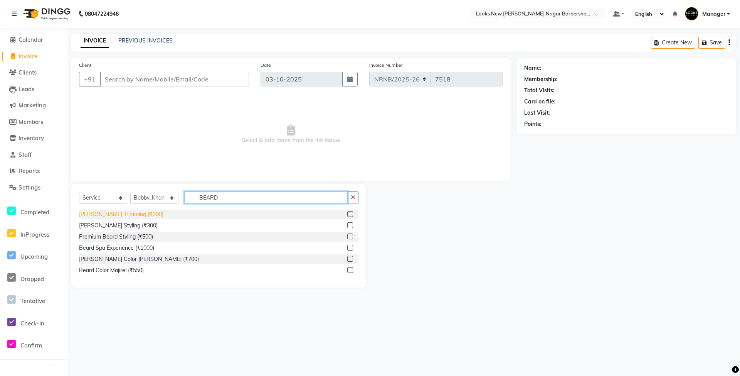
type input "BEARD"
click at [111, 212] on div "[PERSON_NAME] Trimming (₹300)" at bounding box center [121, 214] width 84 height 8
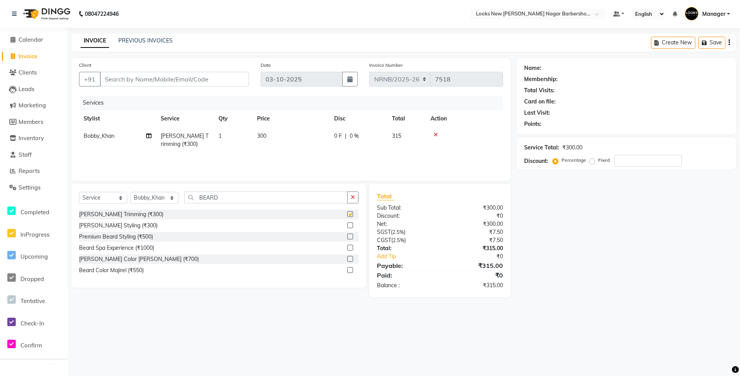
checkbox input "false"
click at [150, 198] on select "Select Stylist Aakash_Pdct [PERSON_NAME] [PERSON_NAME] [PERSON_NAME] Counter_Sa…" at bounding box center [154, 198] width 48 height 12
select select "87360"
click at [130, 192] on select "Select Stylist Aakash_Pdct [PERSON_NAME] [PERSON_NAME] [PERSON_NAME] Counter_Sa…" at bounding box center [154, 198] width 48 height 12
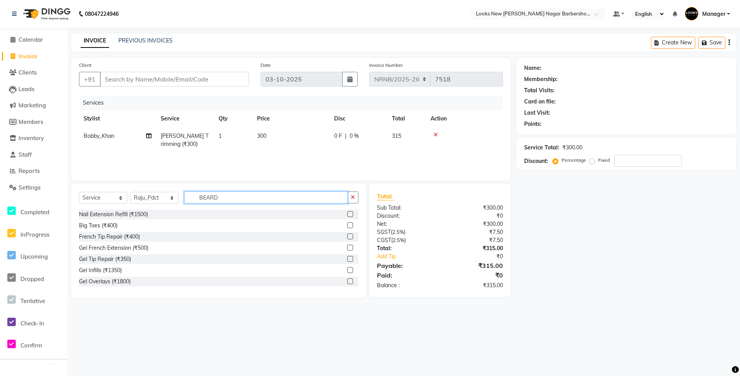
drag, startPoint x: 172, startPoint y: 197, endPoint x: 159, endPoint y: 197, distance: 13.1
click at [159, 197] on div "Select Service Product Membership Package Voucher Prepaid Gift Card Select Styl…" at bounding box center [219, 200] width 280 height 18
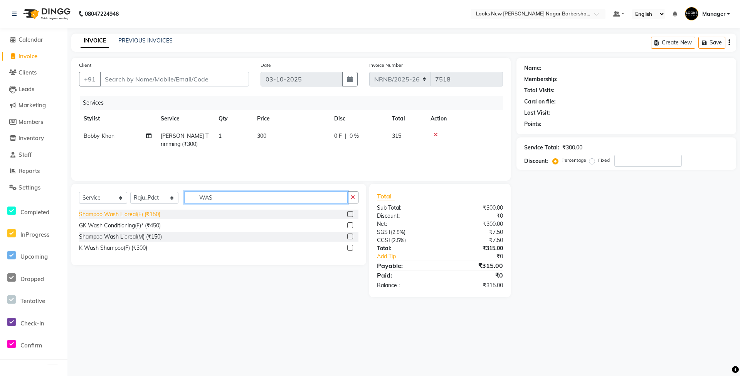
type input "WAS"
click at [150, 214] on div "Shampoo Wash L'oreal(F) (₹150)" at bounding box center [119, 214] width 81 height 8
checkbox input "false"
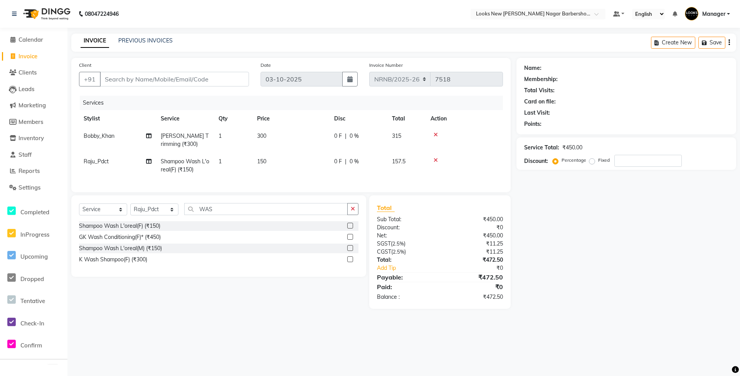
click at [289, 160] on td "150" at bounding box center [291, 165] width 77 height 25
select select "87360"
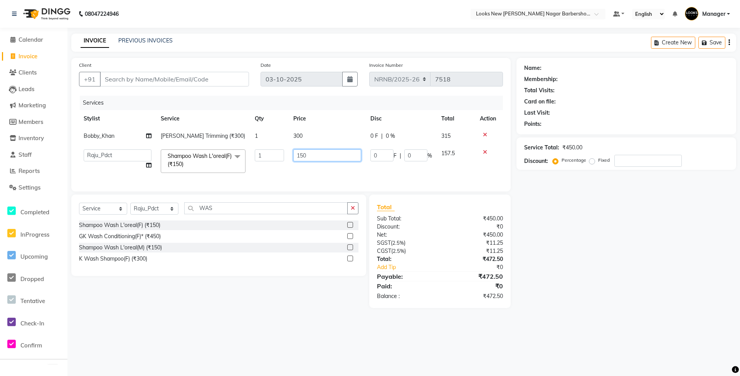
drag, startPoint x: 340, startPoint y: 149, endPoint x: 253, endPoint y: 173, distance: 90.0
click at [253, 173] on tr "Aakash_Pdct Afsar Ahmed Ashmita Ayesha Bobby_Asst Bobby_Khan Counter_Sales Kama…" at bounding box center [291, 161] width 424 height 33
type input "450"
click at [573, 261] on div "Name: Membership: Total Visits: Card on file: Last Visit: Points: Service Total…" at bounding box center [630, 183] width 226 height 250
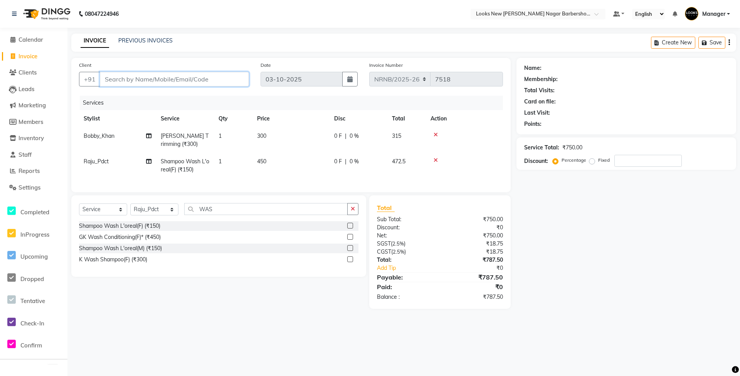
click at [175, 79] on input "Client" at bounding box center [174, 79] width 149 height 15
click at [169, 74] on input "Client" at bounding box center [174, 79] width 149 height 15
type input "R"
type input "0"
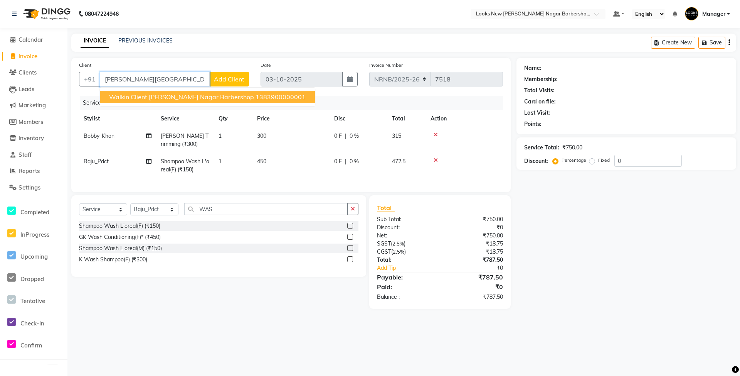
click at [184, 96] on span "Walkin Client [PERSON_NAME] Nagar Barbershop" at bounding box center [181, 97] width 145 height 8
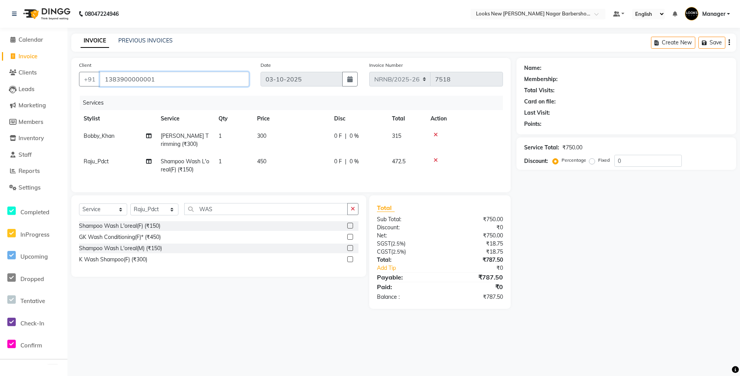
type input "1383900000001"
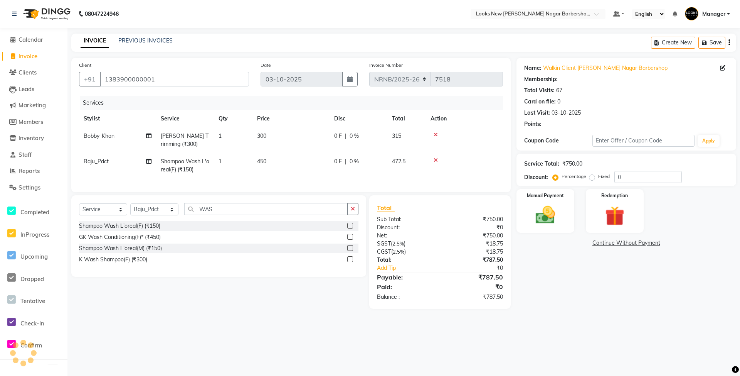
select select "1: Object"
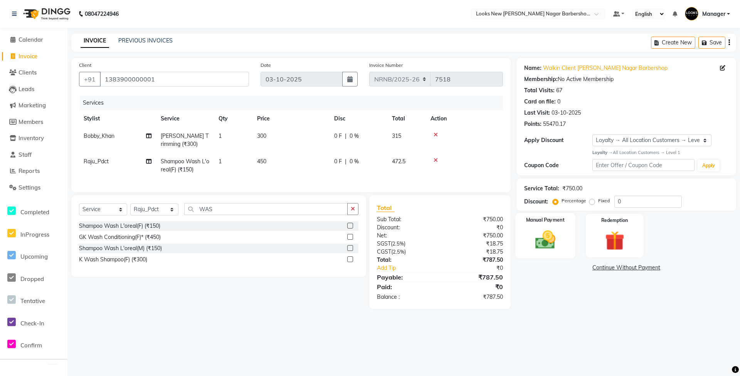
click at [540, 233] on img at bounding box center [545, 240] width 33 height 24
click at [610, 263] on span "CARD" at bounding box center [615, 267] width 17 height 9
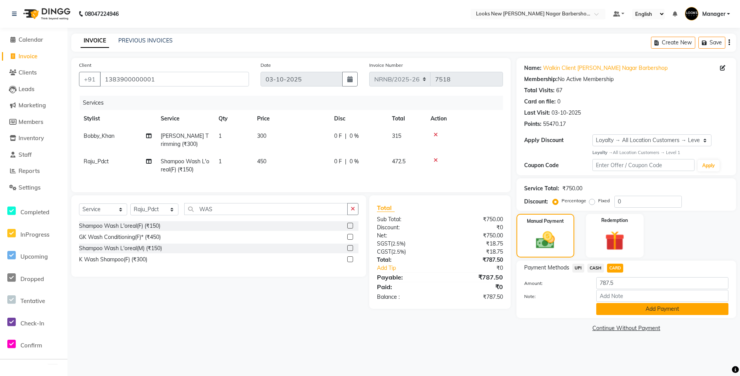
click at [631, 310] on button "Add Payment" at bounding box center [663, 309] width 132 height 12
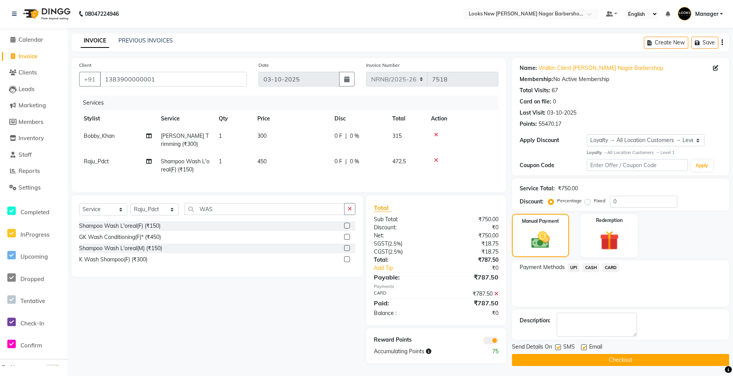
click at [610, 358] on button "Checkout" at bounding box center [620, 360] width 217 height 12
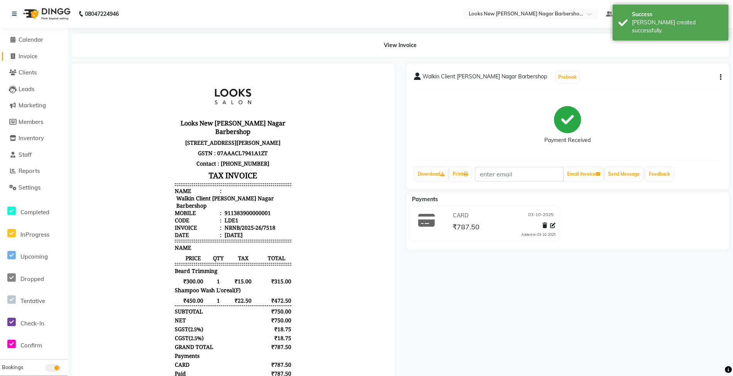
click at [30, 56] on span "Invoice" at bounding box center [28, 55] width 19 height 7
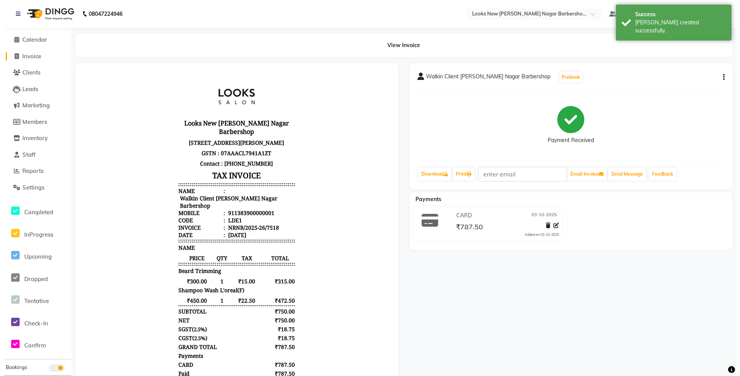
select select "service"
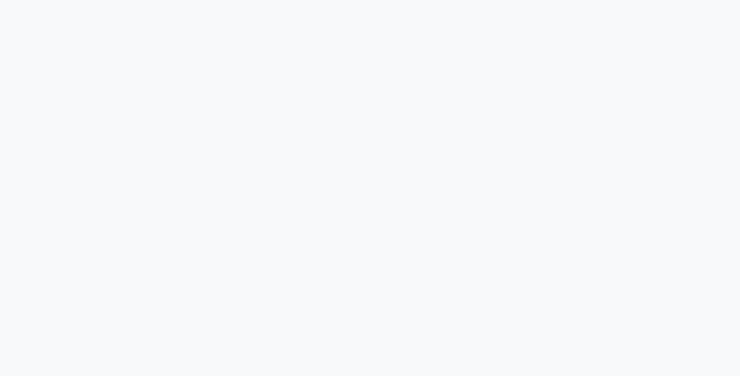
select select "service"
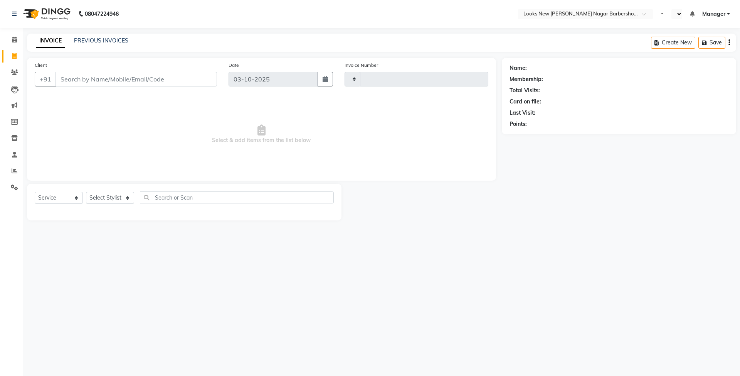
type input "7520"
select select "en"
select select "8705"
click at [113, 195] on select "Select Stylist Aakash_Pdct [PERSON_NAME] [PERSON_NAME] [PERSON_NAME] Counter_Sa…" at bounding box center [110, 198] width 48 height 12
select select "87354"
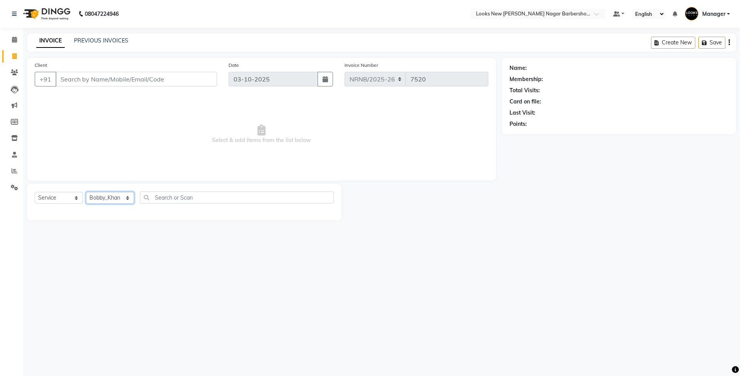
click at [86, 192] on select "Select Stylist Aakash_Pdct [PERSON_NAME] [PERSON_NAME] [PERSON_NAME] Counter_Sa…" at bounding box center [110, 198] width 48 height 12
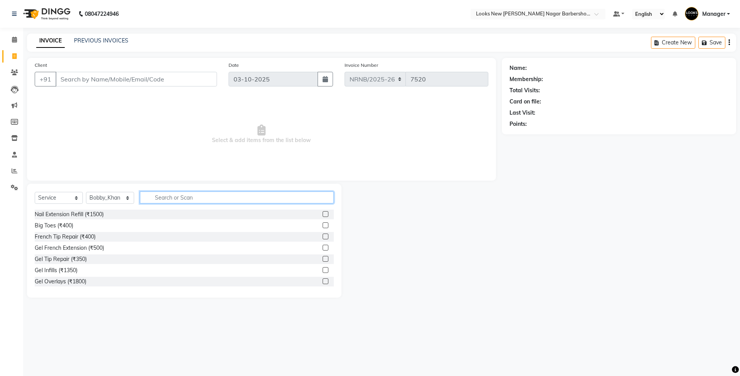
click at [155, 199] on input "text" at bounding box center [237, 197] width 194 height 12
type input "CUT"
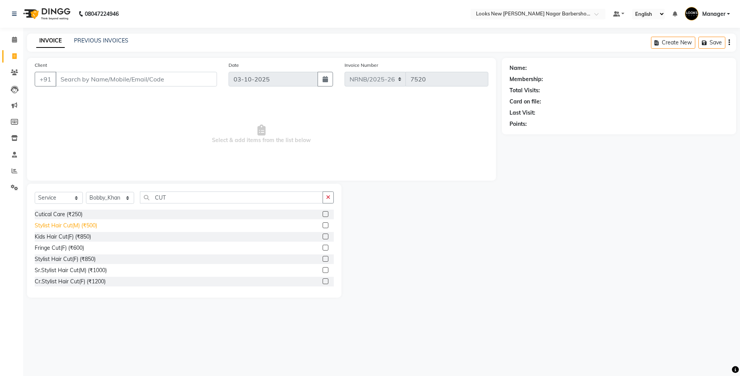
click at [76, 223] on div "Stylist Hair Cut(M) (₹500)" at bounding box center [66, 225] width 62 height 8
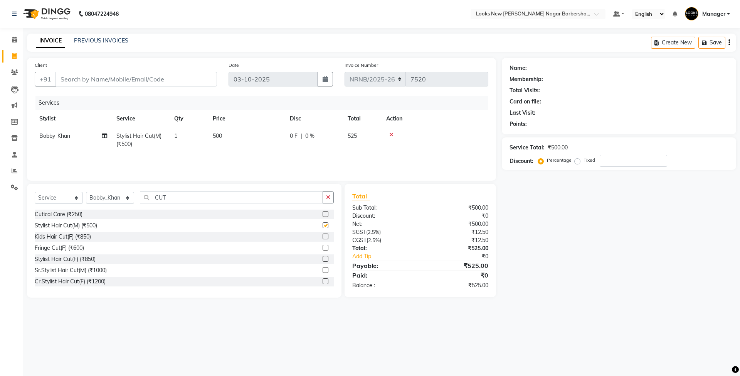
checkbox input "false"
drag, startPoint x: 186, startPoint y: 194, endPoint x: 120, endPoint y: 191, distance: 65.6
click at [120, 194] on div "Select Service Product Membership Package Voucher Prepaid Gift Card Select Styl…" at bounding box center [184, 200] width 299 height 18
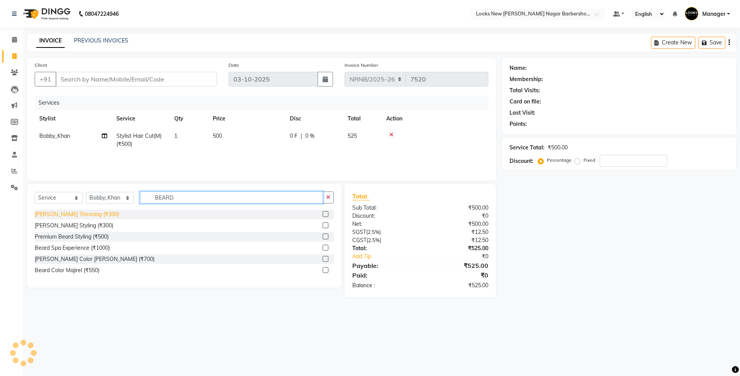
type input "BEARD"
click at [86, 211] on div "[PERSON_NAME] Trimming (₹300)" at bounding box center [77, 214] width 84 height 8
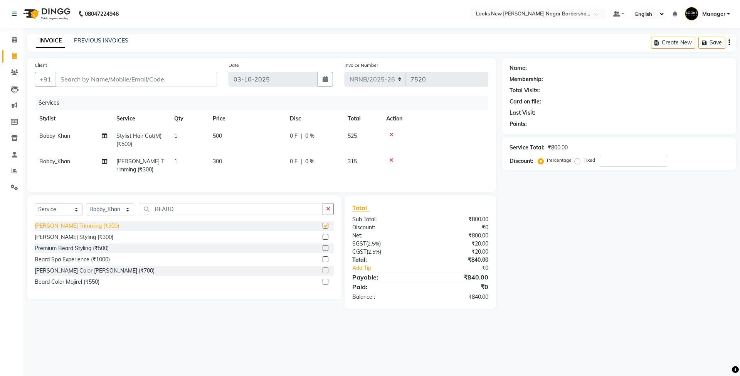
checkbox input "false"
click at [128, 77] on input "Client" at bounding box center [137, 79] width 162 height 15
type input "9"
type input "0"
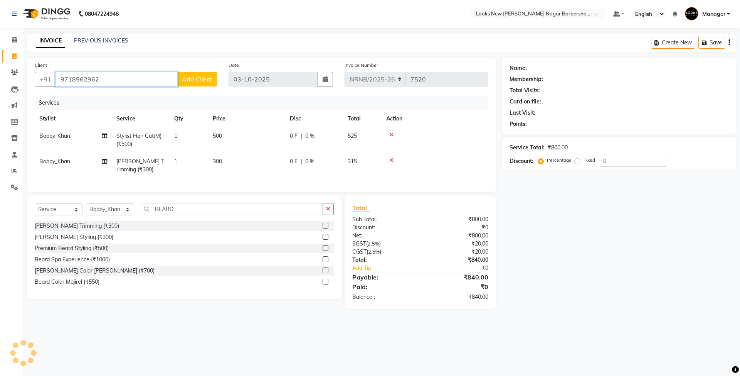
type input "9718962962"
click at [201, 79] on span "Add Client" at bounding box center [197, 79] width 30 height 8
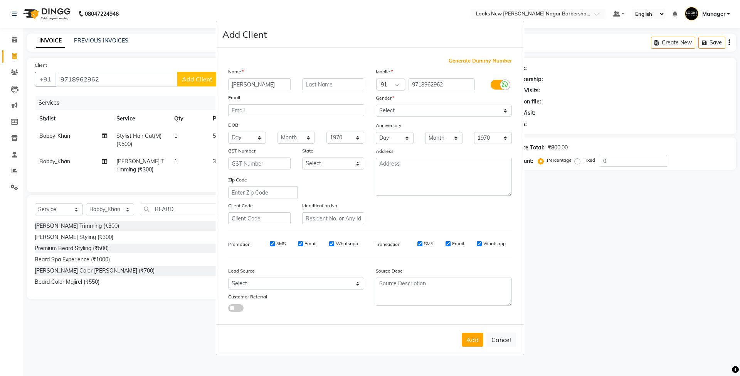
type input "AAYUSH"
click at [404, 110] on select "Select [DEMOGRAPHIC_DATA] [DEMOGRAPHIC_DATA] Other Prefer Not To Say" at bounding box center [444, 111] width 136 height 12
select select "[DEMOGRAPHIC_DATA]"
click at [376, 105] on select "Select [DEMOGRAPHIC_DATA] [DEMOGRAPHIC_DATA] Other Prefer Not To Say" at bounding box center [444, 111] width 136 height 12
click at [343, 162] on select "Select [GEOGRAPHIC_DATA] [GEOGRAPHIC_DATA] [GEOGRAPHIC_DATA] [GEOGRAPHIC_DATA] …" at bounding box center [333, 163] width 62 height 12
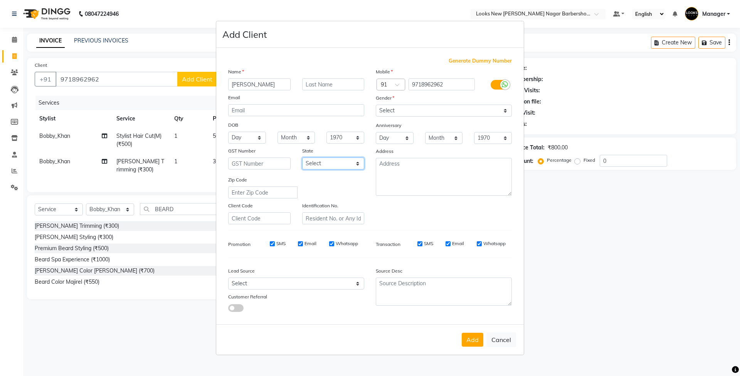
select select "10"
click at [302, 157] on select "Select [GEOGRAPHIC_DATA] [GEOGRAPHIC_DATA] [GEOGRAPHIC_DATA] [GEOGRAPHIC_DATA] …" at bounding box center [333, 163] width 62 height 12
click at [477, 339] on button "Add" at bounding box center [473, 339] width 22 height 14
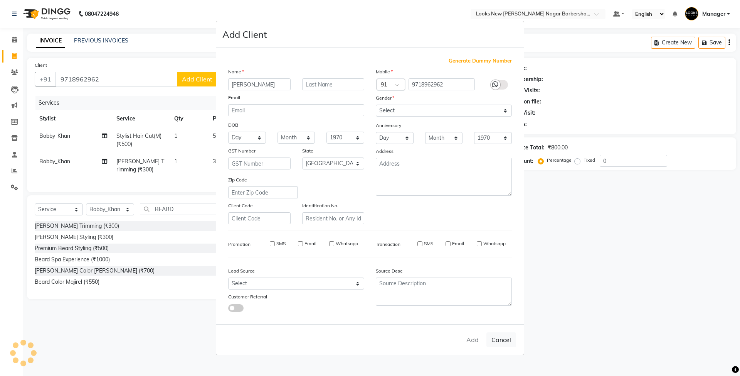
select select
select select "null"
select select
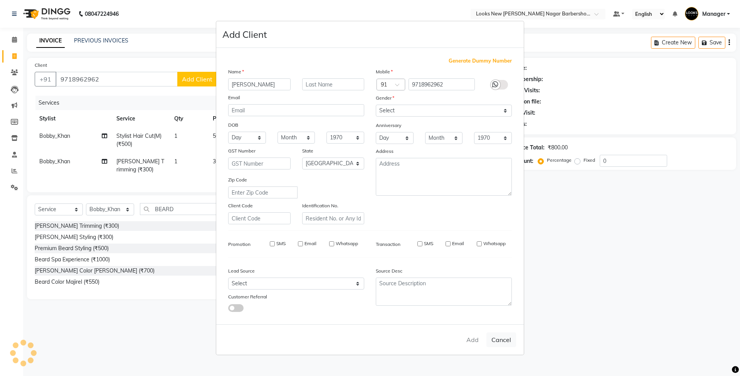
select select
checkbox input "false"
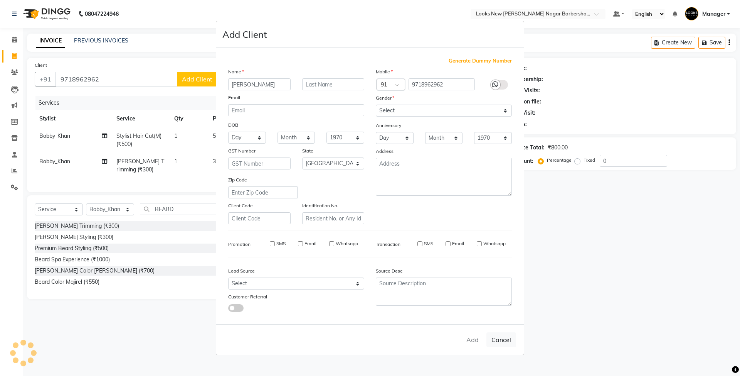
checkbox input "false"
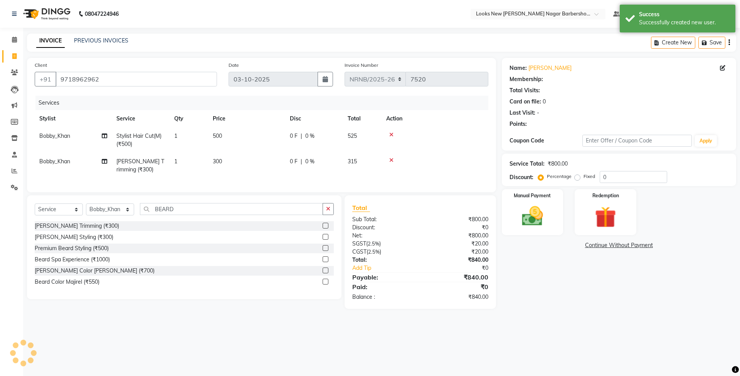
select select "1: Object"
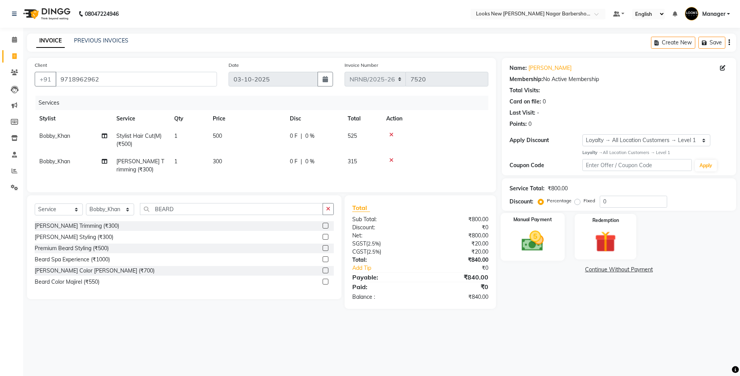
click at [518, 232] on img at bounding box center [533, 240] width 36 height 25
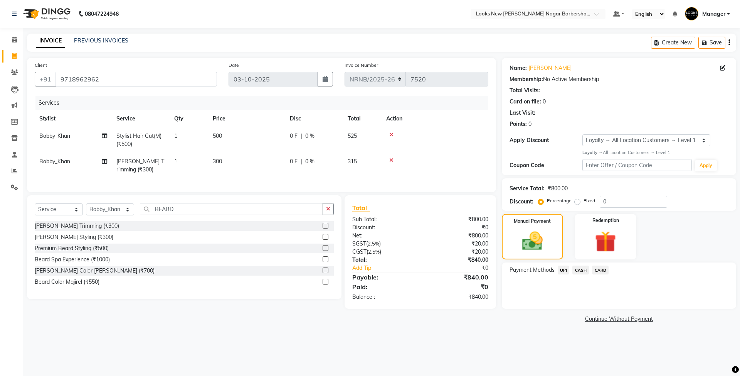
click at [566, 269] on span "UPI" at bounding box center [564, 269] width 12 height 9
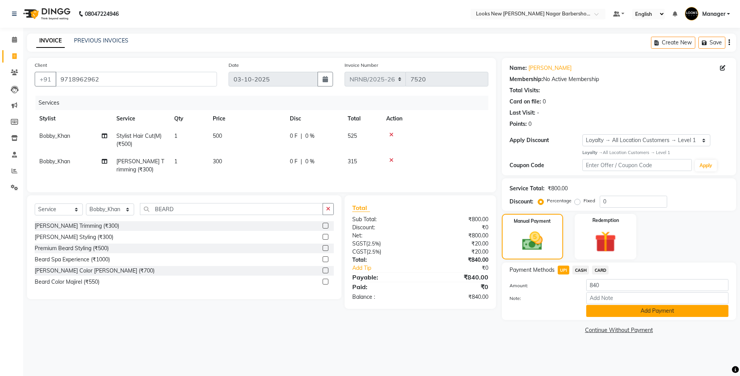
click at [605, 313] on button "Add Payment" at bounding box center [658, 311] width 142 height 12
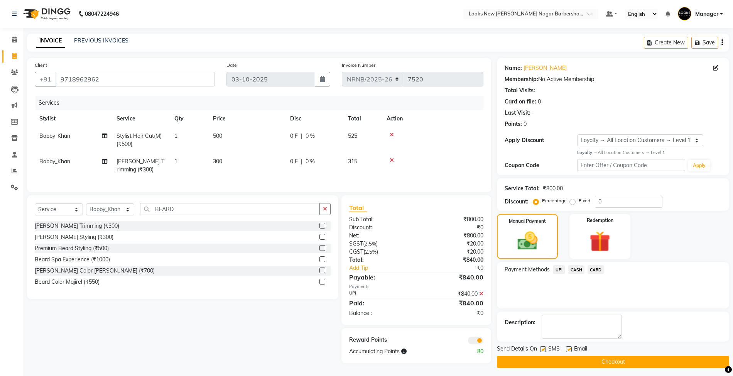
click at [578, 363] on button "Checkout" at bounding box center [613, 362] width 232 height 12
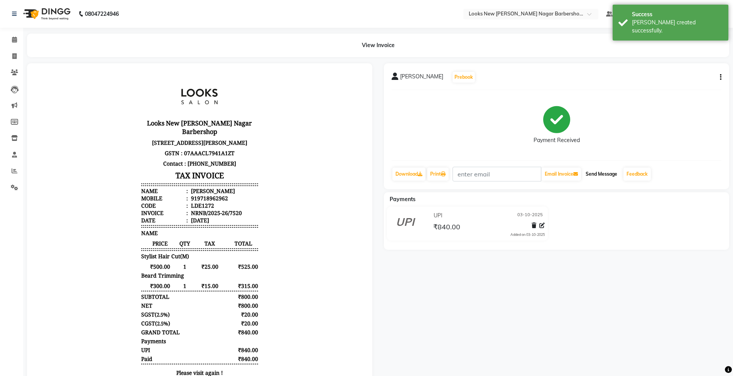
click at [594, 175] on button "Send Message" at bounding box center [601, 173] width 38 height 13
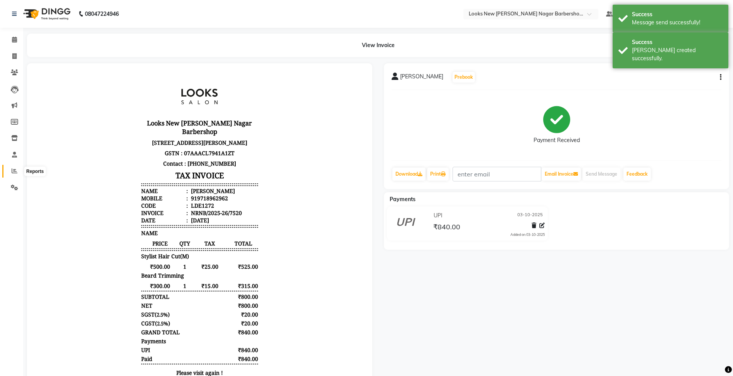
click at [15, 170] on icon at bounding box center [15, 171] width 6 height 6
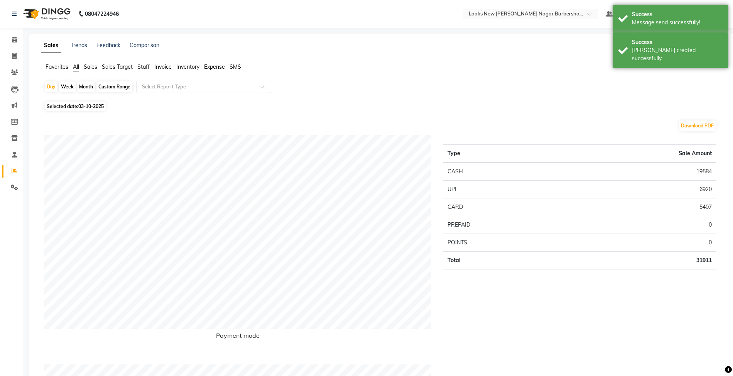
click at [150, 65] on ul "Favorites All Sales Sales Target Staff Invoice Inventory Expense SMS" at bounding box center [381, 67] width 681 height 8
click at [142, 66] on span "Staff" at bounding box center [143, 66] width 12 height 7
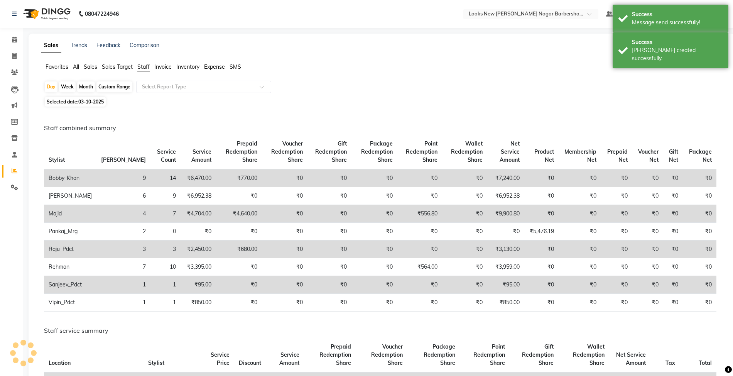
click at [162, 93] on div "Day Week Month Custom Range Select Report Type" at bounding box center [381, 88] width 675 height 14
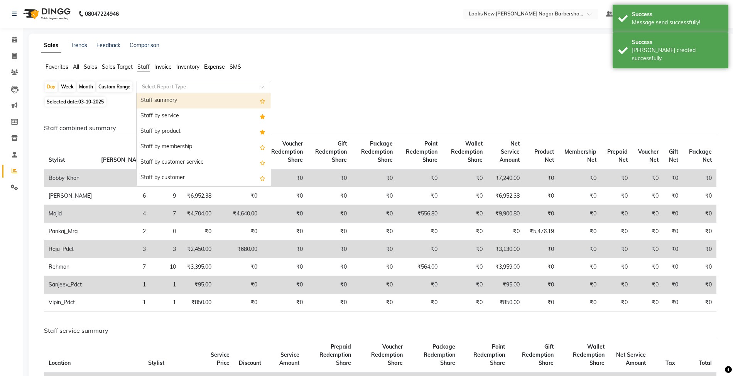
click at [169, 88] on input "text" at bounding box center [195, 87] width 111 height 8
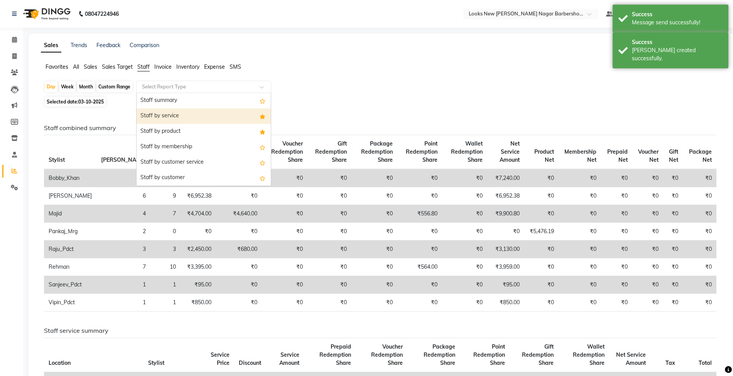
click at [176, 116] on div "Staff by service" at bounding box center [204, 115] width 134 height 15
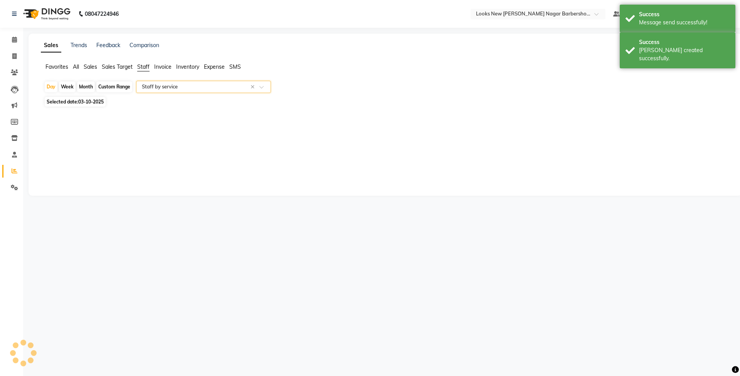
select select "full_report"
select select "csv"
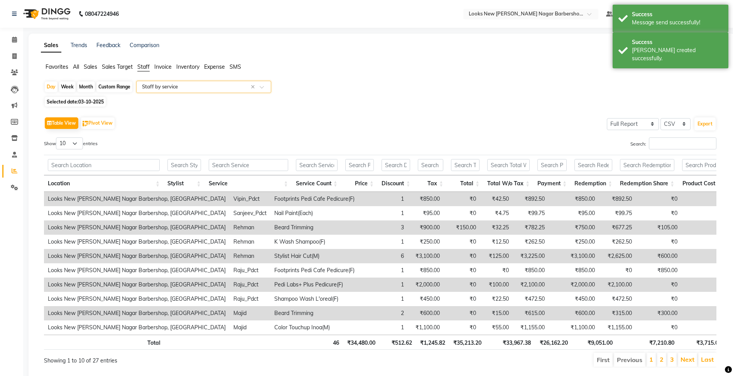
click at [539, 94] on div "Day Week Month Custom Range Select Report Type × Staff by service ×" at bounding box center [381, 88] width 675 height 14
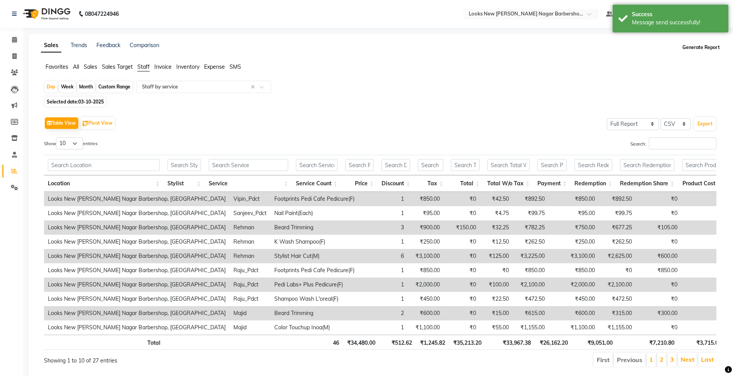
click at [696, 50] on button "Generate Report" at bounding box center [700, 47] width 41 height 11
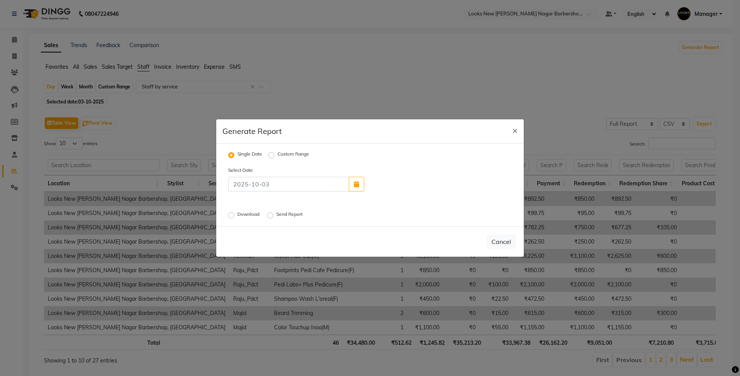
click at [249, 212] on label "Download" at bounding box center [250, 215] width 24 height 9
click at [235, 212] on input "Download" at bounding box center [232, 214] width 5 height 5
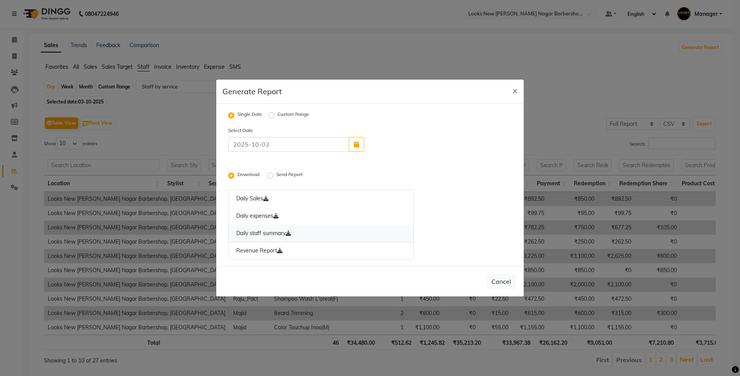
click at [298, 232] on link "Daily staff summary" at bounding box center [320, 233] width 185 height 18
click at [491, 284] on button "Cancel" at bounding box center [502, 281] width 30 height 15
radio input "false"
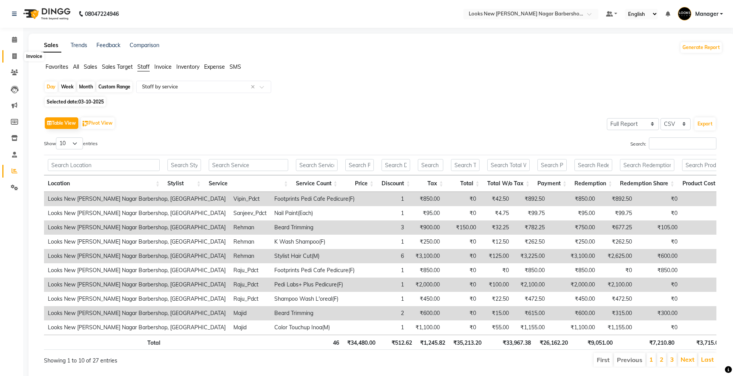
click at [17, 55] on span at bounding box center [14, 56] width 13 height 9
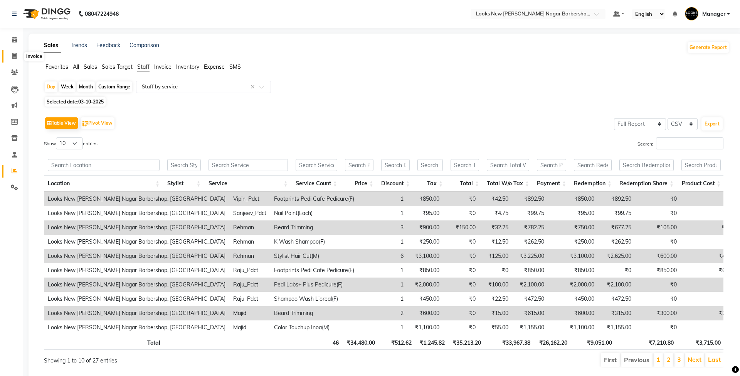
select select "service"
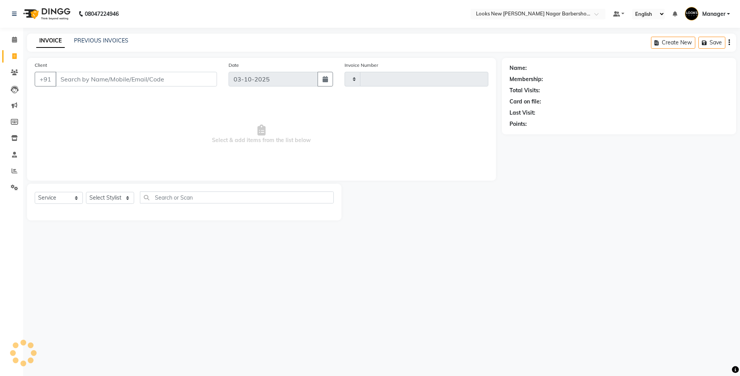
type input "7521"
select select "8705"
click at [13, 35] on span at bounding box center [14, 39] width 13 height 9
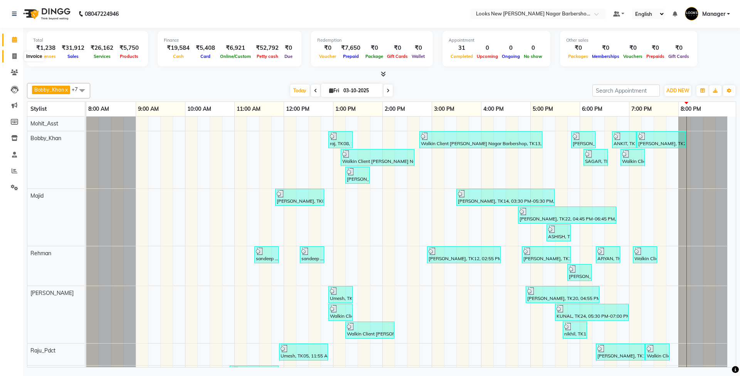
drag, startPoint x: 17, startPoint y: 56, endPoint x: 22, endPoint y: 61, distance: 6.5
click at [17, 56] on span at bounding box center [14, 56] width 13 height 9
select select "service"
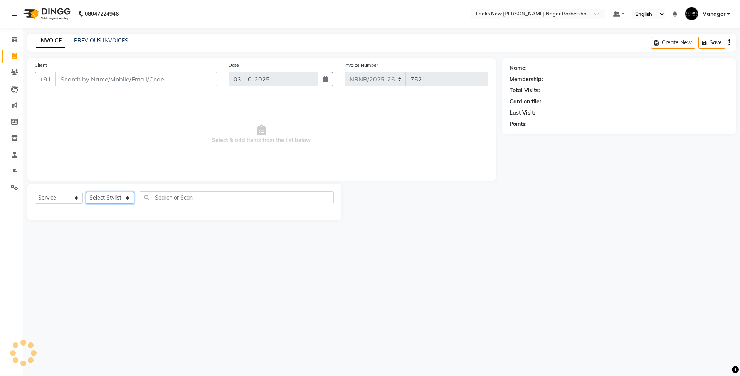
click at [119, 201] on select "Select Stylist" at bounding box center [110, 198] width 48 height 12
click at [14, 184] on icon at bounding box center [14, 187] width 7 height 6
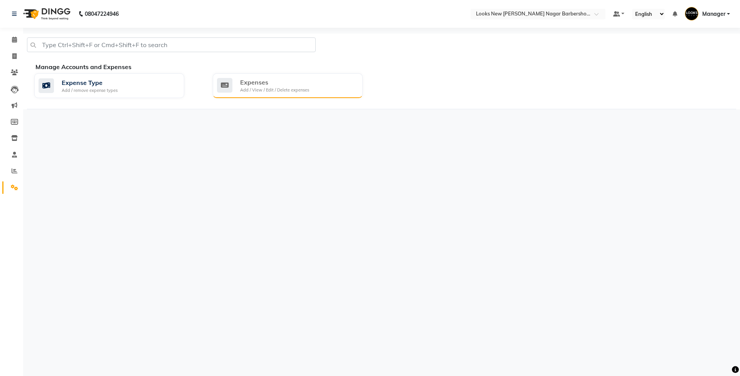
click at [315, 79] on div "Expenses Add / View / Edit / Delete expenses" at bounding box center [287, 86] width 140 height 16
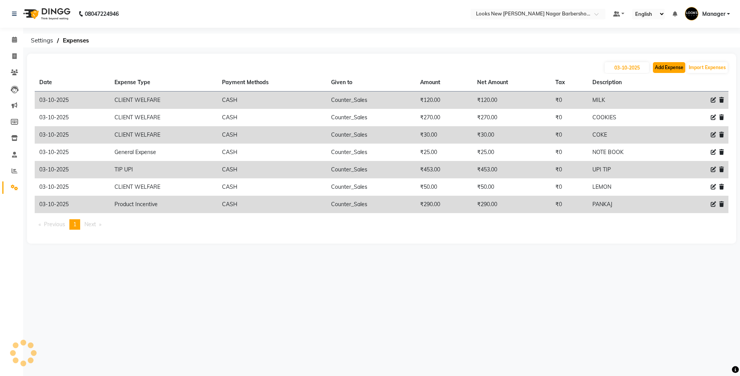
click at [664, 66] on button "Add Expense" at bounding box center [669, 67] width 32 height 11
select select "1"
select select "7917"
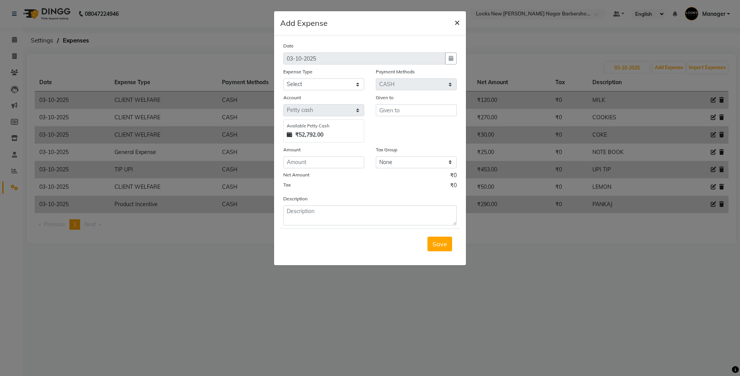
click at [460, 22] on button "×" at bounding box center [458, 22] width 18 height 22
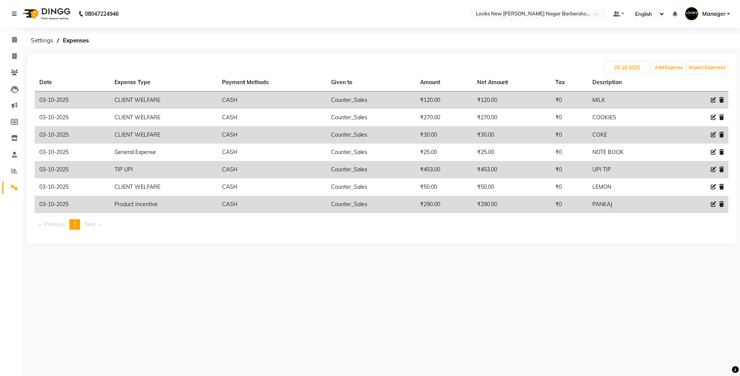
click at [713, 133] on icon at bounding box center [713, 134] width 5 height 5
select select "23749"
select select "1"
select select "7917"
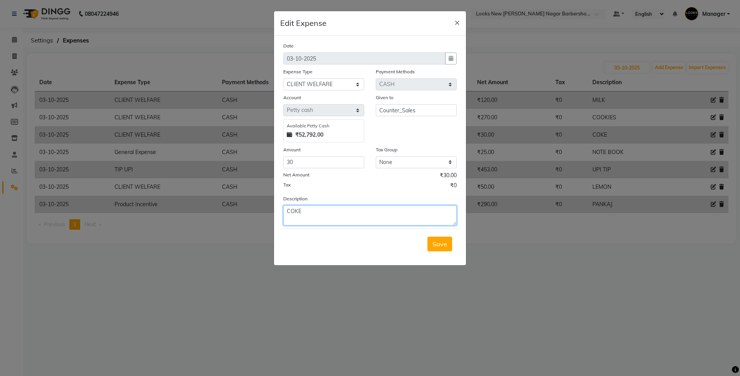
click at [326, 213] on textarea "COKE" at bounding box center [370, 215] width 174 height 20
drag, startPoint x: 324, startPoint y: 164, endPoint x: 243, endPoint y: 161, distance: 81.4
click at [244, 164] on ngb-modal-window "Edit Expense × Date 03-10-2025 Expense Type Select Accommodation Aesthetics Ban…" at bounding box center [370, 188] width 740 height 376
type input "60"
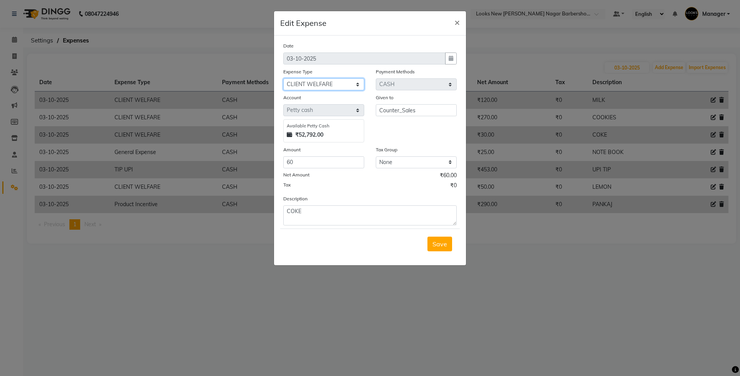
click at [346, 83] on select "Select Accommodation Aesthetics Bank Deposit BLINKIT Cash Handover Client Refun…" at bounding box center [323, 84] width 81 height 12
click at [283, 78] on select "Select Accommodation Aesthetics Bank Deposit BLINKIT Cash Handover Client Refun…" at bounding box center [323, 84] width 81 height 12
click at [329, 83] on select "Select Accommodation Aesthetics Bank Deposit BLINKIT Cash Handover Client Refun…" at bounding box center [323, 84] width 81 height 12
select select "23749"
click at [283, 78] on select "Select Accommodation Aesthetics Bank Deposit BLINKIT Cash Handover Client Refun…" at bounding box center [323, 84] width 81 height 12
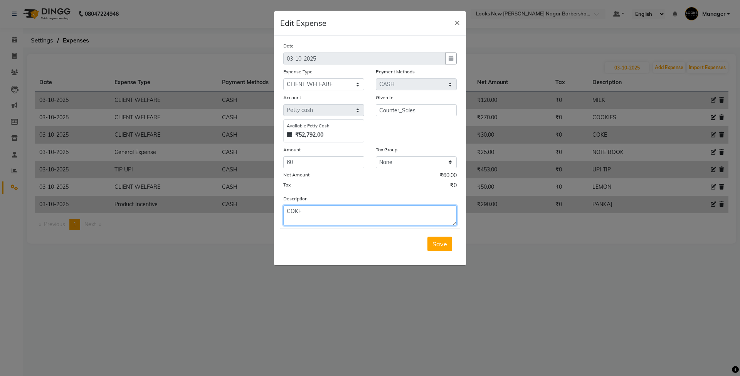
click at [298, 212] on textarea "COKE" at bounding box center [370, 215] width 174 height 20
type textarea "COCK"
click at [438, 243] on span "Save" at bounding box center [440, 244] width 15 height 8
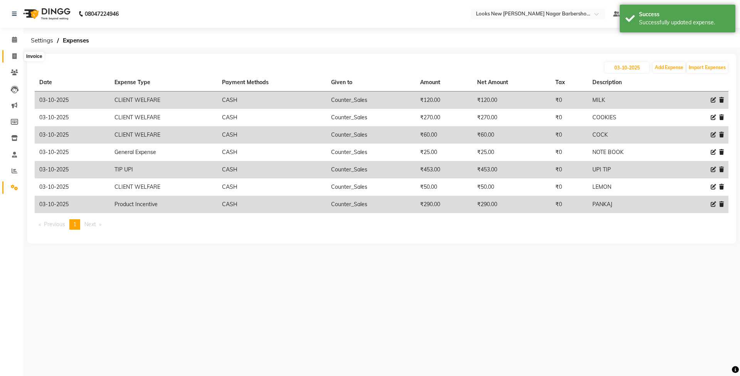
click at [13, 57] on icon at bounding box center [14, 56] width 4 height 6
select select "service"
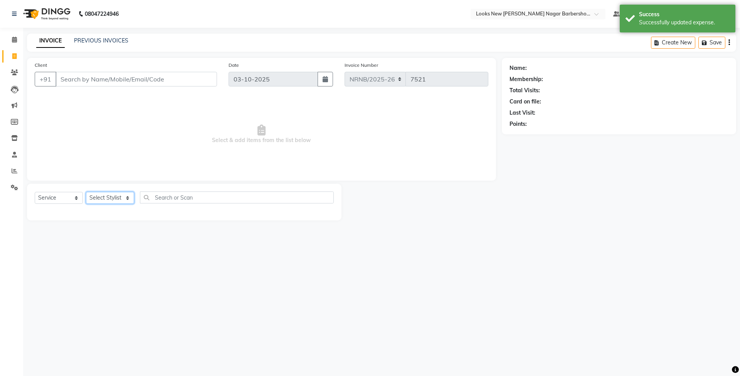
click at [121, 195] on select "Select Stylist" at bounding box center [110, 198] width 48 height 12
select select "87357"
click at [86, 192] on select "Select Stylist Aakash_Pdct [PERSON_NAME] [PERSON_NAME] [PERSON_NAME] Counter_Sa…" at bounding box center [110, 198] width 48 height 12
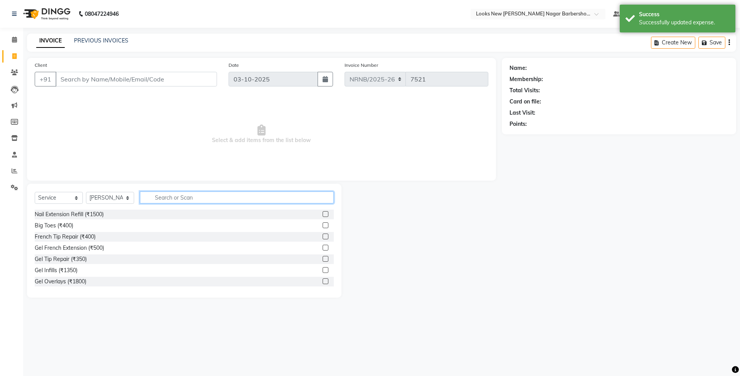
click at [164, 195] on input "text" at bounding box center [237, 197] width 194 height 12
type input "CUT"
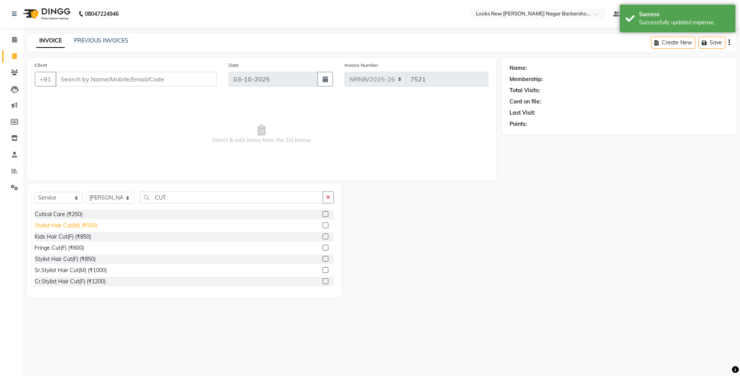
click at [76, 224] on div "Stylist Hair Cut(M) (₹500)" at bounding box center [66, 225] width 62 height 8
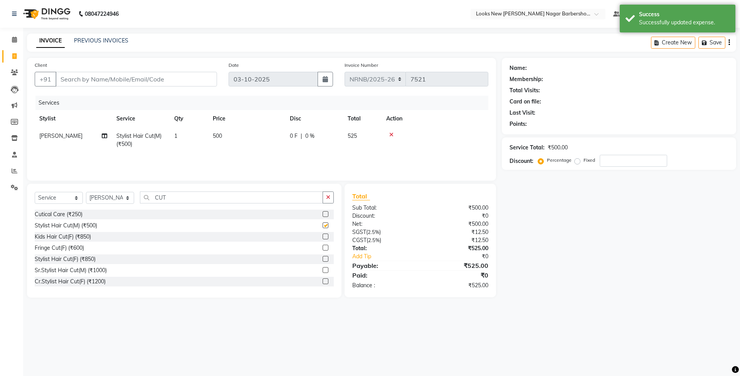
checkbox input "false"
click at [110, 73] on input "Client" at bounding box center [137, 79] width 162 height 15
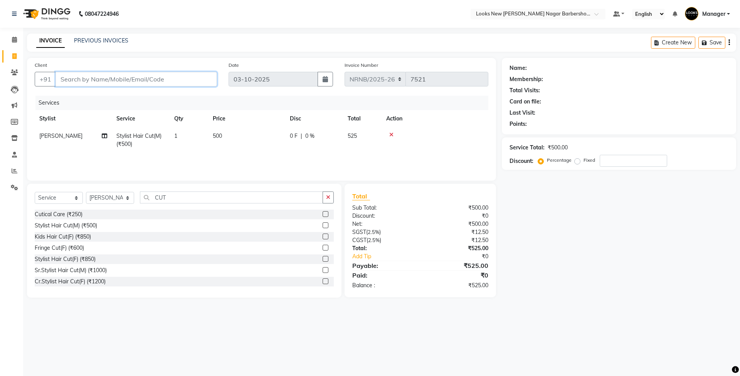
type input "R"
type input "0"
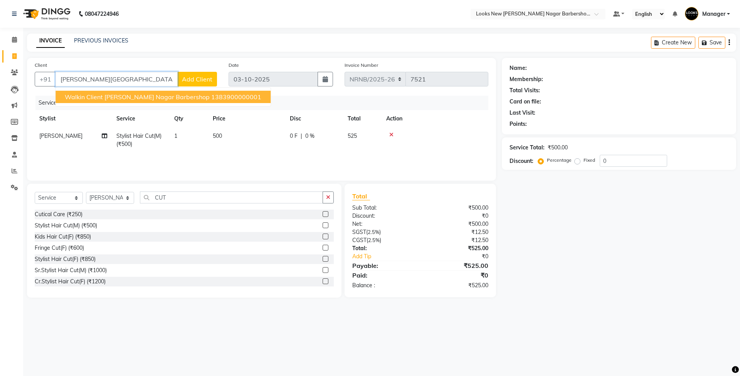
click at [136, 93] on span "Walkin Client [PERSON_NAME] Nagar Barbershop" at bounding box center [137, 97] width 145 height 8
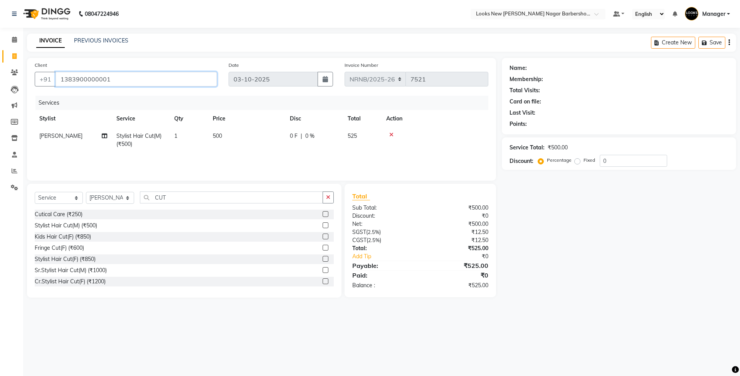
type input "1383900000001"
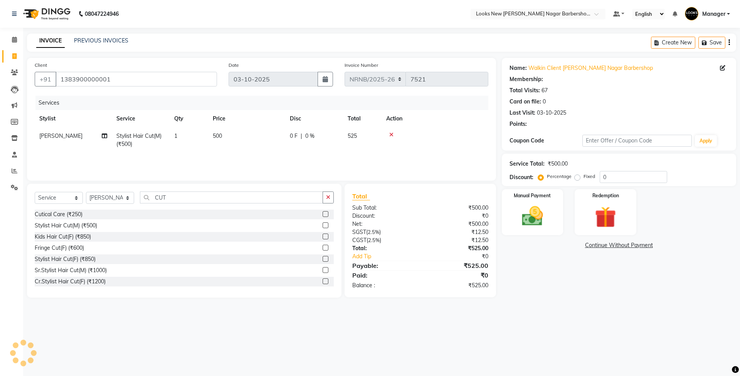
select select "1: Object"
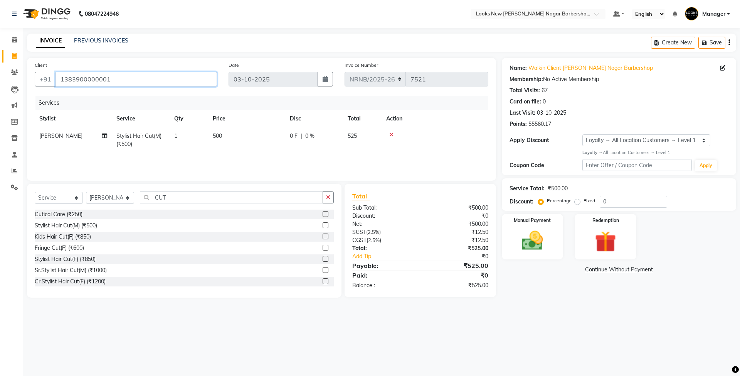
click at [153, 76] on input "1383900000001" at bounding box center [137, 79] width 162 height 15
click at [197, 46] on div "INVOICE PREVIOUS INVOICES Create New Save" at bounding box center [382, 43] width 710 height 18
drag, startPoint x: 623, startPoint y: 198, endPoint x: 558, endPoint y: 198, distance: 65.6
click at [558, 198] on div "Percentage Fixed 0" at bounding box center [604, 202] width 128 height 12
type input "20"
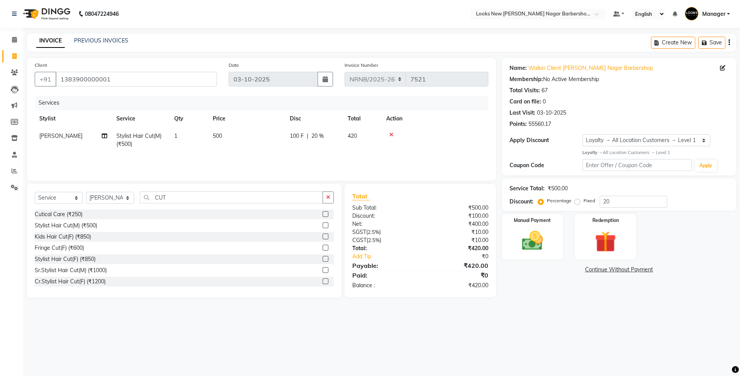
click at [614, 315] on div "08047224946 Select Location × Looks New Rajinder Nagar Barbershop, Delhi Defaul…" at bounding box center [370, 188] width 740 height 376
click at [529, 247] on img at bounding box center [533, 240] width 36 height 25
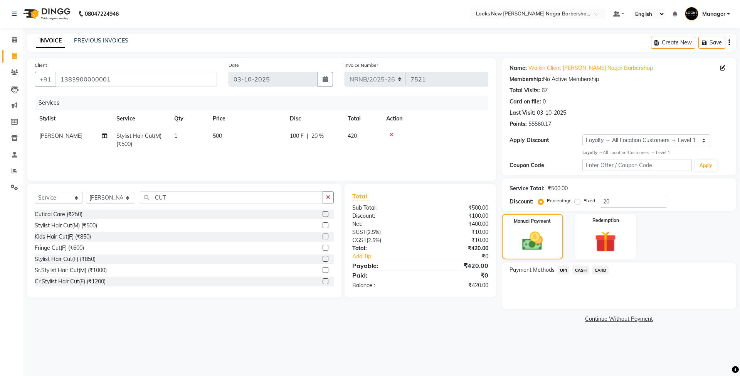
click at [563, 270] on span "UPI" at bounding box center [564, 269] width 12 height 9
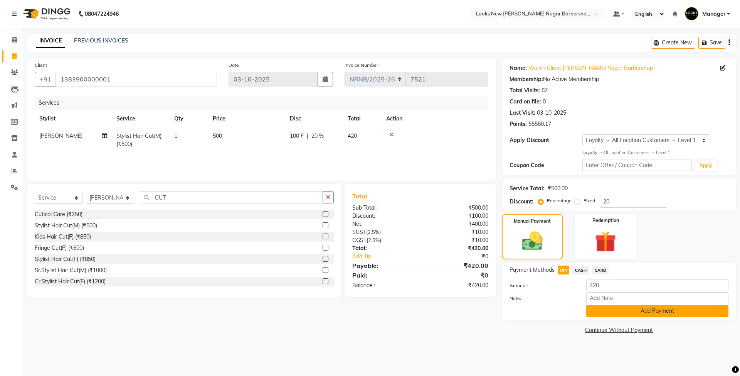
click at [597, 310] on button "Add Payment" at bounding box center [658, 311] width 142 height 12
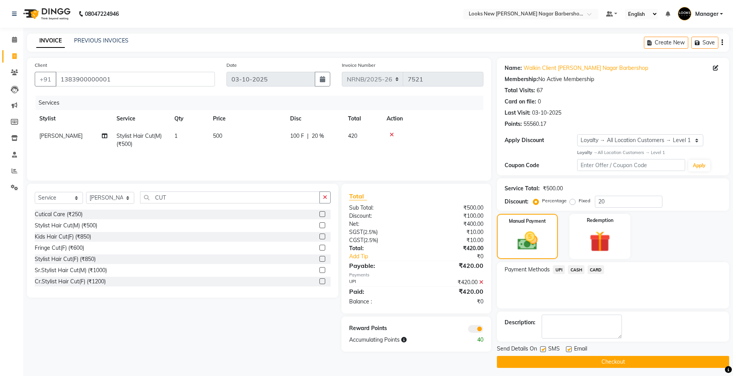
click at [563, 358] on button "Checkout" at bounding box center [613, 362] width 232 height 12
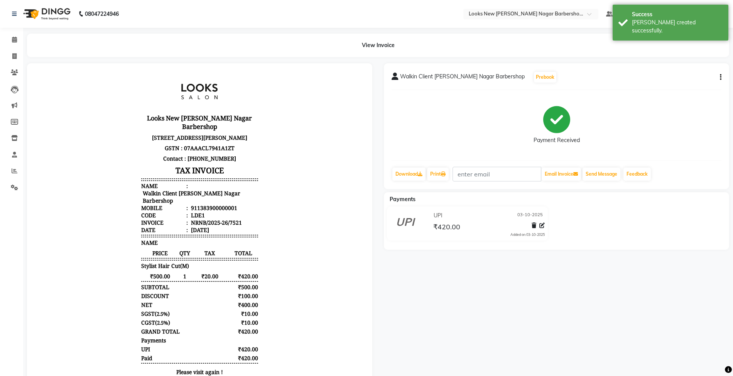
scroll to position [6, 0]
click at [12, 58] on icon at bounding box center [14, 56] width 4 height 6
select select "service"
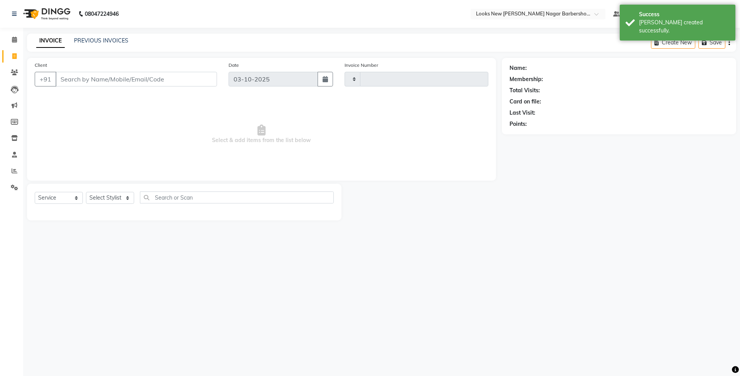
type input "7522"
select select "8705"
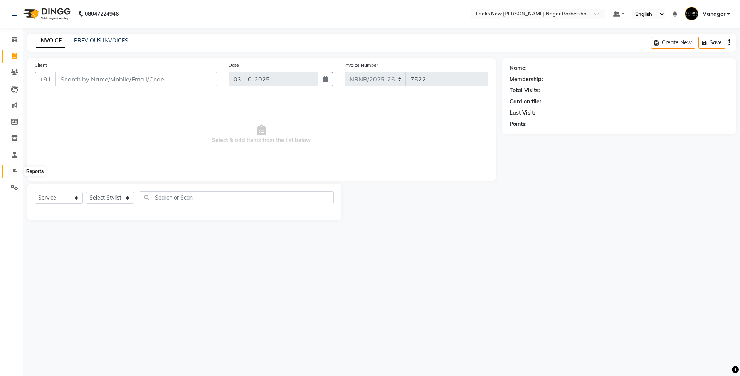
click at [15, 170] on icon at bounding box center [15, 171] width 6 height 6
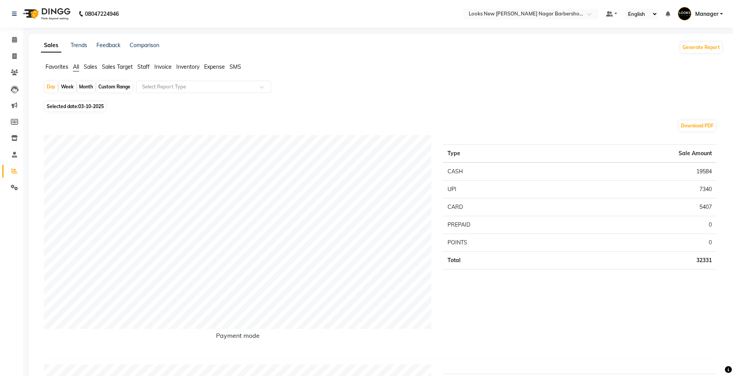
click at [150, 65] on ul "Favorites All Sales Sales Target Staff Invoice Inventory Expense SMS" at bounding box center [381, 67] width 681 height 8
click at [145, 65] on span "Staff" at bounding box center [143, 66] width 12 height 7
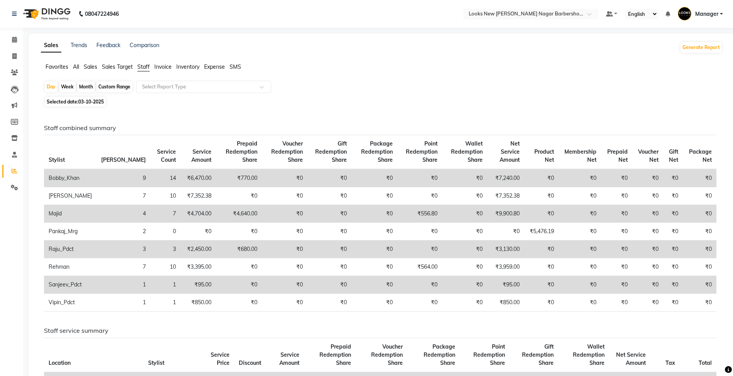
click at [92, 100] on span "03-10-2025" at bounding box center [90, 102] width 25 height 6
select select "10"
select select "2025"
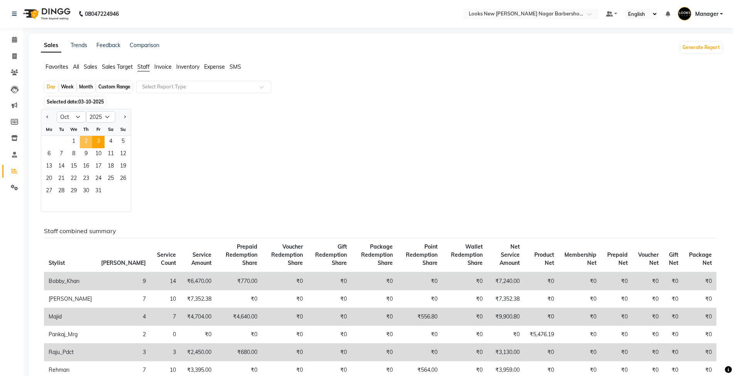
click at [84, 140] on span "2" at bounding box center [86, 142] width 12 height 12
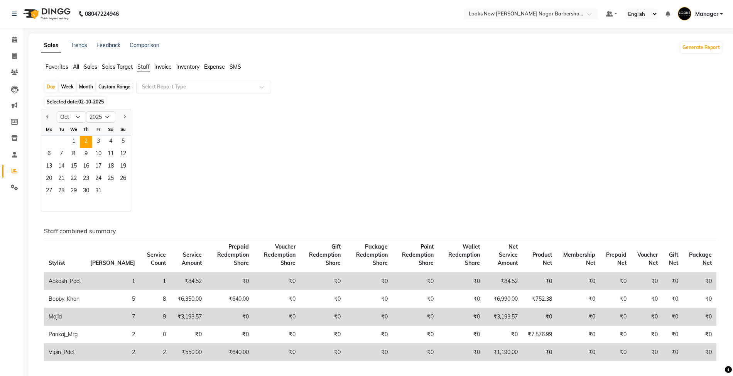
click at [181, 87] on input "text" at bounding box center [195, 87] width 111 height 8
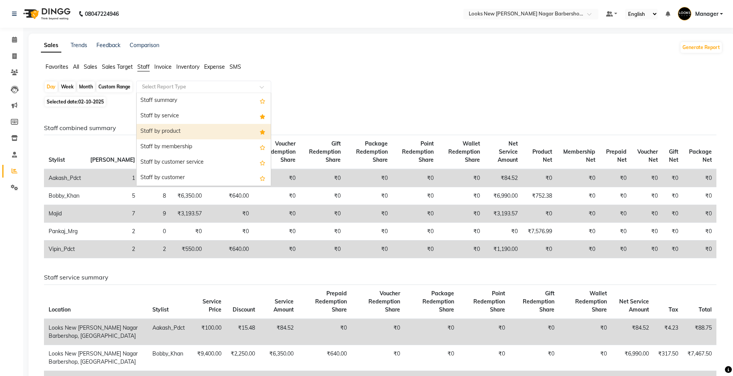
click at [179, 128] on div "Staff by product" at bounding box center [204, 131] width 134 height 15
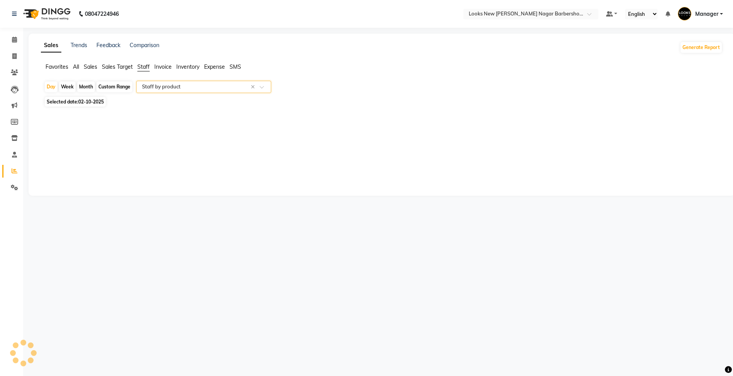
select select "full_report"
select select "csv"
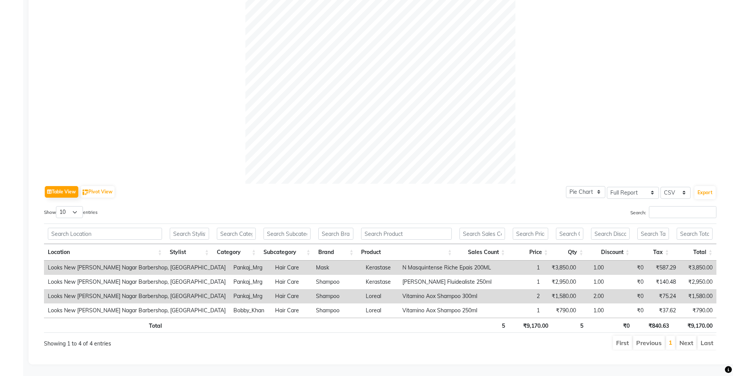
scroll to position [220, 0]
click at [187, 228] on input "text" at bounding box center [189, 234] width 39 height 12
click at [244, 228] on input "text" at bounding box center [236, 234] width 39 height 12
click at [193, 228] on input "text" at bounding box center [189, 234] width 39 height 12
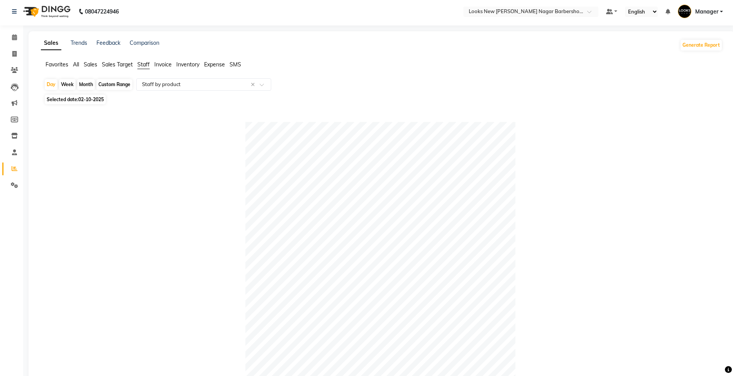
scroll to position [0, 0]
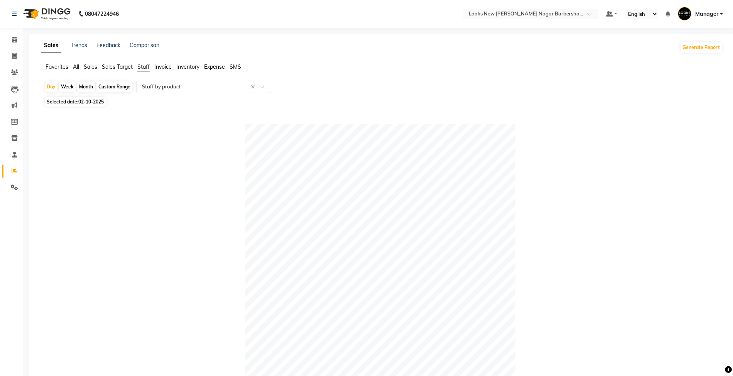
type input "SA"
click at [93, 102] on span "02-10-2025" at bounding box center [90, 102] width 25 height 6
select select "10"
select select "2025"
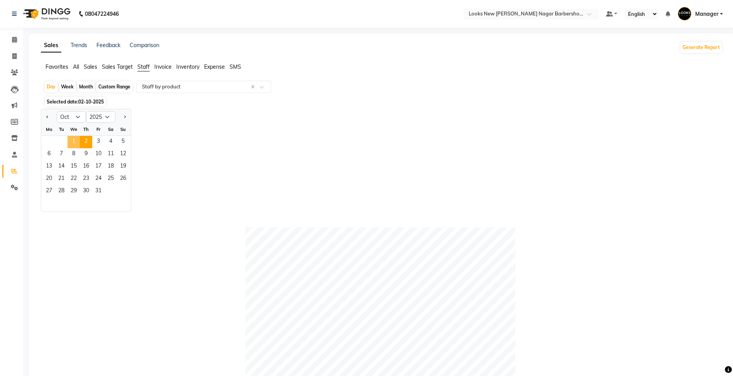
click at [73, 141] on span "1" at bounding box center [73, 142] width 12 height 12
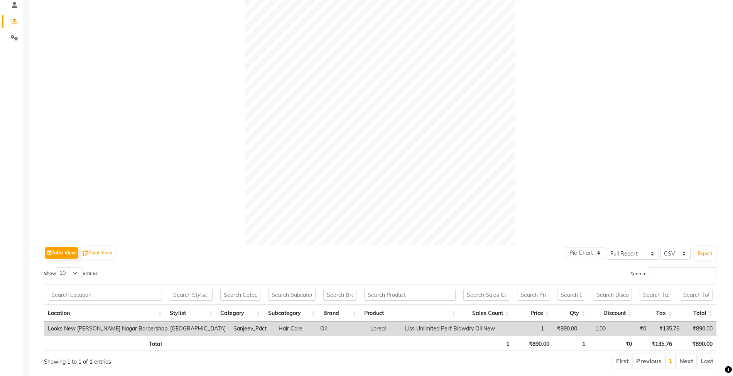
scroll to position [126, 0]
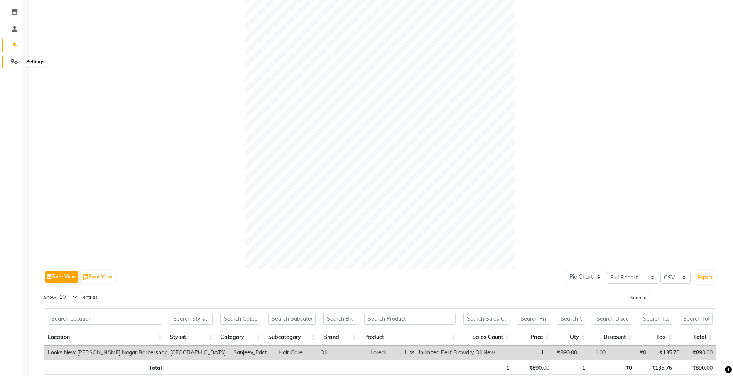
click at [17, 62] on icon at bounding box center [14, 62] width 7 height 6
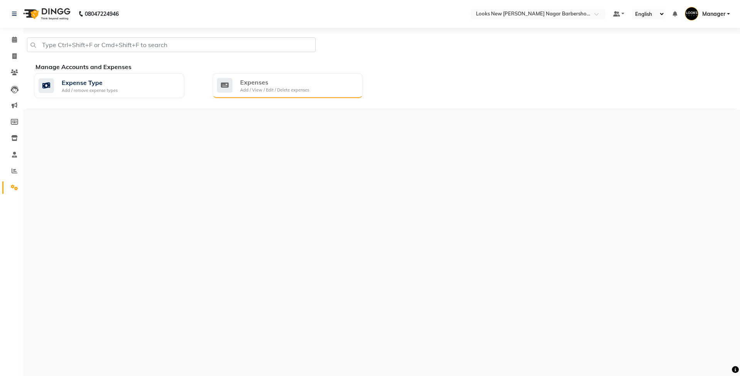
click at [320, 84] on div "Expenses Add / View / Edit / Delete expenses" at bounding box center [287, 86] width 140 height 16
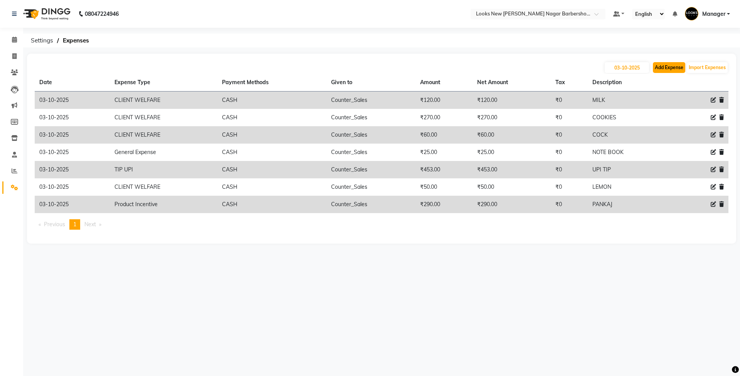
click at [655, 64] on button "Add Expense" at bounding box center [669, 67] width 32 height 11
select select "1"
select select "7917"
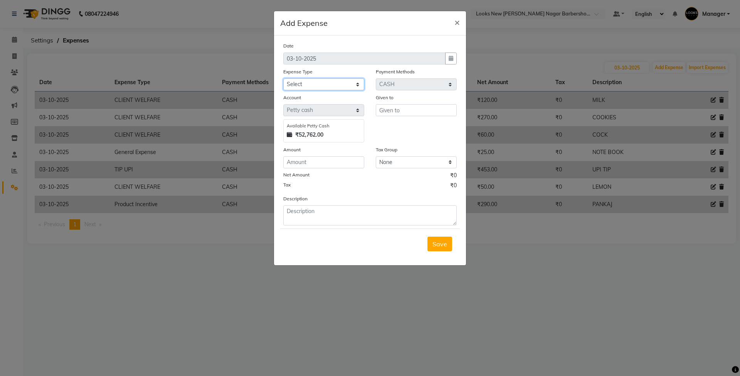
click at [323, 86] on select "Select Accommodation Aesthetics Bank Deposit BLINKIT Cash Handover Client Refun…" at bounding box center [323, 84] width 81 height 12
click at [529, 268] on ngb-modal-window "Add Expense × Date 03-10-2025 Expense Type Select Accommodation Aesthetics Bank…" at bounding box center [370, 188] width 740 height 376
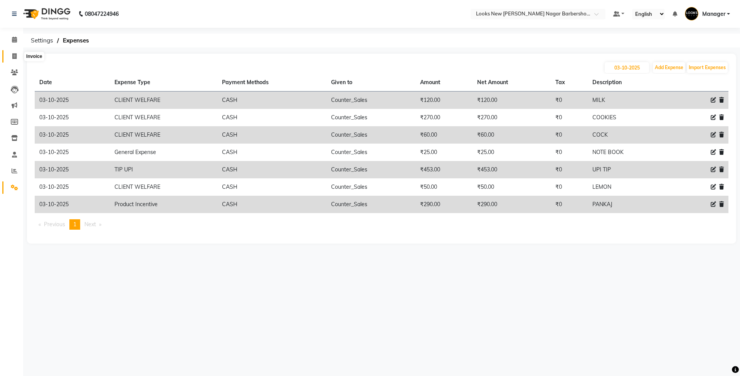
drag, startPoint x: 12, startPoint y: 56, endPoint x: 14, endPoint y: 64, distance: 8.8
click at [12, 56] on icon at bounding box center [14, 56] width 4 height 6
select select "service"
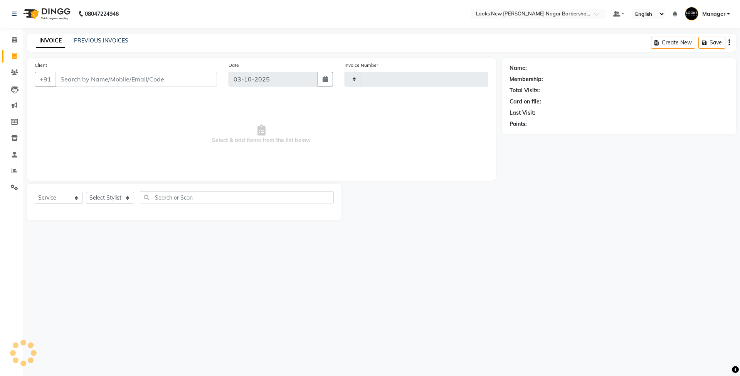
type input "7522"
select select "8705"
click at [118, 195] on select "Select Stylist" at bounding box center [110, 198] width 48 height 12
select select "87356"
click at [86, 192] on select "Select Stylist Aakash_Pdct [PERSON_NAME] [PERSON_NAME] [PERSON_NAME] Counter_Sa…" at bounding box center [110, 198] width 48 height 12
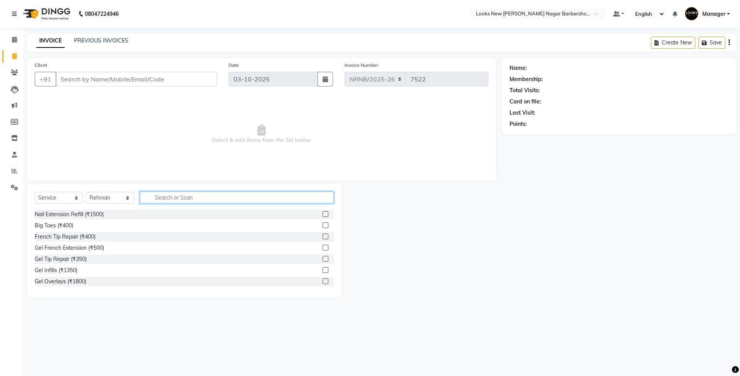
click at [164, 196] on input "text" at bounding box center [237, 197] width 194 height 12
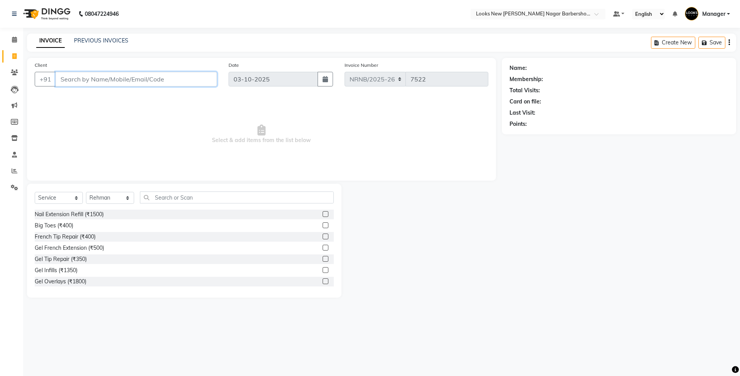
click at [99, 76] on input "Client" at bounding box center [137, 79] width 162 height 15
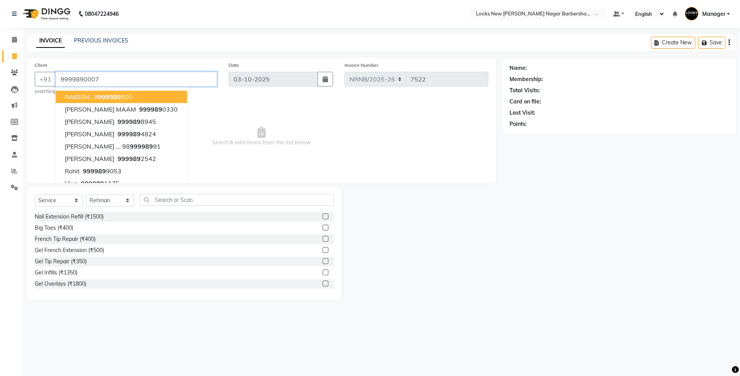
type input "9999890007"
select select "1: Object"
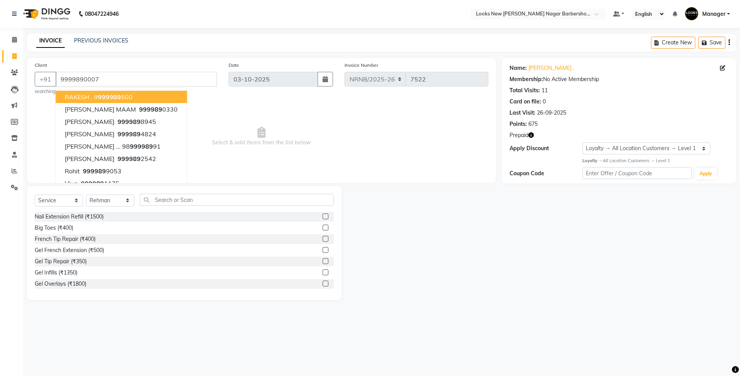
click at [479, 231] on div at bounding box center [422, 243] width 160 height 114
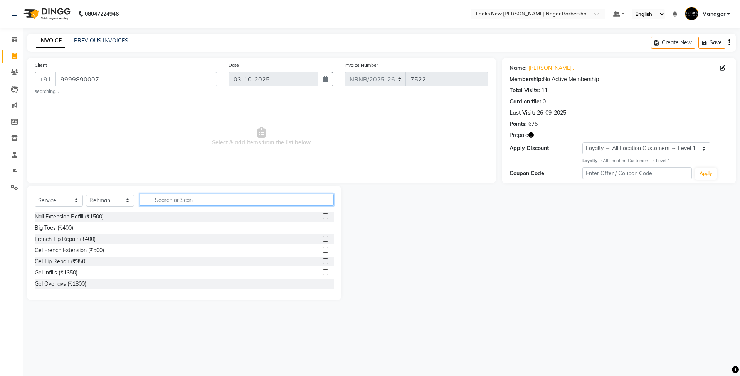
click at [180, 200] on input "text" at bounding box center [237, 200] width 194 height 12
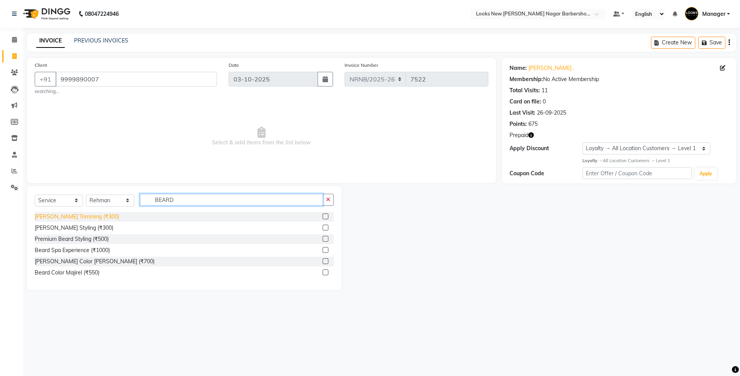
type input "BEARD"
click at [79, 217] on div "[PERSON_NAME] Trimming (₹300)" at bounding box center [77, 216] width 84 height 8
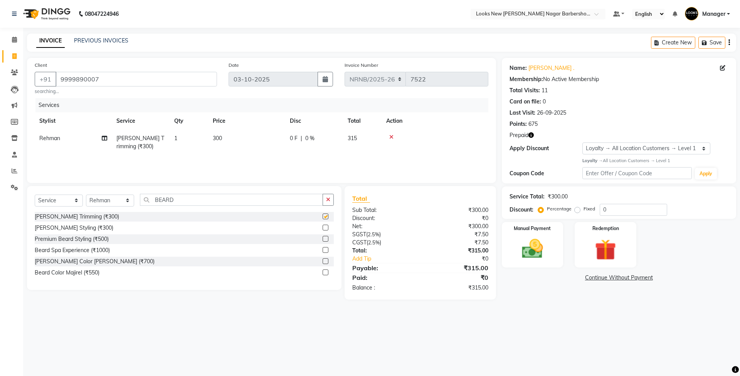
checkbox input "false"
drag, startPoint x: 192, startPoint y: 196, endPoint x: 117, endPoint y: 199, distance: 74.9
click at [117, 199] on div "Select Service Product Membership Package Voucher Prepaid Gift Card Select Styl…" at bounding box center [184, 203] width 299 height 18
type input "THR"
click at [63, 215] on div "Threading Men (₹100)" at bounding box center [62, 216] width 54 height 8
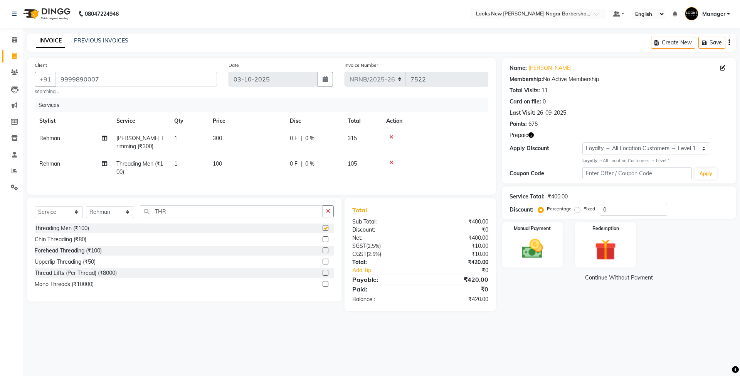
checkbox input "false"
click at [247, 171] on td "100" at bounding box center [246, 167] width 77 height 25
select select "87356"
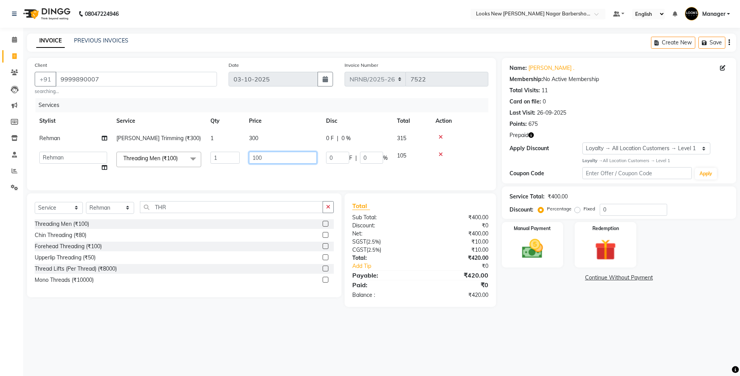
drag, startPoint x: 286, startPoint y: 160, endPoint x: 202, endPoint y: 148, distance: 84.2
click at [202, 148] on tr "Aakash_Pdct Afsar Ahmed Ashmita Ayesha Bobby_Asst Bobby_Khan Counter_Sales Kama…" at bounding box center [262, 161] width 454 height 29
type input "200"
click at [572, 318] on main "INVOICE PREVIOUS INVOICES Create New Save Client +91 9999890007 searching... Da…" at bounding box center [381, 176] width 717 height 285
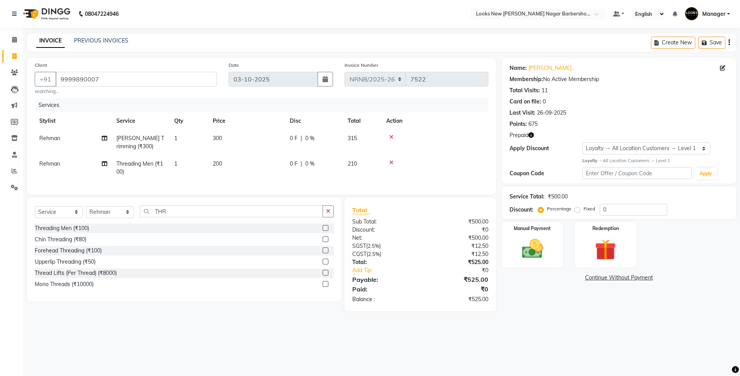
click at [572, 322] on main "INVOICE PREVIOUS INVOICES Create New Save Client +91 9999890007 searching... Da…" at bounding box center [381, 178] width 717 height 289
click at [531, 136] on icon "button" at bounding box center [531, 134] width 5 height 5
click at [610, 113] on div "Last Visit: 26-09-2025" at bounding box center [619, 113] width 219 height 8
click at [538, 255] on img at bounding box center [533, 248] width 36 height 25
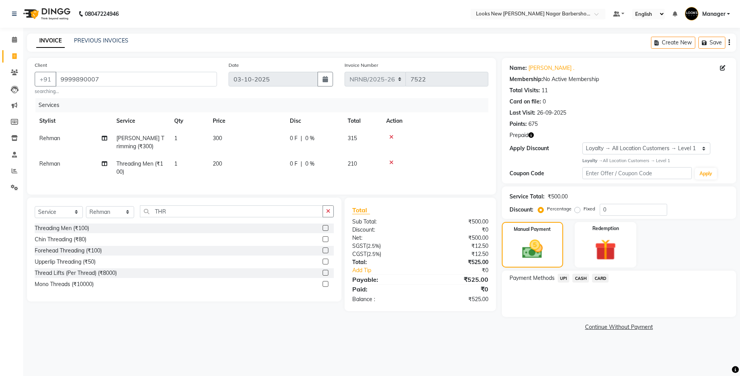
click at [566, 278] on span "UPI" at bounding box center [564, 277] width 12 height 9
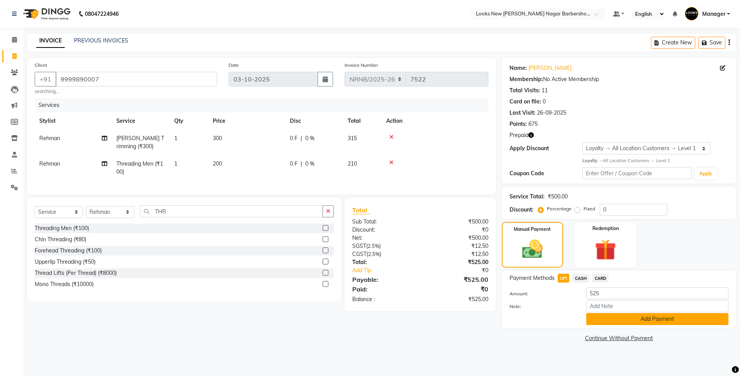
click at [601, 315] on button "Add Payment" at bounding box center [658, 319] width 142 height 12
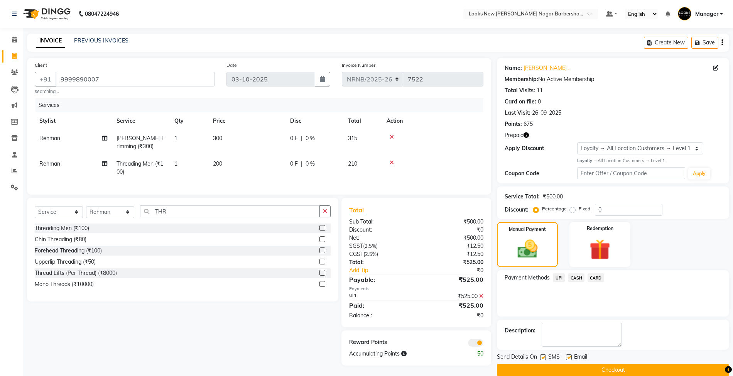
click at [596, 371] on button "Checkout" at bounding box center [613, 370] width 232 height 12
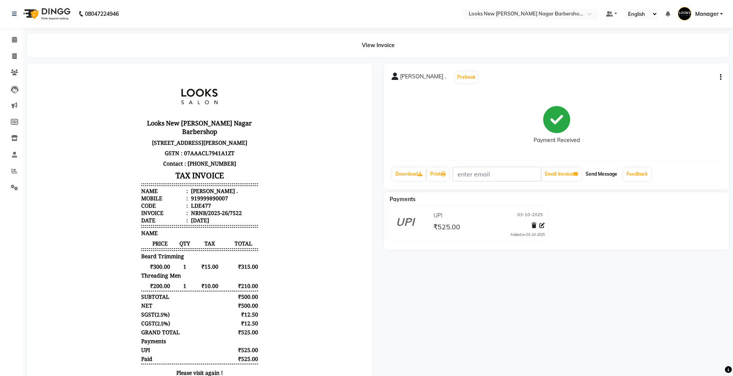
click at [601, 175] on button "Send Message" at bounding box center [601, 173] width 38 height 13
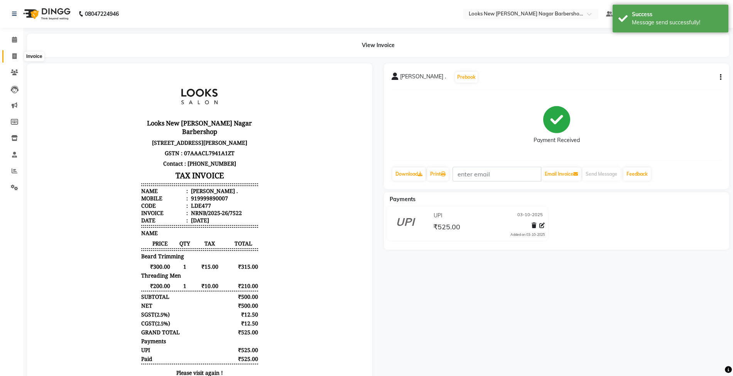
click at [12, 53] on icon at bounding box center [14, 56] width 4 height 6
select select "service"
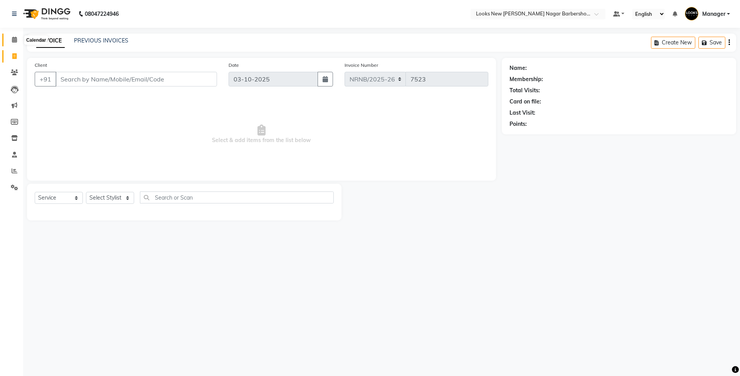
click at [12, 39] on icon at bounding box center [14, 40] width 5 height 6
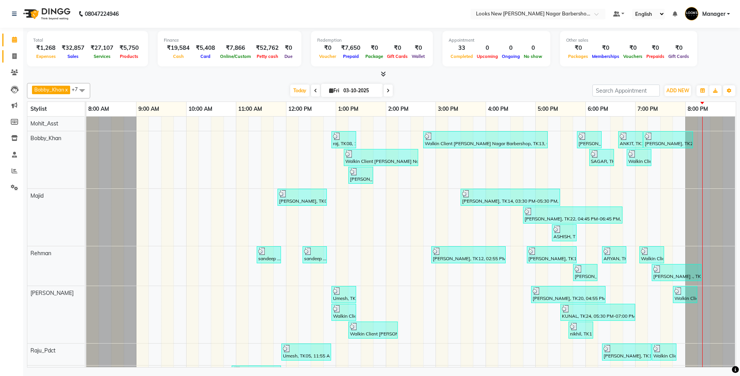
click at [12, 61] on link "Invoice" at bounding box center [11, 56] width 19 height 13
select select "service"
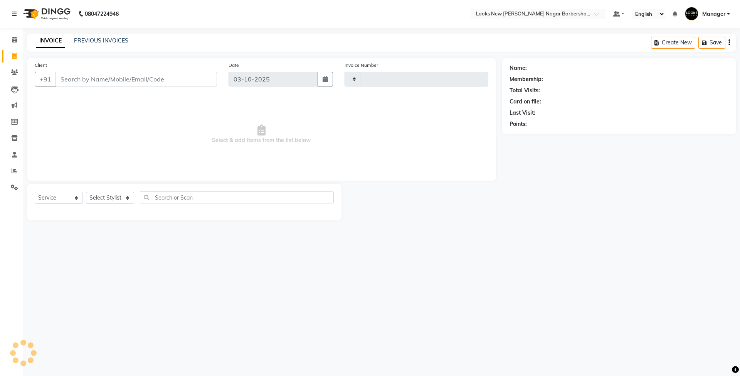
type input "7523"
select select "8705"
click at [13, 183] on span at bounding box center [14, 187] width 13 height 9
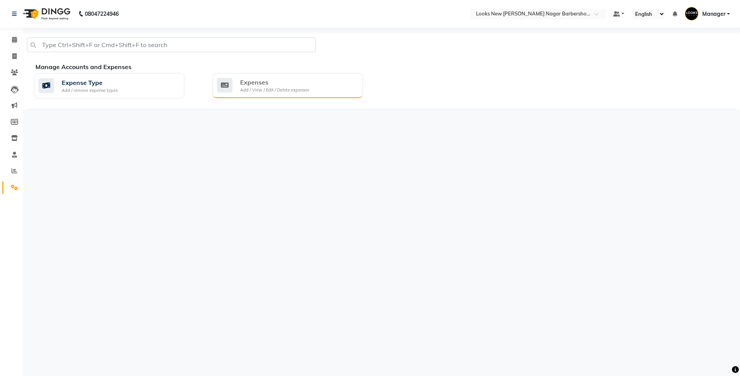
click at [289, 79] on div "Expenses" at bounding box center [274, 82] width 69 height 9
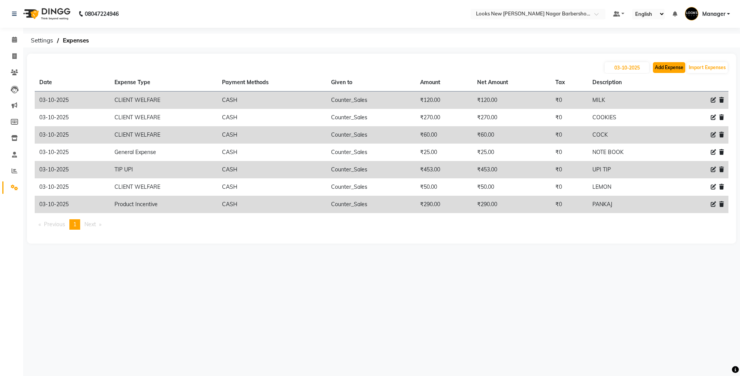
click at [666, 69] on button "Add Expense" at bounding box center [669, 67] width 32 height 11
select select "1"
select select "7917"
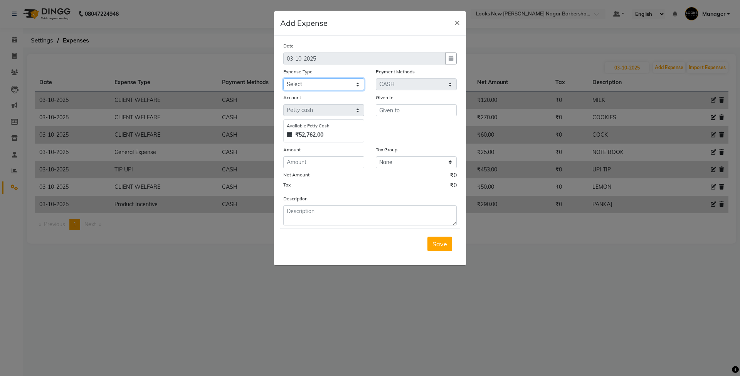
click at [326, 84] on select "Select Accommodation Aesthetics Bank Deposit BLINKIT Cash Handover Client Refun…" at bounding box center [323, 84] width 81 height 12
select select "24888"
click at [283, 78] on select "Select Accommodation Aesthetics Bank Deposit BLINKIT Cash Handover Client Refun…" at bounding box center [323, 84] width 81 height 12
click at [385, 111] on input "text" at bounding box center [416, 110] width 81 height 12
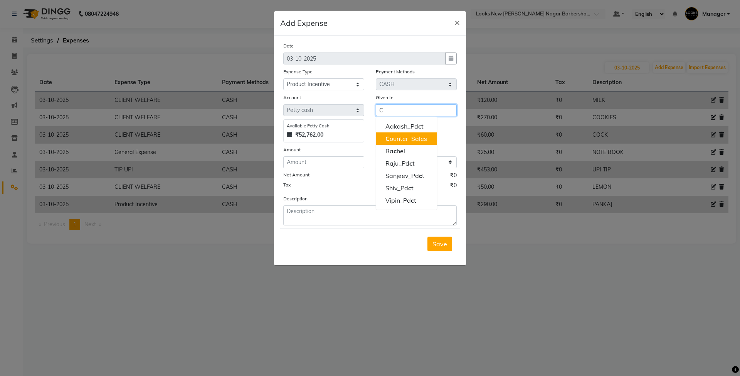
click at [398, 141] on ngb-highlight "C ounter_Sales" at bounding box center [407, 139] width 42 height 8
type input "Counter_Sales"
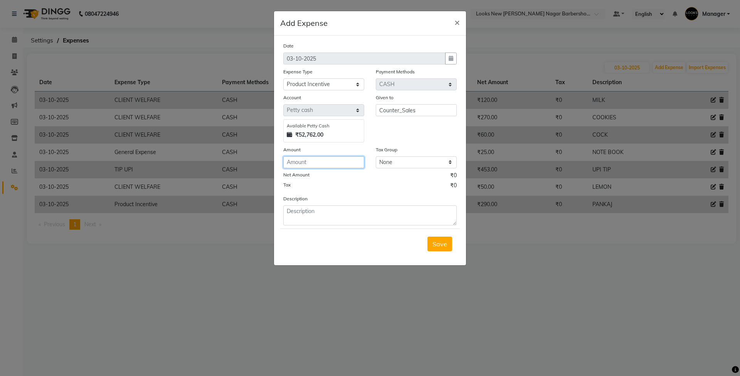
click at [330, 164] on input "number" at bounding box center [323, 162] width 81 height 12
type input "40"
click at [339, 218] on textarea at bounding box center [370, 215] width 174 height 20
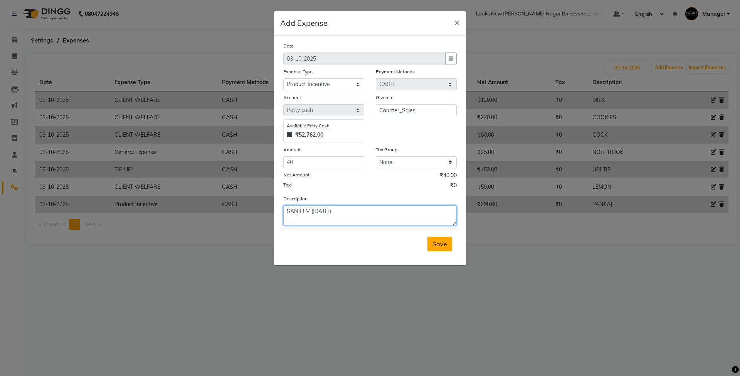
type textarea "SANJEEV (01.10.2025)"
click at [435, 243] on span "Save" at bounding box center [440, 244] width 15 height 8
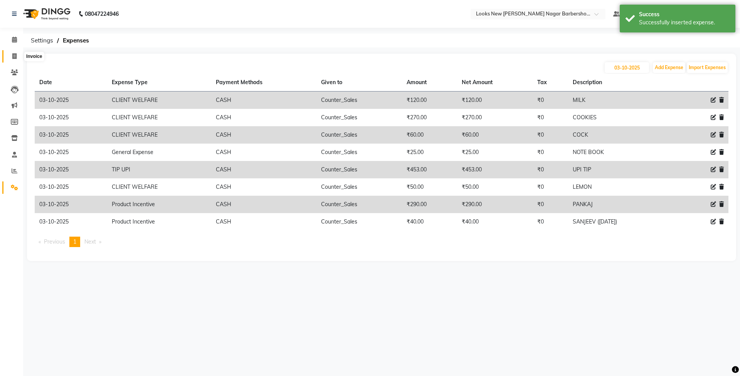
click at [11, 57] on span at bounding box center [14, 56] width 13 height 9
select select "service"
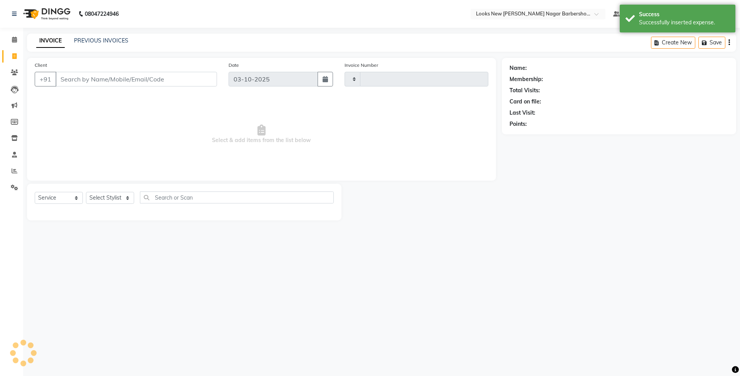
type input "7523"
select select "8705"
click at [104, 198] on select "Select Stylist Aakash_Pdct [PERSON_NAME] [PERSON_NAME] [PERSON_NAME] Counter_Sa…" at bounding box center [110, 198] width 48 height 12
select select "87357"
click at [86, 192] on select "Select Stylist Aakash_Pdct [PERSON_NAME] [PERSON_NAME] [PERSON_NAME] Counter_Sa…" at bounding box center [110, 198] width 48 height 12
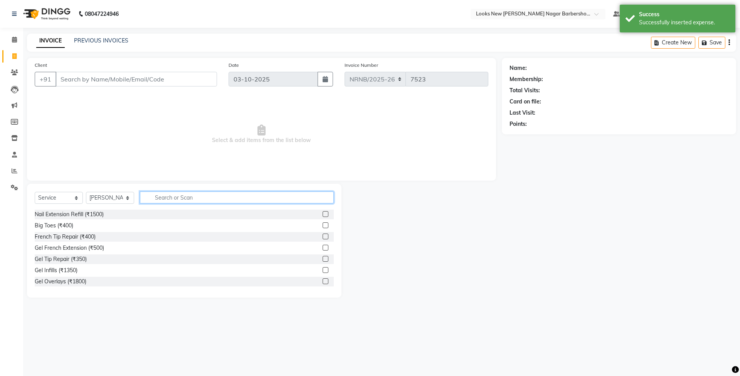
click at [157, 196] on input "text" at bounding box center [237, 197] width 194 height 12
type input "CUT"
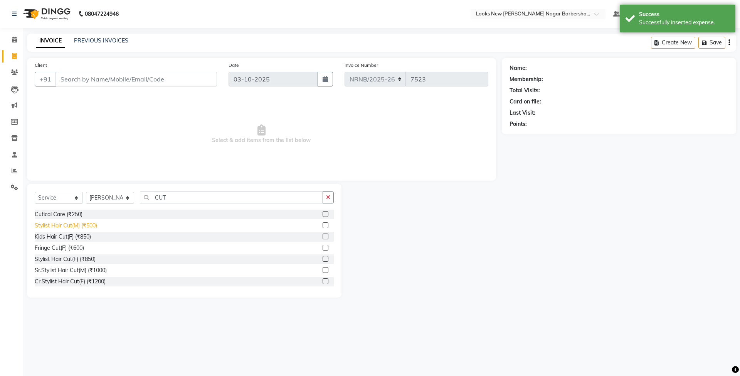
click at [93, 223] on div "Stylist Hair Cut(M) (₹500)" at bounding box center [66, 225] width 62 height 8
checkbox input "false"
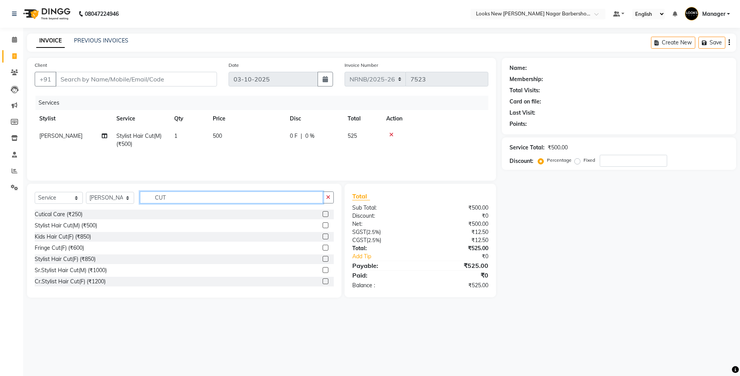
drag, startPoint x: 188, startPoint y: 196, endPoint x: 147, endPoint y: 189, distance: 41.6
click at [148, 189] on div "Select Service Product Membership Package Voucher Prepaid Gift Card Select Styl…" at bounding box center [184, 241] width 315 height 114
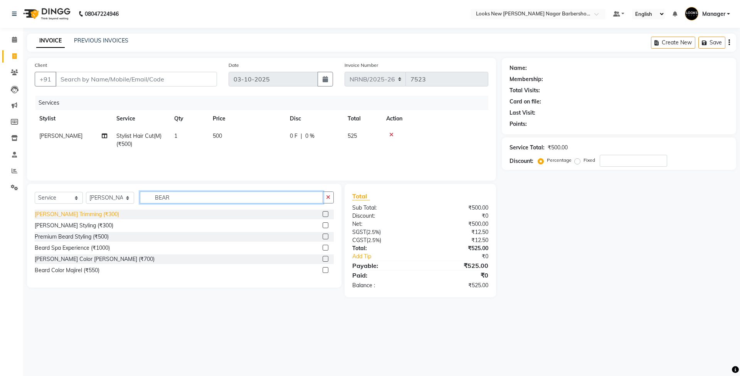
type input "BEAR"
click at [86, 215] on div "[PERSON_NAME] Trimming (₹300)" at bounding box center [77, 214] width 84 height 8
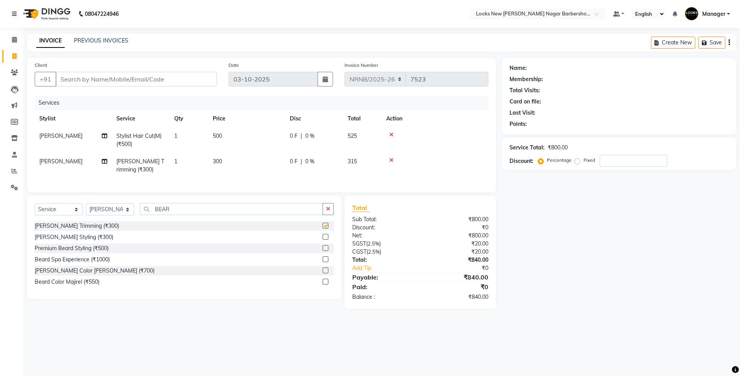
checkbox input "false"
click at [187, 136] on td "1" at bounding box center [189, 139] width 39 height 25
select select "87357"
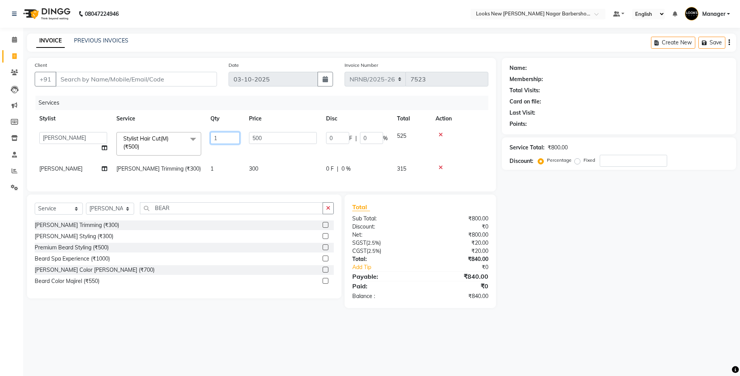
drag, startPoint x: 229, startPoint y: 138, endPoint x: 197, endPoint y: 130, distance: 33.3
click at [201, 133] on tr "Aakash_Pdct Afsar Ahmed Ashmita Ayesha Bobby_Asst Bobby_Khan Counter_Sales Kama…" at bounding box center [262, 143] width 454 height 33
type input "2"
click at [619, 260] on div "Name: Membership: Total Visits: Card on file: Last Visit: Points: Service Total…" at bounding box center [622, 183] width 240 height 250
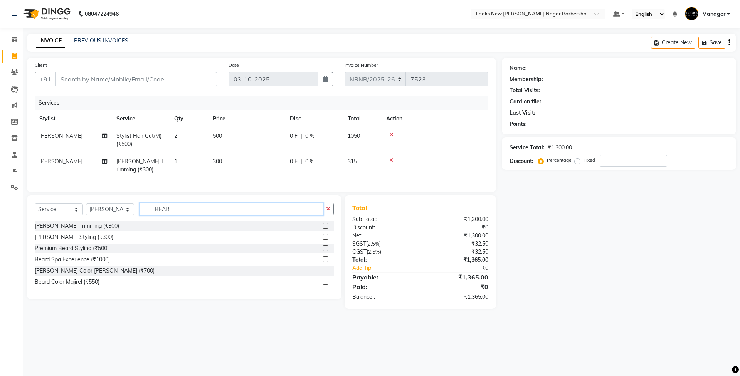
drag, startPoint x: 180, startPoint y: 218, endPoint x: 133, endPoint y: 207, distance: 47.5
click at [133, 207] on div "Select Service Product Membership Package Voucher Prepaid Gift Card Select Styl…" at bounding box center [184, 247] width 315 height 104
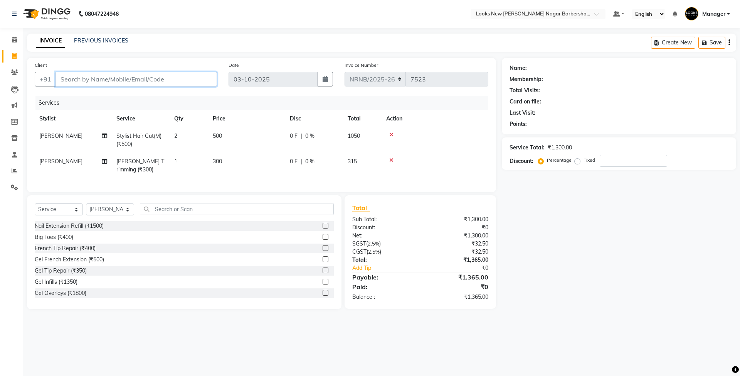
click at [97, 79] on input "Client" at bounding box center [137, 79] width 162 height 15
type input "9"
type input "0"
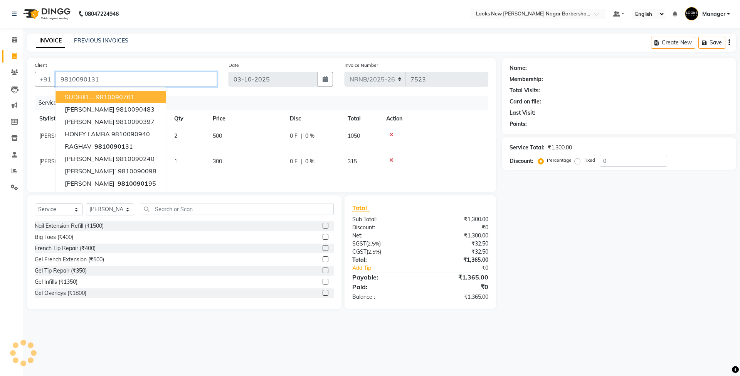
type input "9810090131"
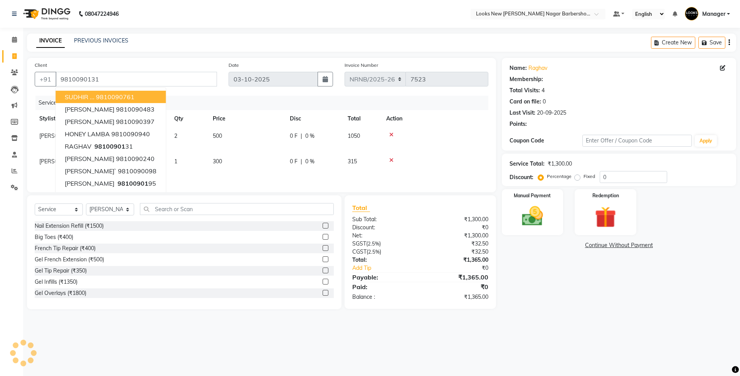
select select "1: Object"
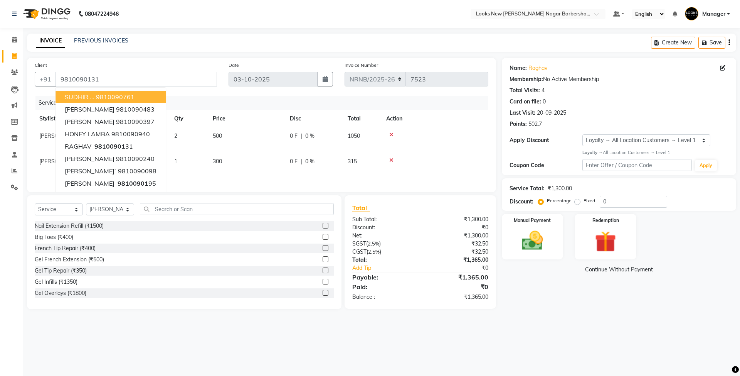
click at [555, 295] on div "Name: Raghav Membership: No Active Membership Total Visits: 4 Card on file: 0 L…" at bounding box center [622, 183] width 240 height 251
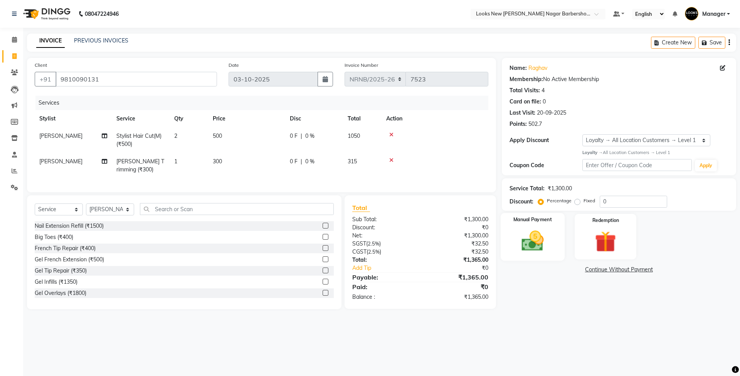
click at [550, 255] on div "Manual Payment" at bounding box center [533, 235] width 64 height 47
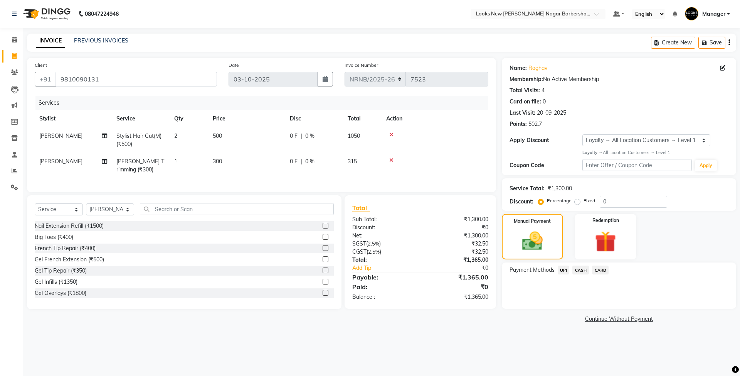
click at [579, 268] on span "CASH" at bounding box center [581, 269] width 17 height 9
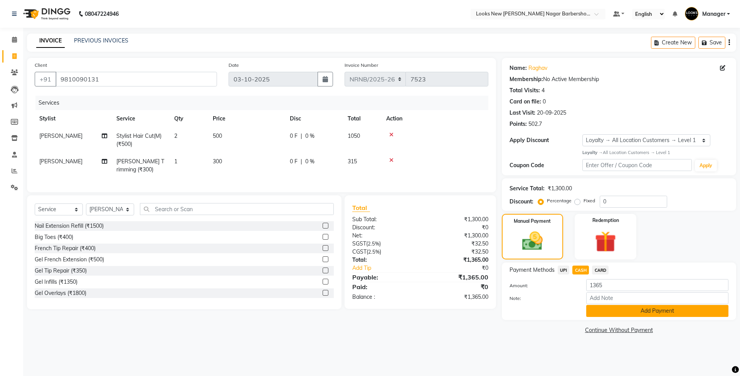
click at [599, 309] on button "Add Payment" at bounding box center [658, 311] width 142 height 12
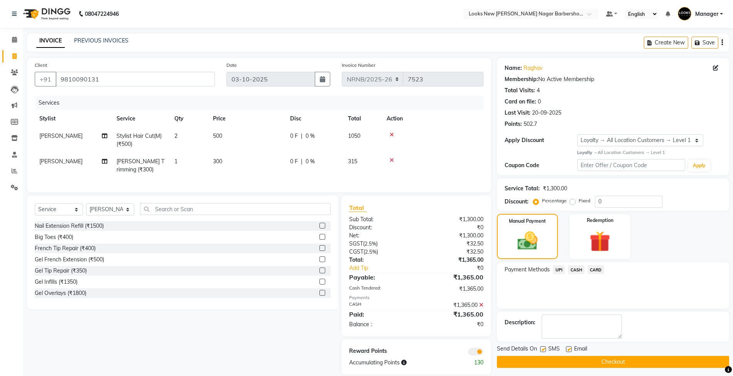
click at [568, 364] on button "Checkout" at bounding box center [613, 362] width 232 height 12
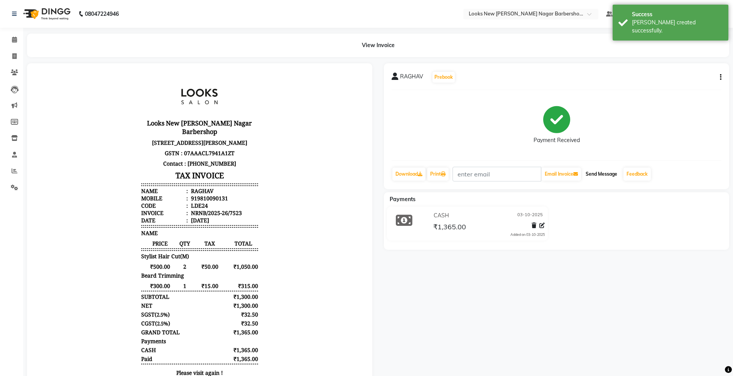
click at [597, 173] on button "Send Message" at bounding box center [601, 173] width 38 height 13
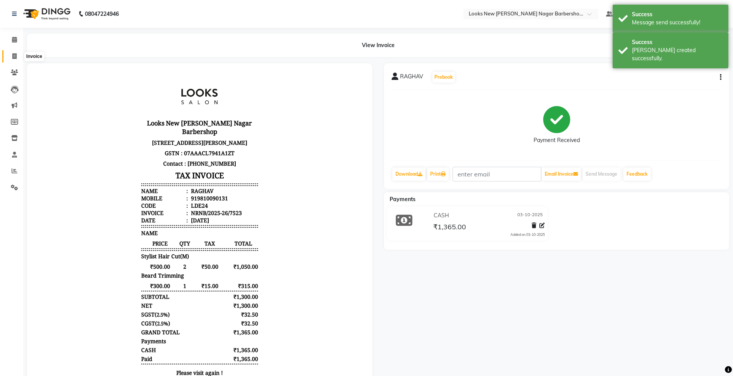
click at [16, 59] on icon at bounding box center [14, 56] width 4 height 6
select select "service"
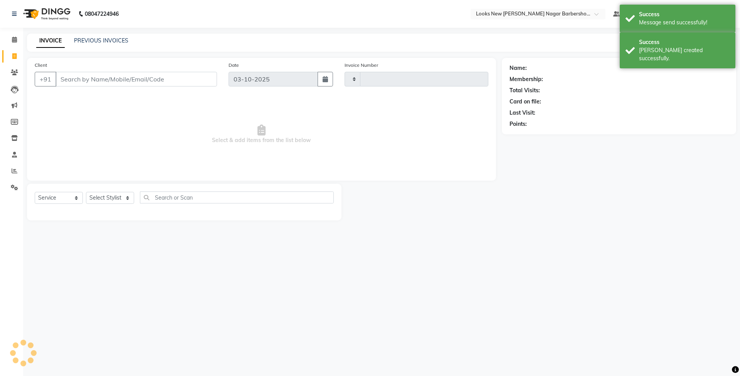
type input "7524"
select select "8705"
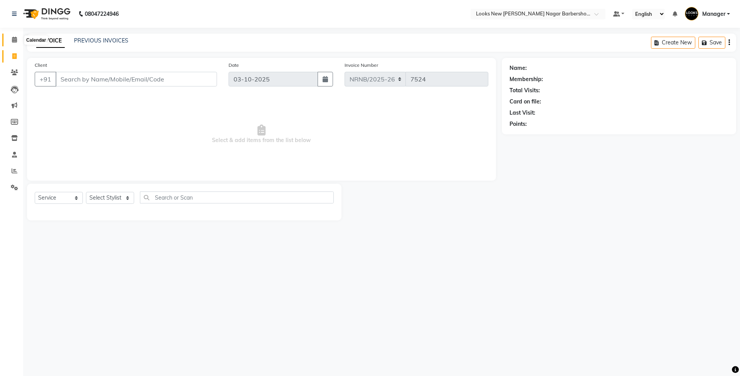
click at [15, 38] on icon at bounding box center [14, 40] width 5 height 6
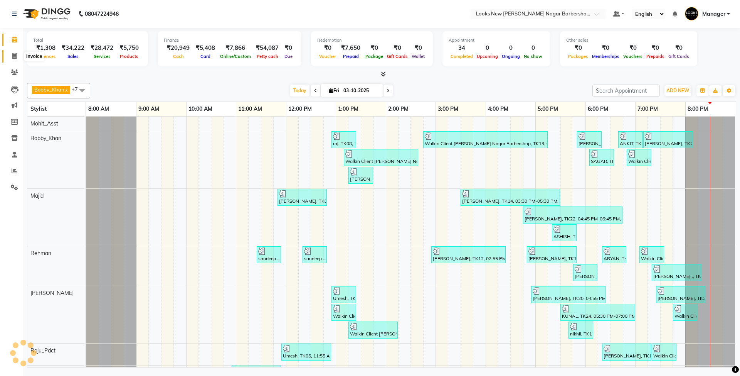
click at [10, 55] on span at bounding box center [14, 56] width 13 height 9
select select "service"
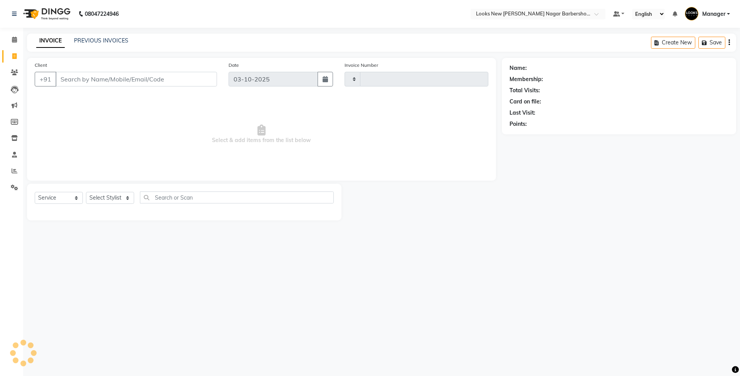
type input "7524"
select select "8705"
click at [122, 199] on select "Select Stylist Aakash_Pdct [PERSON_NAME] [PERSON_NAME] [PERSON_NAME] Counter_Sa…" at bounding box center [110, 198] width 48 height 12
click at [300, 302] on div "08047224946 Select Location × Looks New Rajinder Nagar Barbershop, Delhi Defaul…" at bounding box center [370, 188] width 740 height 376
click at [122, 197] on select "Select Stylist Aakash_Pdct [PERSON_NAME] [PERSON_NAME] [PERSON_NAME] Counter_Sa…" at bounding box center [110, 198] width 48 height 12
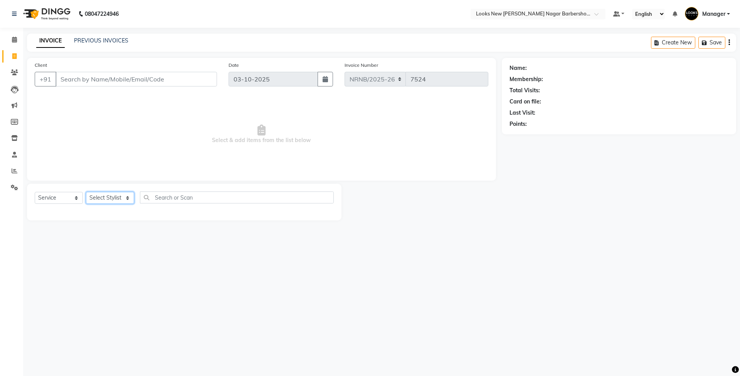
select select "87355"
click at [86, 192] on select "Select Stylist Aakash_Pdct [PERSON_NAME] [PERSON_NAME] [PERSON_NAME] Counter_Sa…" at bounding box center [110, 198] width 48 height 12
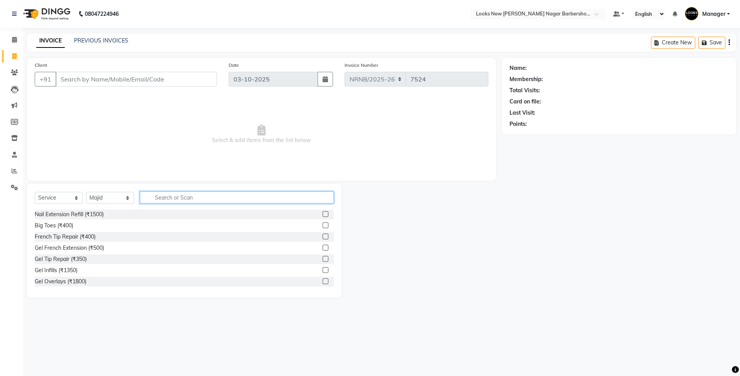
click at [171, 197] on input "text" at bounding box center [237, 197] width 194 height 12
type input "CUT"
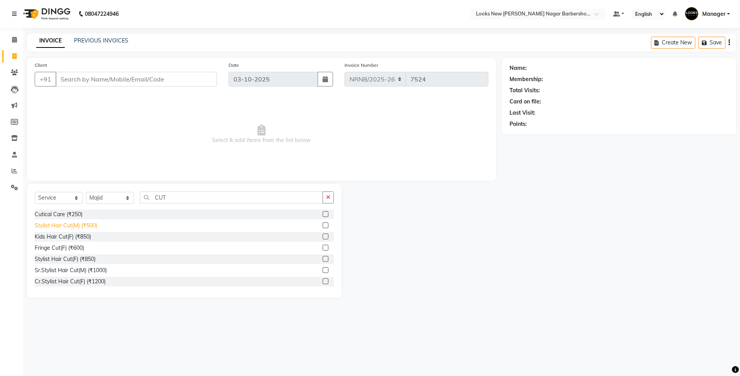
click at [90, 227] on div "Stylist Hair Cut(M) (₹500)" at bounding box center [66, 225] width 62 height 8
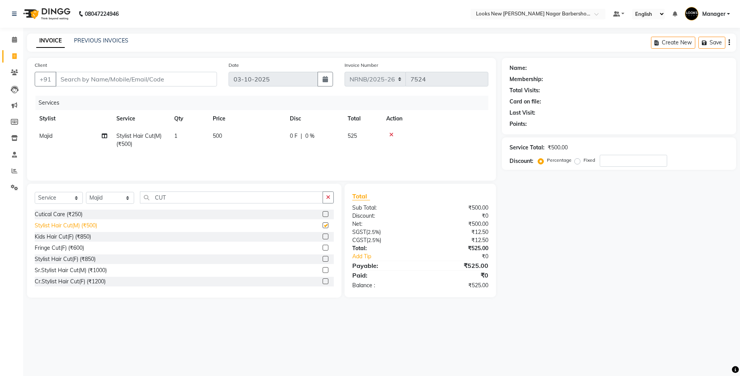
checkbox input "false"
drag, startPoint x: 184, startPoint y: 197, endPoint x: 133, endPoint y: 197, distance: 50.9
click at [133, 197] on div "Select Service Product Membership Package Voucher Prepaid Gift Card Select Styl…" at bounding box center [184, 200] width 299 height 18
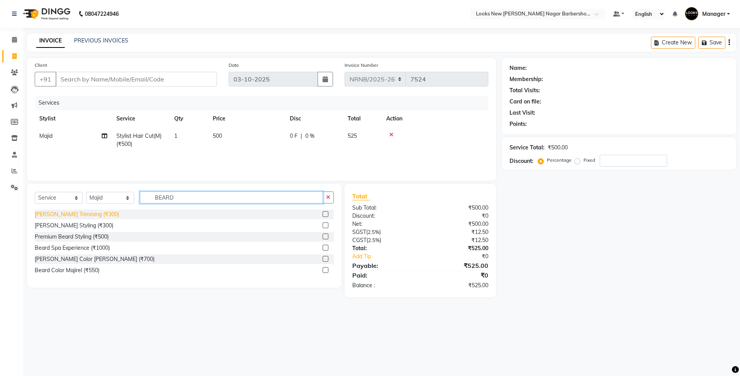
type input "BEARD"
click at [83, 215] on div "[PERSON_NAME] Trimming (₹300)" at bounding box center [77, 214] width 84 height 8
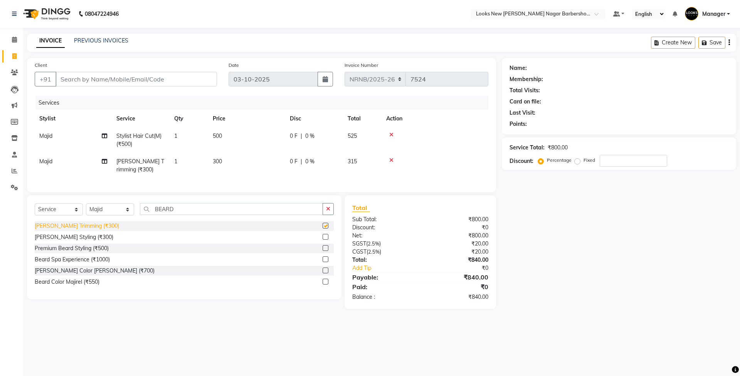
checkbox input "false"
drag, startPoint x: 200, startPoint y: 219, endPoint x: 132, endPoint y: 192, distance: 73.4
click at [119, 209] on div "Select Service Product Membership Package Voucher Prepaid Gift Card Select Styl…" at bounding box center [184, 247] width 315 height 104
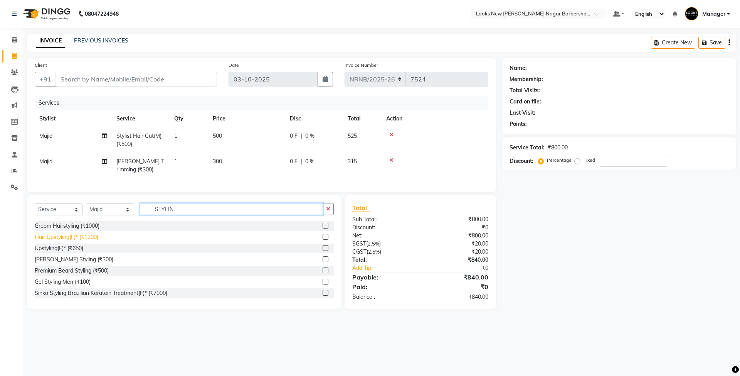
type input "STYLIN"
click at [76, 241] on div "Hair Upstyling(F)* (₹1200)" at bounding box center [67, 237] width 64 height 8
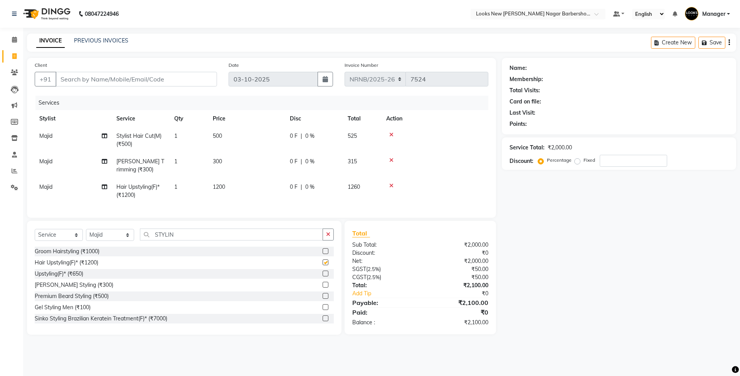
checkbox input "false"
click at [233, 193] on td "1200" at bounding box center [246, 190] width 77 height 25
select select "87355"
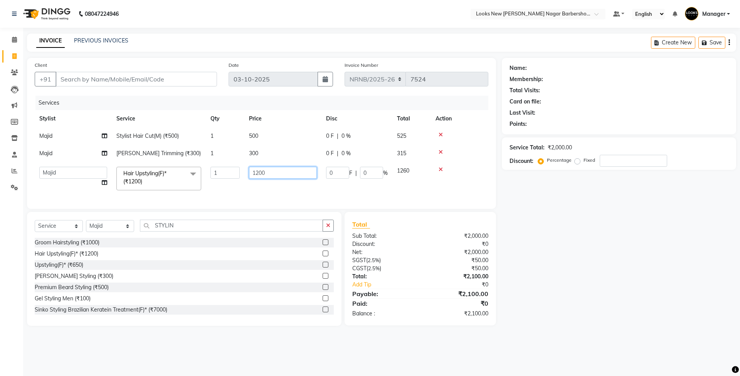
drag, startPoint x: 278, startPoint y: 169, endPoint x: 177, endPoint y: 164, distance: 101.5
click at [195, 167] on tr "Aakash_Pdct Afsar Ahmed Ashmita Ayesha Bobby_Asst Bobby_Khan Counter_Sales Kama…" at bounding box center [262, 178] width 454 height 33
type input "250"
drag, startPoint x: 596, startPoint y: 238, endPoint x: 344, endPoint y: 130, distance: 273.6
click at [596, 236] on div "Name: Membership: Total Visits: Card on file: Last Visit: Points: Service Total…" at bounding box center [622, 192] width 240 height 268
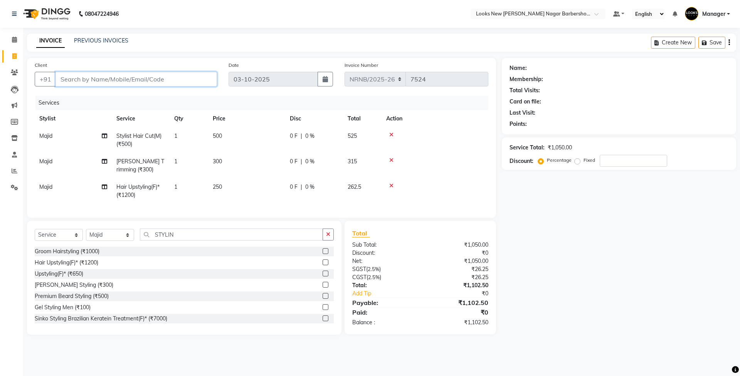
click at [143, 79] on input "Client" at bounding box center [137, 79] width 162 height 15
type input "9"
type input "0"
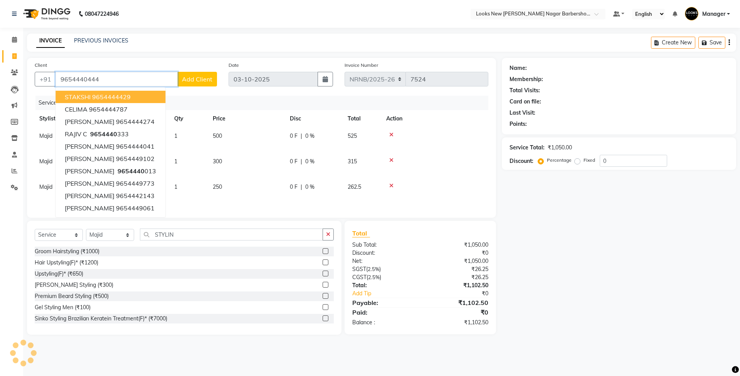
type input "9654440444"
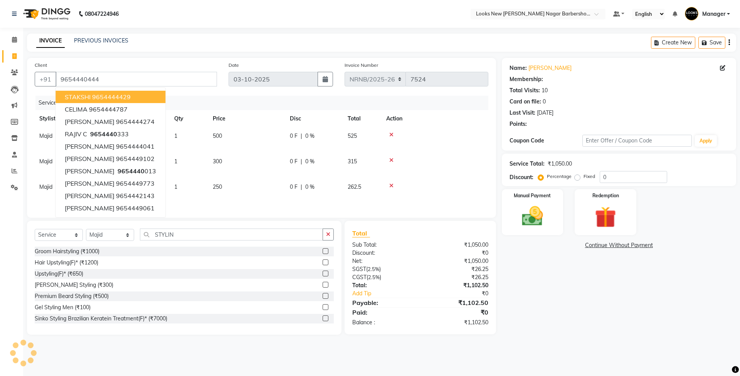
select select "1: Object"
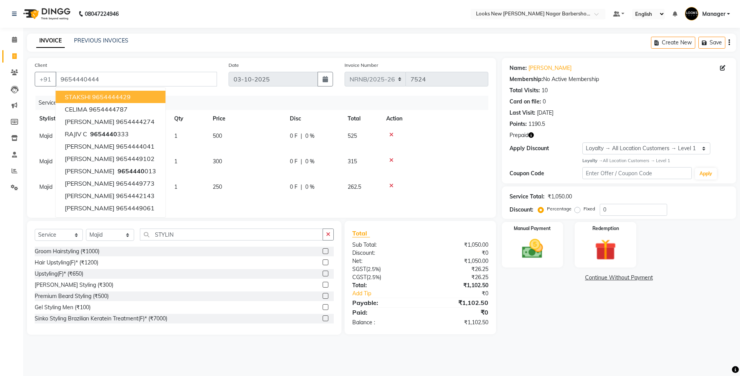
click at [600, 324] on div "Name: Keshav Janeja Membership: No Active Membership Total Visits: 10 Card on f…" at bounding box center [622, 196] width 240 height 277
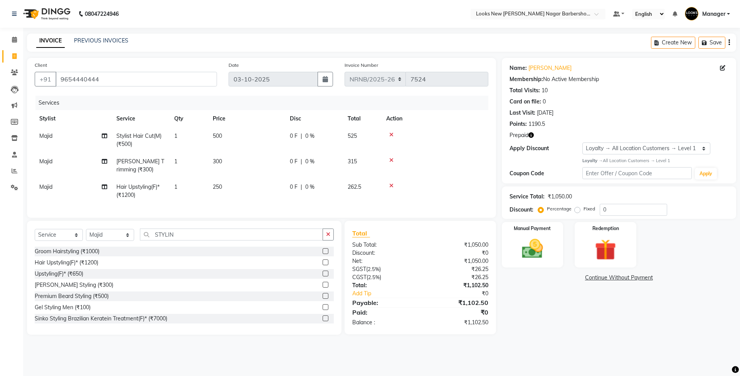
click at [529, 133] on icon "button" at bounding box center [531, 134] width 5 height 5
click at [543, 256] on img at bounding box center [533, 248] width 36 height 25
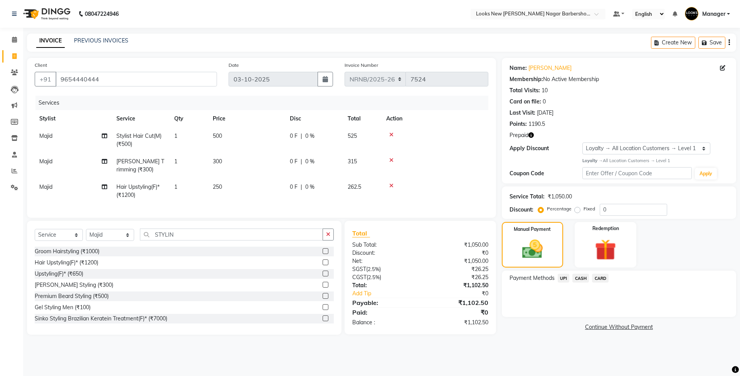
click at [579, 277] on span "CASH" at bounding box center [581, 277] width 17 height 9
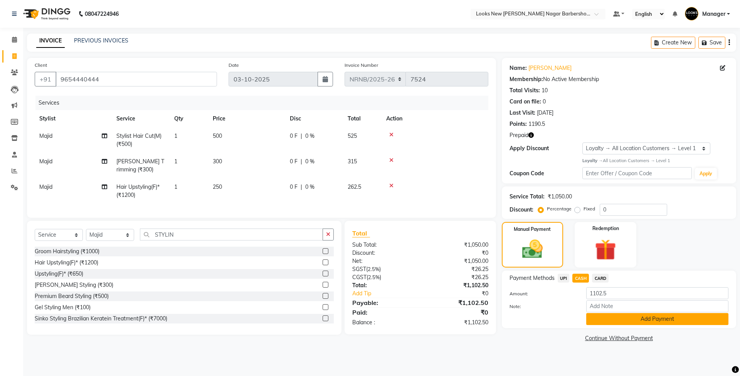
click at [600, 315] on button "Add Payment" at bounding box center [658, 319] width 142 height 12
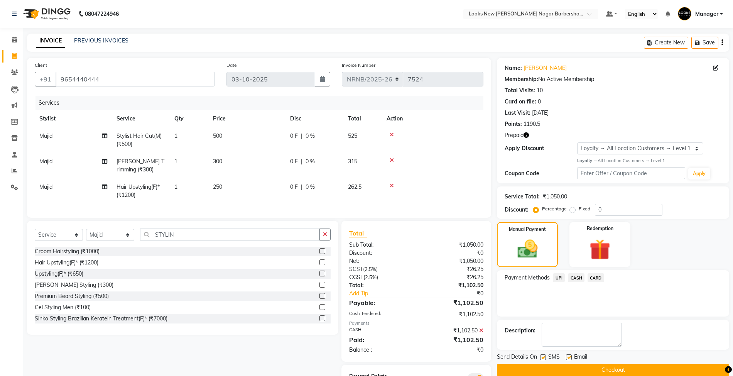
click at [559, 366] on button "Checkout" at bounding box center [613, 370] width 232 height 12
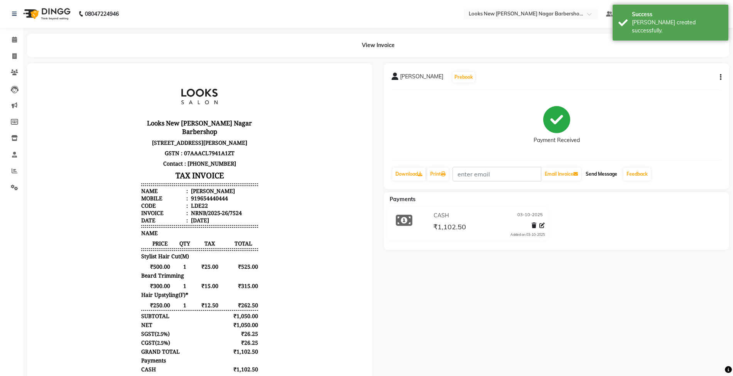
click at [607, 176] on button "Send Message" at bounding box center [601, 173] width 38 height 13
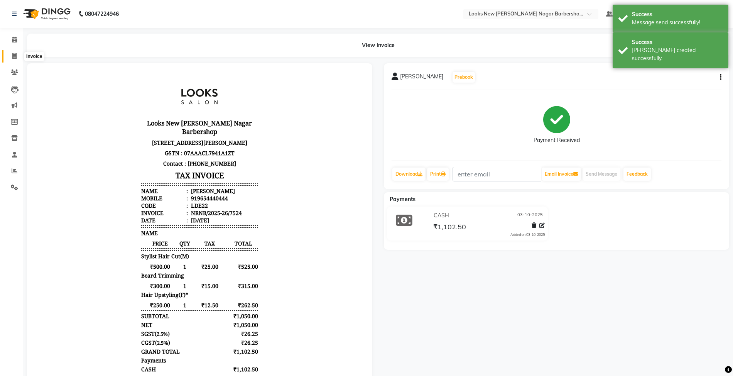
click at [18, 54] on span at bounding box center [14, 56] width 13 height 9
select select "service"
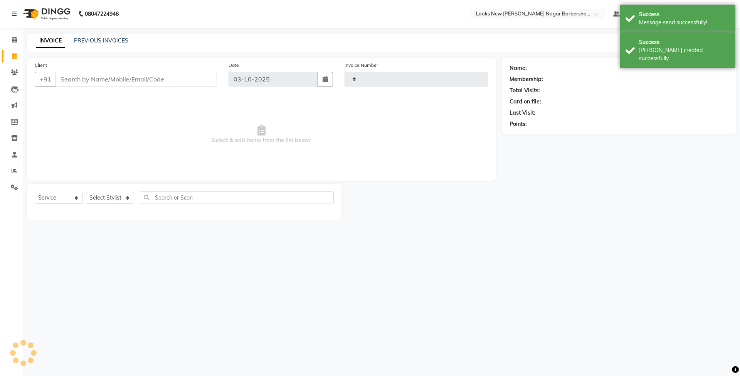
type input "7525"
select select "8705"
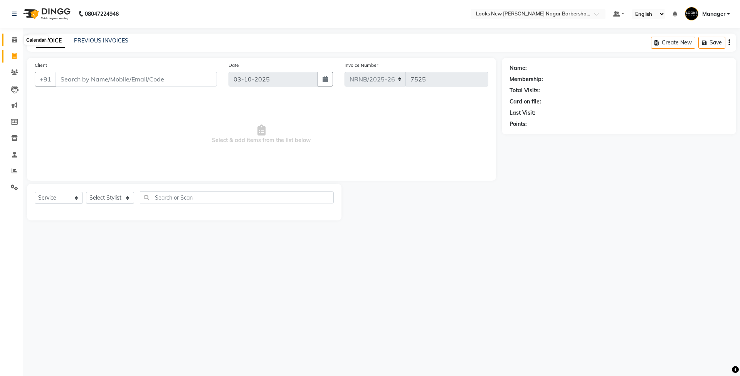
click at [17, 40] on span at bounding box center [14, 39] width 13 height 9
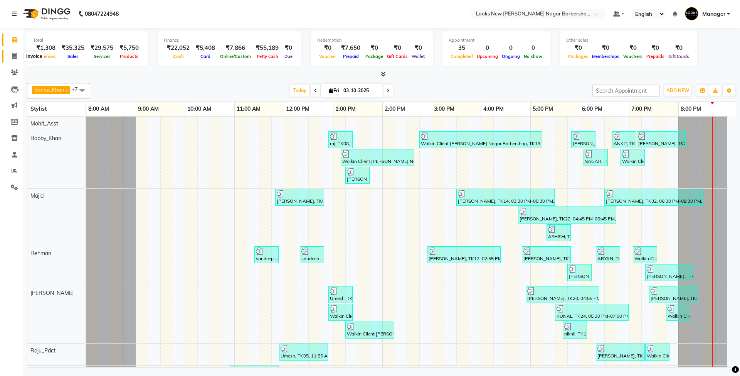
click at [15, 53] on icon at bounding box center [14, 56] width 4 height 6
select select "service"
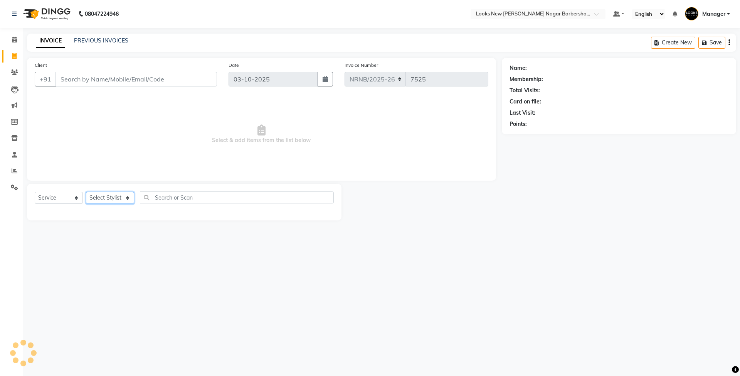
click at [114, 198] on select "Select Stylist" at bounding box center [110, 198] width 48 height 12
select select "87357"
click at [86, 192] on select "Select Stylist Aakash_Pdct [PERSON_NAME] [PERSON_NAME] [PERSON_NAME] Counter_Sa…" at bounding box center [110, 198] width 48 height 12
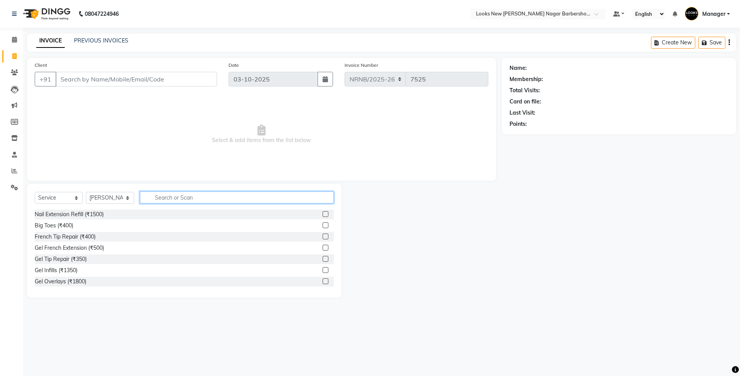
click at [197, 198] on input "text" at bounding box center [237, 197] width 194 height 12
type input "CUT"
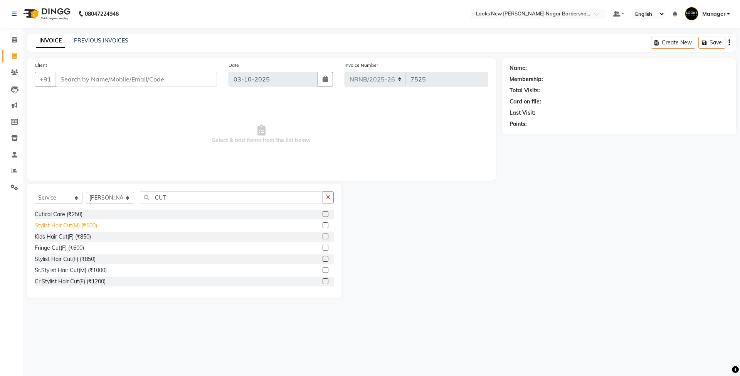
click at [92, 225] on div "Stylist Hair Cut(M) (₹500)" at bounding box center [66, 225] width 62 height 8
checkbox input "false"
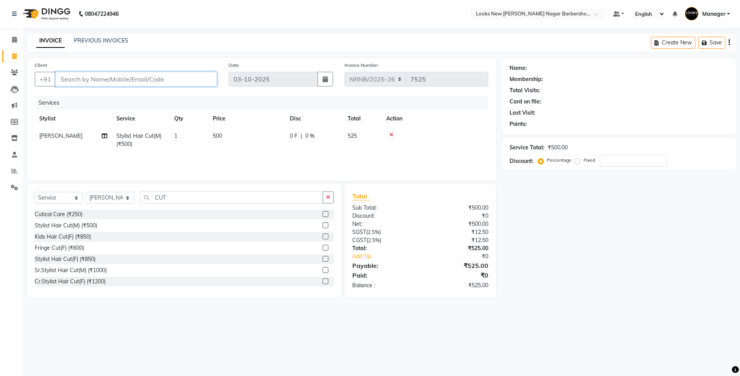
click at [92, 73] on input "Client" at bounding box center [137, 79] width 162 height 15
type input "9"
type input "0"
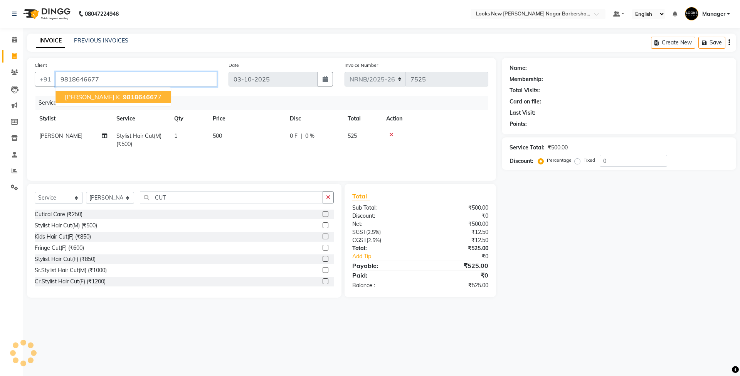
type input "9818646677"
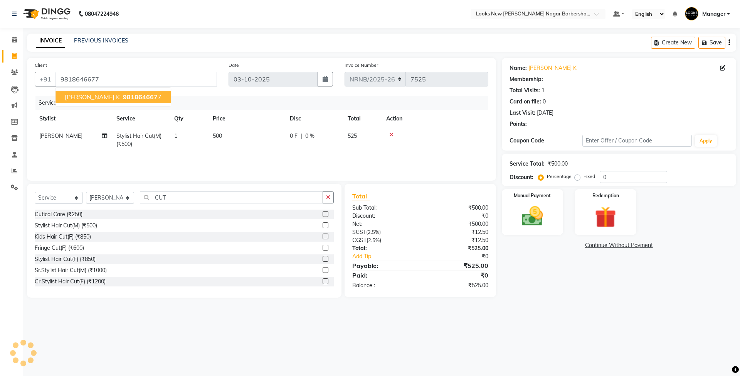
select select "1: Object"
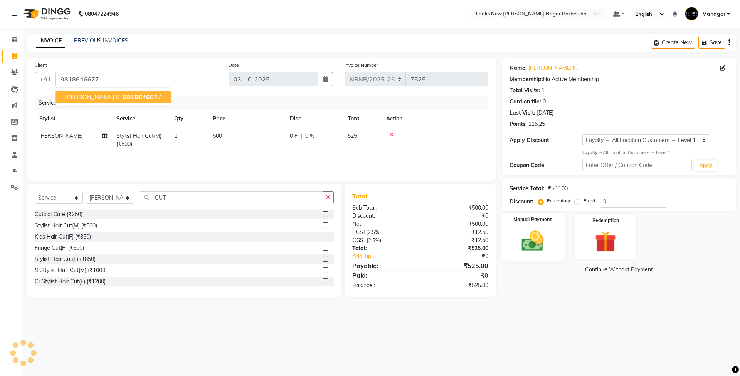
click at [522, 228] on img at bounding box center [533, 240] width 36 height 25
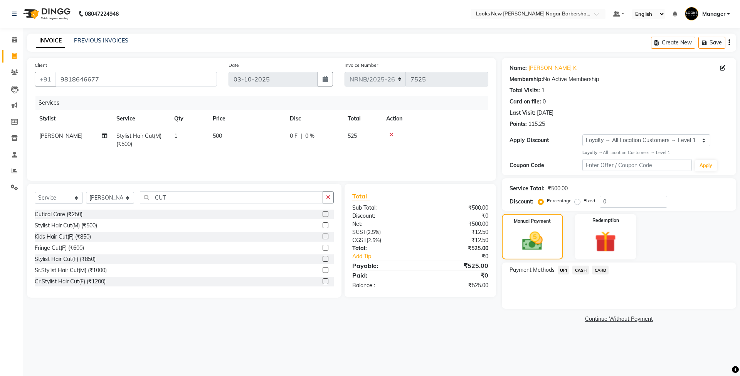
click at [580, 270] on span "CASH" at bounding box center [581, 269] width 17 height 9
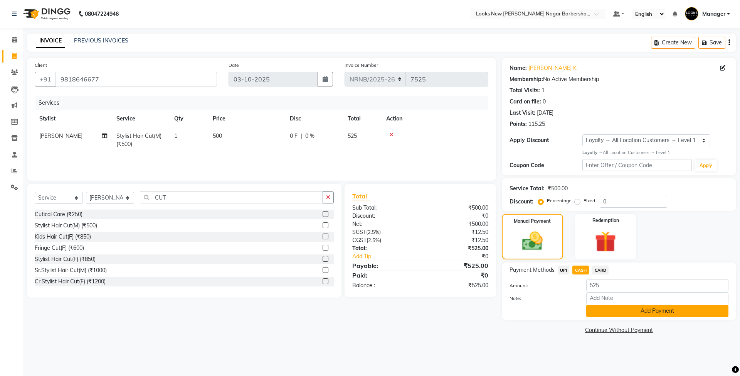
click at [598, 309] on button "Add Payment" at bounding box center [658, 311] width 142 height 12
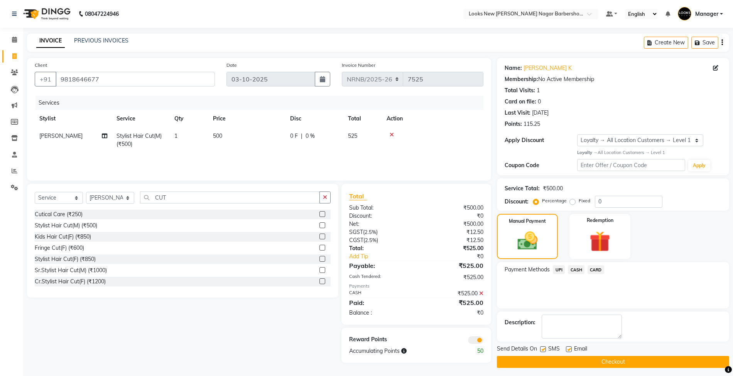
click at [550, 362] on button "Checkout" at bounding box center [613, 362] width 232 height 12
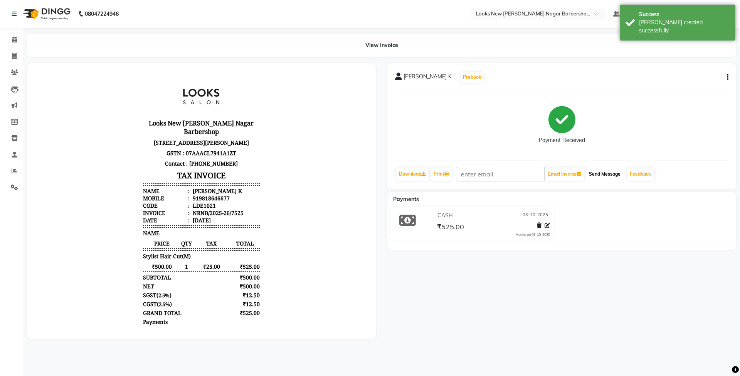
click at [600, 174] on button "Send Message" at bounding box center [605, 173] width 38 height 13
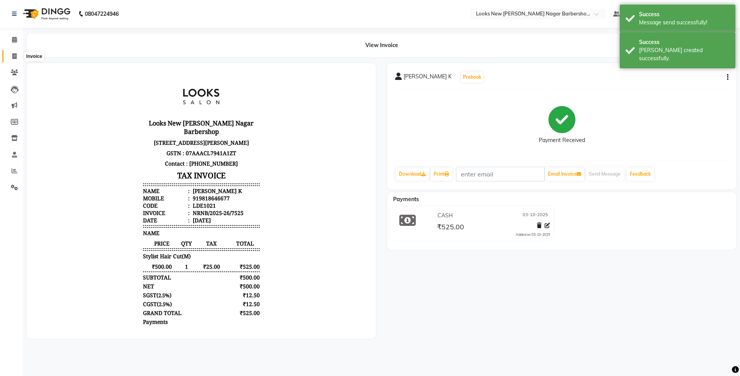
click at [13, 52] on span at bounding box center [14, 56] width 13 height 9
select select "service"
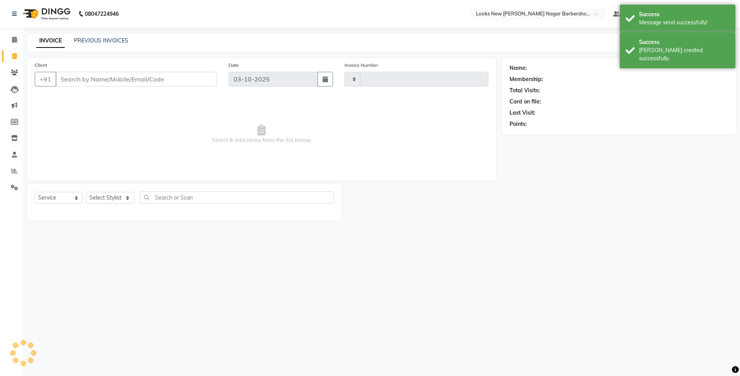
type input "7526"
select select "8705"
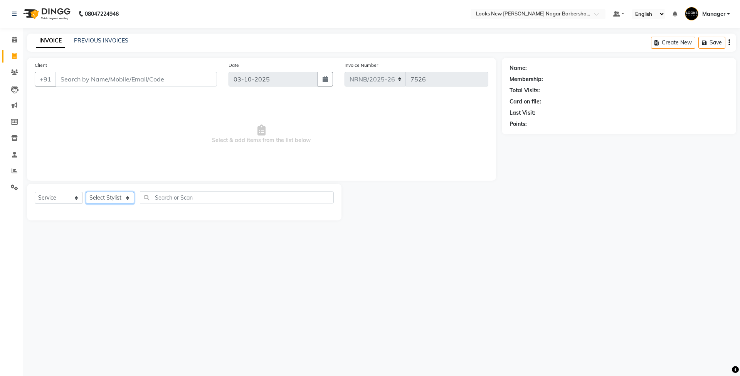
click at [120, 196] on select "Select Stylist Aakash_Pdct [PERSON_NAME] [PERSON_NAME] [PERSON_NAME] Counter_Sa…" at bounding box center [110, 198] width 48 height 12
click at [17, 39] on span at bounding box center [14, 39] width 13 height 9
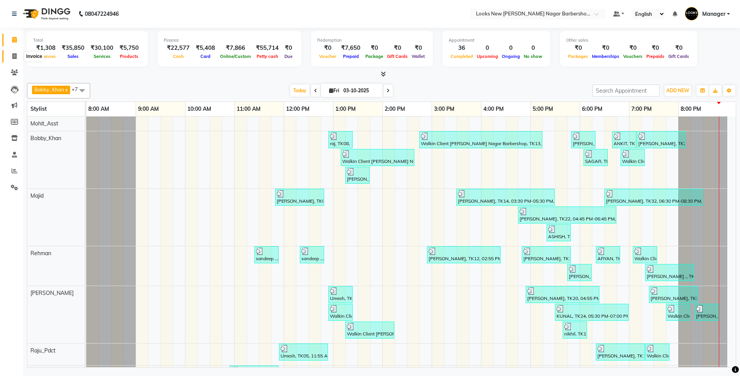
click at [13, 54] on icon at bounding box center [14, 56] width 4 height 6
select select "service"
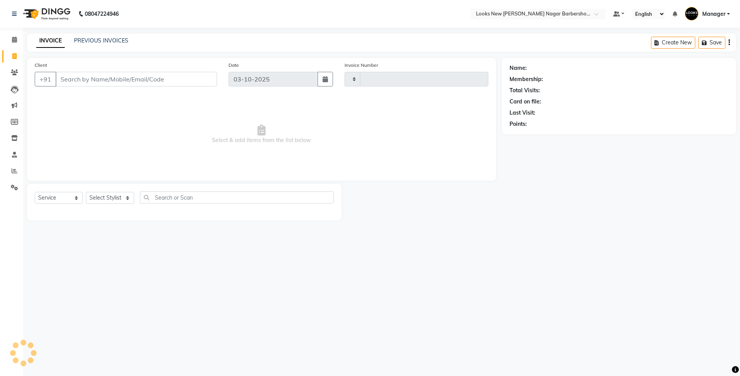
type input "7526"
select select "8705"
click at [106, 37] on link "PREVIOUS INVOICES" at bounding box center [101, 40] width 54 height 7
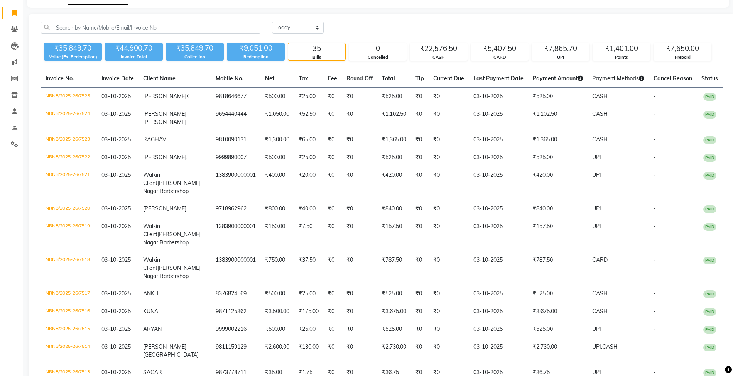
scroll to position [25, 0]
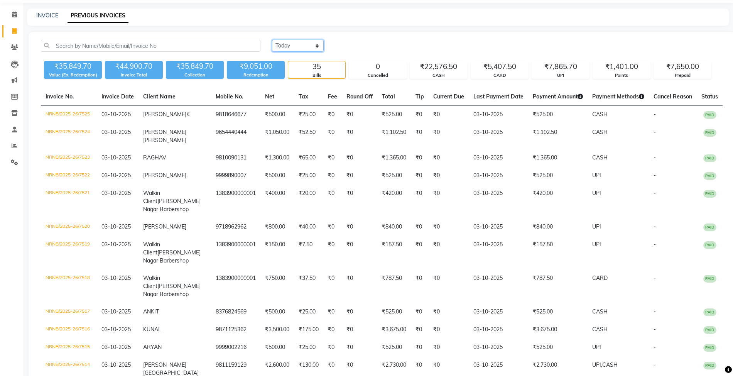
click at [310, 44] on select "Today Yesterday Custom Range" at bounding box center [298, 46] width 52 height 12
click at [272, 40] on select "Today Yesterday Custom Range" at bounding box center [298, 46] width 52 height 12
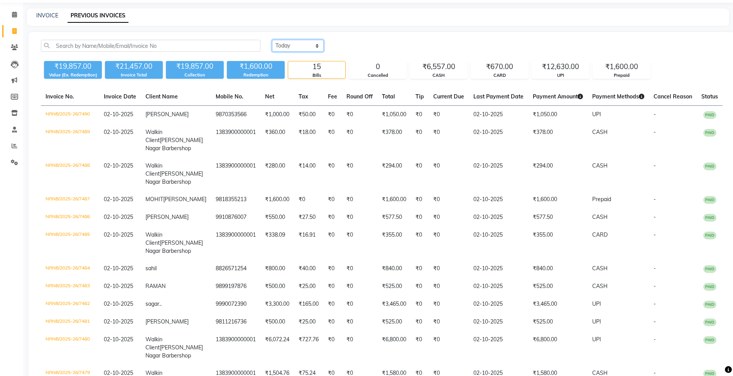
click at [305, 46] on select "Today Yesterday Custom Range" at bounding box center [298, 46] width 52 height 12
select select "range"
click at [272, 40] on select "Today Yesterday Custom Range" at bounding box center [298, 46] width 52 height 12
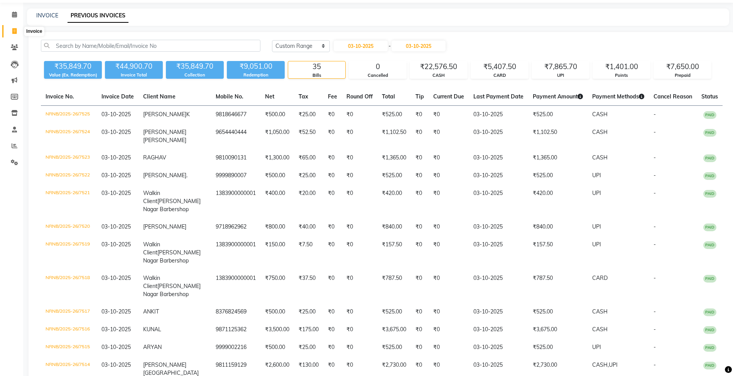
click at [16, 30] on icon at bounding box center [14, 31] width 4 height 6
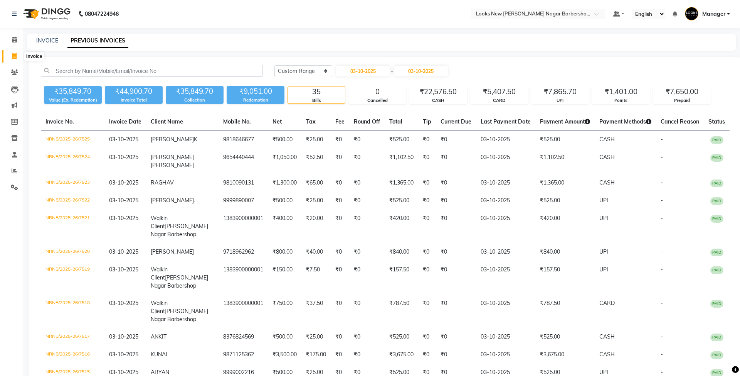
select select "service"
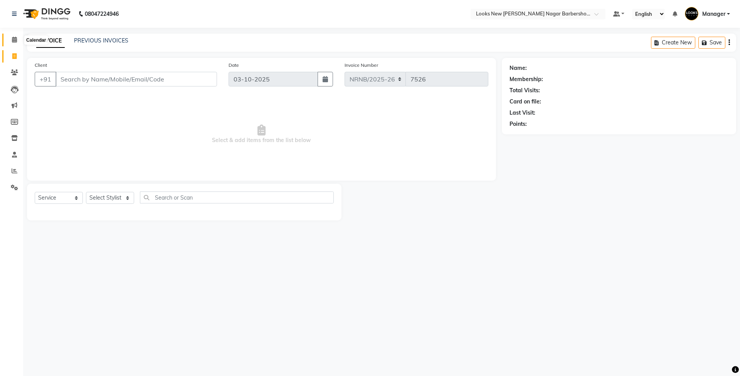
click at [11, 39] on span at bounding box center [14, 39] width 13 height 9
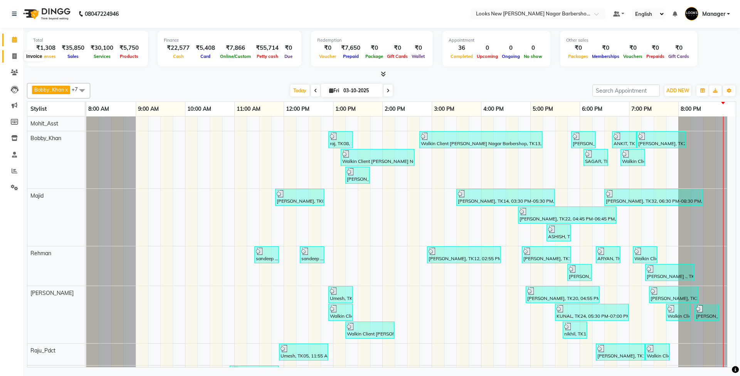
click at [10, 52] on span at bounding box center [14, 56] width 13 height 9
select select "service"
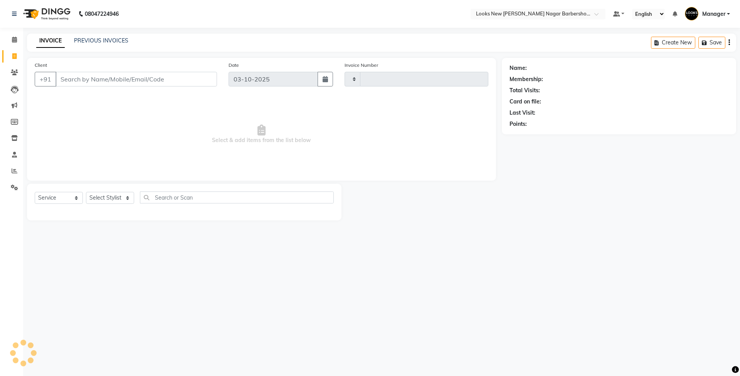
type input "7526"
select select "8705"
click at [96, 195] on select "Select Stylist Aakash_Pdct [PERSON_NAME] [PERSON_NAME] [PERSON_NAME] Counter_Sa…" at bounding box center [110, 198] width 48 height 12
select select "87355"
click at [86, 192] on select "Select Stylist Aakash_Pdct [PERSON_NAME] [PERSON_NAME] [PERSON_NAME] Counter_Sa…" at bounding box center [110, 198] width 48 height 12
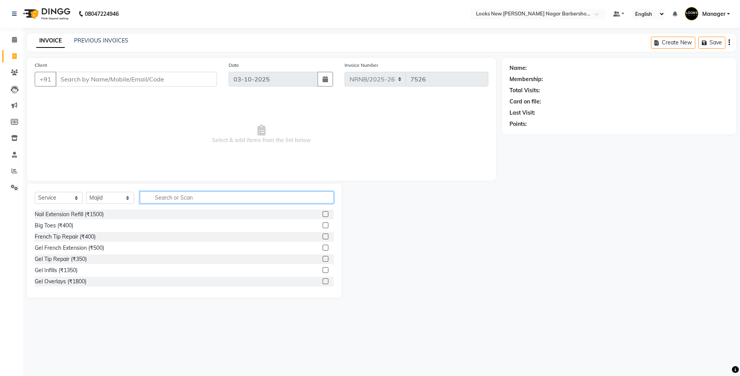
click at [170, 201] on input "text" at bounding box center [237, 197] width 194 height 12
type input "CUT"
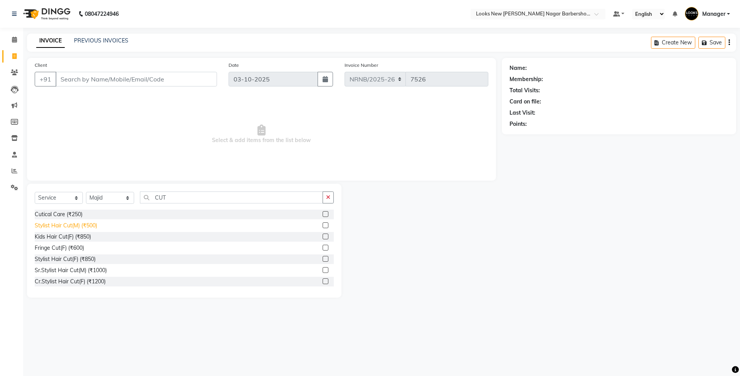
click at [83, 224] on div "Stylist Hair Cut(M) (₹500)" at bounding box center [66, 225] width 62 height 8
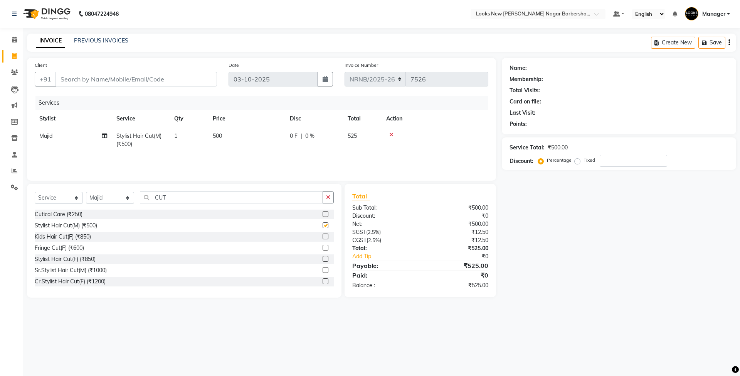
checkbox input "false"
drag, startPoint x: 178, startPoint y: 197, endPoint x: 123, endPoint y: 197, distance: 54.8
click at [123, 197] on div "Select Service Product Membership Package Voucher Prepaid Gift Card Select Styl…" at bounding box center [184, 200] width 299 height 18
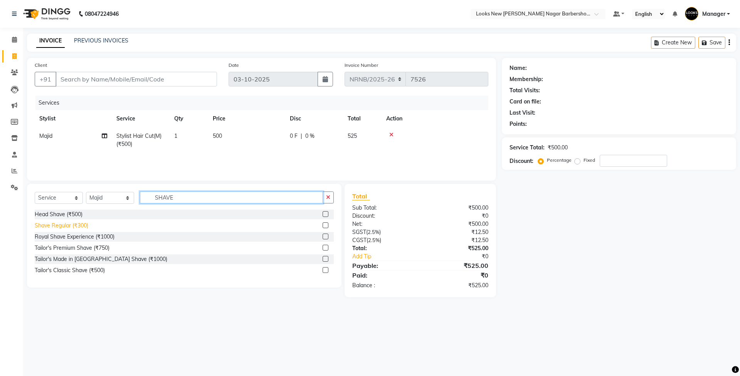
type input "SHAVE"
click at [61, 225] on div "Shave Regular (₹300)" at bounding box center [62, 225] width 54 height 8
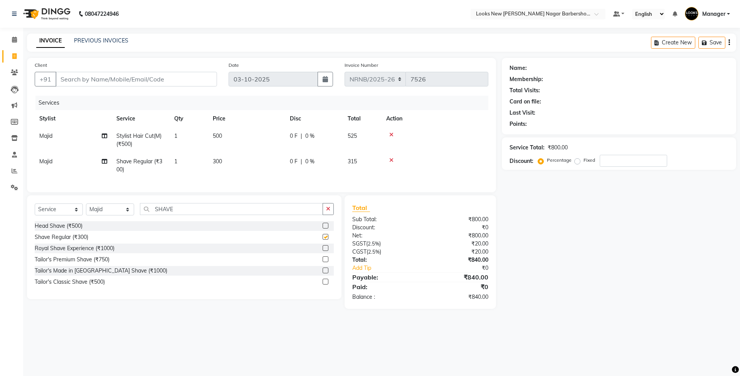
checkbox input "false"
drag, startPoint x: 189, startPoint y: 219, endPoint x: 96, endPoint y: 212, distance: 92.5
click at [96, 213] on div "Select Service Product Membership Package Voucher Prepaid Gift Card Select Styl…" at bounding box center [184, 212] width 299 height 18
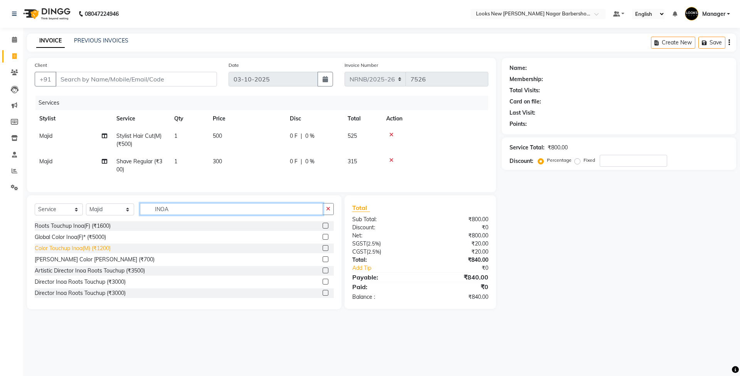
type input "INOA"
click at [99, 252] on div "Color Touchup Inoa(M) (₹1200)" at bounding box center [73, 248] width 76 height 8
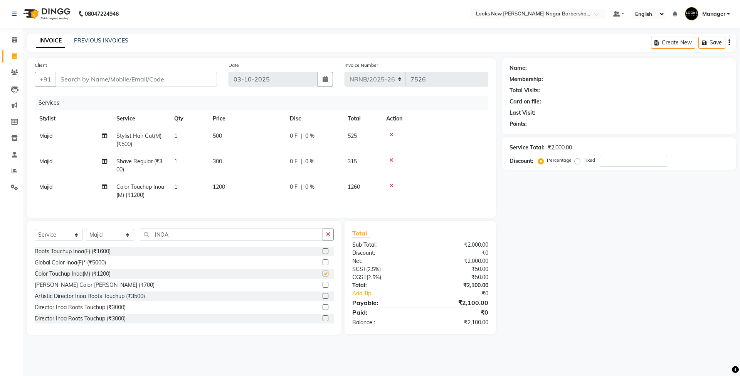
checkbox input "false"
click at [249, 194] on td "1200" at bounding box center [246, 190] width 77 height 25
select select "87355"
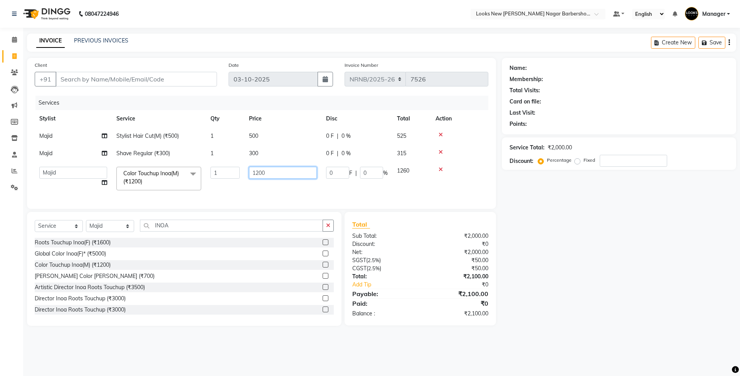
drag, startPoint x: 280, startPoint y: 171, endPoint x: 230, endPoint y: 167, distance: 49.9
click at [230, 167] on tr "Aakash_Pdct Afsar Ahmed Ashmita Ayesha Bobby_Asst Bobby_Khan Counter_Sales Kama…" at bounding box center [262, 178] width 454 height 33
type input "1100"
drag, startPoint x: 580, startPoint y: 203, endPoint x: 484, endPoint y: 161, distance: 105.0
click at [580, 201] on div "Name: Membership: Total Visits: Card on file: Last Visit: Points: Service Total…" at bounding box center [622, 192] width 240 height 268
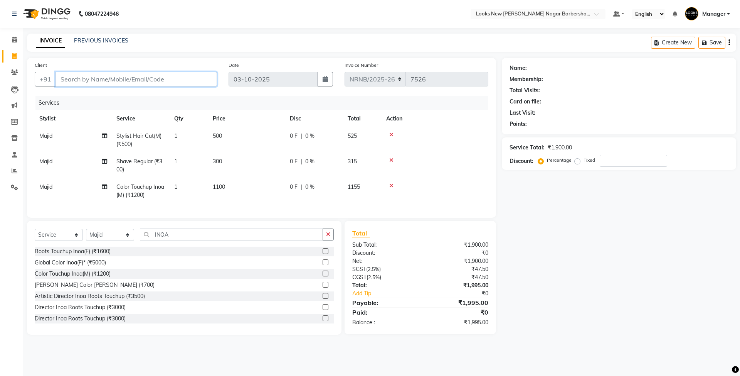
click at [113, 73] on input "Client" at bounding box center [137, 79] width 162 height 15
type input "9"
type input "0"
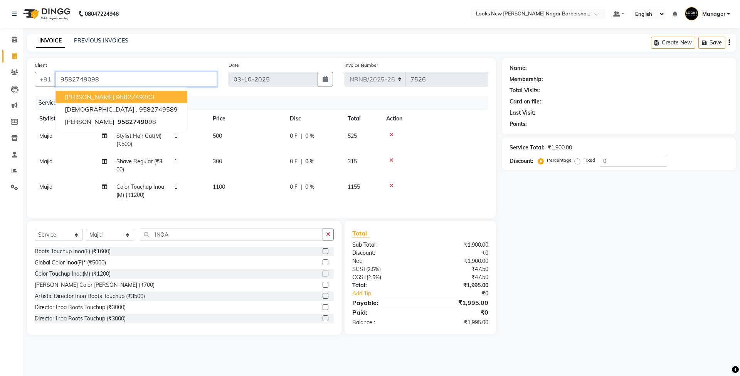
type input "9582749098"
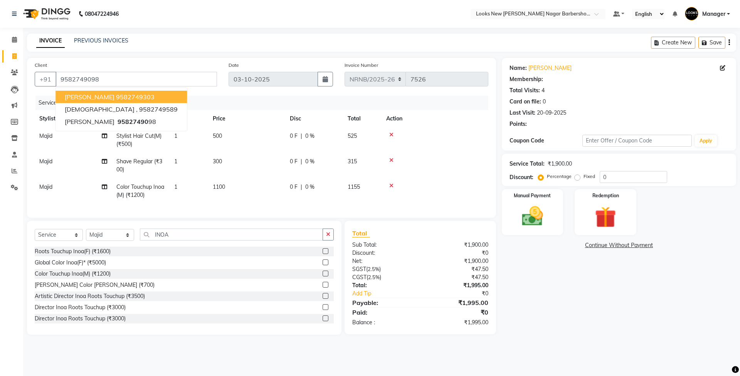
select select "1: Object"
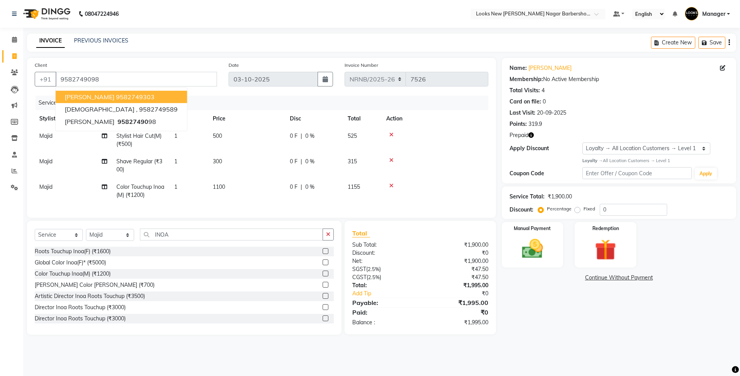
click at [564, 320] on div "Name: Amit Khanna Membership: No Active Membership Total Visits: 4 Card on file…" at bounding box center [622, 196] width 240 height 277
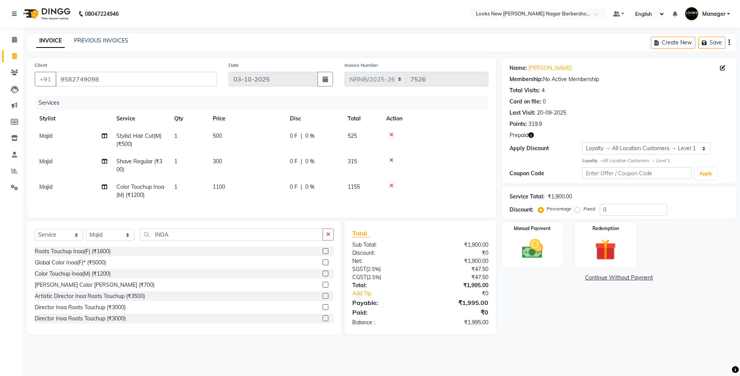
click at [532, 133] on icon "button" at bounding box center [531, 134] width 5 height 5
click at [543, 245] on img at bounding box center [533, 248] width 36 height 25
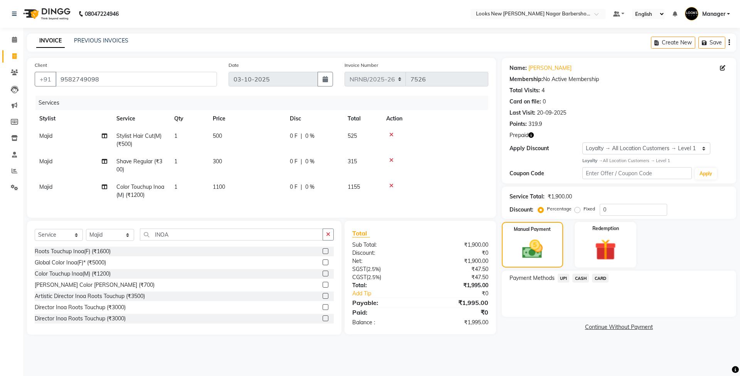
click at [563, 278] on span "UPI" at bounding box center [564, 277] width 12 height 9
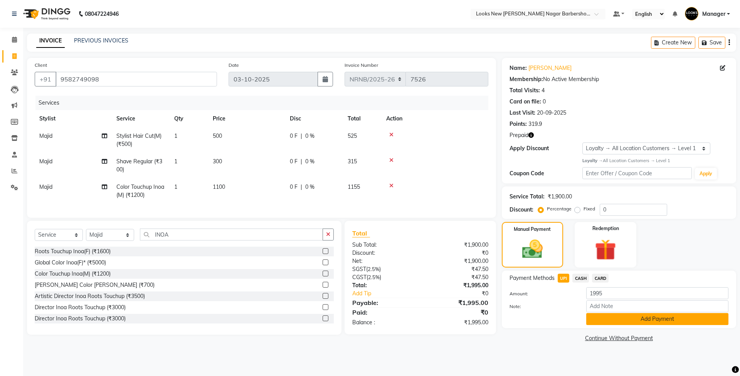
click at [597, 314] on button "Add Payment" at bounding box center [658, 319] width 142 height 12
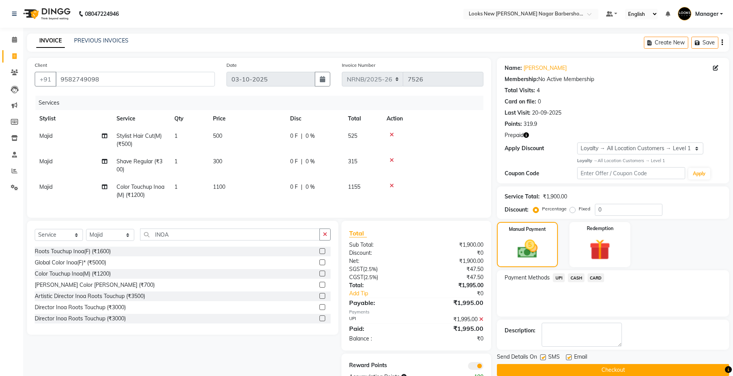
scroll to position [32, 0]
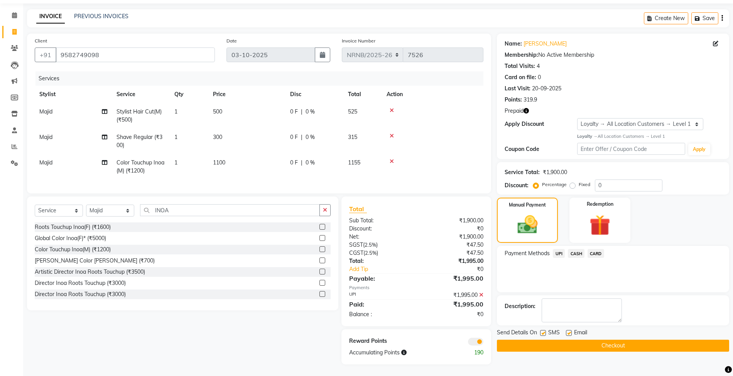
click at [579, 339] on button "Checkout" at bounding box center [613, 345] width 232 height 12
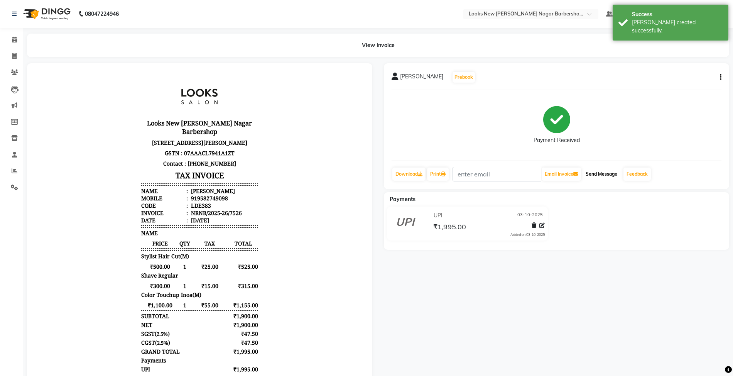
click at [592, 173] on button "Send Message" at bounding box center [601, 173] width 38 height 13
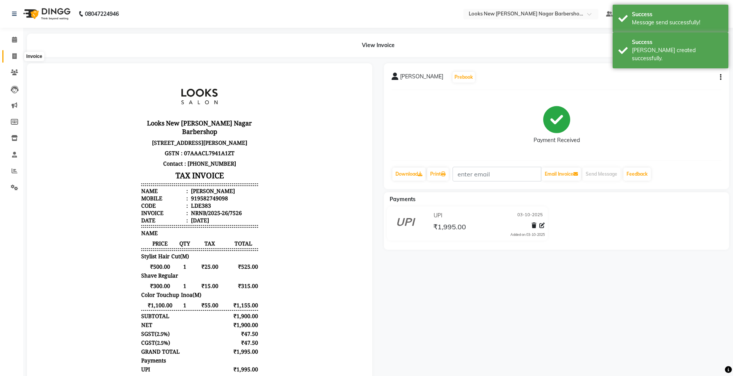
click at [15, 54] on icon at bounding box center [14, 56] width 4 height 6
select select "service"
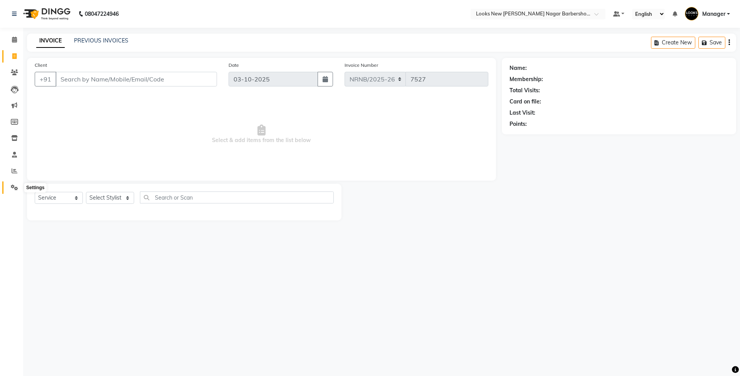
click at [13, 187] on icon at bounding box center [14, 187] width 7 height 6
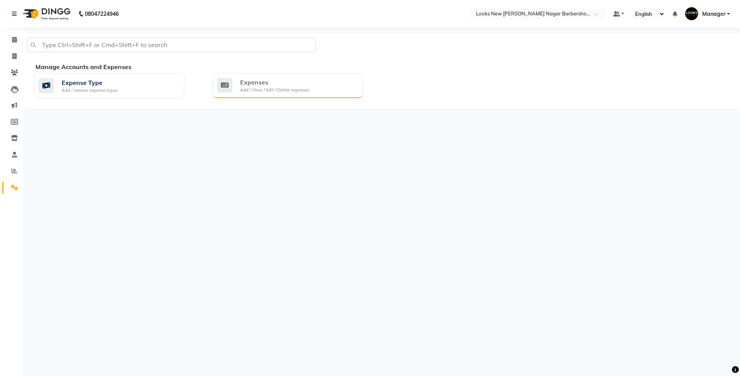
click at [233, 85] on div "Expenses Add / View / Edit / Delete expenses" at bounding box center [287, 86] width 140 height 16
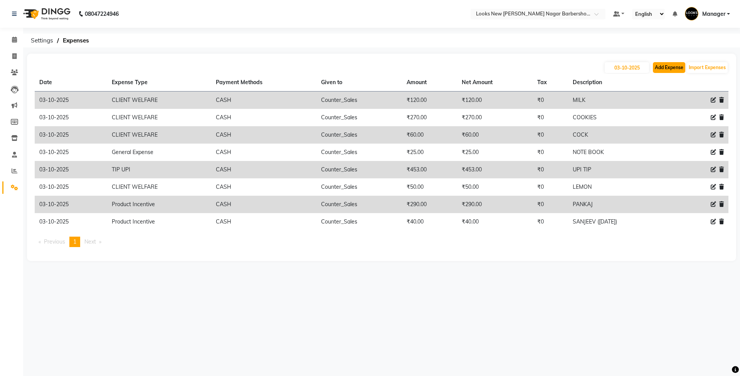
click at [659, 66] on button "Add Expense" at bounding box center [669, 67] width 32 height 11
select select "1"
select select "7917"
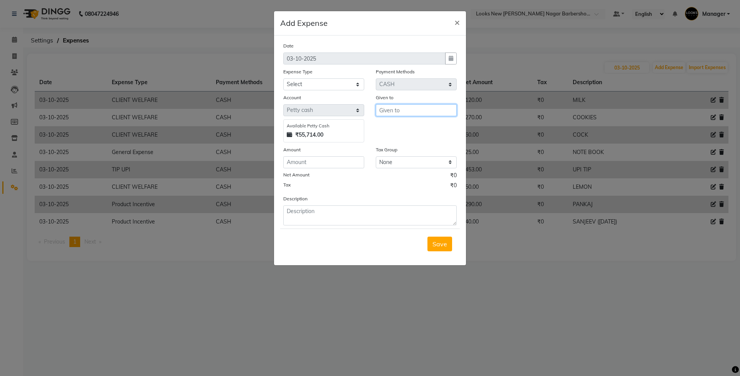
click at [398, 108] on input "text" at bounding box center [416, 110] width 81 height 12
click at [338, 83] on select "Select Accommodation Aesthetics Bank Deposit BLINKIT Cash Handover Client Refun…" at bounding box center [323, 84] width 81 height 12
click at [457, 16] on span "×" at bounding box center [457, 22] width 5 height 12
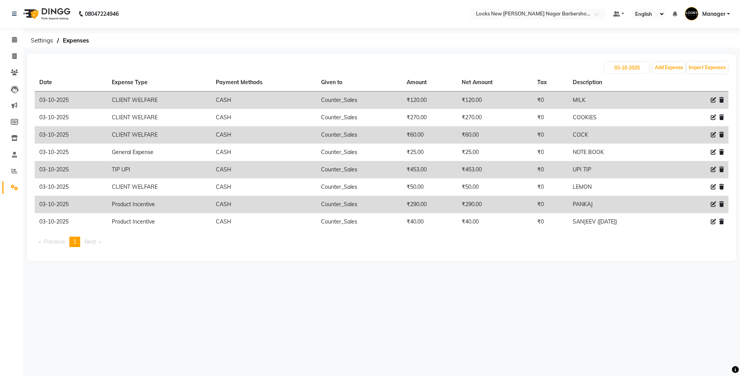
click at [711, 167] on icon at bounding box center [713, 169] width 5 height 5
select select "24070"
select select "1"
select select "7917"
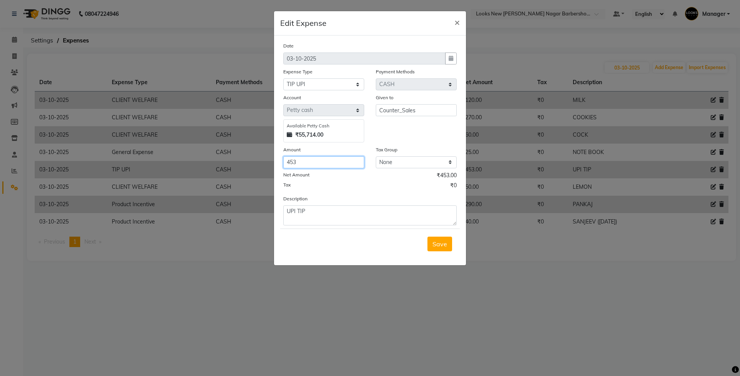
drag, startPoint x: 326, startPoint y: 164, endPoint x: 246, endPoint y: 160, distance: 80.3
click at [246, 160] on ngb-modal-window "Edit Expense × Date 03-10-2025 Expense Type Select Accommodation Aesthetics Ban…" at bounding box center [370, 188] width 740 height 376
type input "558"
click at [447, 246] on button "Save" at bounding box center [440, 243] width 25 height 15
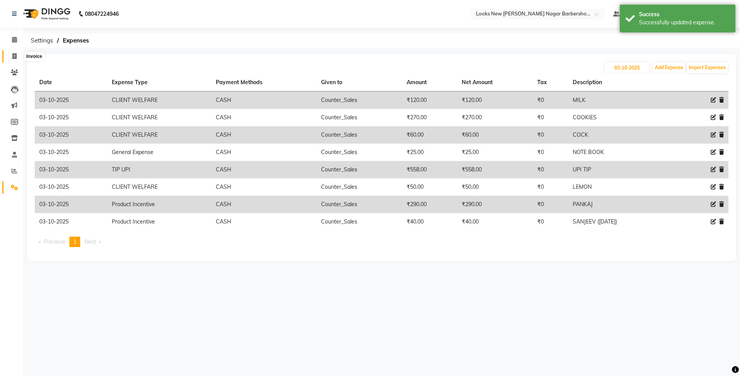
click at [13, 57] on icon at bounding box center [14, 56] width 4 height 6
select select "service"
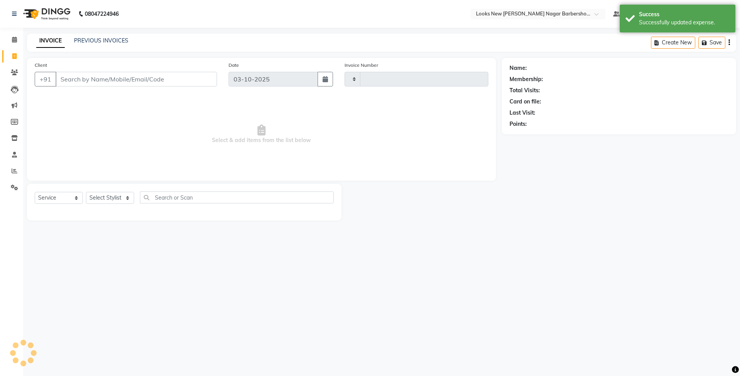
type input "7527"
select select "8705"
click at [14, 37] on icon at bounding box center [14, 40] width 5 height 6
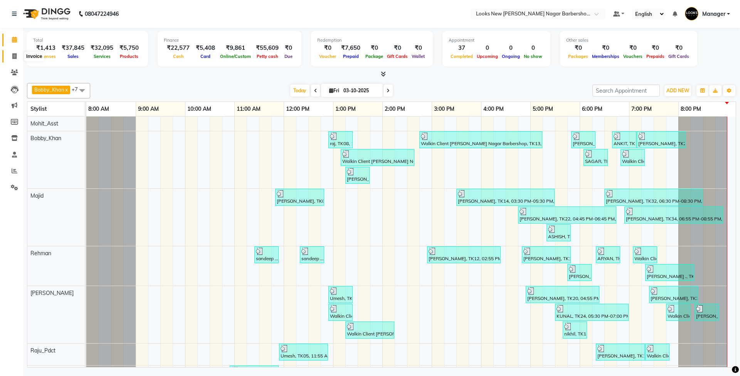
click at [11, 53] on span at bounding box center [14, 56] width 13 height 9
select select "service"
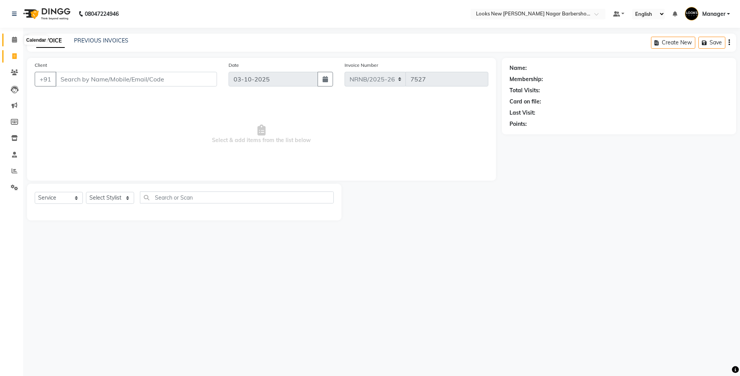
click at [13, 37] on icon at bounding box center [14, 40] width 5 height 6
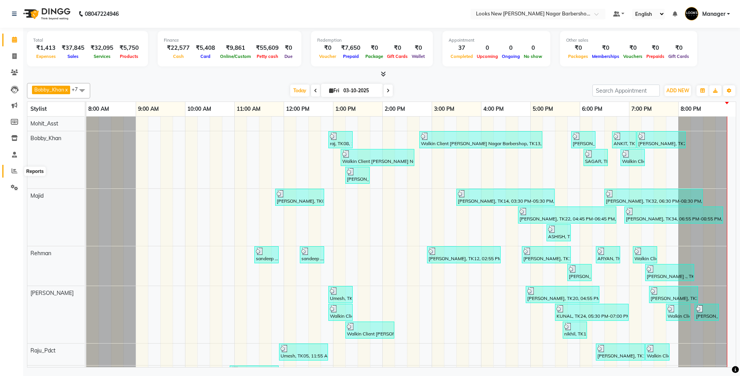
click at [12, 170] on icon at bounding box center [15, 171] width 6 height 6
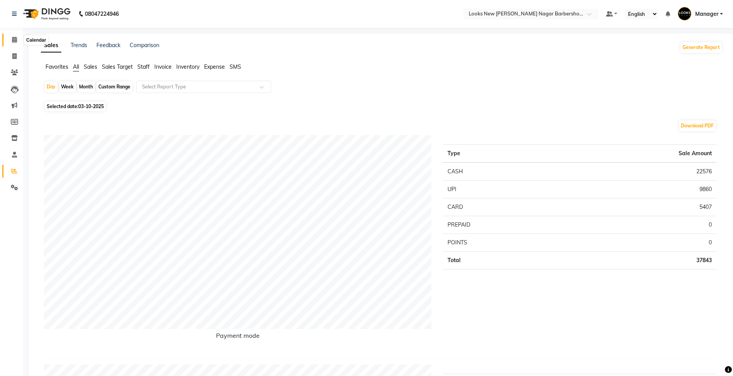
click at [19, 43] on span at bounding box center [14, 39] width 13 height 9
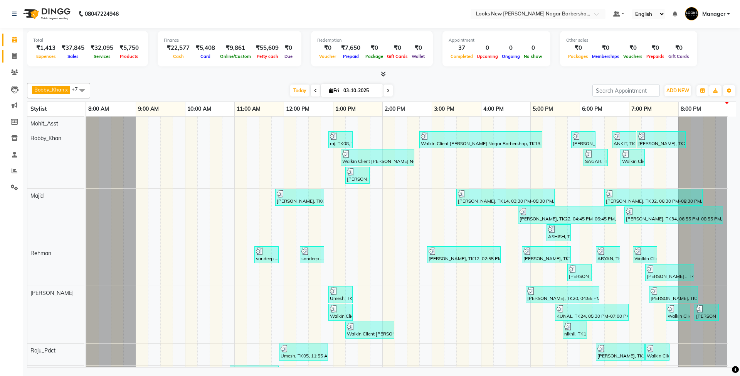
click at [15, 61] on link "Invoice" at bounding box center [11, 56] width 19 height 13
select select "service"
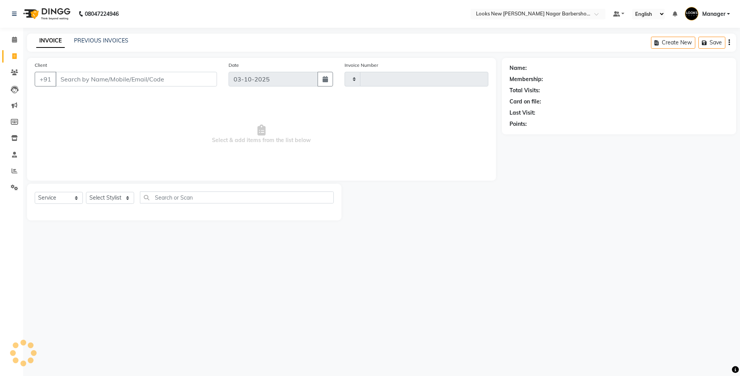
type input "7527"
select select "8705"
click at [85, 76] on input "Client" at bounding box center [137, 79] width 162 height 15
click at [99, 201] on select "Select Stylist Aakash_Pdct [PERSON_NAME] [PERSON_NAME] [PERSON_NAME] Counter_Sa…" at bounding box center [110, 198] width 48 height 12
select select "87357"
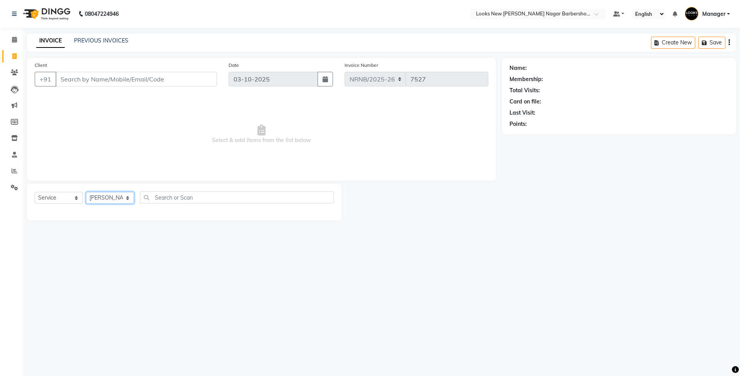
click at [86, 192] on select "Select Stylist Aakash_Pdct [PERSON_NAME] [PERSON_NAME] [PERSON_NAME] Counter_Sa…" at bounding box center [110, 198] width 48 height 12
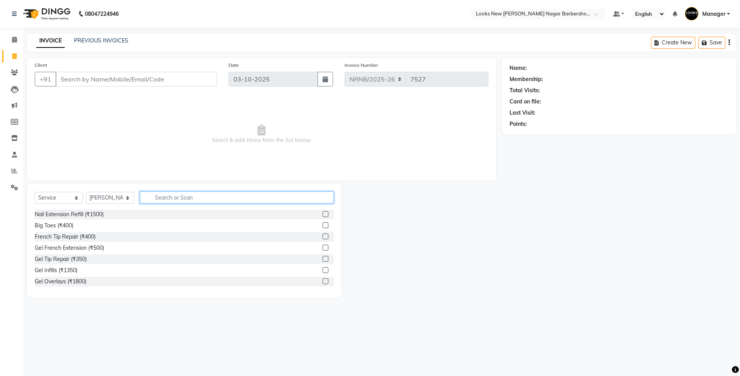
click at [167, 194] on input "text" at bounding box center [237, 197] width 194 height 12
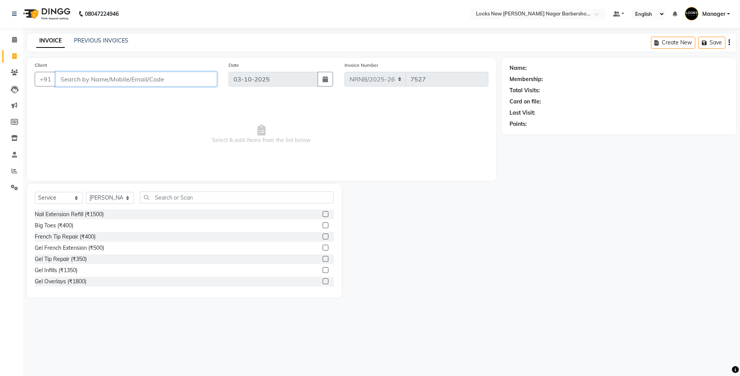
click at [87, 83] on input "Client" at bounding box center [137, 79] width 162 height 15
type input "9"
type input "9540677998"
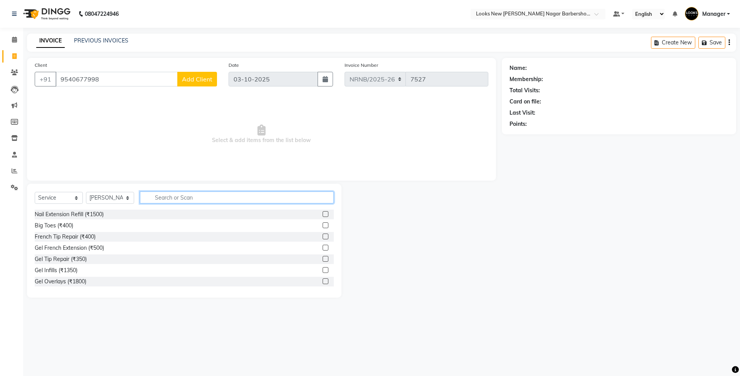
click at [185, 199] on input "text" at bounding box center [237, 197] width 194 height 12
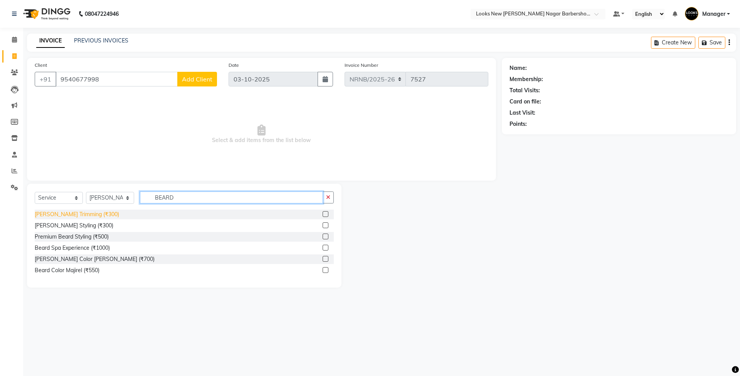
type input "BEARD"
click at [64, 213] on div "[PERSON_NAME] Trimming (₹300)" at bounding box center [77, 214] width 84 height 8
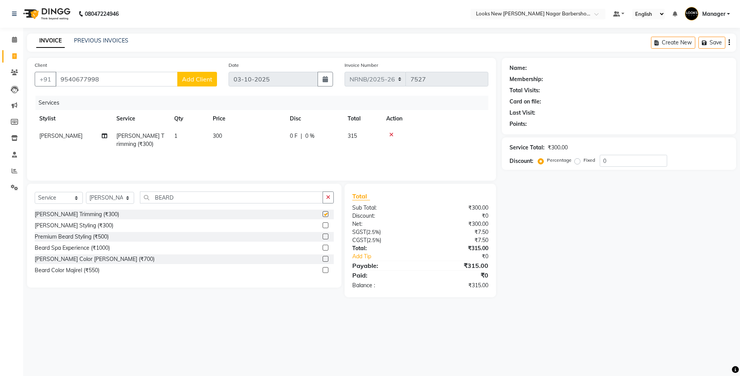
checkbox input "false"
click at [192, 77] on span "Add Client" at bounding box center [197, 79] width 30 height 8
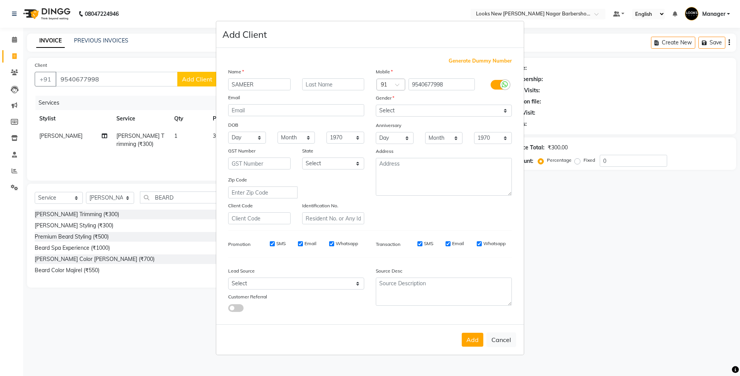
type input "SAMEER"
click at [393, 108] on select "Select [DEMOGRAPHIC_DATA] [DEMOGRAPHIC_DATA] Other Prefer Not To Say" at bounding box center [444, 111] width 136 height 12
select select "[DEMOGRAPHIC_DATA]"
click at [376, 105] on select "Select [DEMOGRAPHIC_DATA] [DEMOGRAPHIC_DATA] Other Prefer Not To Say" at bounding box center [444, 111] width 136 height 12
click at [342, 164] on select "Select [GEOGRAPHIC_DATA] [GEOGRAPHIC_DATA] [GEOGRAPHIC_DATA] [GEOGRAPHIC_DATA] …" at bounding box center [333, 163] width 62 height 12
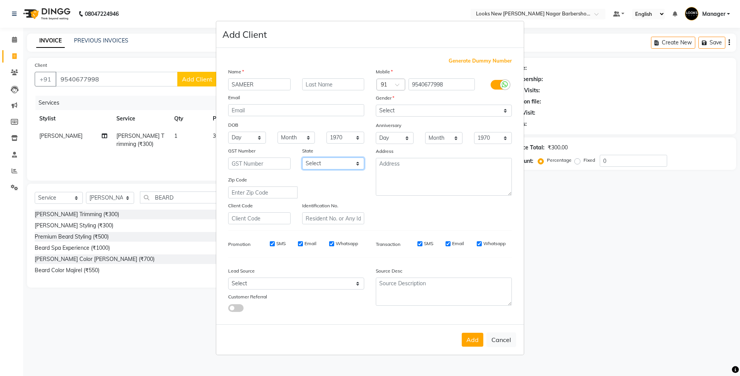
select select "10"
click at [302, 157] on select "Select [GEOGRAPHIC_DATA] [GEOGRAPHIC_DATA] [GEOGRAPHIC_DATA] [GEOGRAPHIC_DATA] …" at bounding box center [333, 163] width 62 height 12
click at [474, 334] on button "Add" at bounding box center [473, 339] width 22 height 14
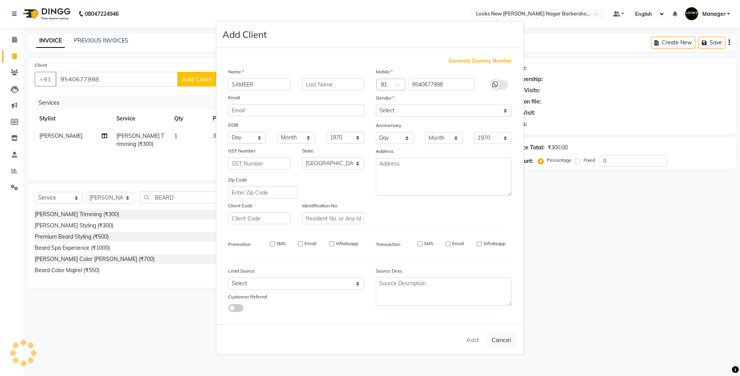
select select
select select "null"
select select
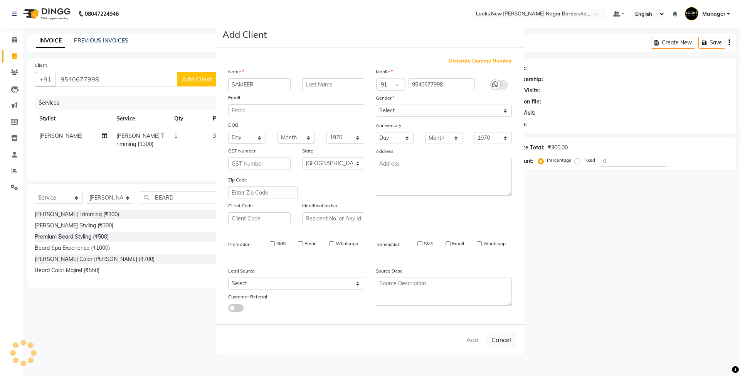
select select
checkbox input "false"
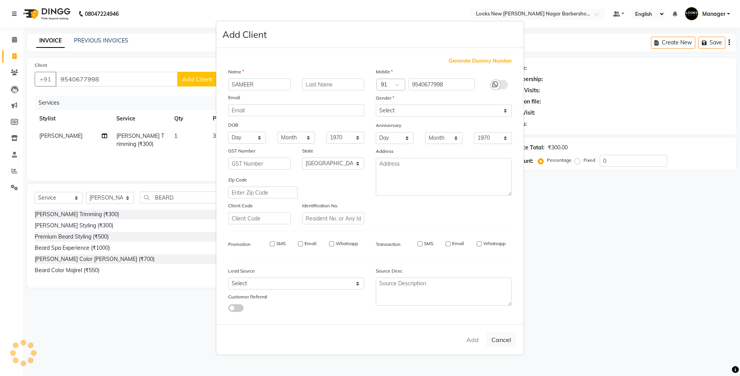
checkbox input "false"
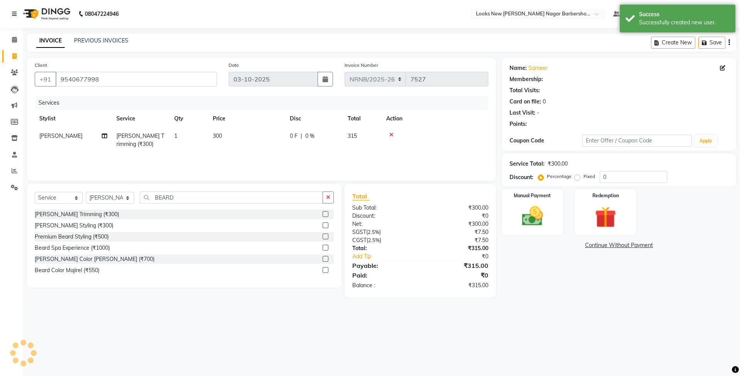
select select "1: Object"
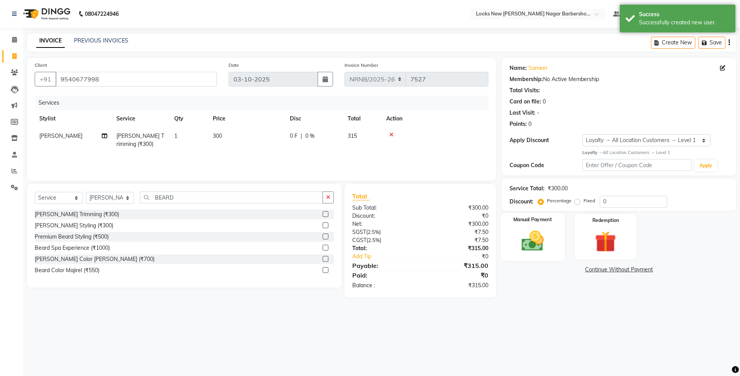
click at [540, 236] on img at bounding box center [533, 240] width 36 height 25
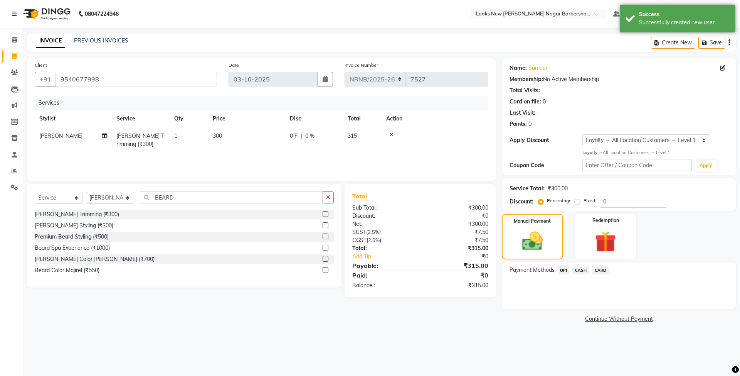
click at [580, 270] on span "CASH" at bounding box center [581, 269] width 17 height 9
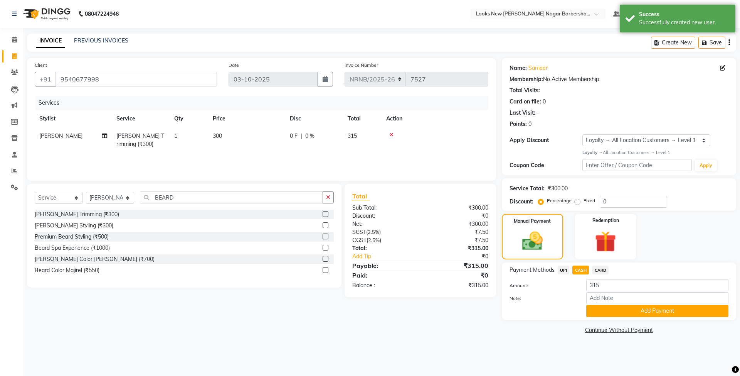
click at [604, 309] on button "Add Payment" at bounding box center [658, 311] width 142 height 12
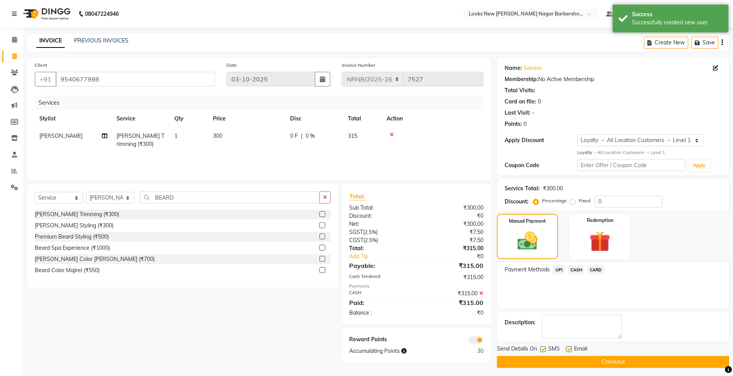
click at [569, 361] on button "Checkout" at bounding box center [613, 362] width 232 height 12
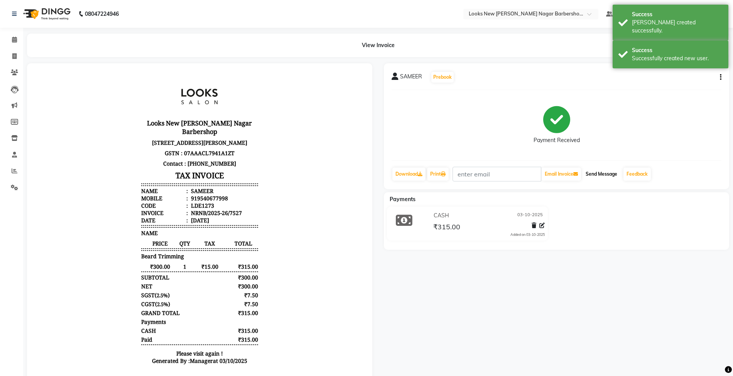
click at [604, 176] on button "Send Message" at bounding box center [601, 173] width 38 height 13
click at [16, 172] on icon at bounding box center [15, 171] width 6 height 6
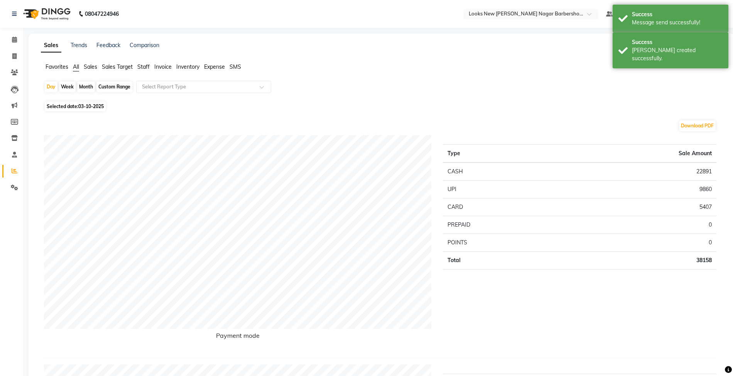
click at [147, 66] on span "Staff" at bounding box center [143, 66] width 12 height 7
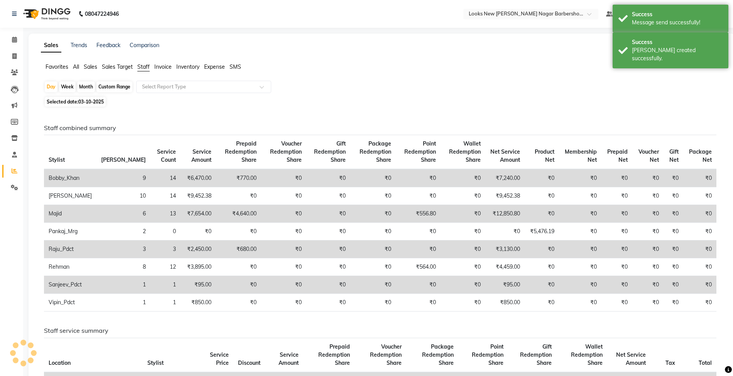
click at [164, 93] on div "Day Week Month Custom Range Select Report Type" at bounding box center [381, 88] width 675 height 14
click at [172, 91] on div "Select Report Type" at bounding box center [203, 87] width 135 height 12
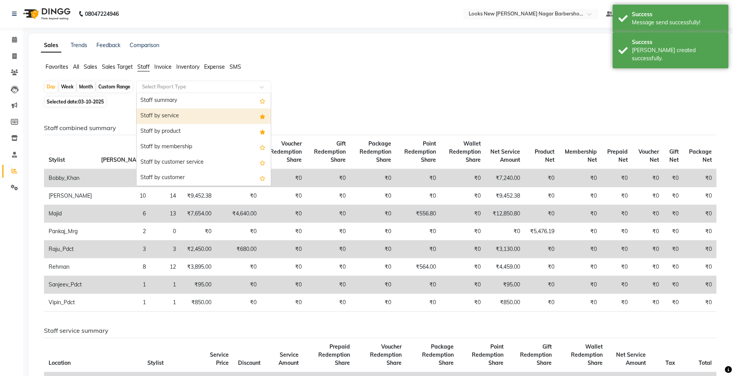
click at [174, 113] on div "Staff by service" at bounding box center [204, 115] width 134 height 15
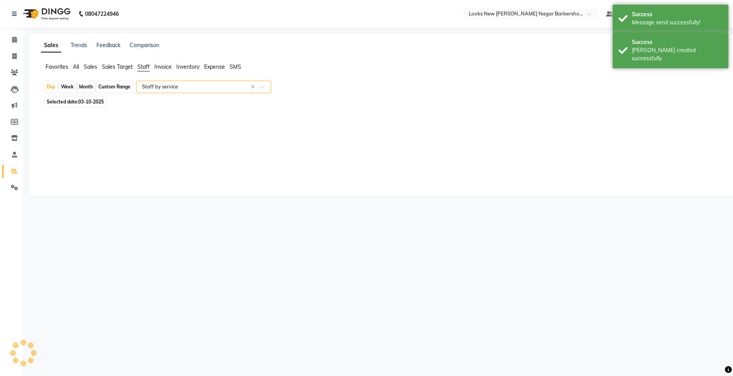
select select "full_report"
select select "csv"
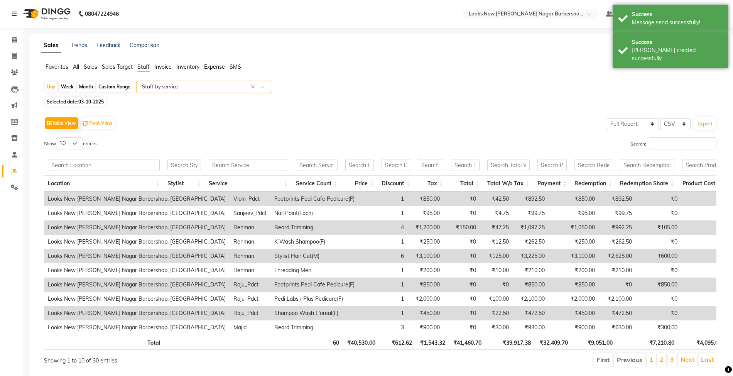
click at [539, 76] on div "Favorites All Sales Sales Target Staff Invoice Inventory Expense SMS" at bounding box center [381, 70] width 693 height 15
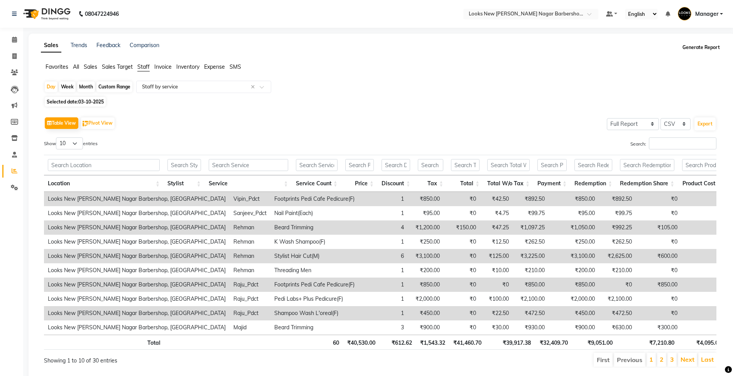
click at [703, 50] on button "Generate Report" at bounding box center [700, 47] width 41 height 11
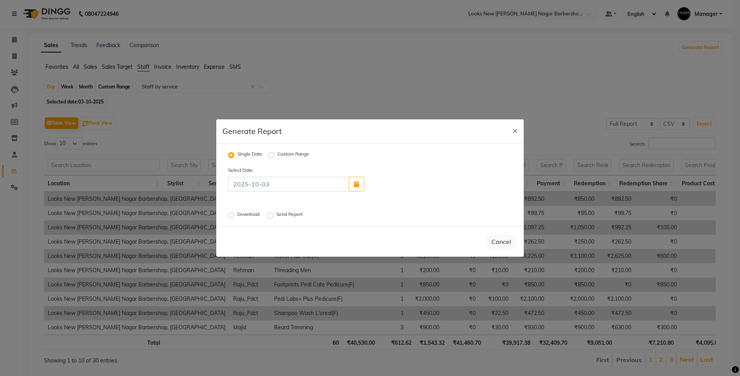
click at [252, 212] on label "Download" at bounding box center [250, 215] width 24 height 9
click at [235, 212] on input "Download" at bounding box center [232, 214] width 5 height 5
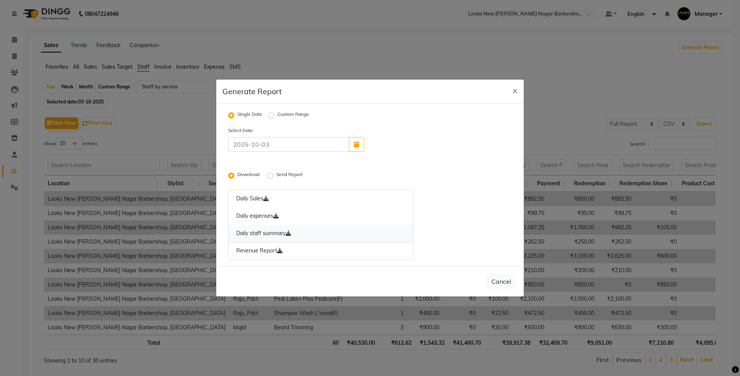
click at [286, 234] on link "Daily staff summary" at bounding box center [320, 233] width 185 height 18
click at [506, 278] on button "Cancel" at bounding box center [502, 281] width 30 height 15
radio input "false"
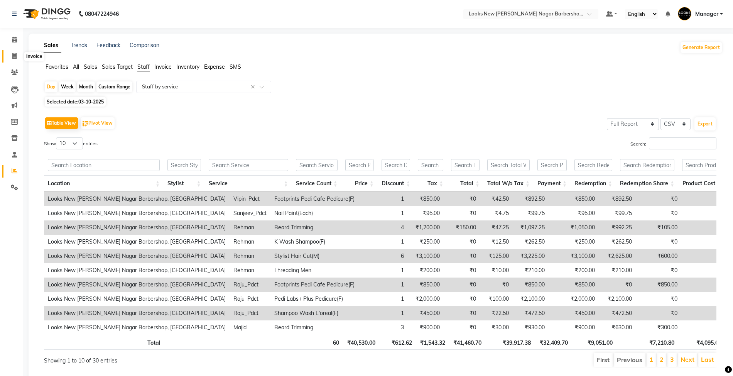
click at [16, 57] on icon at bounding box center [14, 56] width 4 height 6
select select "service"
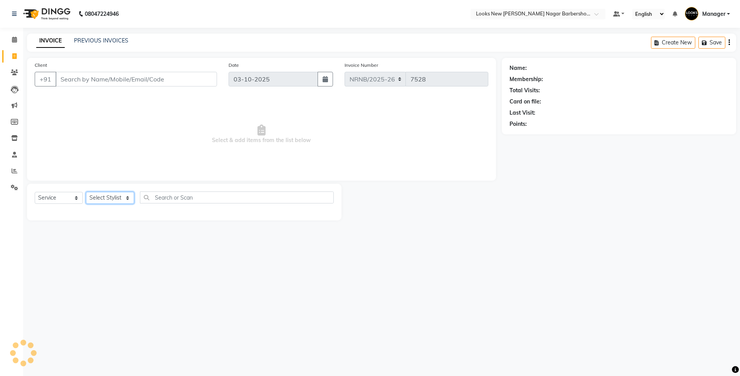
click at [125, 201] on select "Select Stylist" at bounding box center [110, 198] width 48 height 12
select select "87355"
click at [86, 192] on select "Select Stylist Aakash_Pdct [PERSON_NAME] [PERSON_NAME] [PERSON_NAME] Counter_Sa…" at bounding box center [110, 198] width 48 height 12
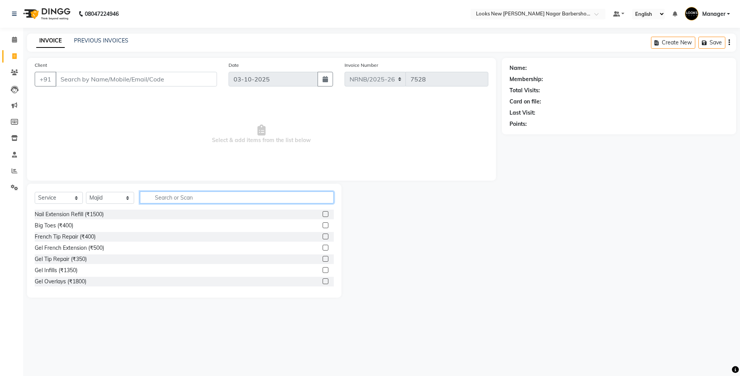
click at [170, 199] on input "text" at bounding box center [237, 197] width 194 height 12
type input "CUT"
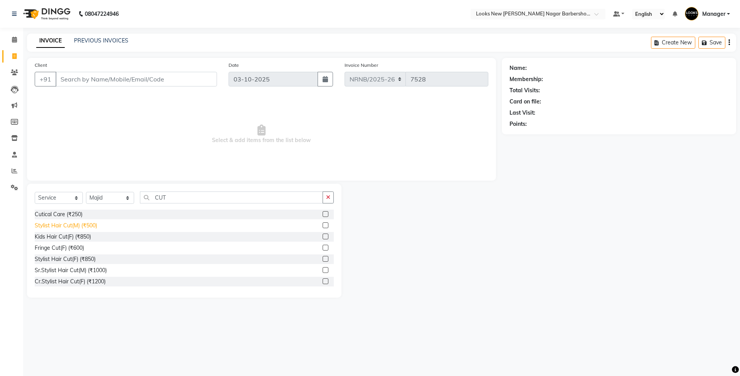
click at [95, 228] on div "Stylist Hair Cut(M) (₹500)" at bounding box center [66, 225] width 62 height 8
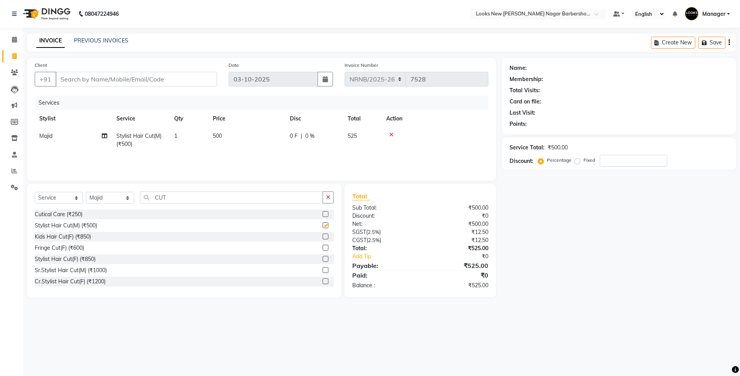
checkbox input "false"
drag, startPoint x: 193, startPoint y: 198, endPoint x: 125, endPoint y: 189, distance: 68.9
click at [127, 189] on div "Select Service Product Membership Package Voucher Prepaid Gift Card Select Styl…" at bounding box center [184, 241] width 315 height 114
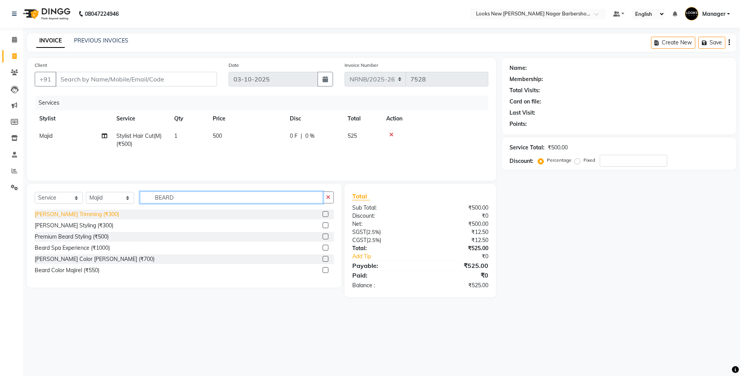
type input "BEARD"
click at [73, 212] on div "[PERSON_NAME] Trimming (₹300)" at bounding box center [77, 214] width 84 height 8
checkbox input "false"
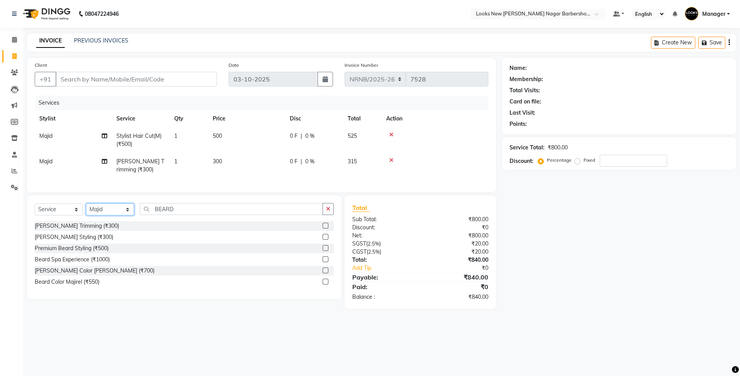
click at [110, 215] on select "Select Stylist Aakash_Pdct [PERSON_NAME] [PERSON_NAME] [PERSON_NAME] Counter_Sa…" at bounding box center [110, 209] width 48 height 12
select select "87360"
click at [86, 211] on select "Select Stylist Aakash_Pdct [PERSON_NAME] [PERSON_NAME] [PERSON_NAME] Counter_Sa…" at bounding box center [110, 209] width 48 height 12
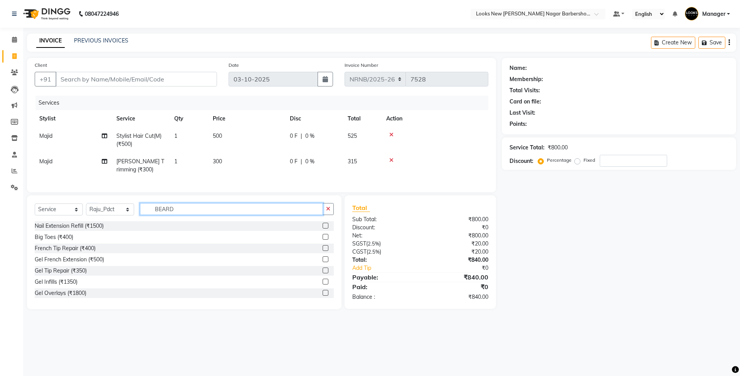
drag, startPoint x: 206, startPoint y: 216, endPoint x: 68, endPoint y: 201, distance: 138.2
click at [68, 201] on div "Client +91 Date [DATE] Invoice Number NRNB/2025-26 V/2025 V/[PHONE_NUMBER] Serv…" at bounding box center [261, 183] width 481 height 251
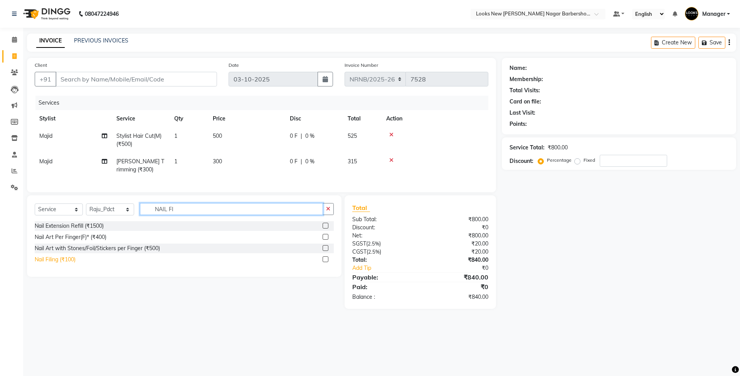
type input "NAIL FI"
click at [52, 263] on div "Nail Filing (₹100)" at bounding box center [55, 259] width 41 height 8
checkbox input "false"
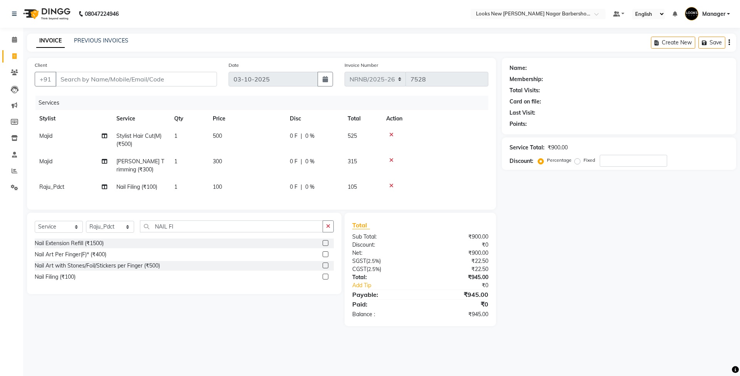
click at [236, 182] on td "100" at bounding box center [246, 186] width 77 height 17
select select "87360"
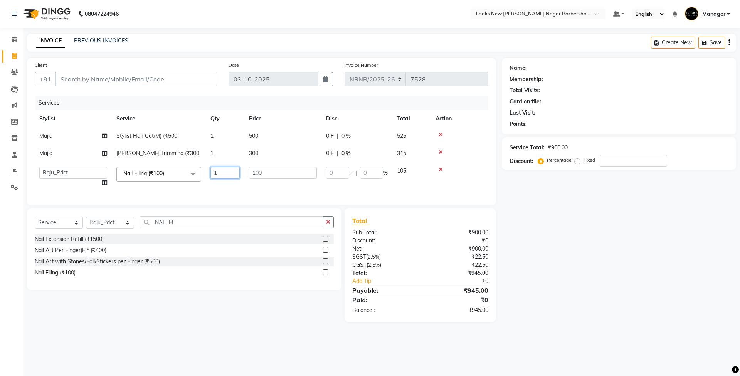
drag, startPoint x: 224, startPoint y: 171, endPoint x: 150, endPoint y: 163, distance: 74.5
click at [187, 165] on tr "Aakash_Pdct [PERSON_NAME] [PERSON_NAME] Counter_Sales [PERSON_NAME] Manager [PE…" at bounding box center [262, 176] width 454 height 29
type input "2"
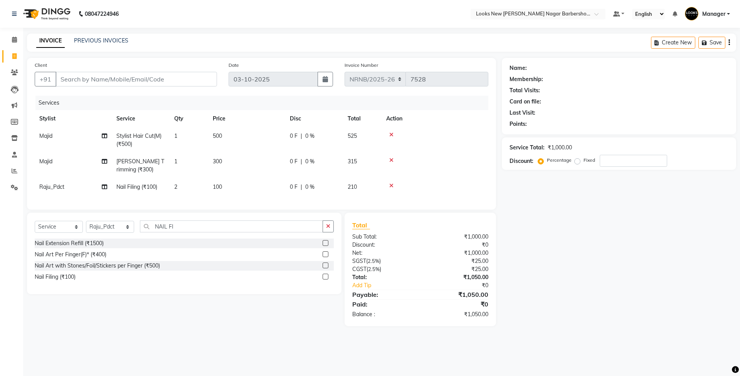
click at [578, 204] on div "Name: Membership: Total Visits: Card on file: Last Visit: Points: Service Total…" at bounding box center [622, 192] width 240 height 268
click at [150, 78] on input "Client" at bounding box center [137, 79] width 162 height 15
type input "9"
type input "0"
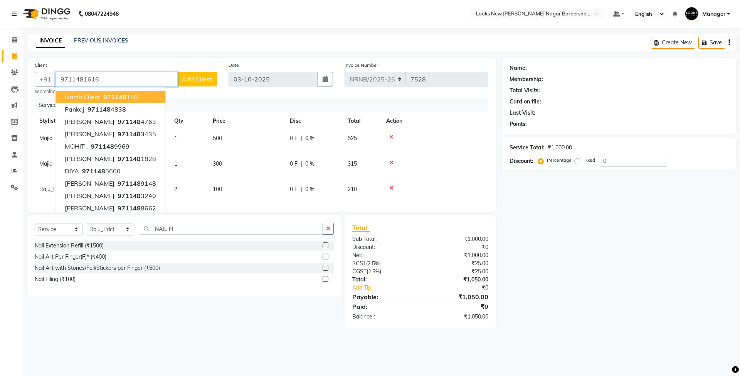
type input "9711481616"
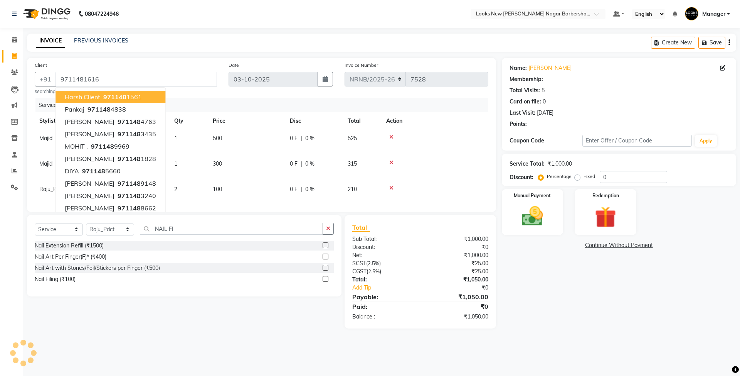
select select "1: Object"
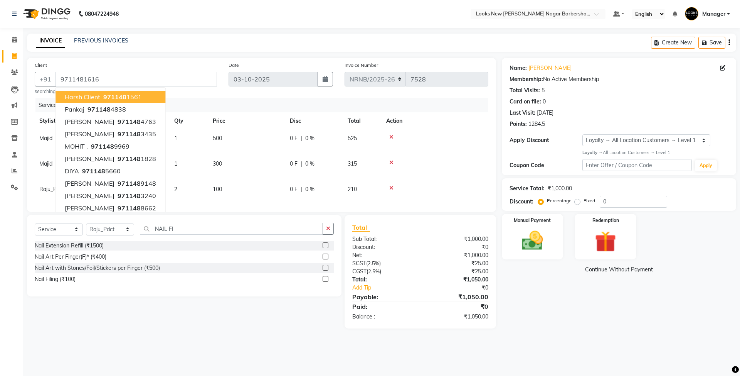
click at [609, 328] on div "Name: [PERSON_NAME] Membership: No Active Membership Total Visits: 5 Card on fi…" at bounding box center [622, 193] width 240 height 270
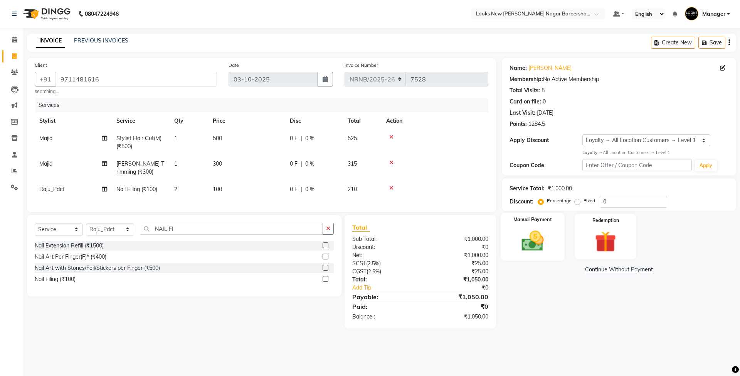
click at [553, 243] on div "Manual Payment" at bounding box center [533, 235] width 64 height 47
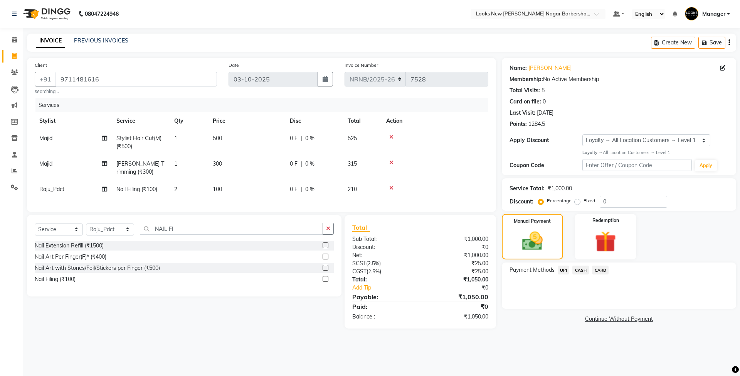
click at [578, 269] on span "CASH" at bounding box center [581, 269] width 17 height 9
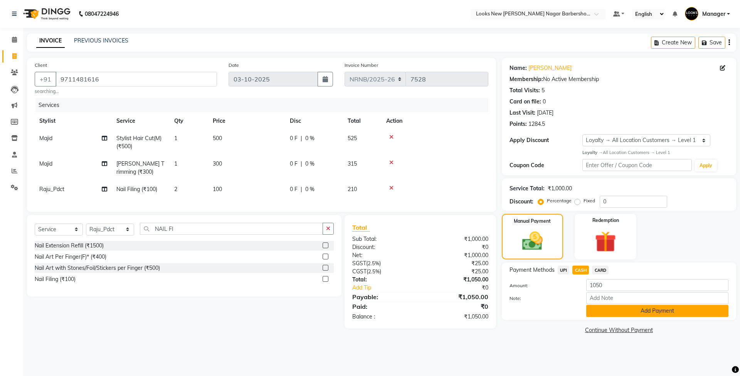
click at [596, 307] on button "Add Payment" at bounding box center [658, 311] width 142 height 12
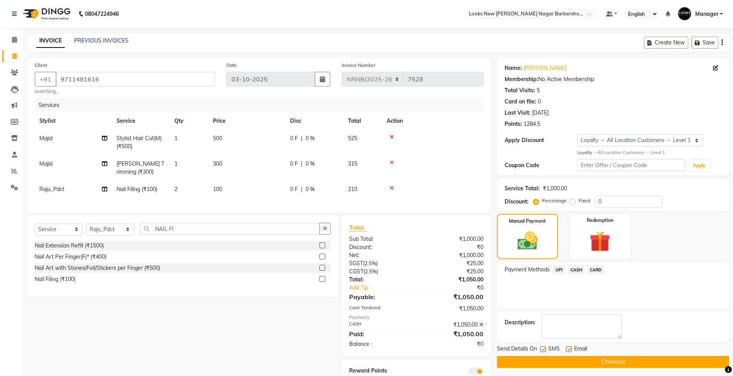
click at [560, 356] on button "Checkout" at bounding box center [613, 362] width 232 height 12
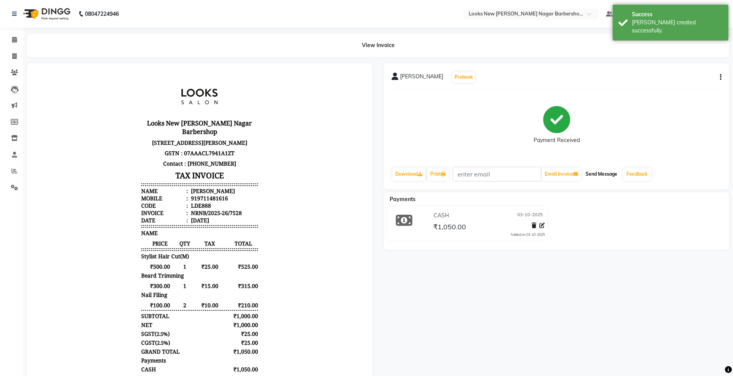
click at [595, 175] on button "Send Message" at bounding box center [601, 173] width 38 height 13
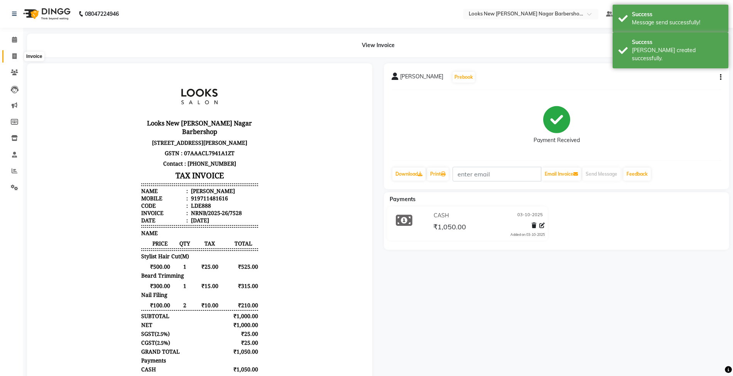
click at [11, 56] on span at bounding box center [14, 56] width 13 height 9
select select "service"
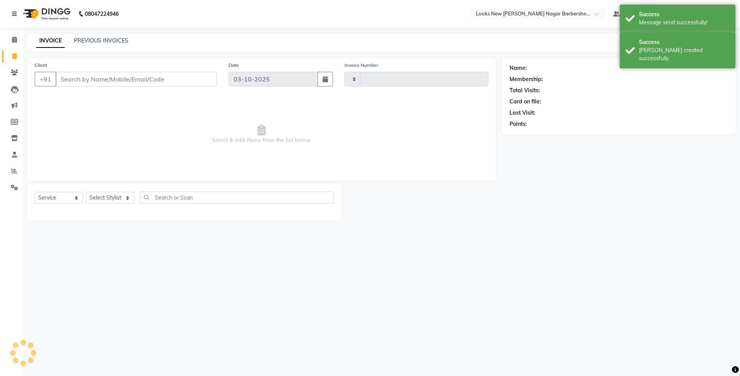
type input "7529"
select select "8705"
click at [16, 170] on icon at bounding box center [15, 171] width 6 height 6
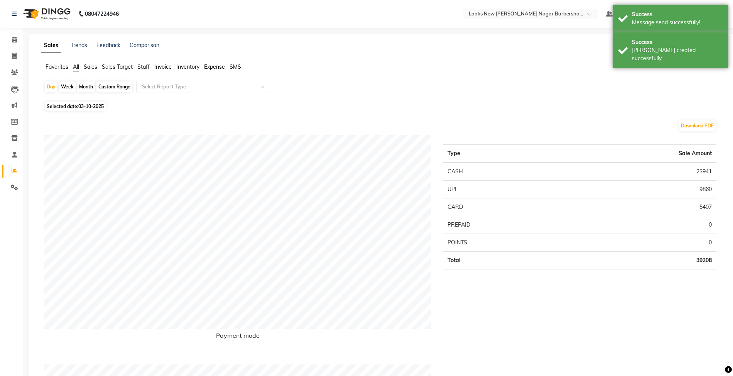
click at [141, 67] on span "Staff" at bounding box center [143, 66] width 12 height 7
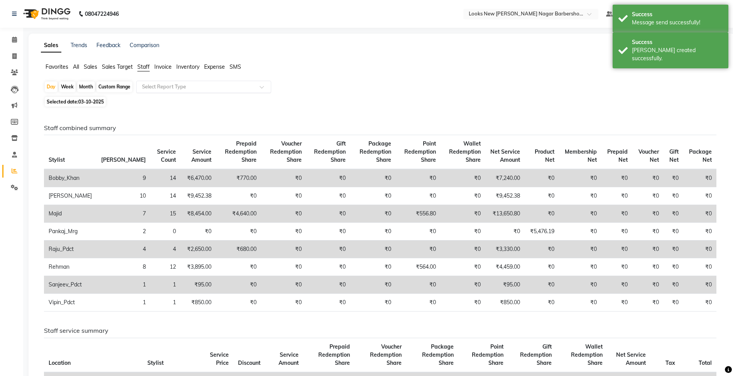
click at [156, 86] on input "text" at bounding box center [195, 87] width 111 height 8
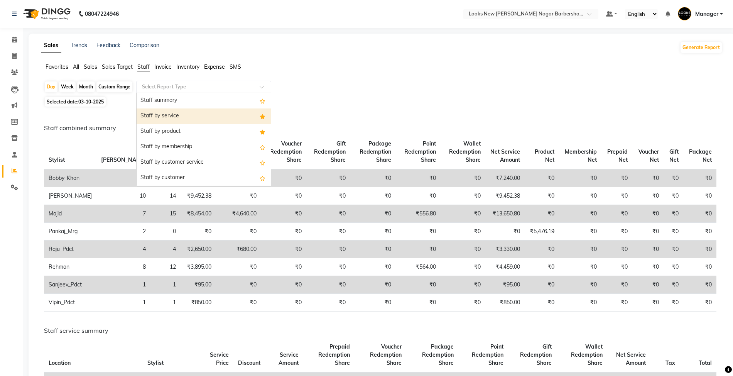
click at [164, 115] on div "Staff by service" at bounding box center [204, 115] width 134 height 15
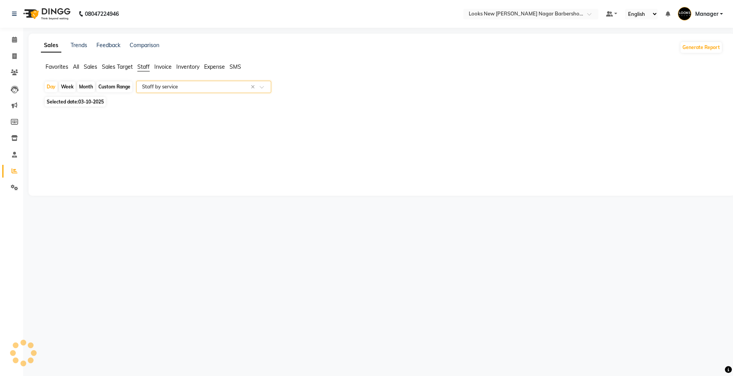
select select "full_report"
select select "csv"
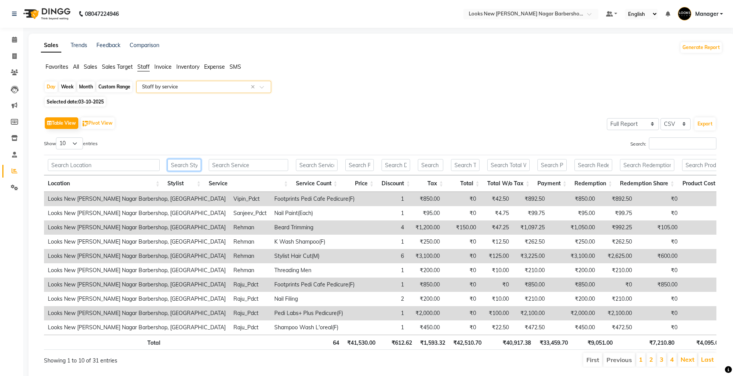
click at [183, 163] on input "text" at bounding box center [184, 165] width 34 height 12
click at [693, 46] on button "Generate Report" at bounding box center [700, 47] width 41 height 11
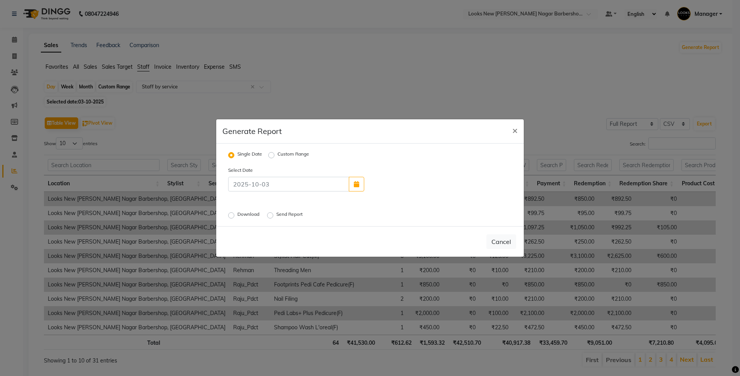
click at [246, 212] on label "Download" at bounding box center [250, 215] width 24 height 9
click at [235, 212] on input "Download" at bounding box center [232, 214] width 5 height 5
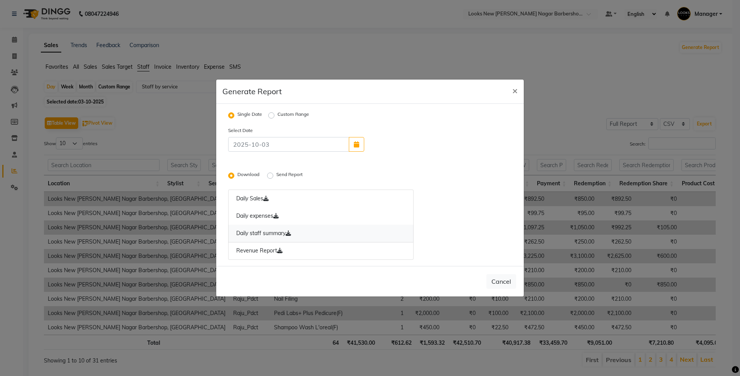
click at [275, 231] on link "Daily staff summary" at bounding box center [320, 233] width 185 height 18
click at [502, 280] on button "Cancel" at bounding box center [502, 281] width 30 height 15
radio input "false"
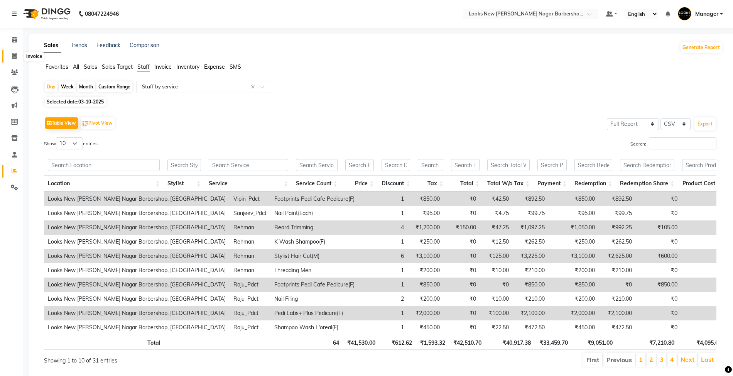
click at [14, 57] on icon at bounding box center [14, 56] width 4 height 6
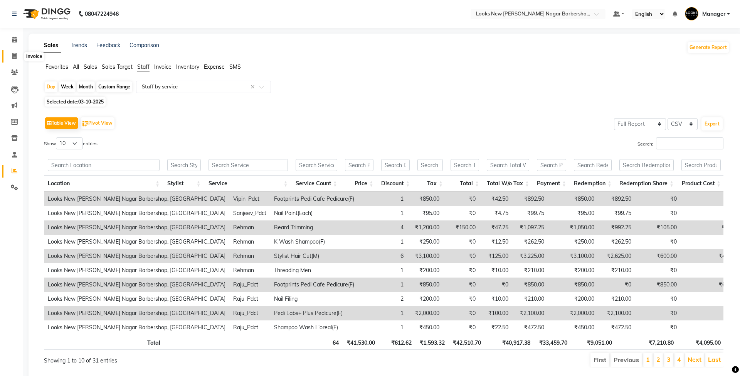
select select "service"
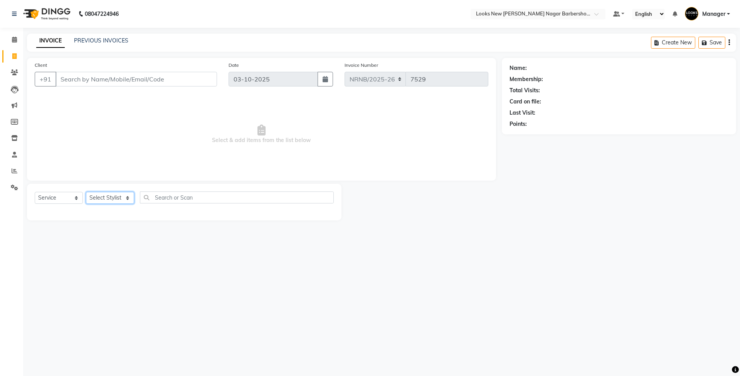
click at [102, 201] on select "Select Stylist Aakash_Pdct [PERSON_NAME] [PERSON_NAME] [PERSON_NAME] Counter_Sa…" at bounding box center [110, 198] width 48 height 12
select select "87356"
click at [86, 192] on select "Select Stylist Aakash_Pdct [PERSON_NAME] [PERSON_NAME] [PERSON_NAME] Counter_Sa…" at bounding box center [110, 198] width 48 height 12
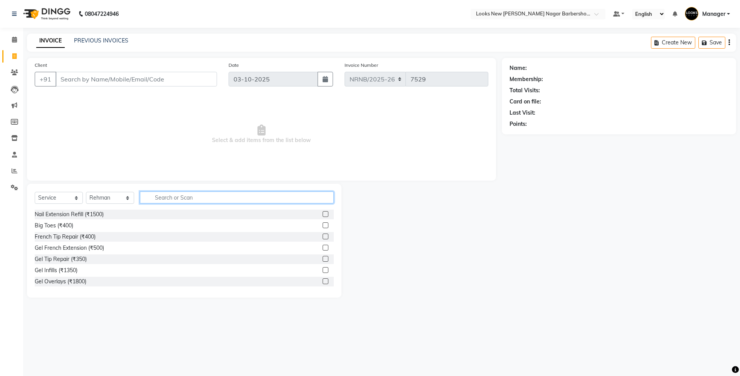
click at [167, 197] on input "text" at bounding box center [237, 197] width 194 height 12
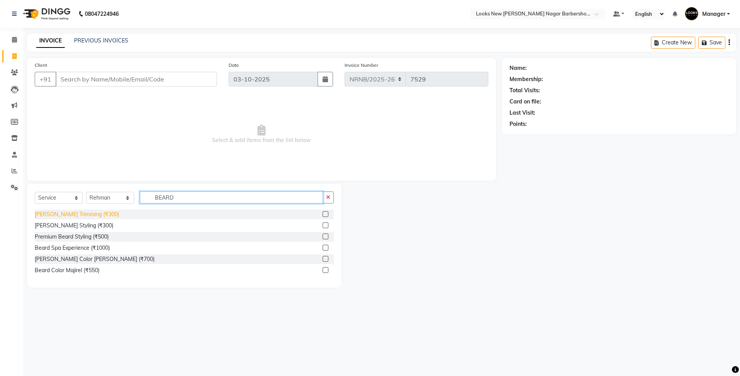
type input "BEARD"
click at [81, 215] on div "[PERSON_NAME] Trimming (₹300)" at bounding box center [77, 214] width 84 height 8
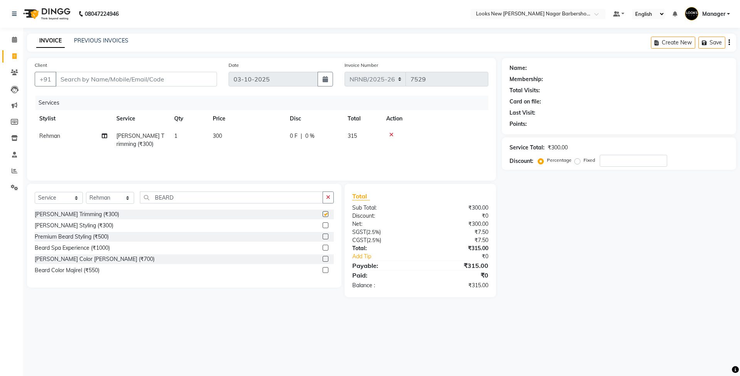
checkbox input "false"
click at [114, 78] on input "Client" at bounding box center [137, 79] width 162 height 15
type input "9"
type input "0"
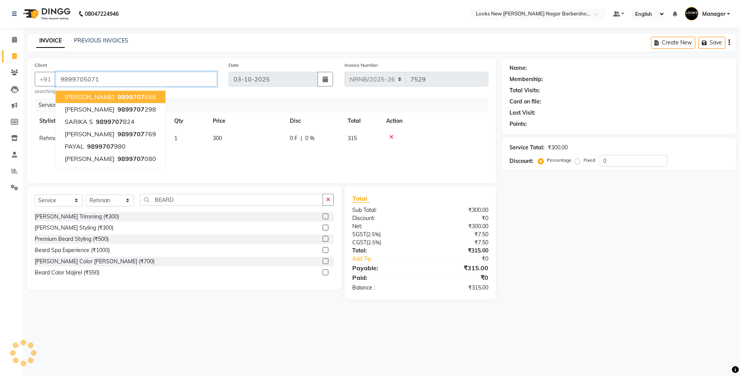
type input "9899705071"
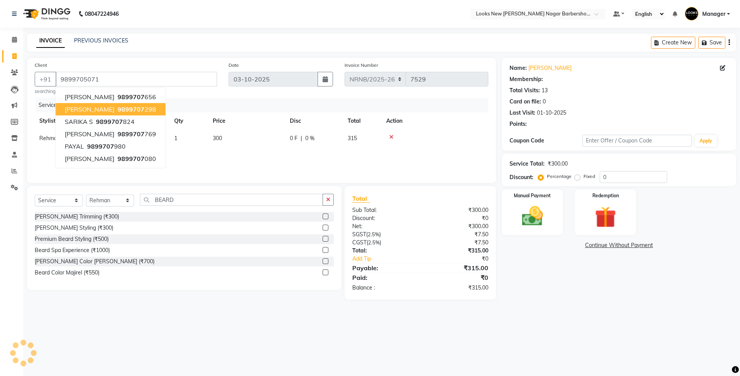
select select "1: Object"
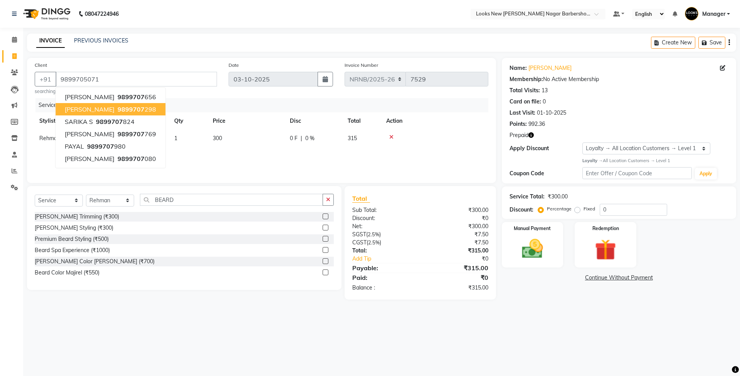
click at [546, 339] on div "08047224946 Select Location × Looks New [PERSON_NAME] Nagar Barbershop, [GEOGRA…" at bounding box center [370, 188] width 740 height 376
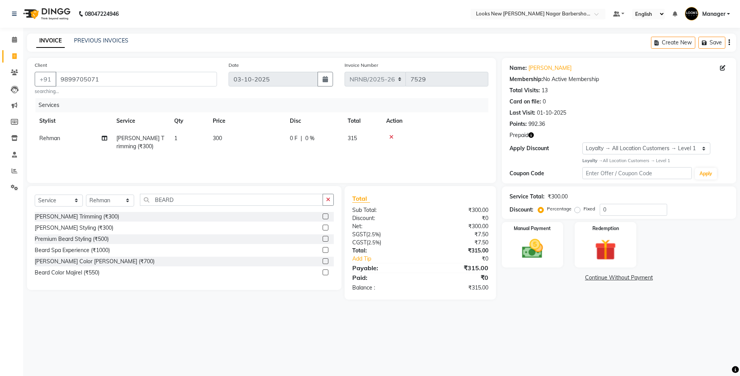
click at [531, 135] on icon "button" at bounding box center [531, 134] width 5 height 5
click at [545, 261] on img at bounding box center [533, 248] width 36 height 25
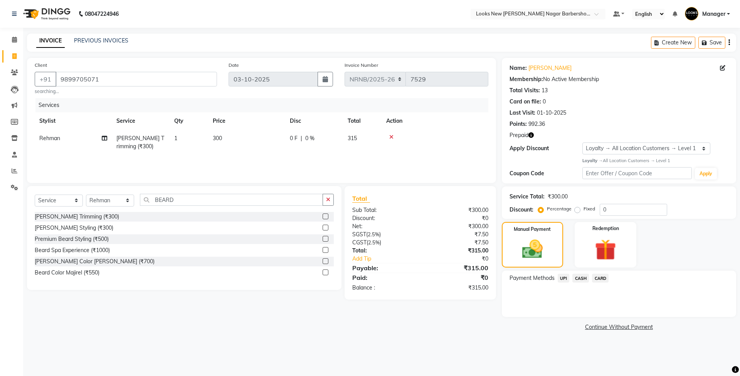
click at [579, 278] on span "CASH" at bounding box center [581, 277] width 17 height 9
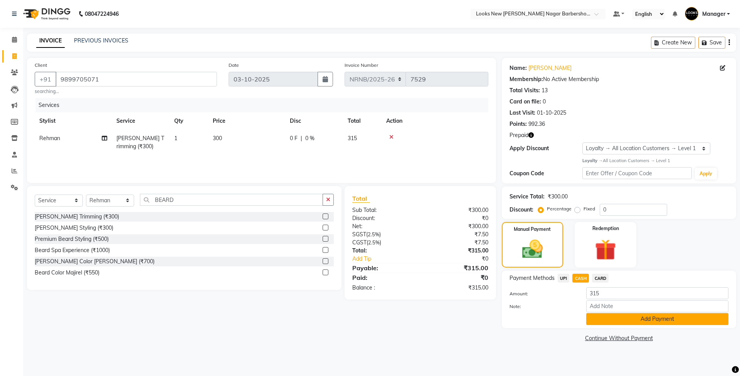
click at [609, 320] on button "Add Payment" at bounding box center [658, 319] width 142 height 12
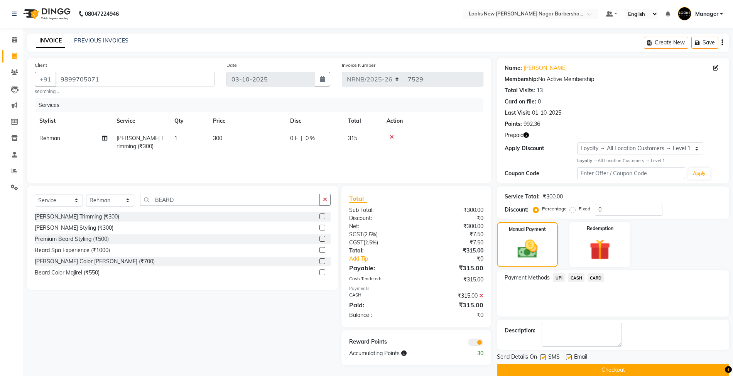
click at [584, 369] on button "Checkout" at bounding box center [613, 370] width 232 height 12
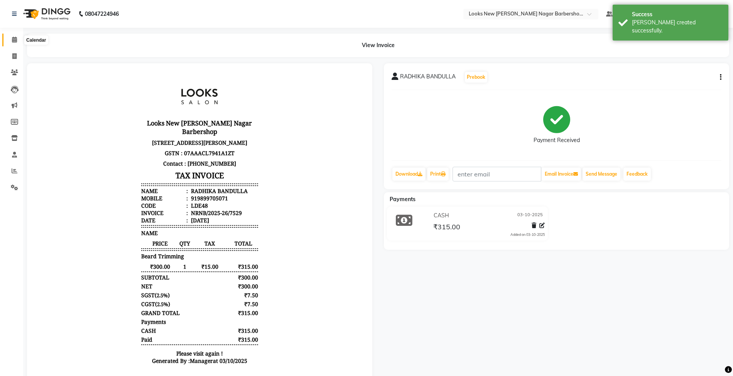
click at [15, 42] on icon at bounding box center [14, 40] width 5 height 6
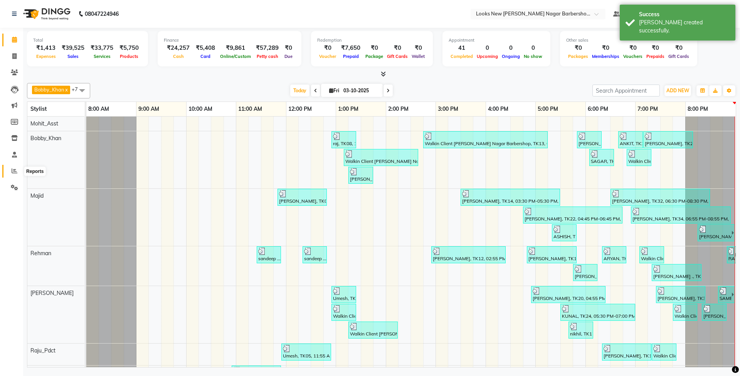
click at [15, 170] on icon at bounding box center [15, 171] width 6 height 6
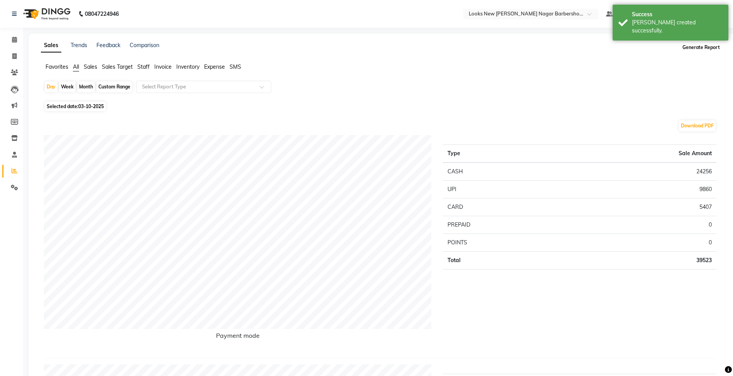
click at [706, 47] on button "Generate Report" at bounding box center [700, 47] width 41 height 11
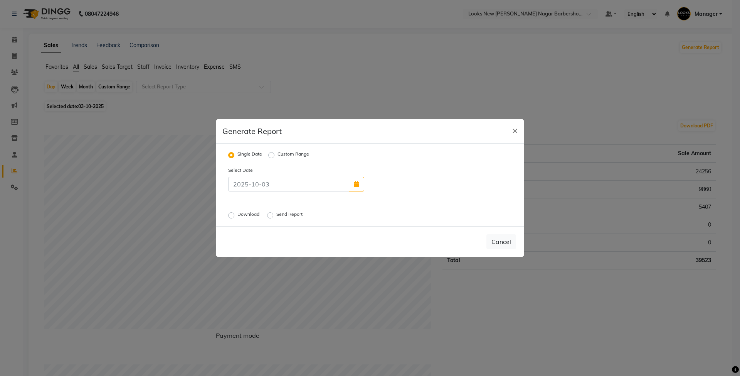
click at [283, 213] on label "Send Report" at bounding box center [291, 215] width 28 height 9
click at [274, 213] on input "Send Report" at bounding box center [271, 214] width 5 height 5
click at [502, 241] on button "Send" at bounding box center [504, 241] width 24 height 14
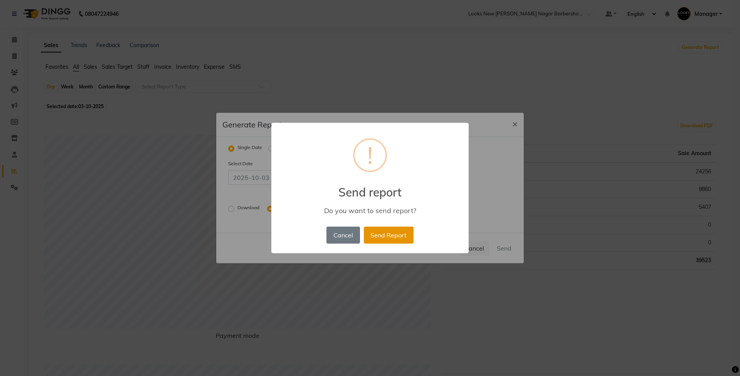
click at [380, 234] on button "Send Report" at bounding box center [389, 234] width 50 height 17
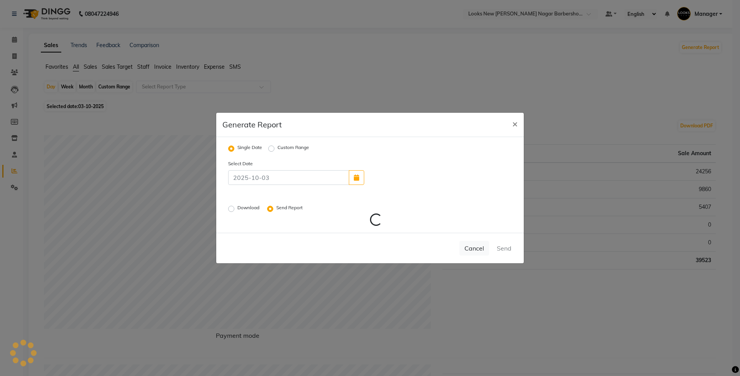
radio input "false"
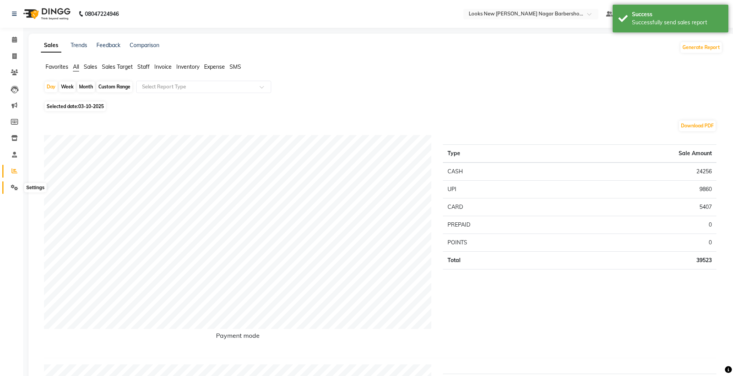
click at [11, 183] on span at bounding box center [14, 187] width 13 height 9
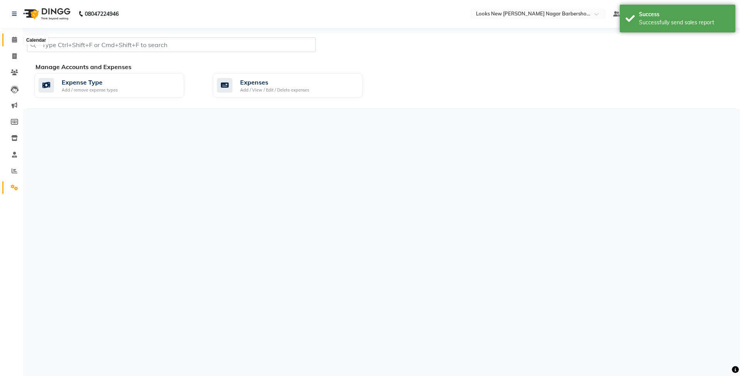
click at [20, 40] on span at bounding box center [14, 39] width 13 height 9
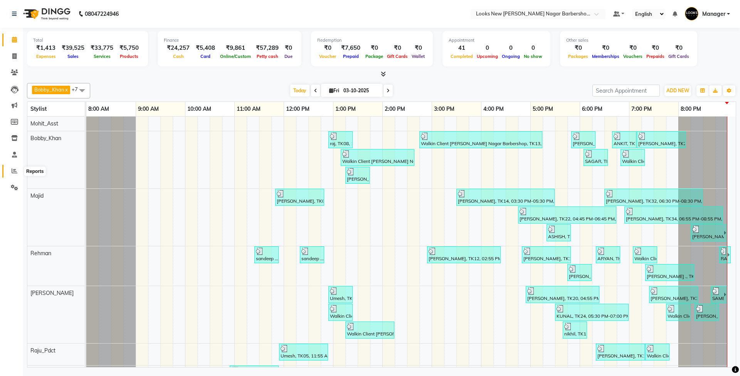
click at [17, 171] on span at bounding box center [14, 171] width 13 height 9
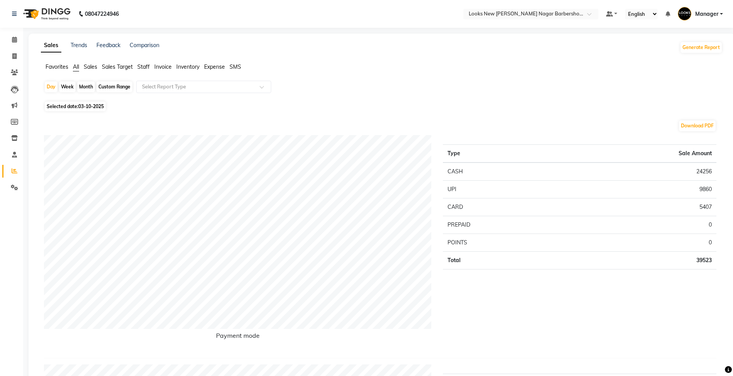
click at [143, 67] on span "Staff" at bounding box center [143, 66] width 12 height 7
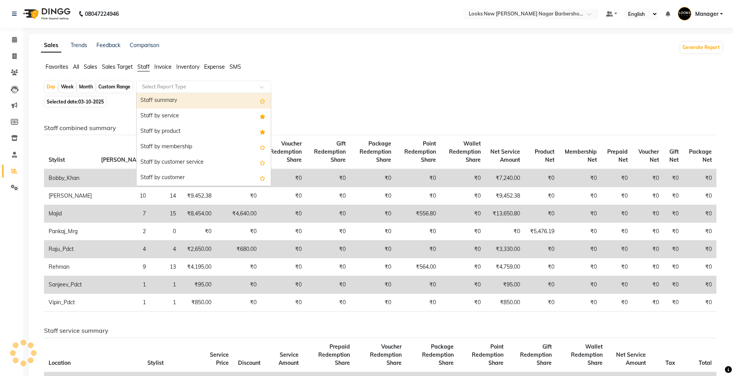
click at [152, 88] on input "text" at bounding box center [195, 87] width 111 height 8
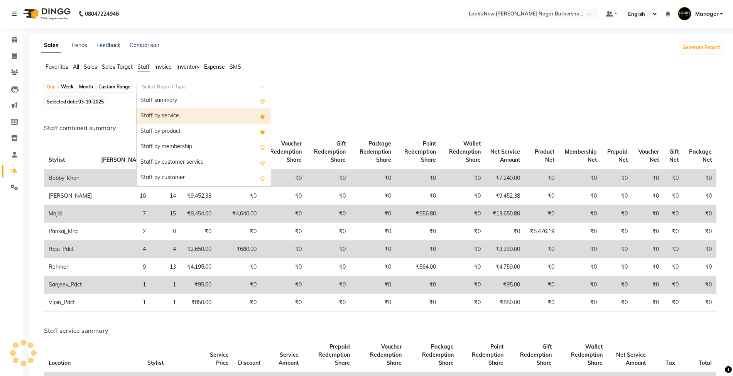
click at [165, 115] on div "Staff by service" at bounding box center [204, 115] width 134 height 15
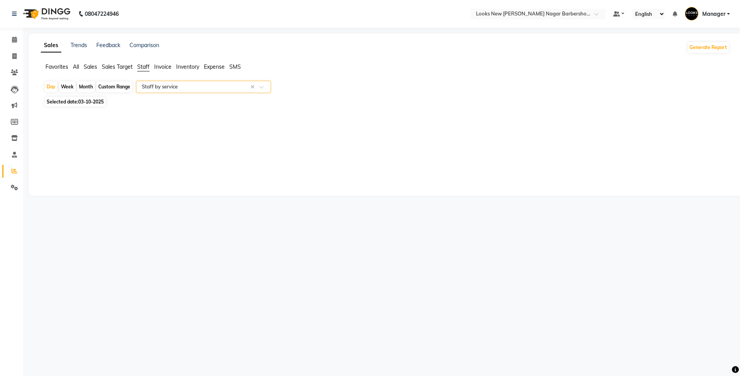
select select "full_report"
select select "csv"
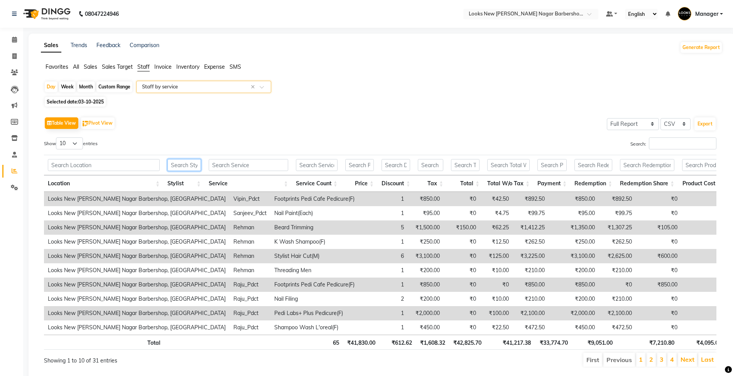
click at [181, 167] on input "text" at bounding box center [184, 165] width 34 height 12
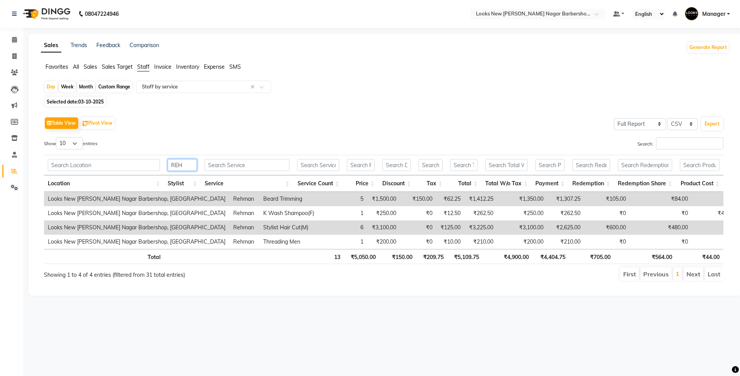
type input "REH"
click at [688, 48] on div "Generate Report" at bounding box center [708, 47] width 43 height 12
click at [696, 49] on button "Generate Report" at bounding box center [708, 47] width 41 height 11
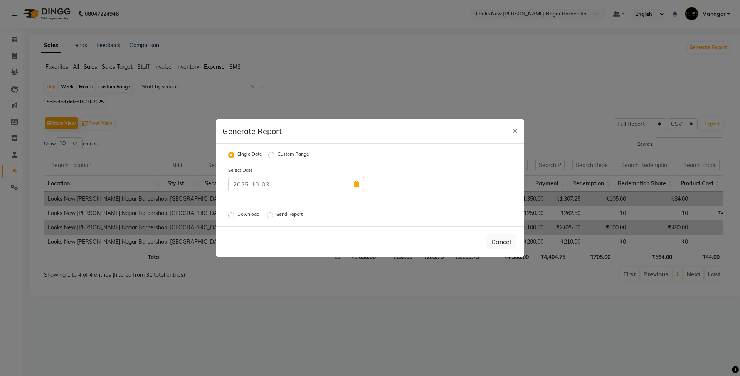
click at [249, 212] on label "Download" at bounding box center [250, 215] width 24 height 9
click at [235, 212] on input "Download" at bounding box center [232, 214] width 5 height 5
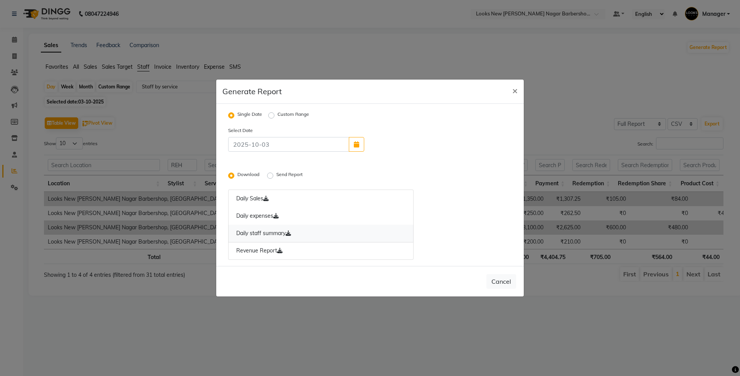
click at [277, 235] on link "Daily staff summary" at bounding box center [320, 233] width 185 height 18
click at [494, 284] on button "Cancel" at bounding box center [502, 281] width 30 height 15
radio input "false"
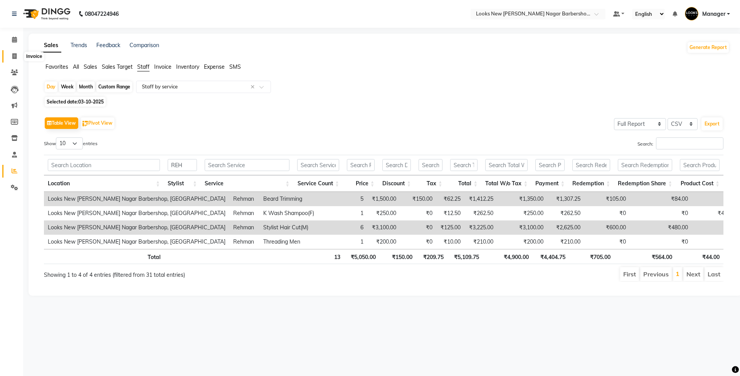
click at [11, 56] on span at bounding box center [14, 56] width 13 height 9
select select "service"
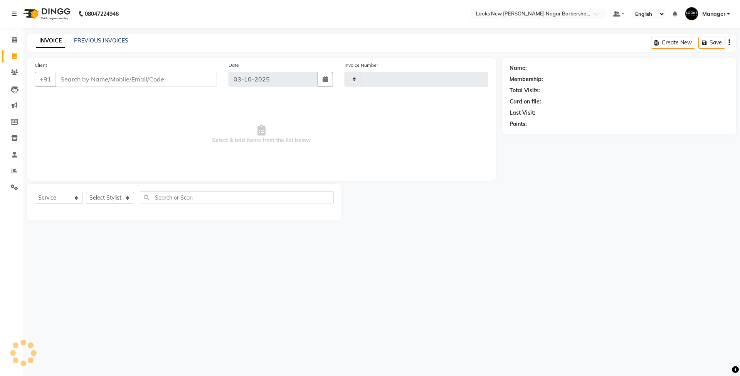
type input "7530"
select select "8705"
click at [13, 175] on span at bounding box center [14, 171] width 13 height 9
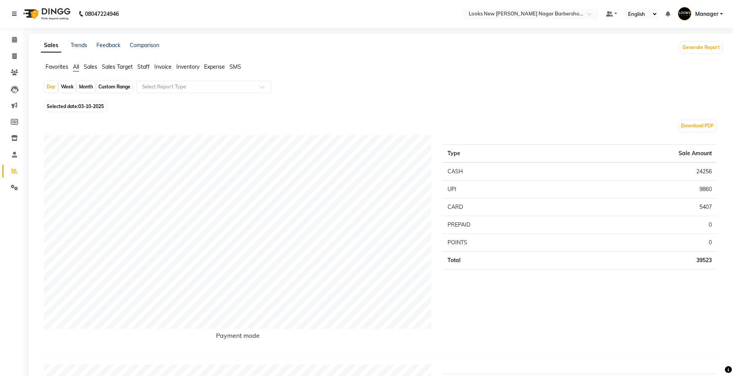
click at [145, 64] on span "Staff" at bounding box center [143, 66] width 12 height 7
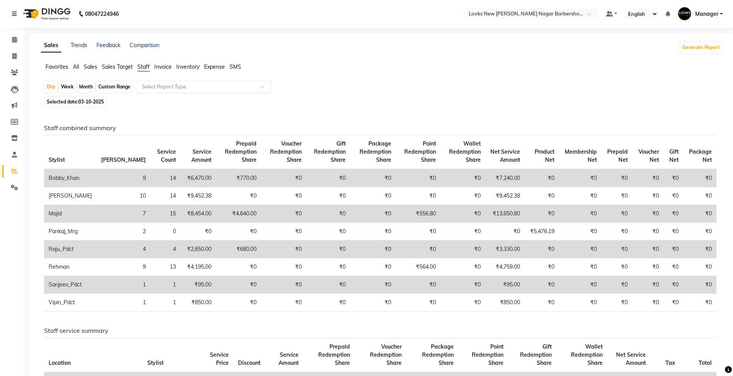
click at [168, 90] on input "text" at bounding box center [195, 87] width 111 height 8
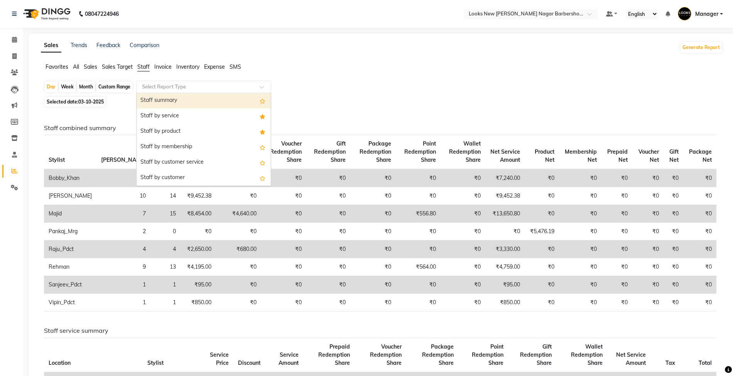
click at [483, 54] on div "Sales Trends Feedback Comparison Generate Report Favorites All Sales Sales Targ…" at bounding box center [382, 358] width 706 height 648
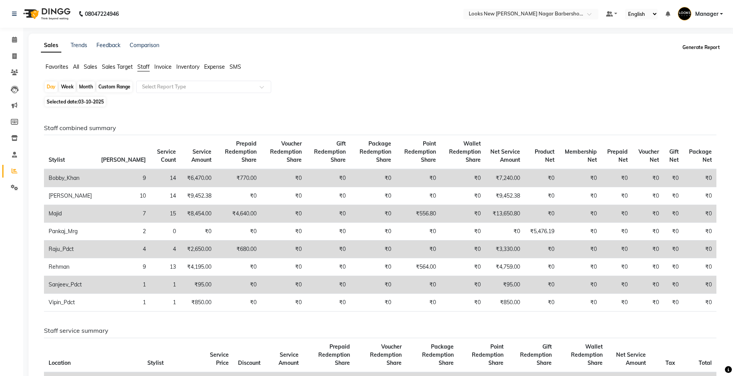
click at [695, 50] on button "Generate Report" at bounding box center [700, 47] width 41 height 11
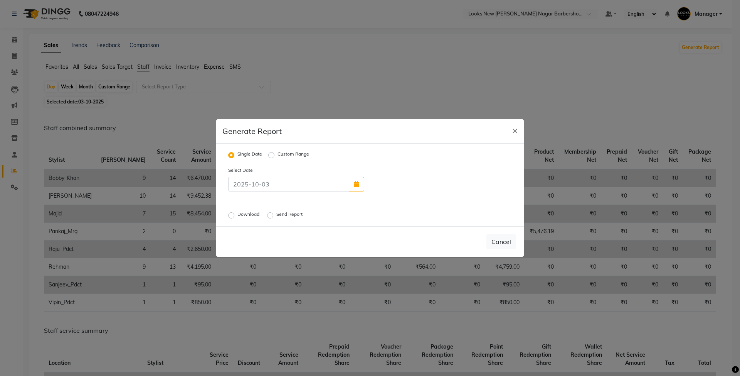
click at [250, 211] on label "Download" at bounding box center [250, 215] width 24 height 9
click at [235, 212] on input "Download" at bounding box center [232, 214] width 5 height 5
radio input "true"
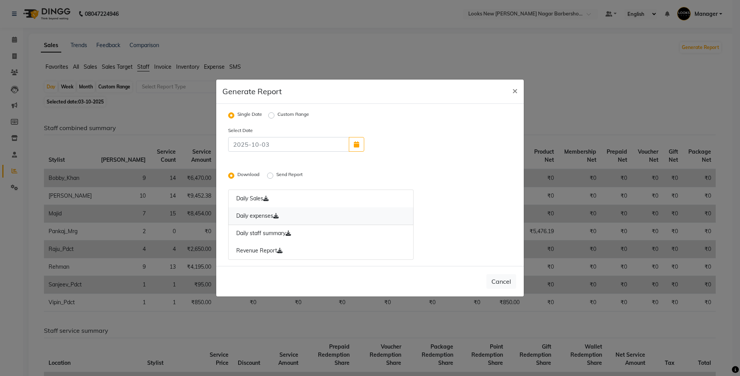
click at [271, 214] on link "Daily expenses" at bounding box center [320, 216] width 185 height 18
